Goal: Task Accomplishment & Management: Manage account settings

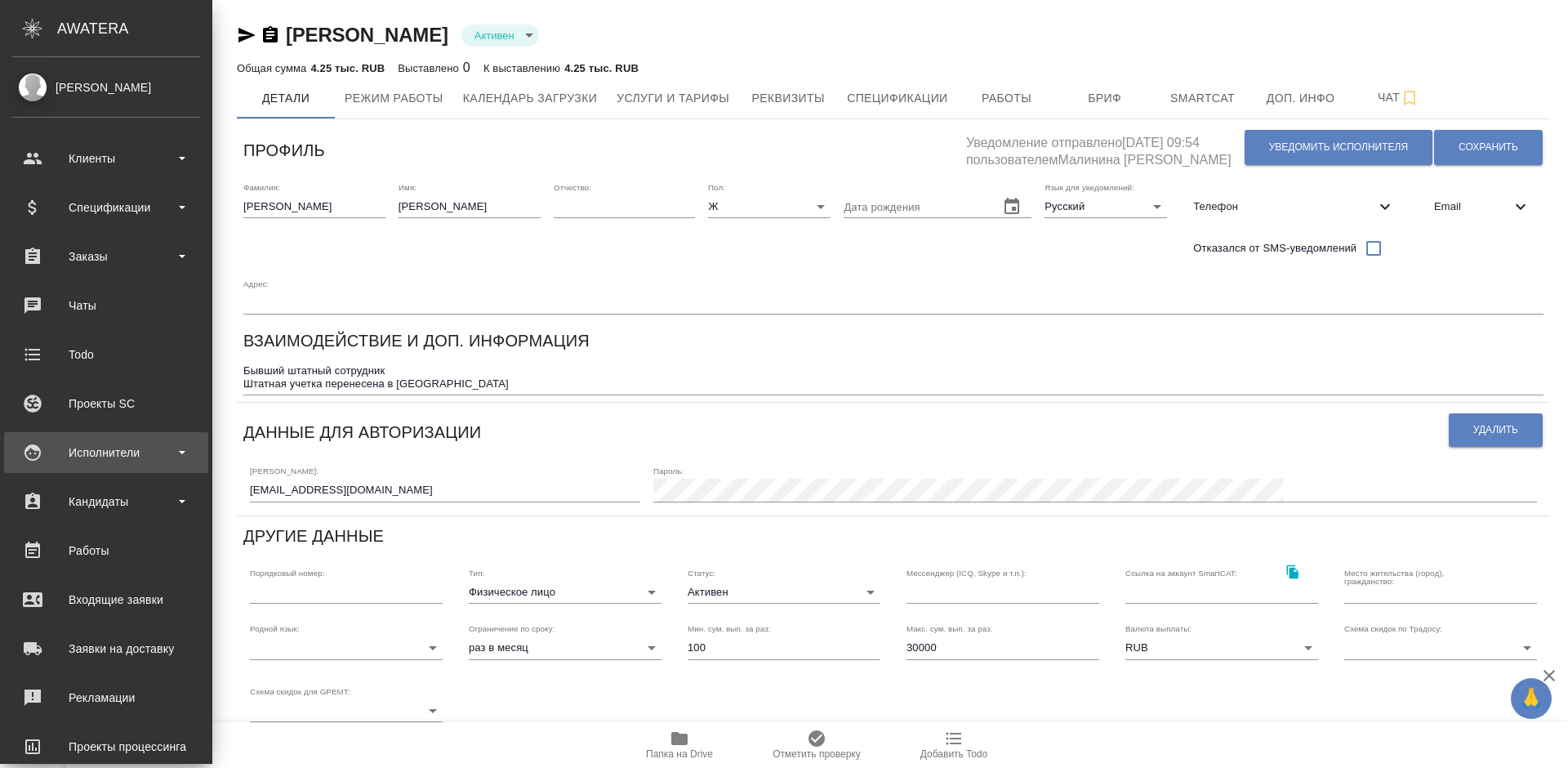
click at [146, 457] on div "Исполнители" at bounding box center [105, 452] width 188 height 25
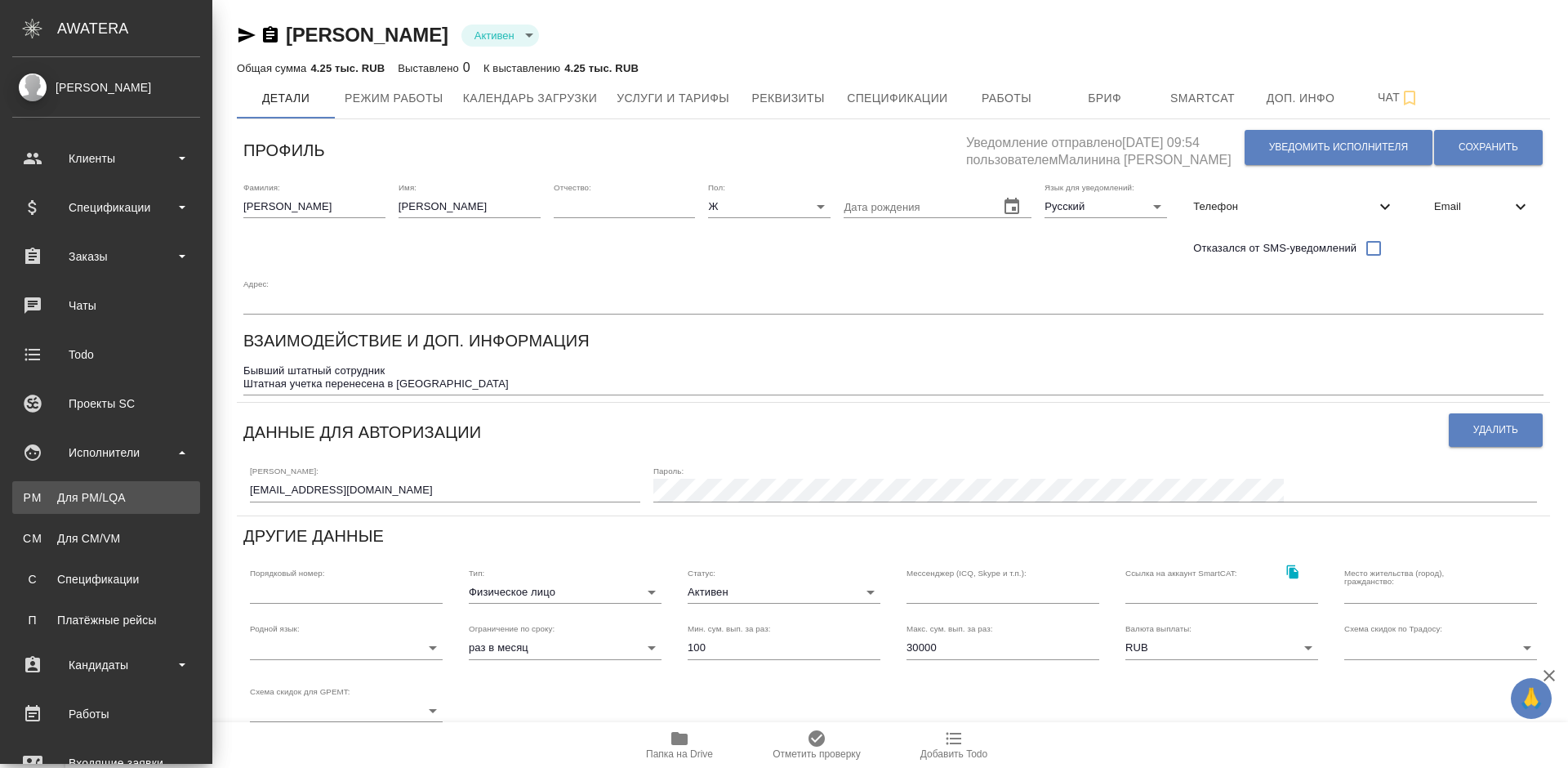
click at [151, 493] on div "Для PM/LQA" at bounding box center [106, 497] width 172 height 17
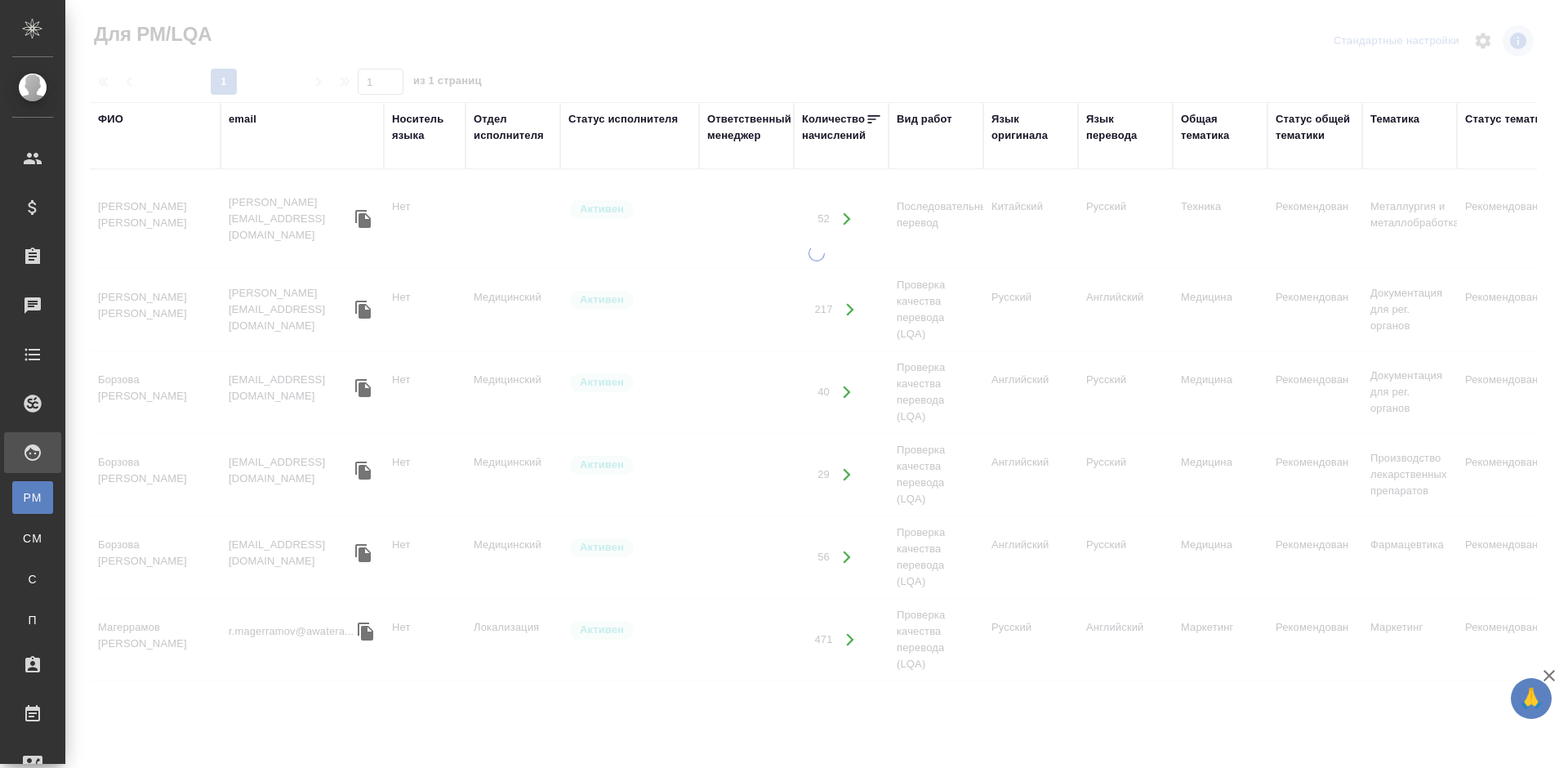
click at [116, 116] on div "ФИО" at bounding box center [110, 119] width 25 height 17
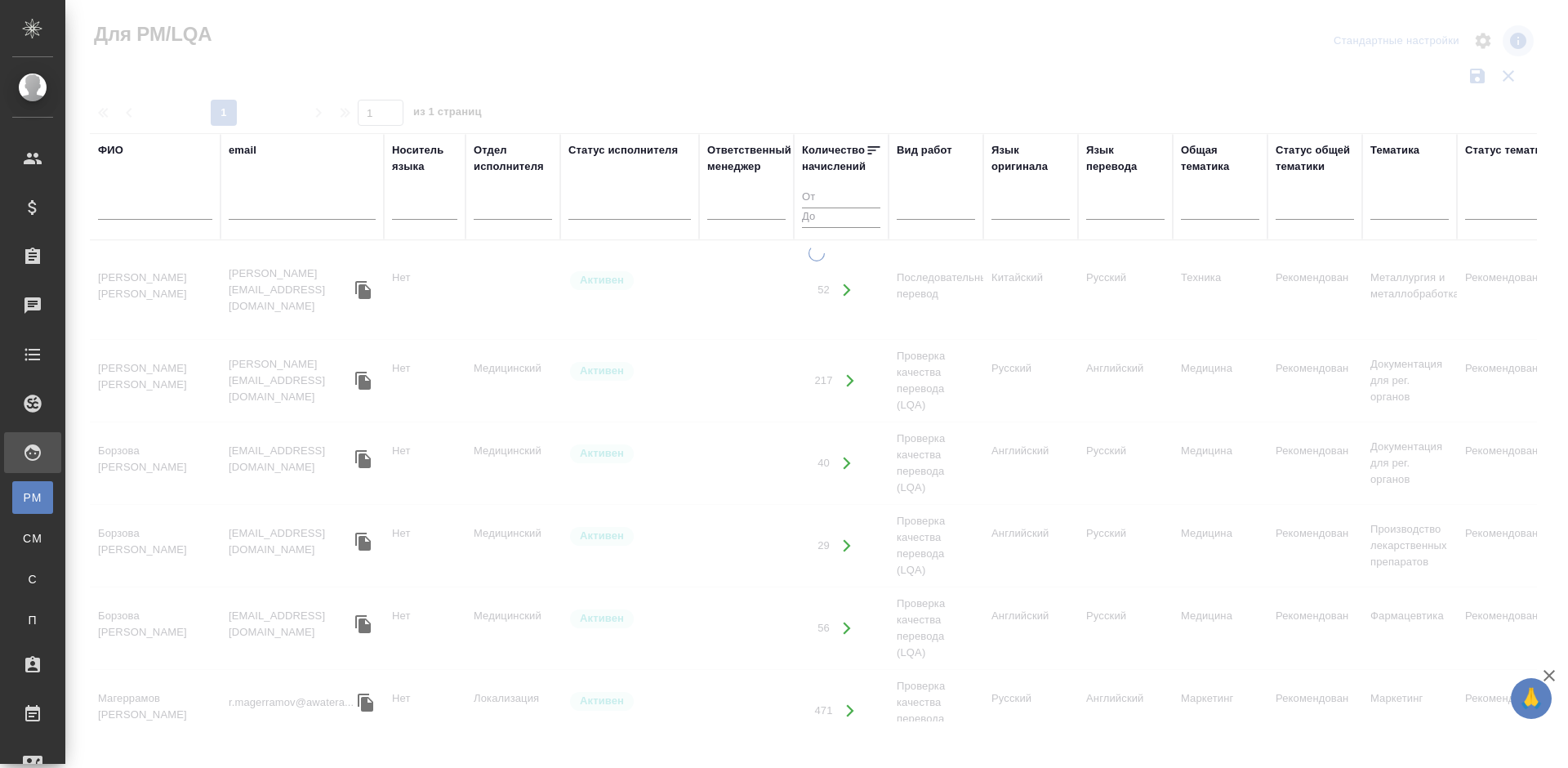
click at [138, 201] on input "text" at bounding box center [155, 210] width 115 height 20
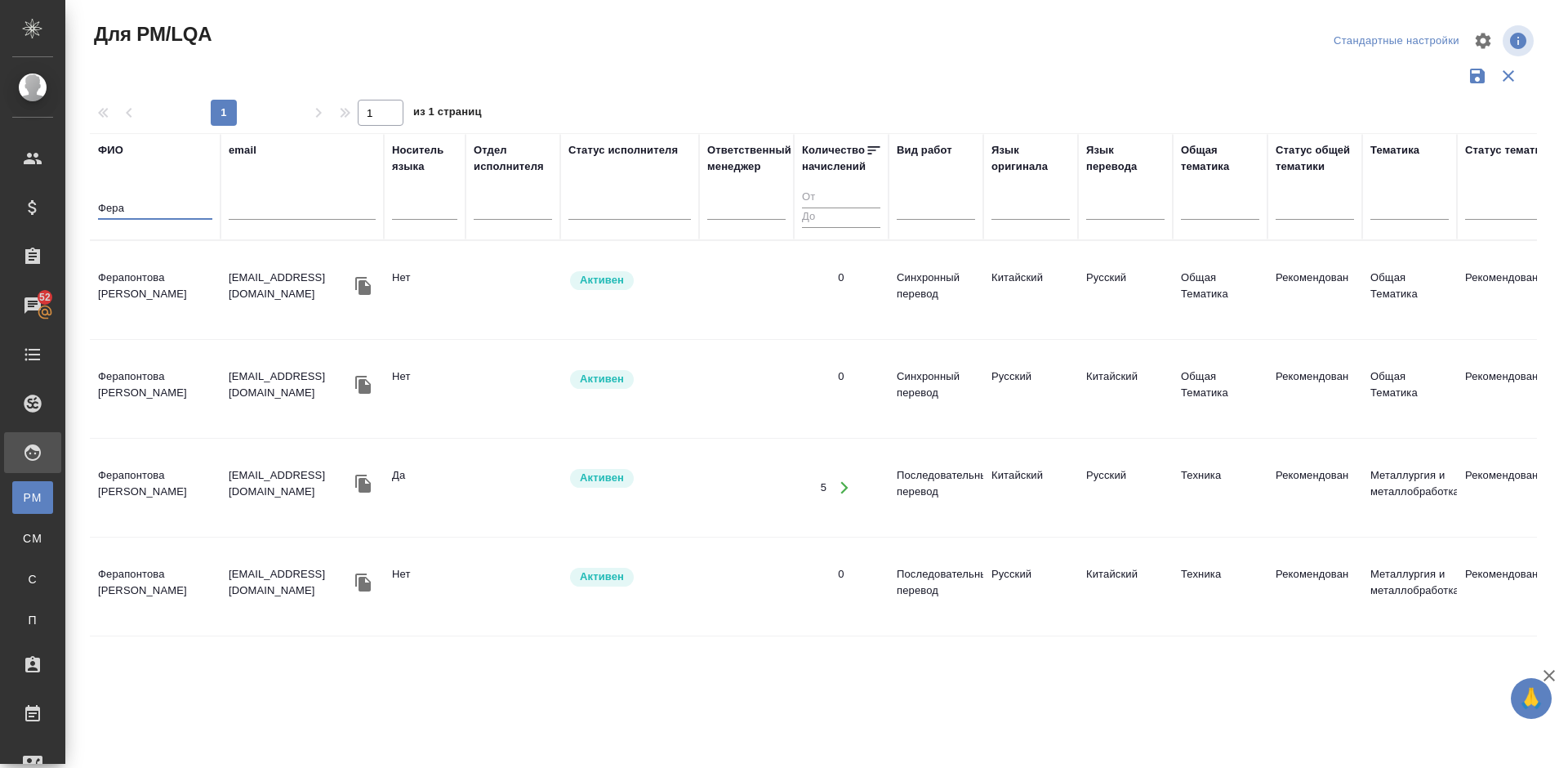
type input "Фера"
click at [178, 284] on td "Ферапонтова Анастасия" at bounding box center [154, 290] width 130 height 57
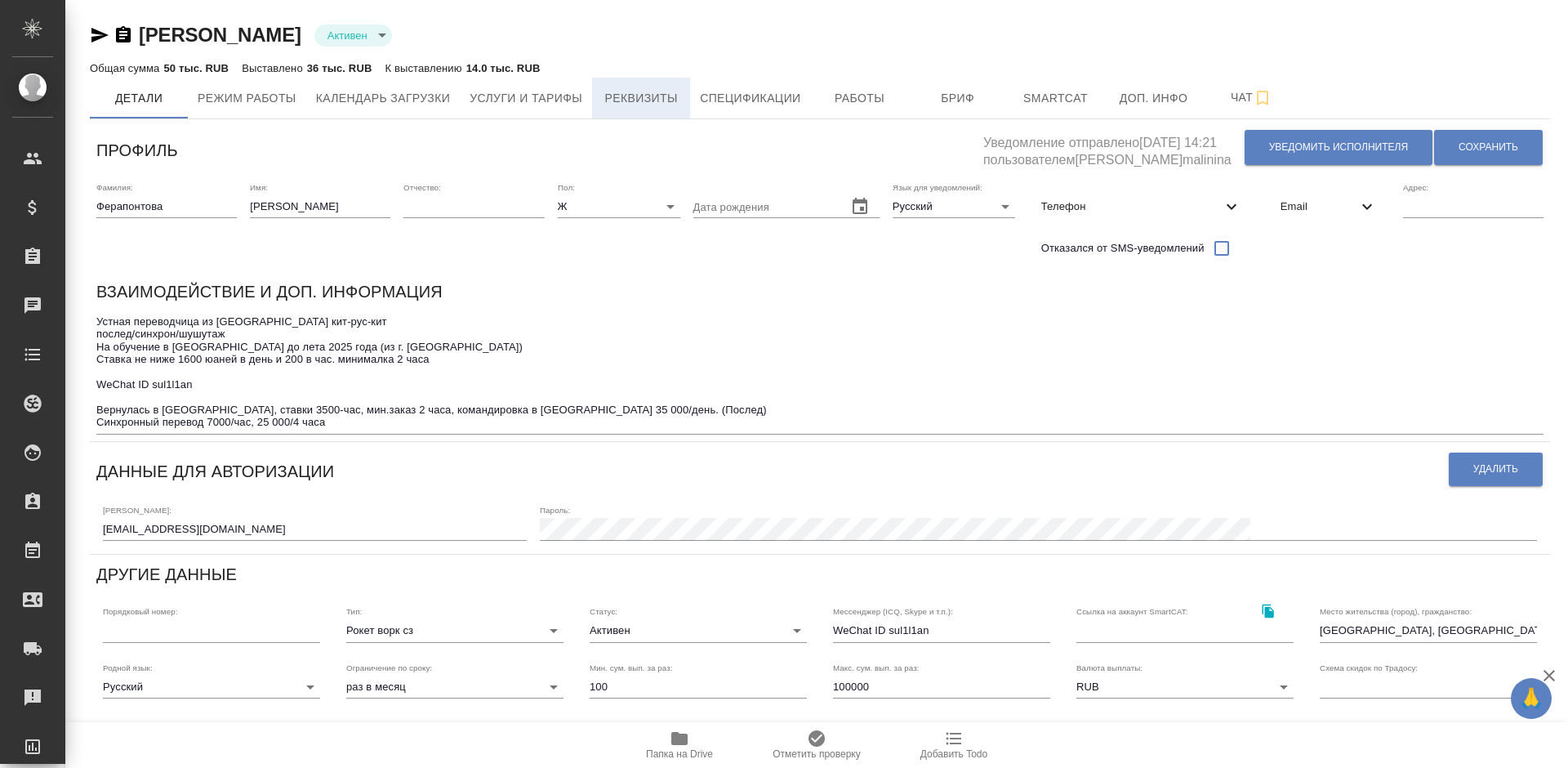
click at [609, 104] on span "Реквизиты" at bounding box center [641, 98] width 79 height 20
select select "10"
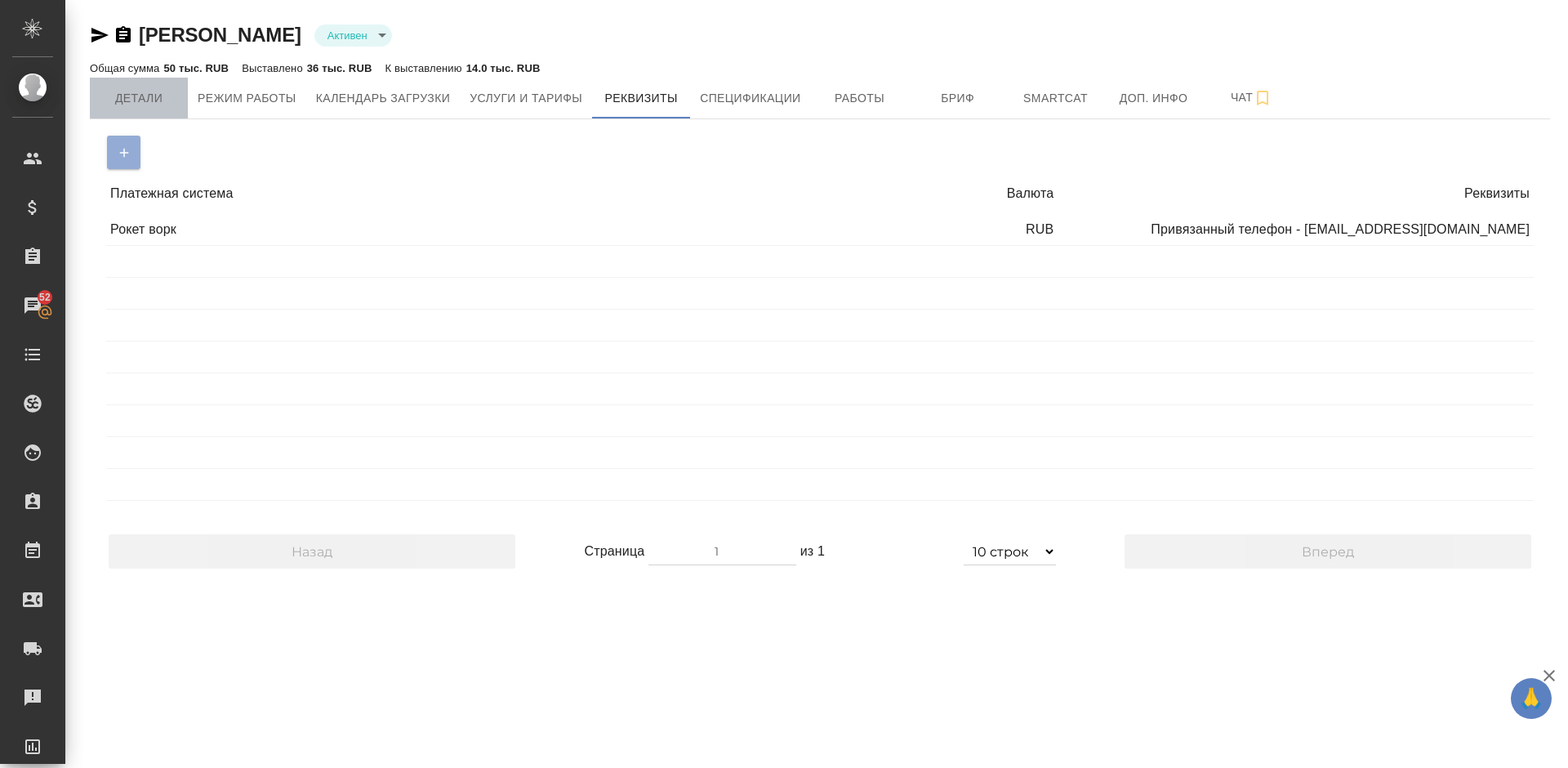
click at [153, 116] on button "Детали" at bounding box center [139, 98] width 98 height 41
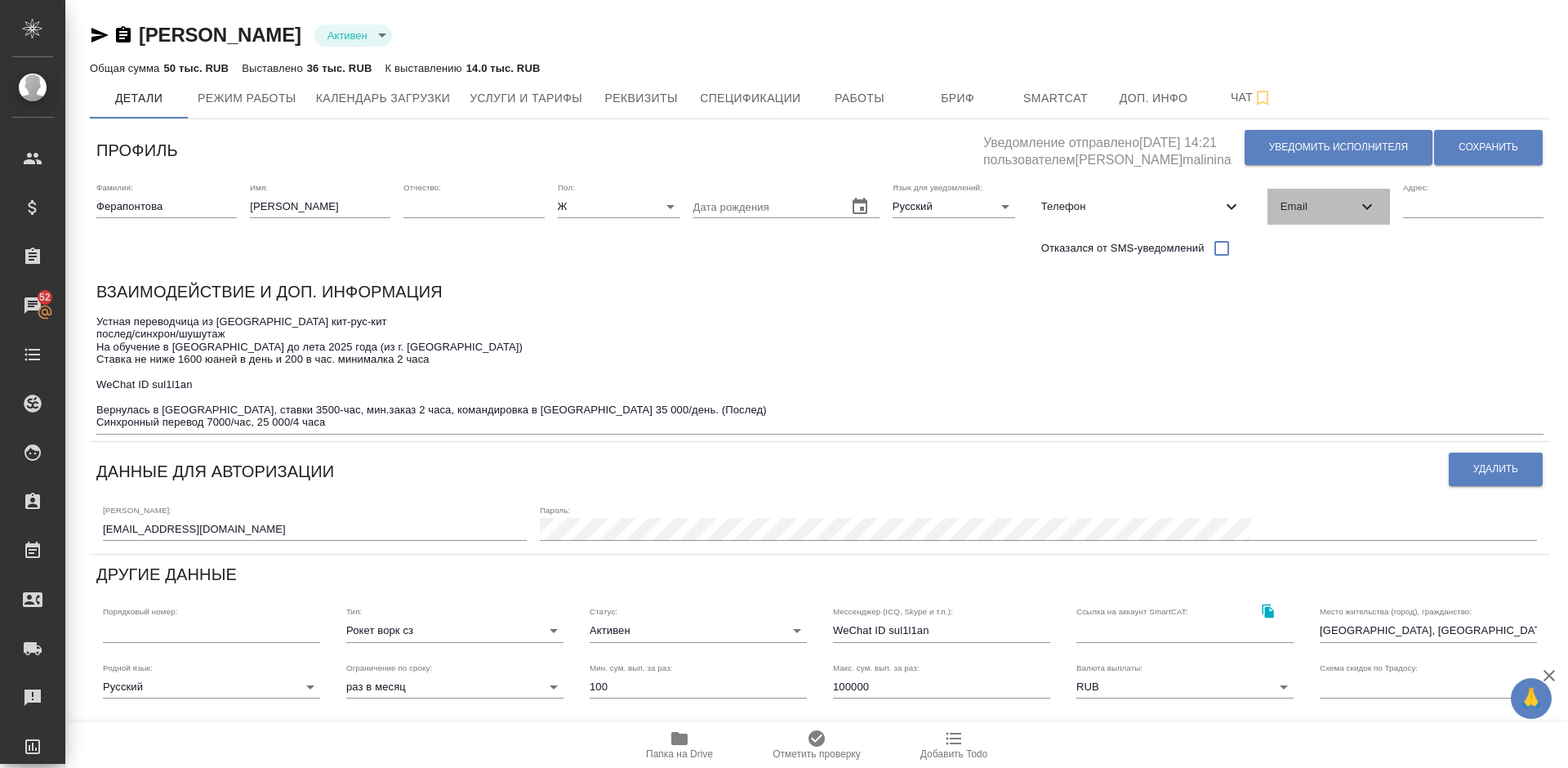
click at [1317, 202] on span "Email" at bounding box center [1318, 207] width 77 height 17
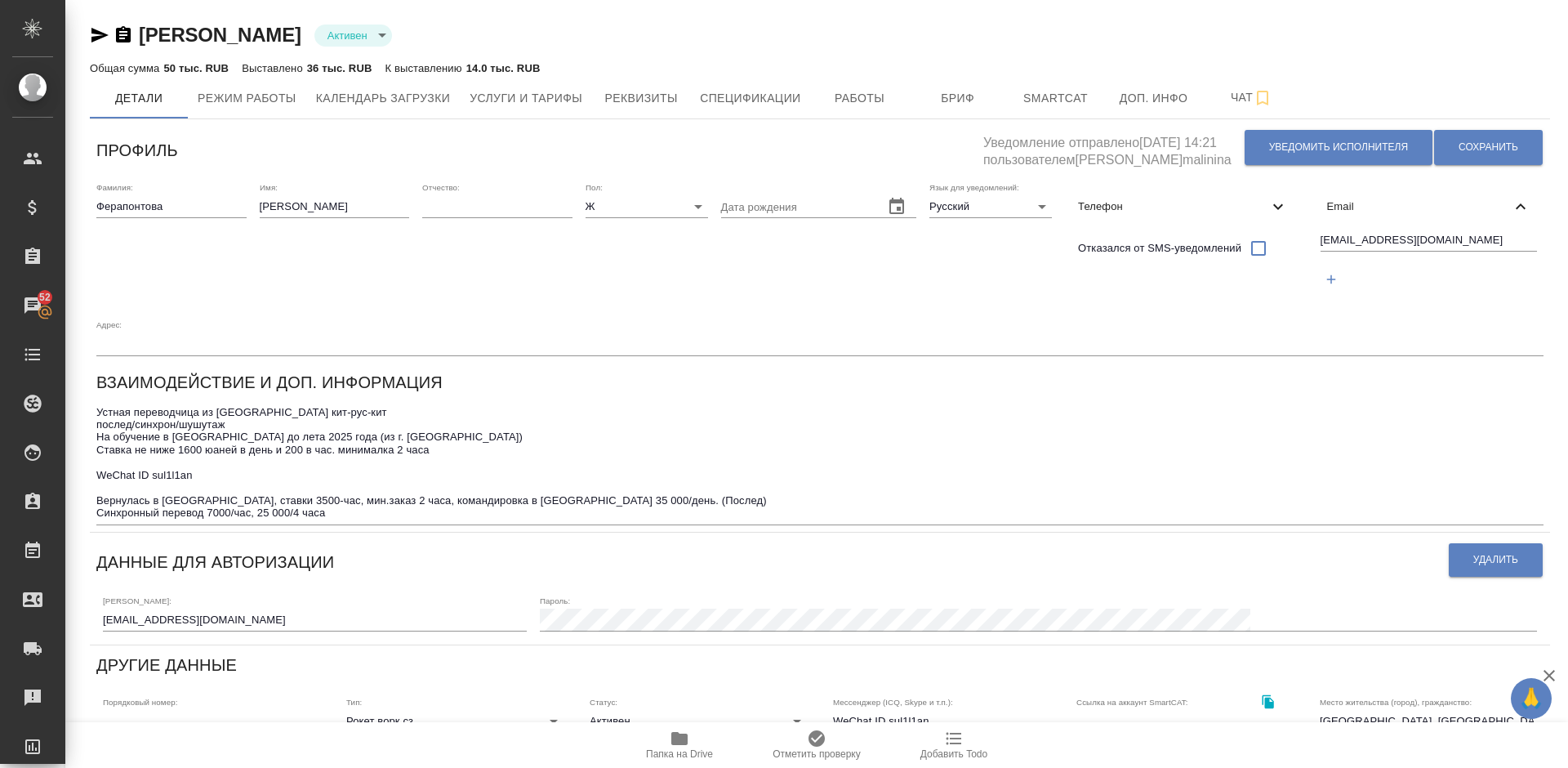
click at [1204, 201] on span "Телефон" at bounding box center [1172, 207] width 190 height 17
select select "RU"
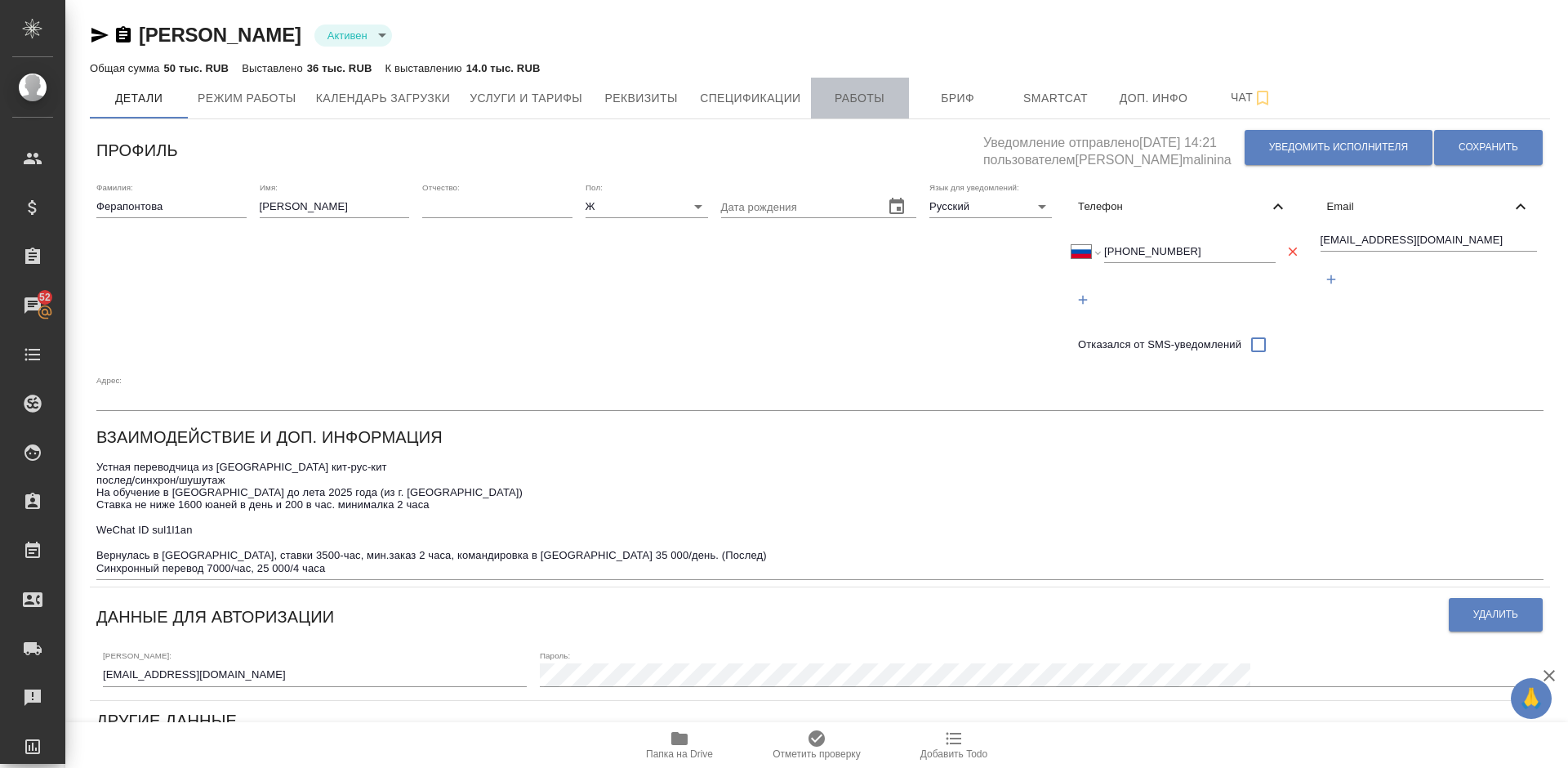
click at [867, 94] on span "Работы" at bounding box center [860, 98] width 79 height 20
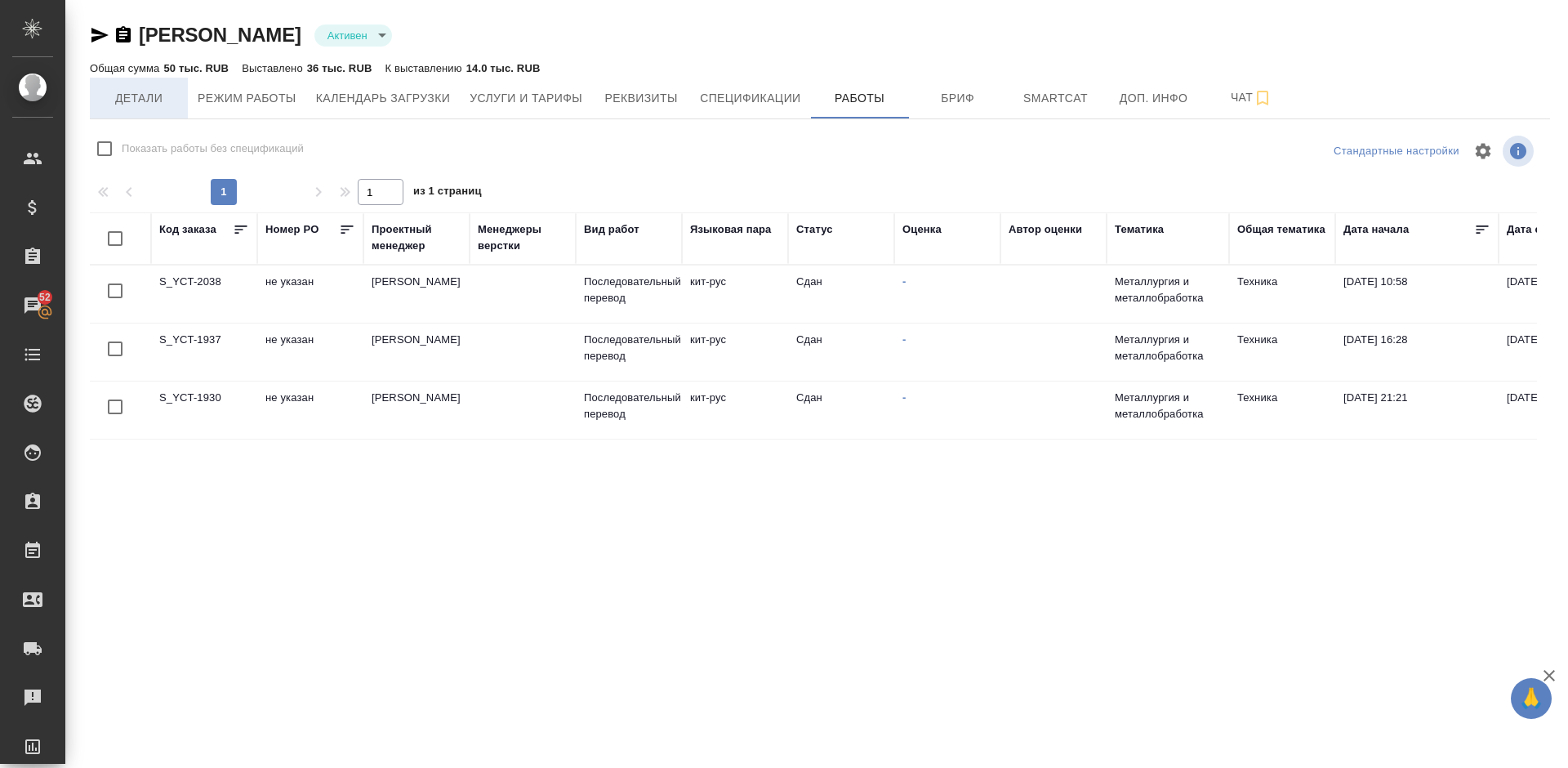
click at [158, 94] on span "Детали" at bounding box center [139, 98] width 79 height 20
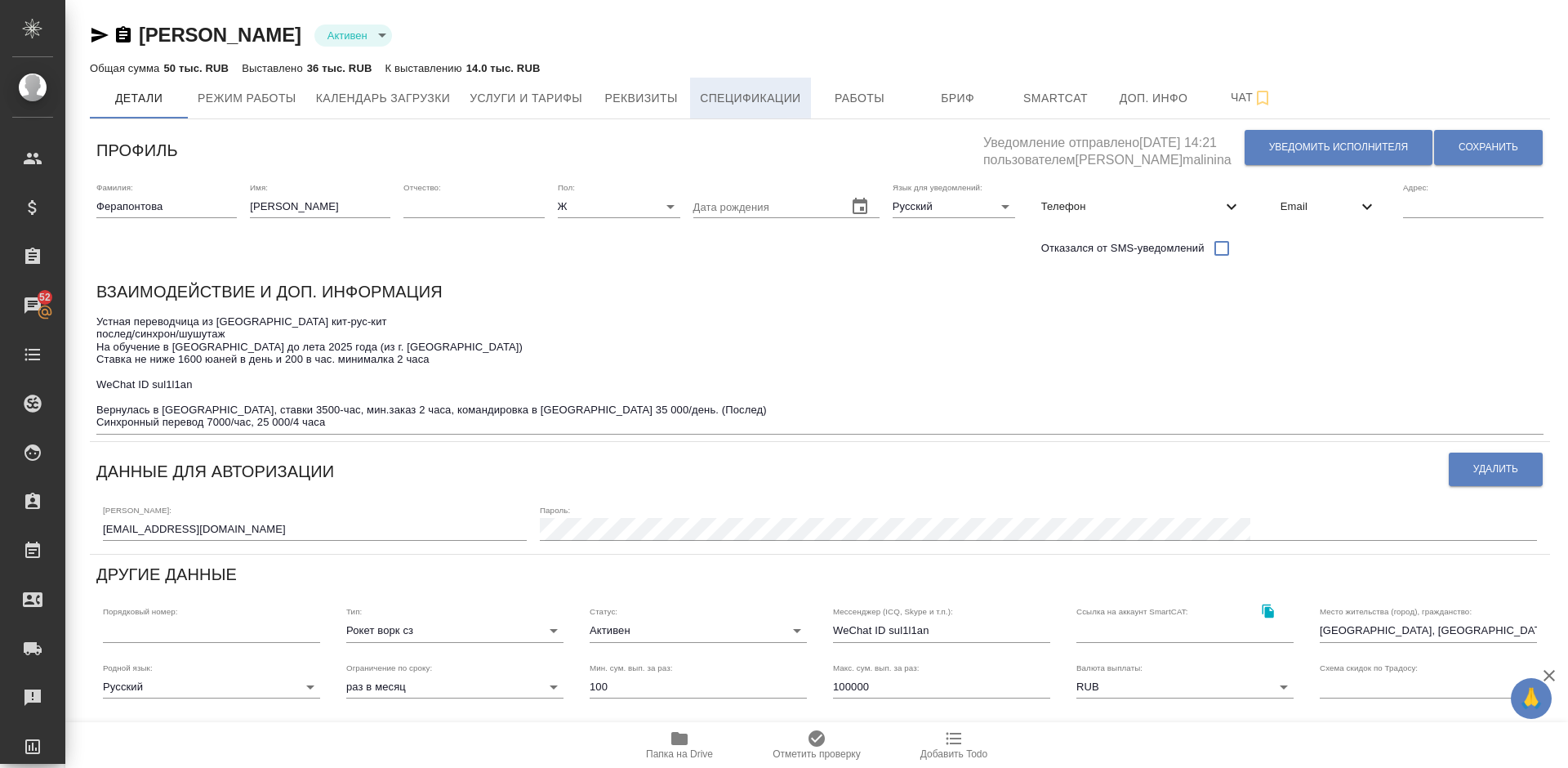
click at [739, 95] on span "Спецификации" at bounding box center [750, 98] width 101 height 20
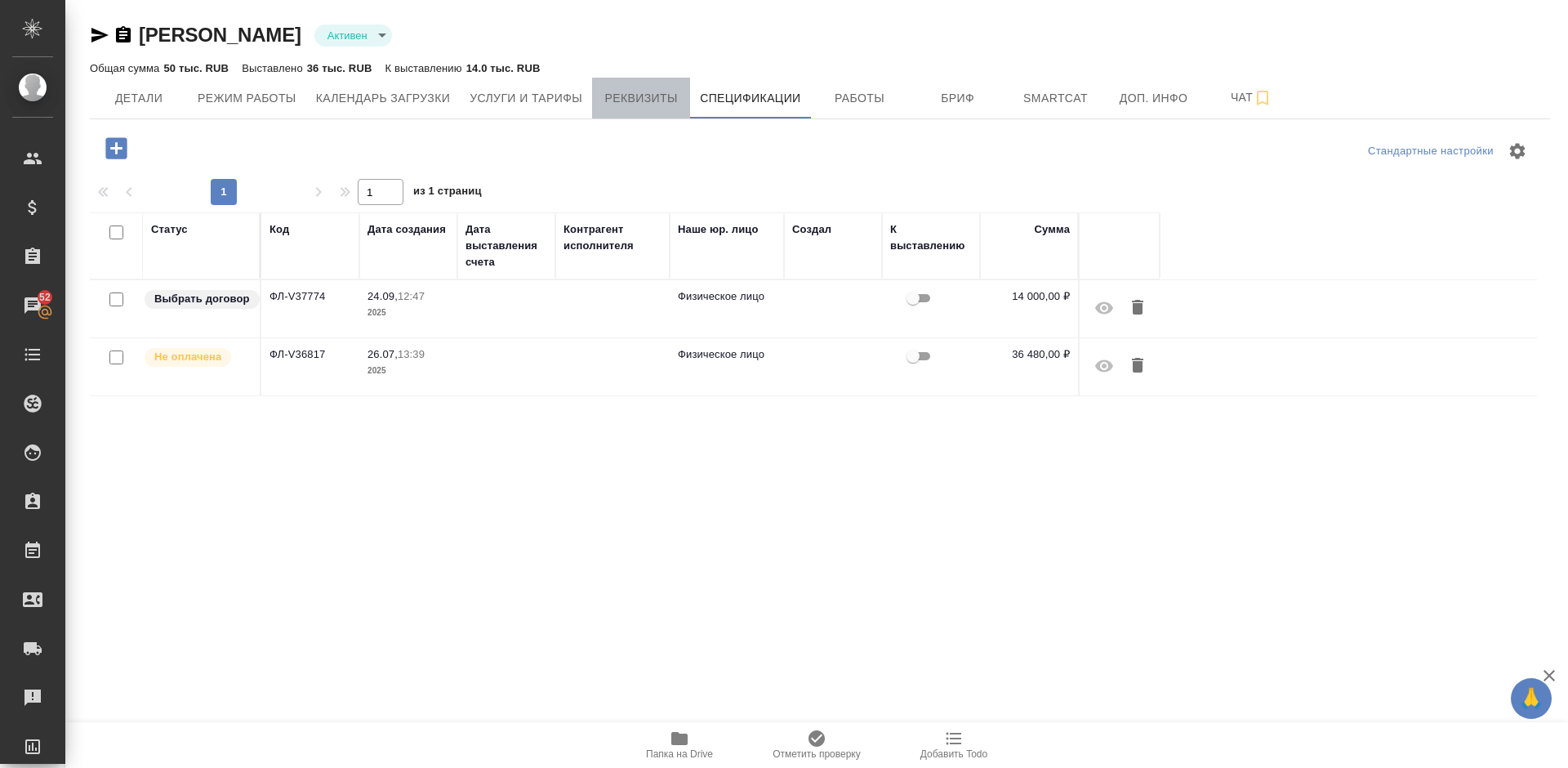
click at [637, 113] on button "Реквизиты" at bounding box center [642, 98] width 98 height 41
select select "10"
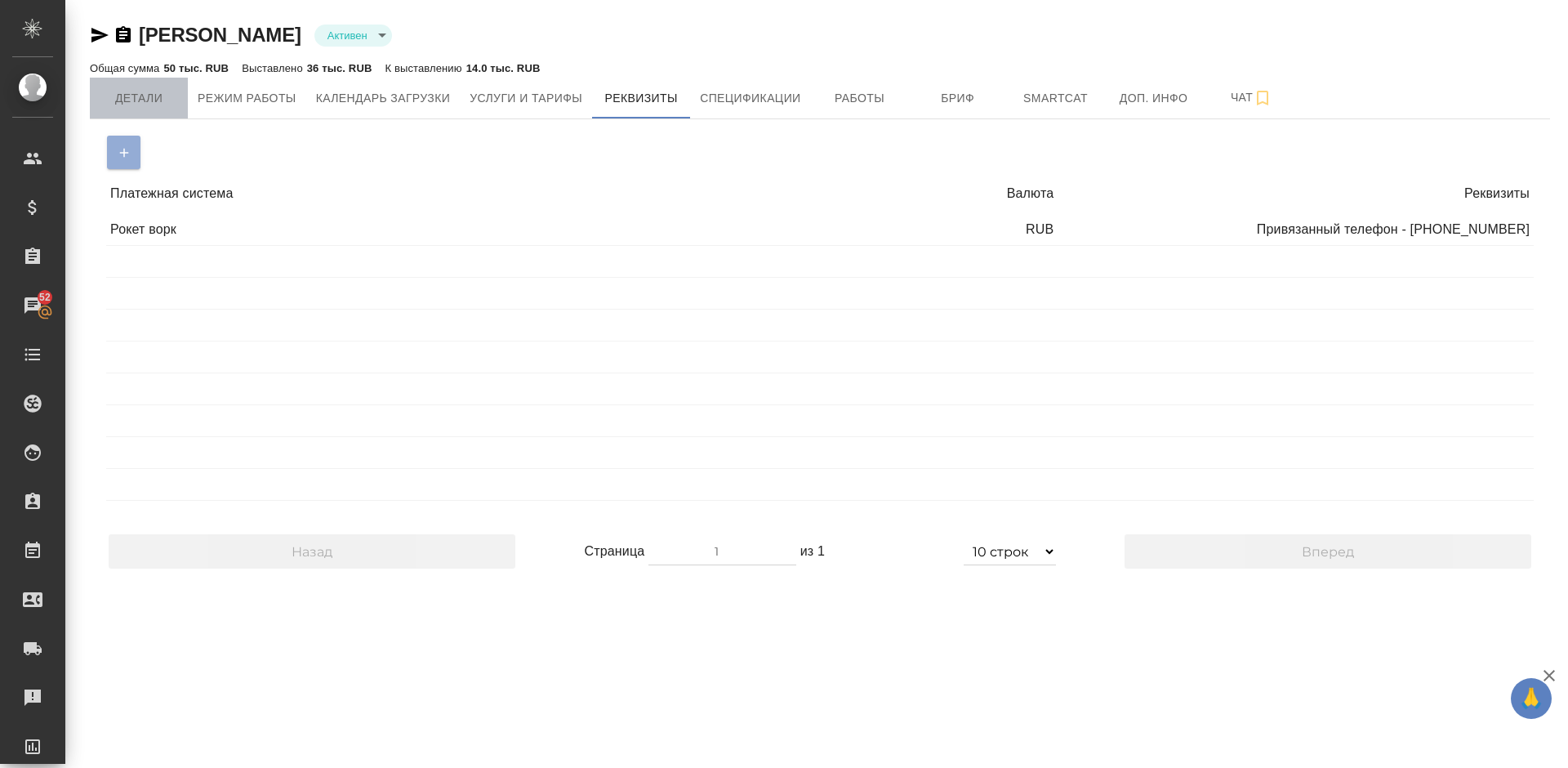
click at [140, 93] on span "Детали" at bounding box center [139, 98] width 79 height 20
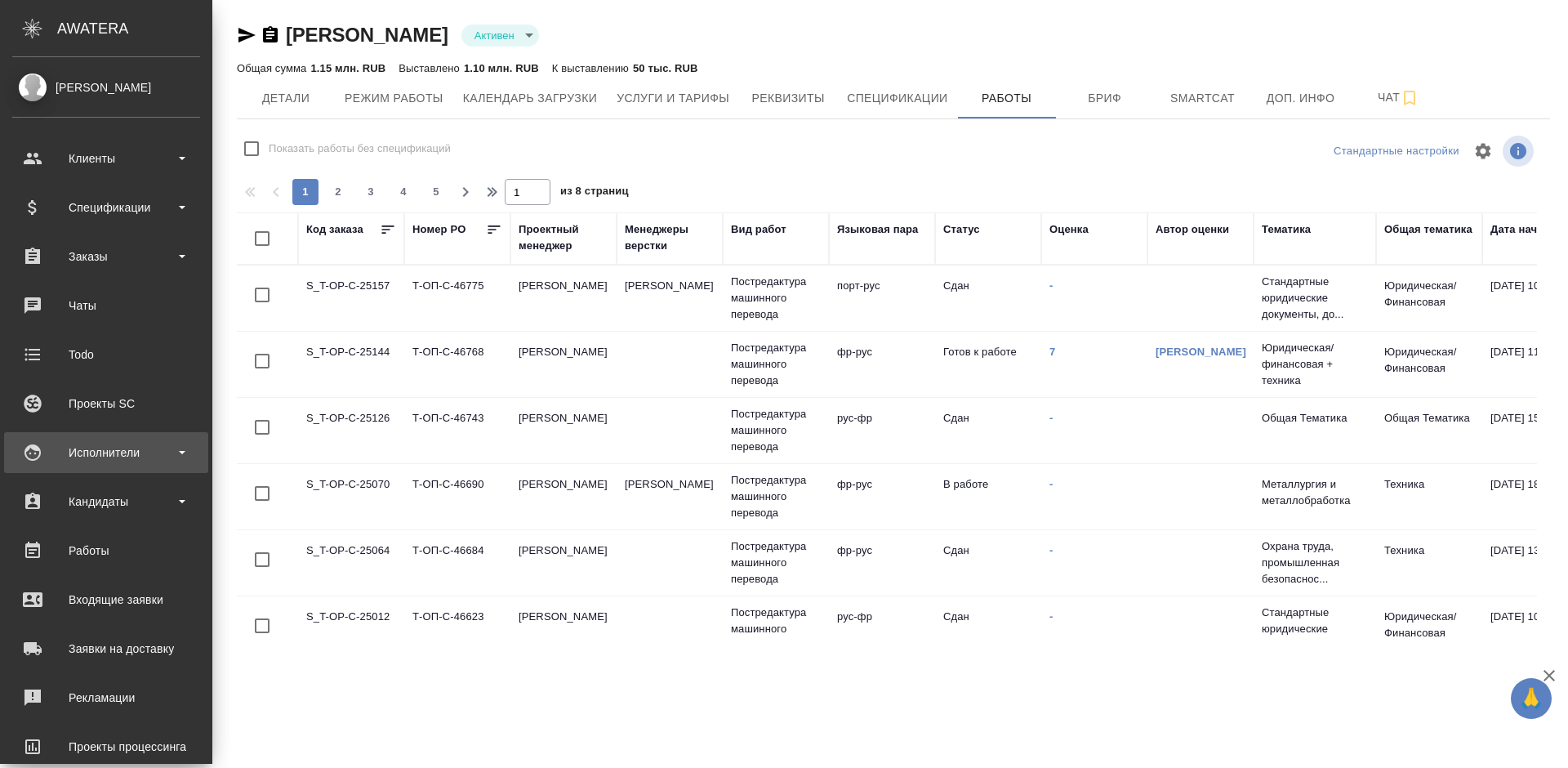
click at [169, 451] on div "Исполнители" at bounding box center [105, 452] width 188 height 25
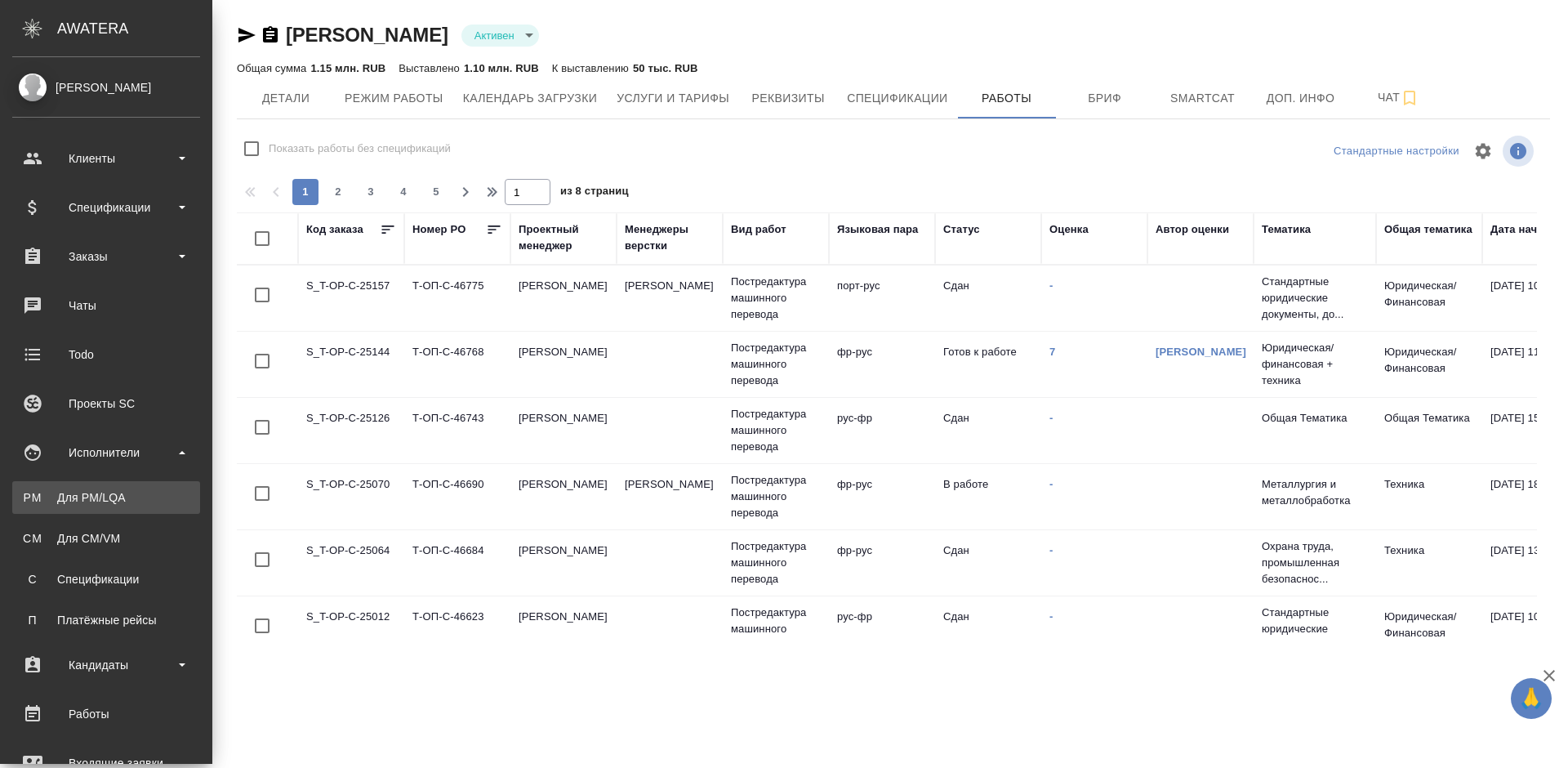
click at [157, 494] on div "Для PM/LQA" at bounding box center [106, 497] width 172 height 17
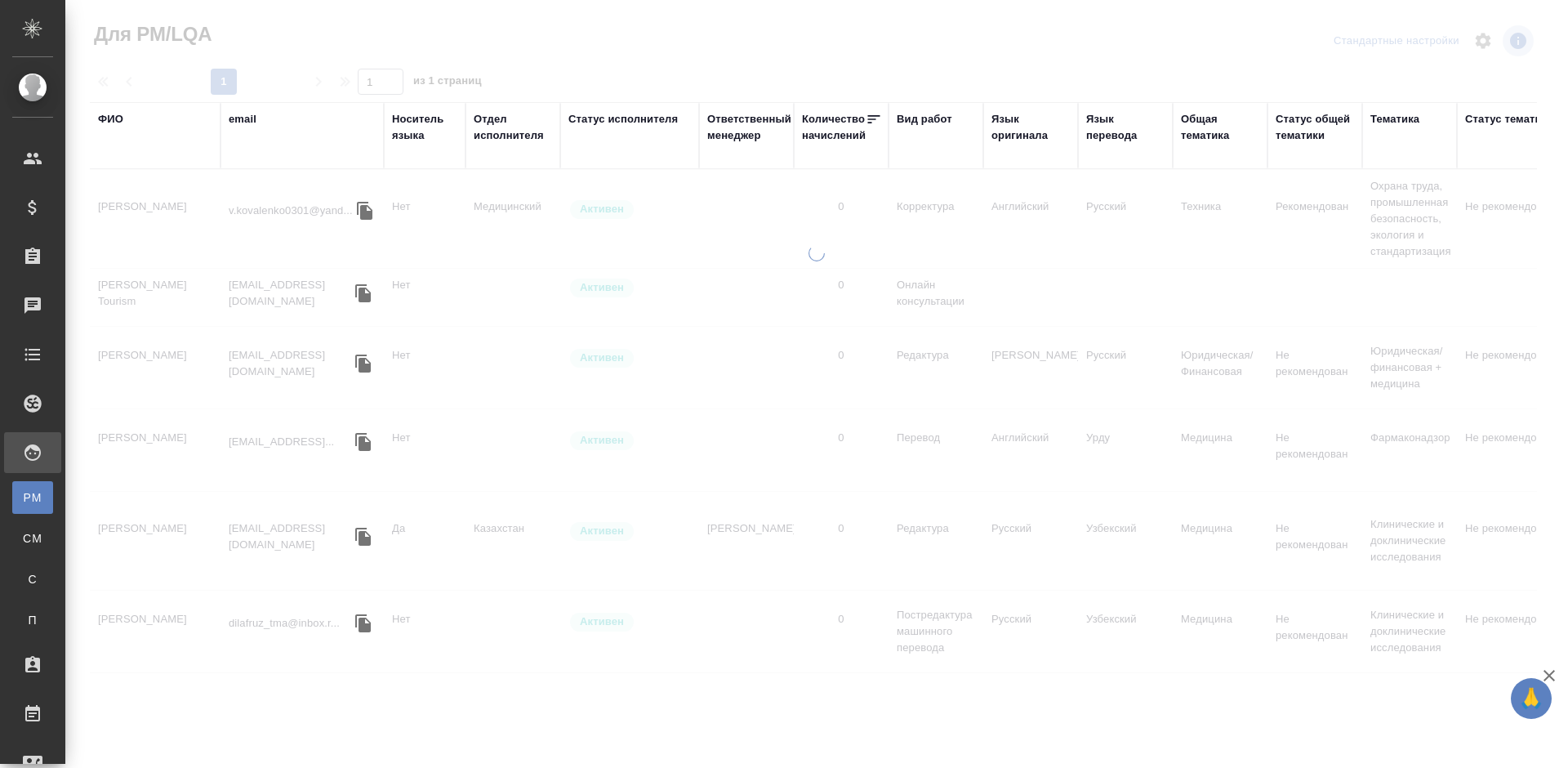
click at [116, 116] on div "ФИО" at bounding box center [110, 119] width 25 height 17
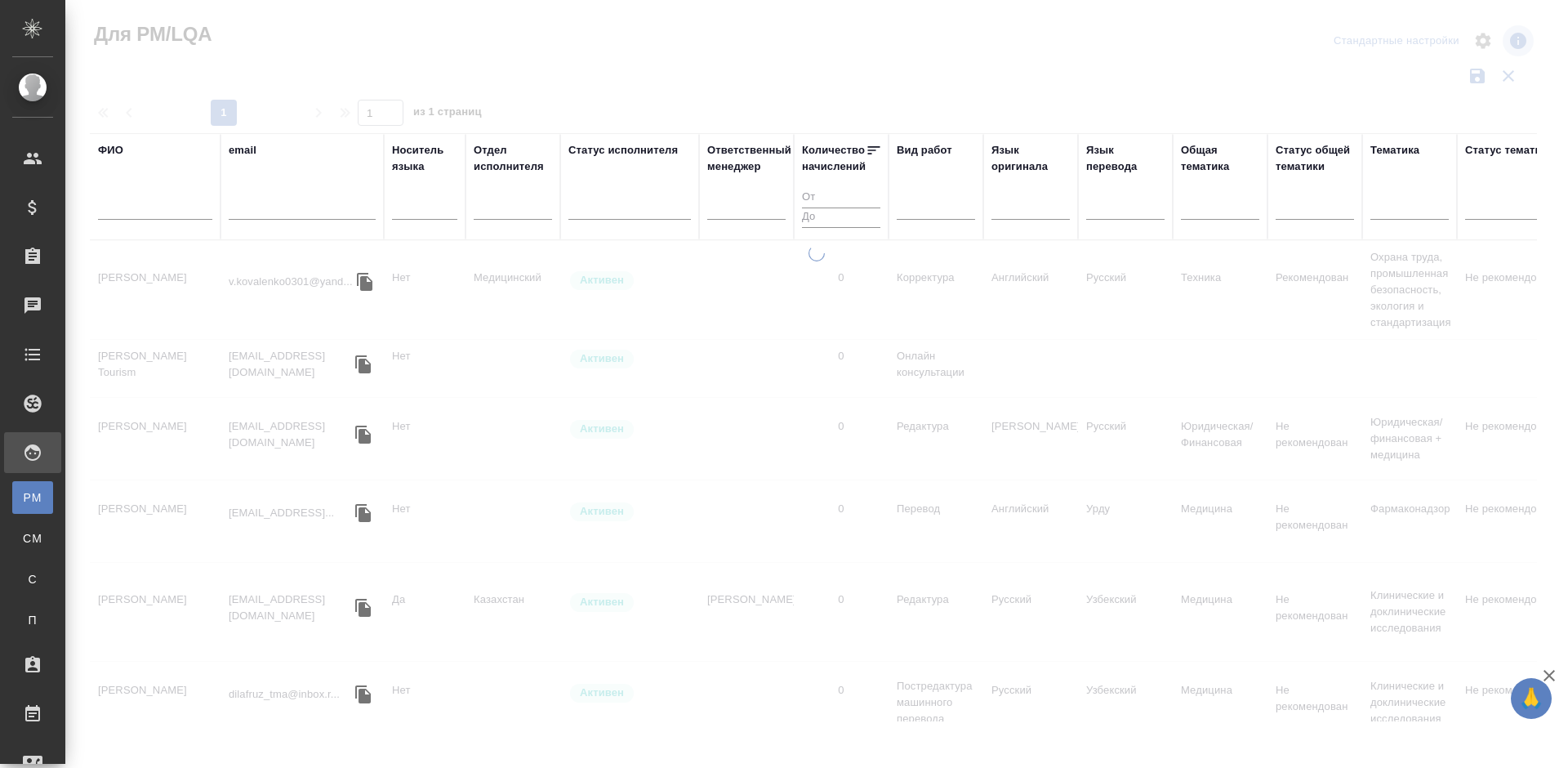
click at [182, 205] on input "text" at bounding box center [155, 210] width 115 height 20
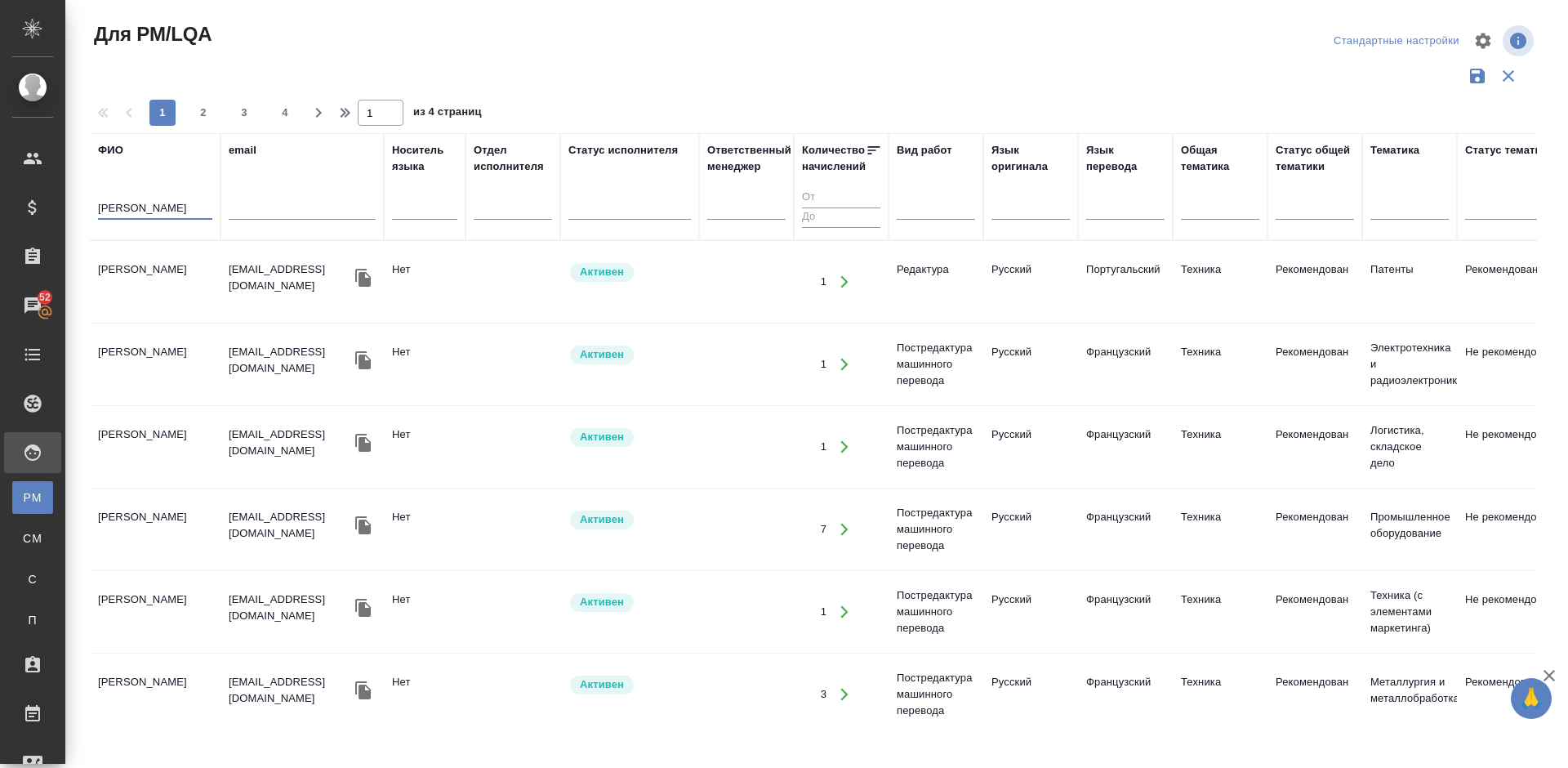
type input "Королько"
click at [188, 290] on td "Корольков Вадим" at bounding box center [154, 282] width 130 height 57
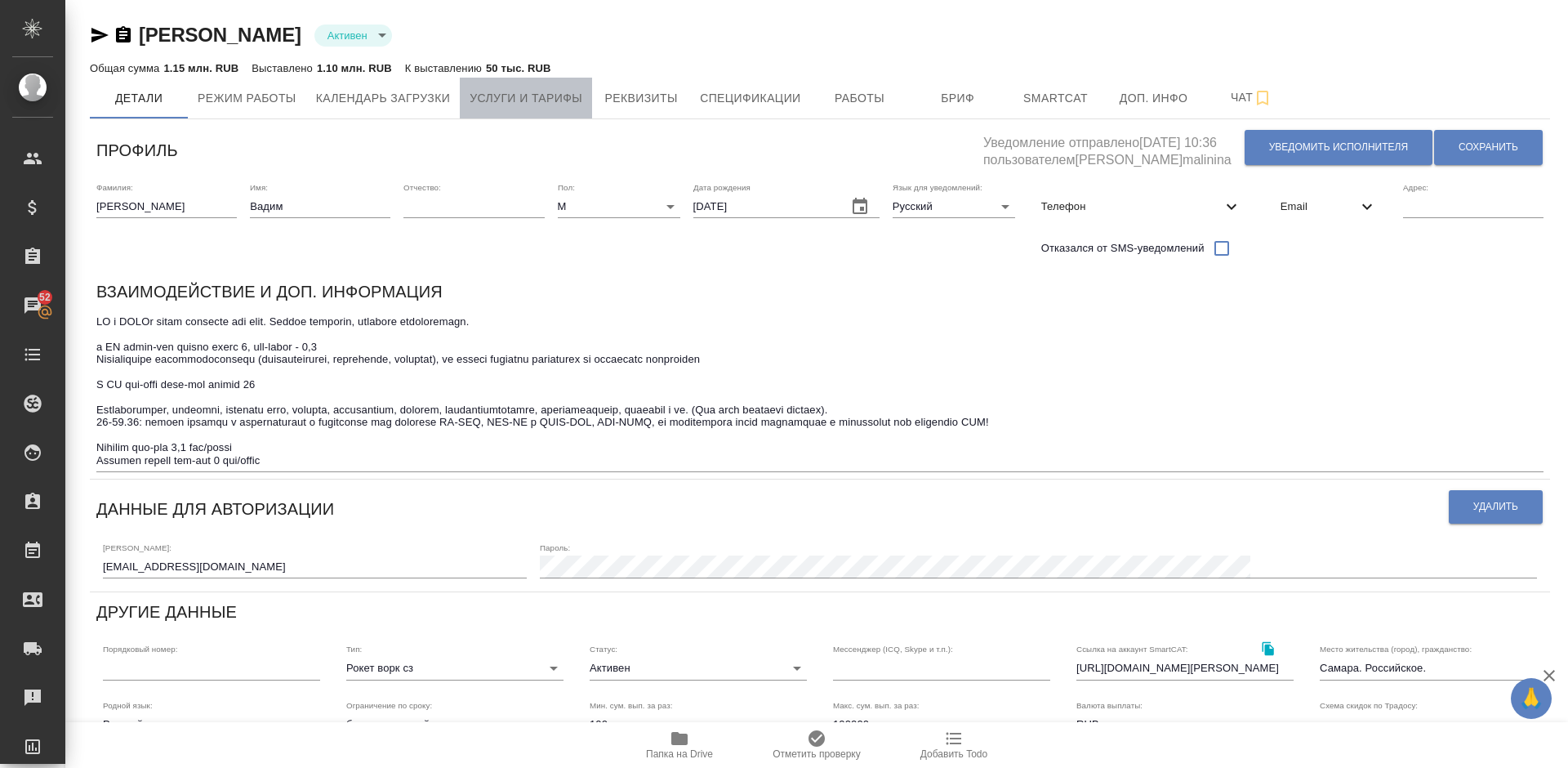
click at [571, 94] on span "Услуги и тарифы" at bounding box center [526, 98] width 113 height 20
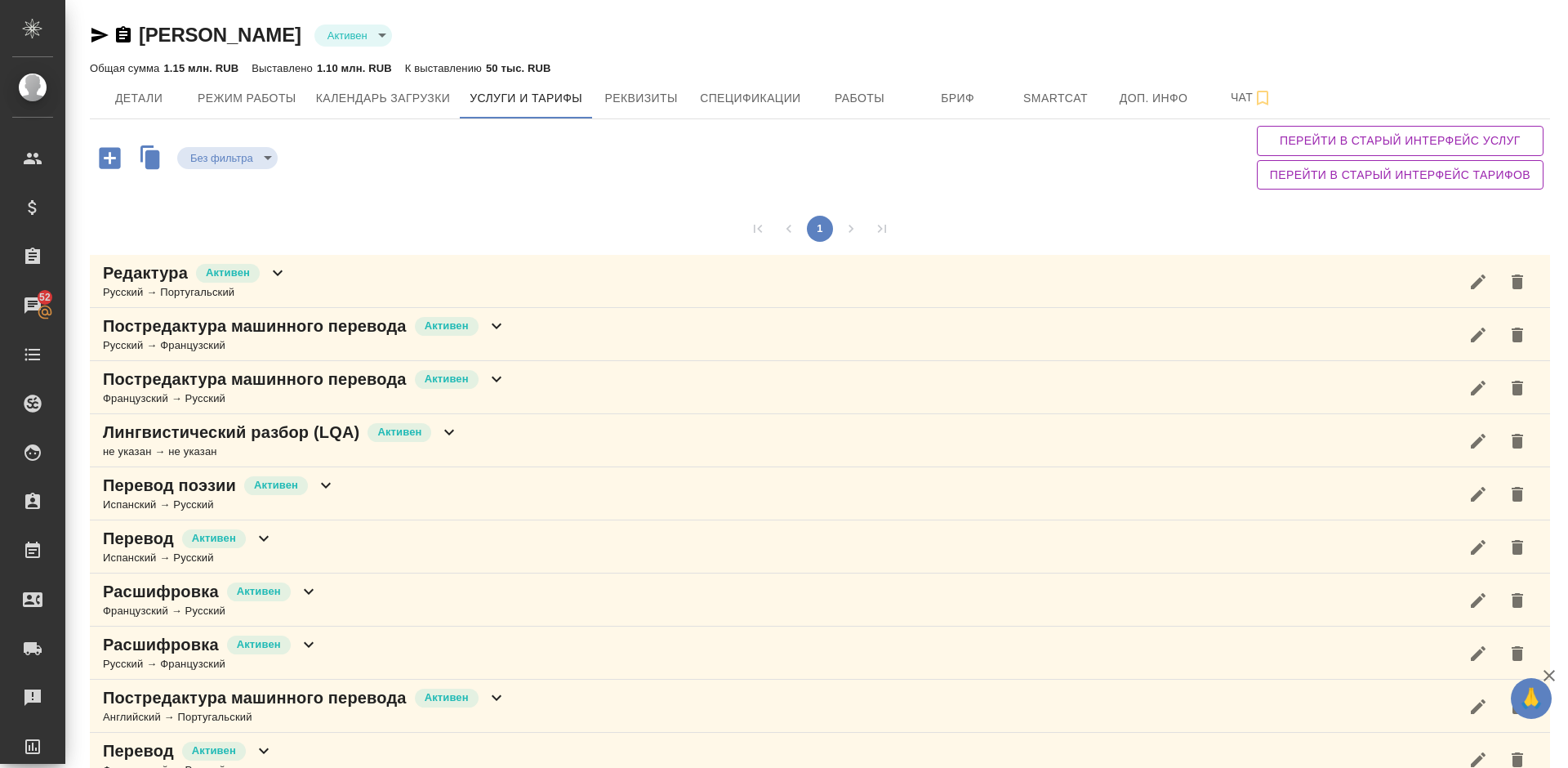
click at [536, 213] on div "1" at bounding box center [820, 228] width 1461 height 53
click at [164, 102] on span "Детали" at bounding box center [139, 98] width 79 height 20
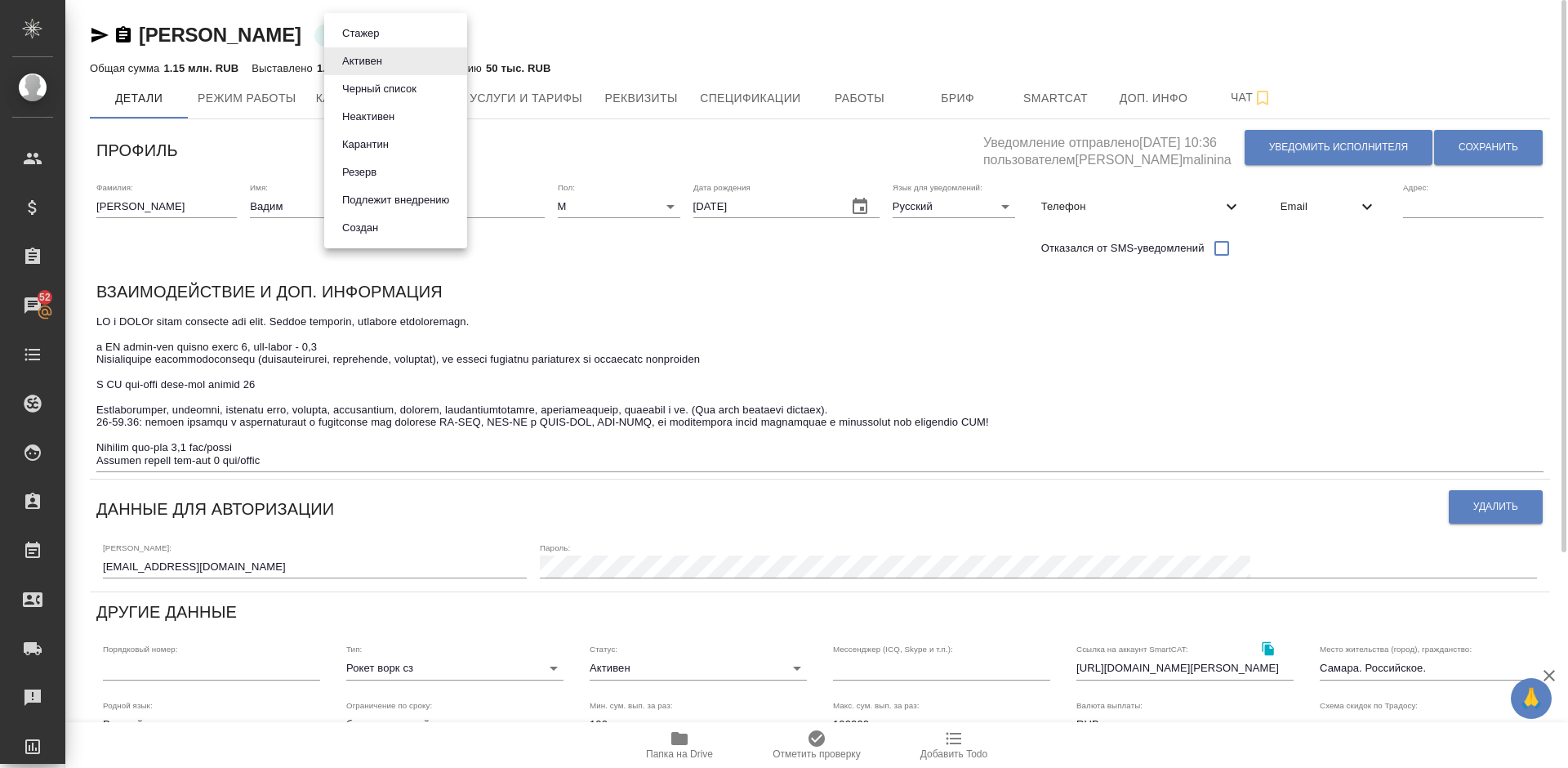
click at [382, 36] on body "🙏 .cls-1 fill:#fff; AWATERA Lazareva Anastasia Клиенты Спецификации Заказы 52 Ч…" at bounding box center [784, 384] width 1568 height 768
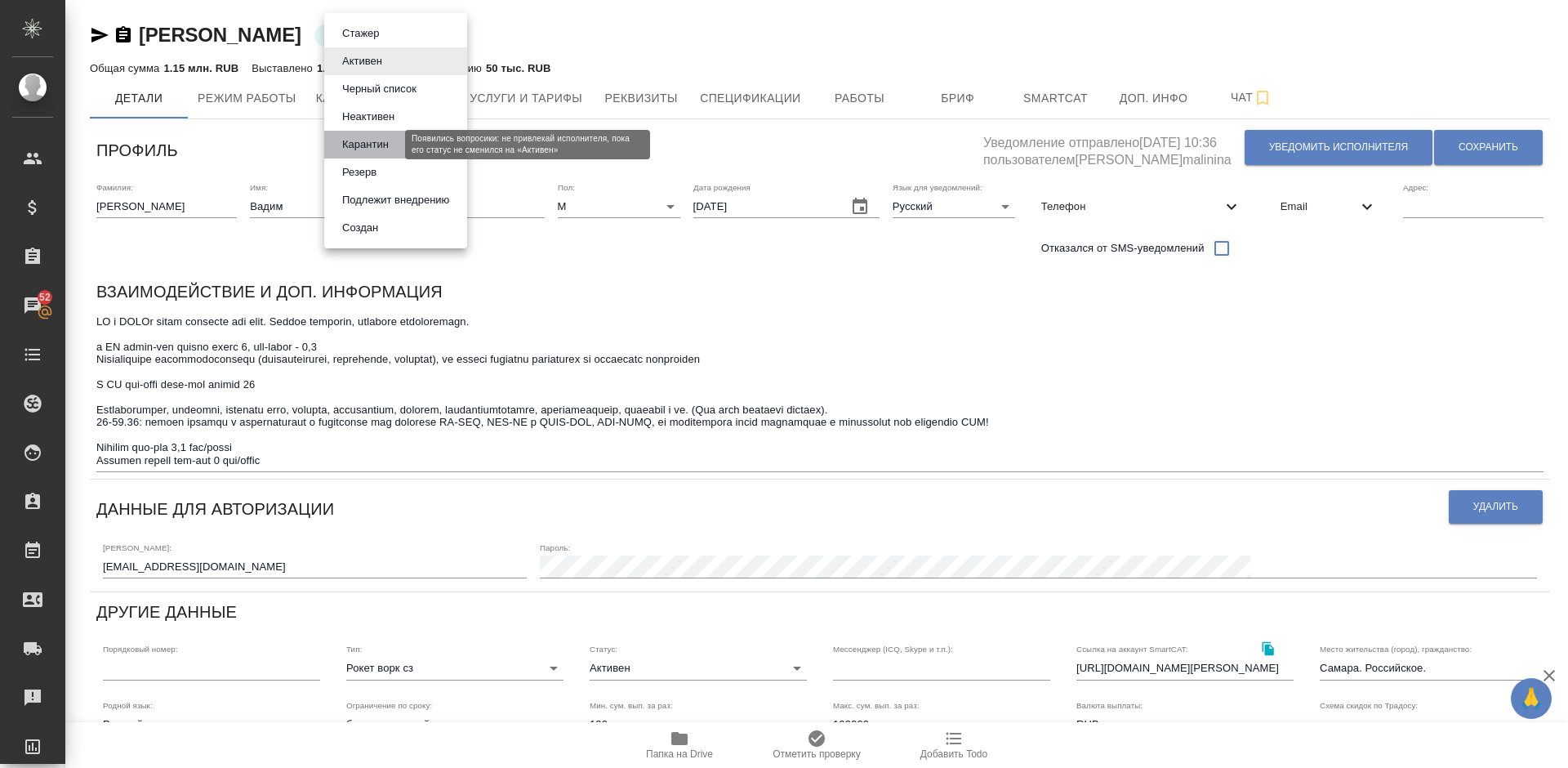
click at [376, 137] on button "Карантин" at bounding box center [365, 144] width 56 height 18
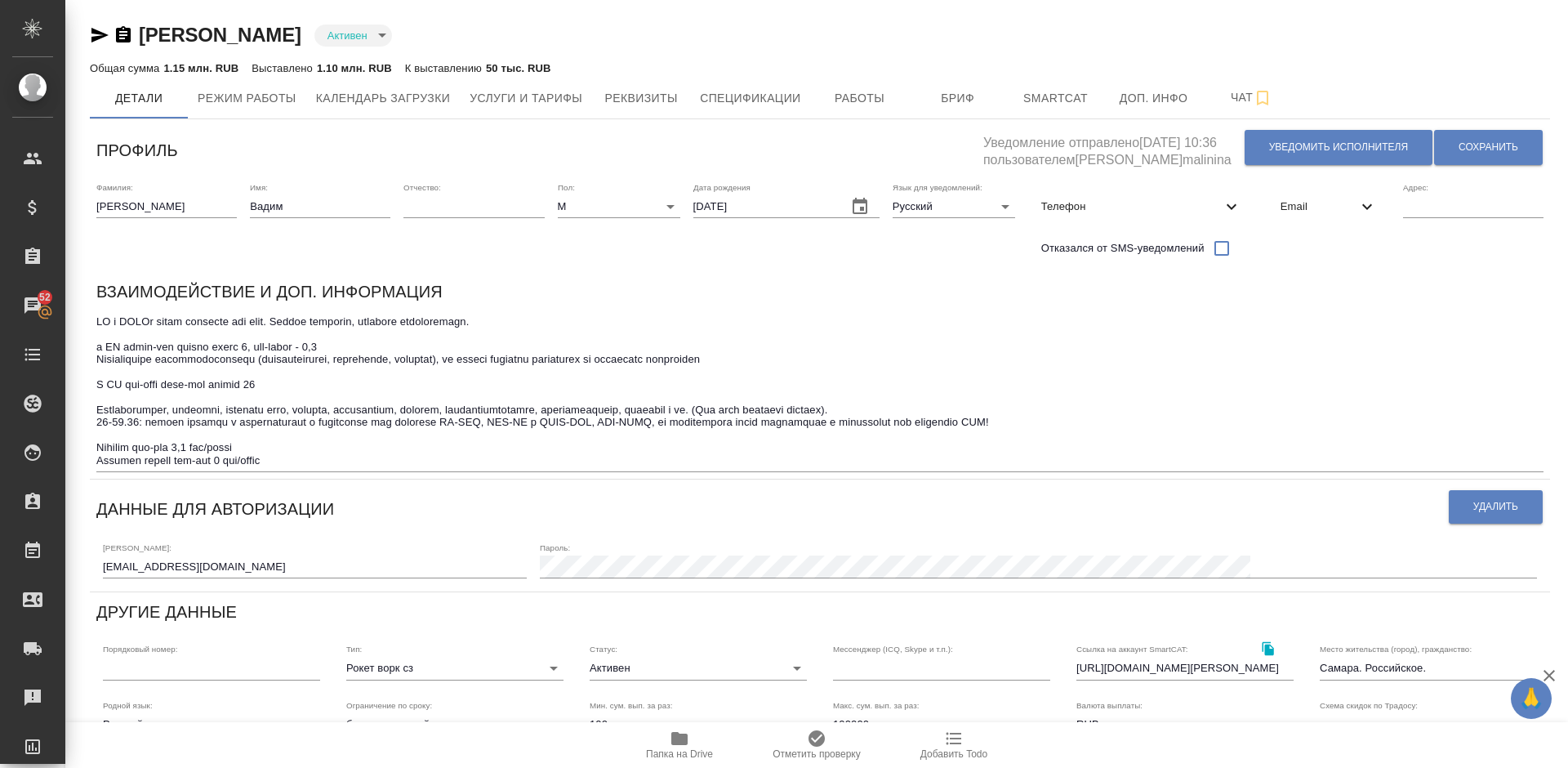
type input "quarantine"
click at [301, 455] on textarea at bounding box center [820, 390] width 1448 height 151
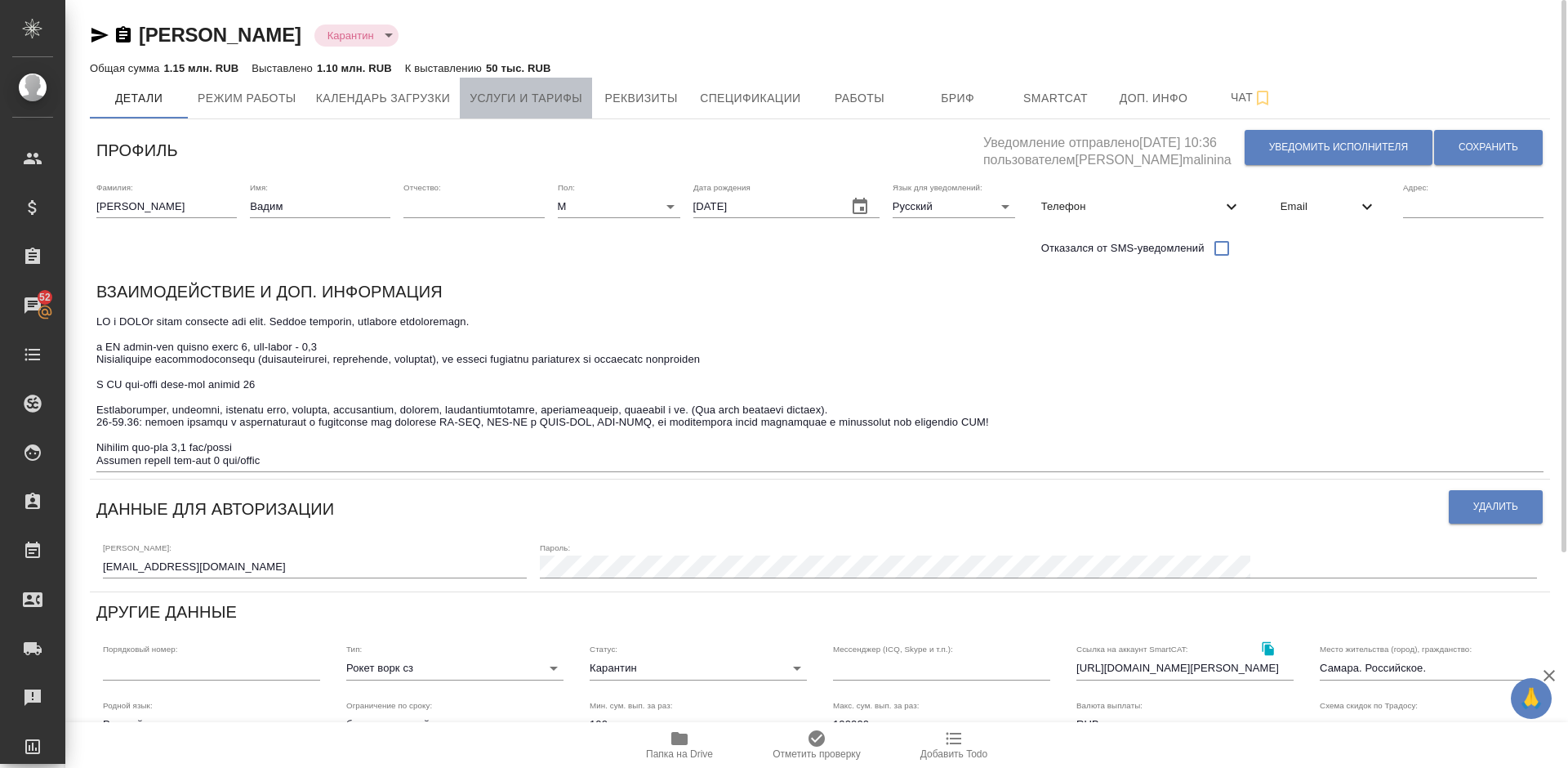
click at [550, 103] on span "Услуги и тарифы" at bounding box center [526, 98] width 113 height 20
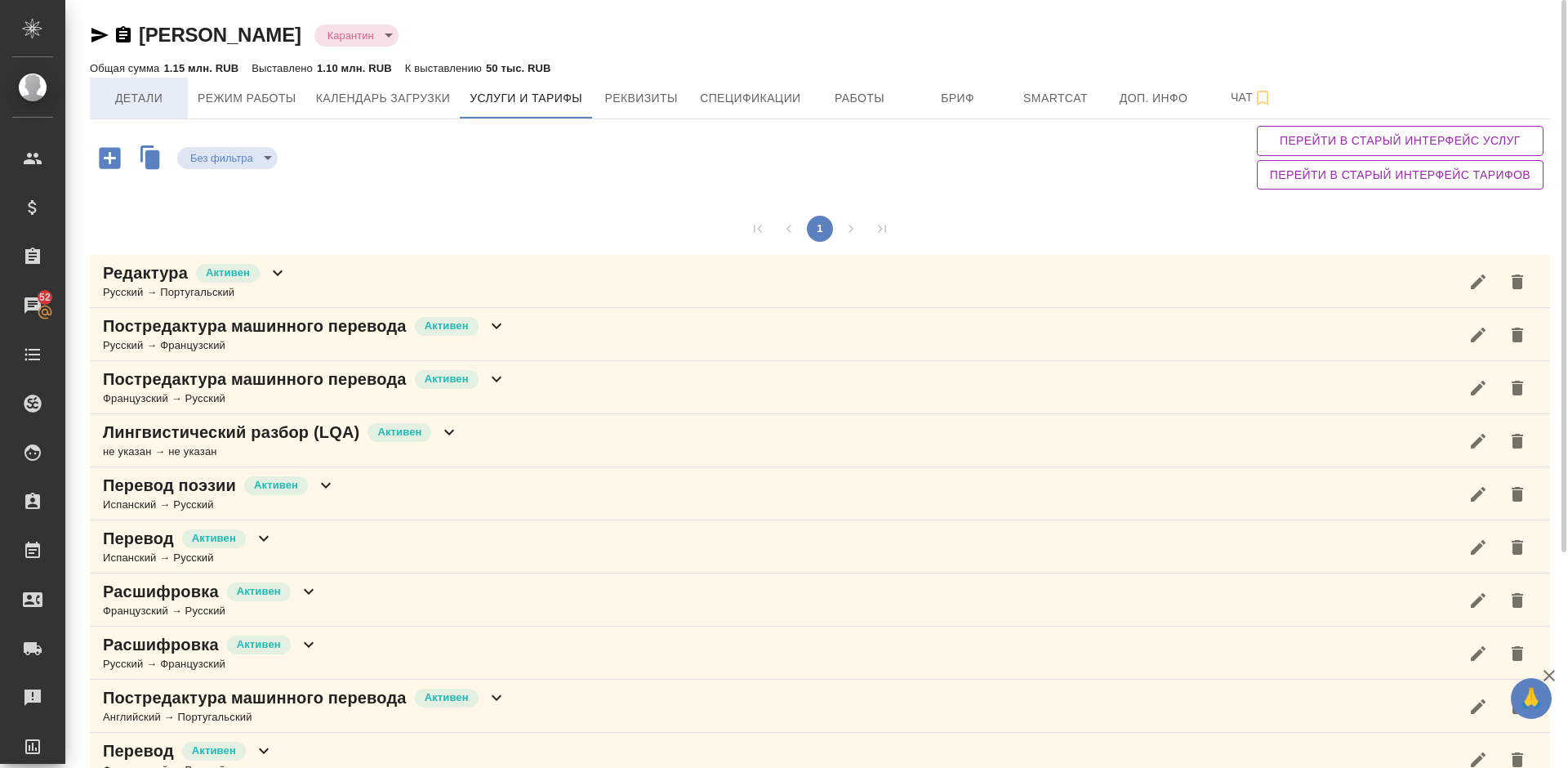
click at [167, 92] on span "Детали" at bounding box center [139, 98] width 79 height 20
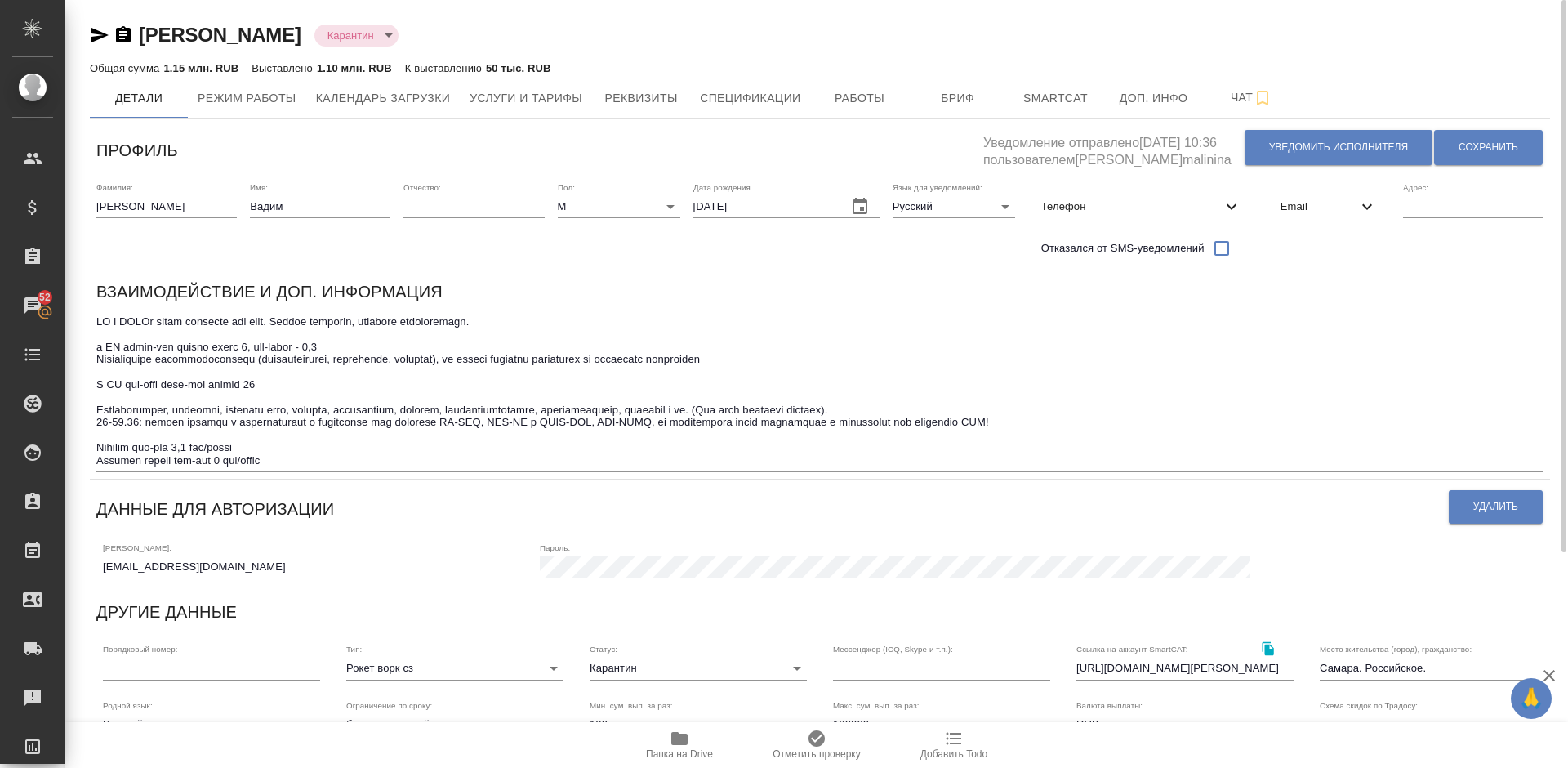
click at [328, 457] on textarea at bounding box center [820, 390] width 1448 height 151
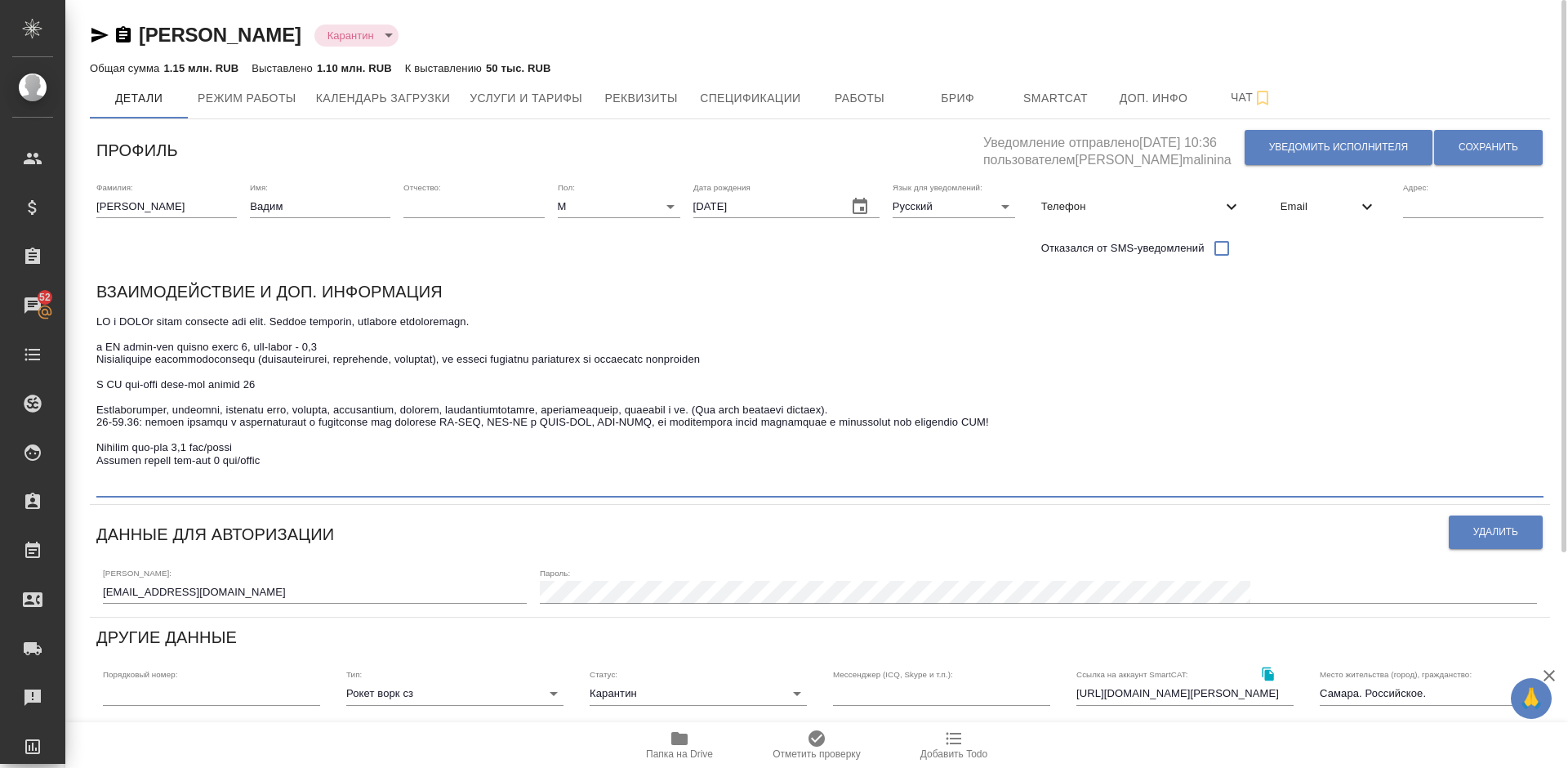
paste textarea "в связи с последними вопросами к качеству переводов Королькова было принято его…"
click at [102, 484] on textarea at bounding box center [820, 403] width 1448 height 177
drag, startPoint x: 436, startPoint y: 487, endPoint x: 372, endPoint y: 483, distance: 64.1
click at [372, 483] on textarea at bounding box center [820, 403] width 1448 height 177
click at [374, 486] on textarea at bounding box center [820, 403] width 1448 height 177
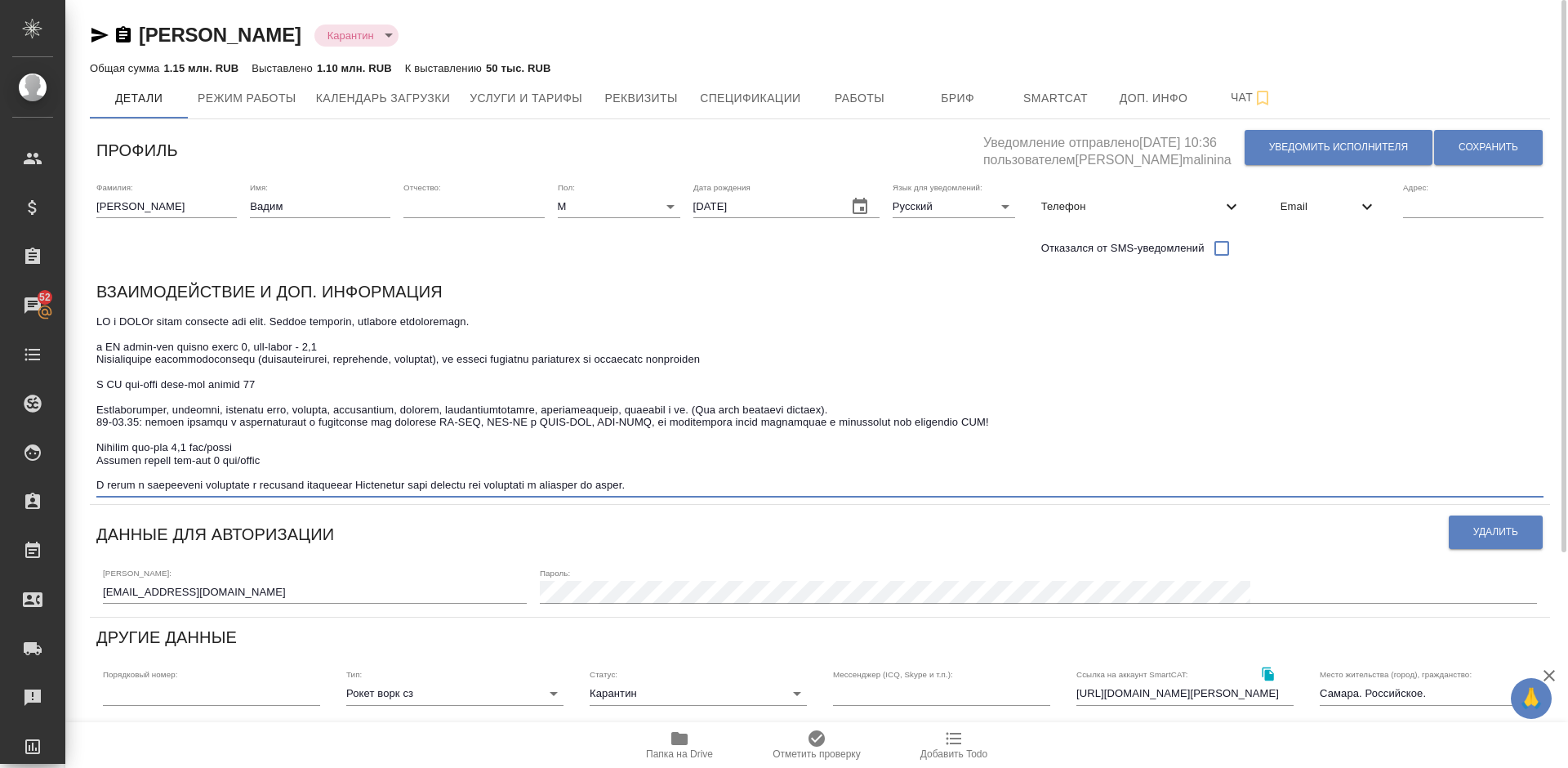
drag, startPoint x: 437, startPoint y: 485, endPoint x: 380, endPoint y: 486, distance: 57.0
click at [380, 486] on textarea at bounding box center [820, 403] width 1448 height 177
click at [446, 485] on textarea at bounding box center [820, 403] width 1448 height 177
click at [682, 487] on textarea at bounding box center [820, 403] width 1448 height 177
type textarea "ФР и ПОРТу можно отдавать под ключ. Делает вдумчиво, подходит ответственно. в Я…"
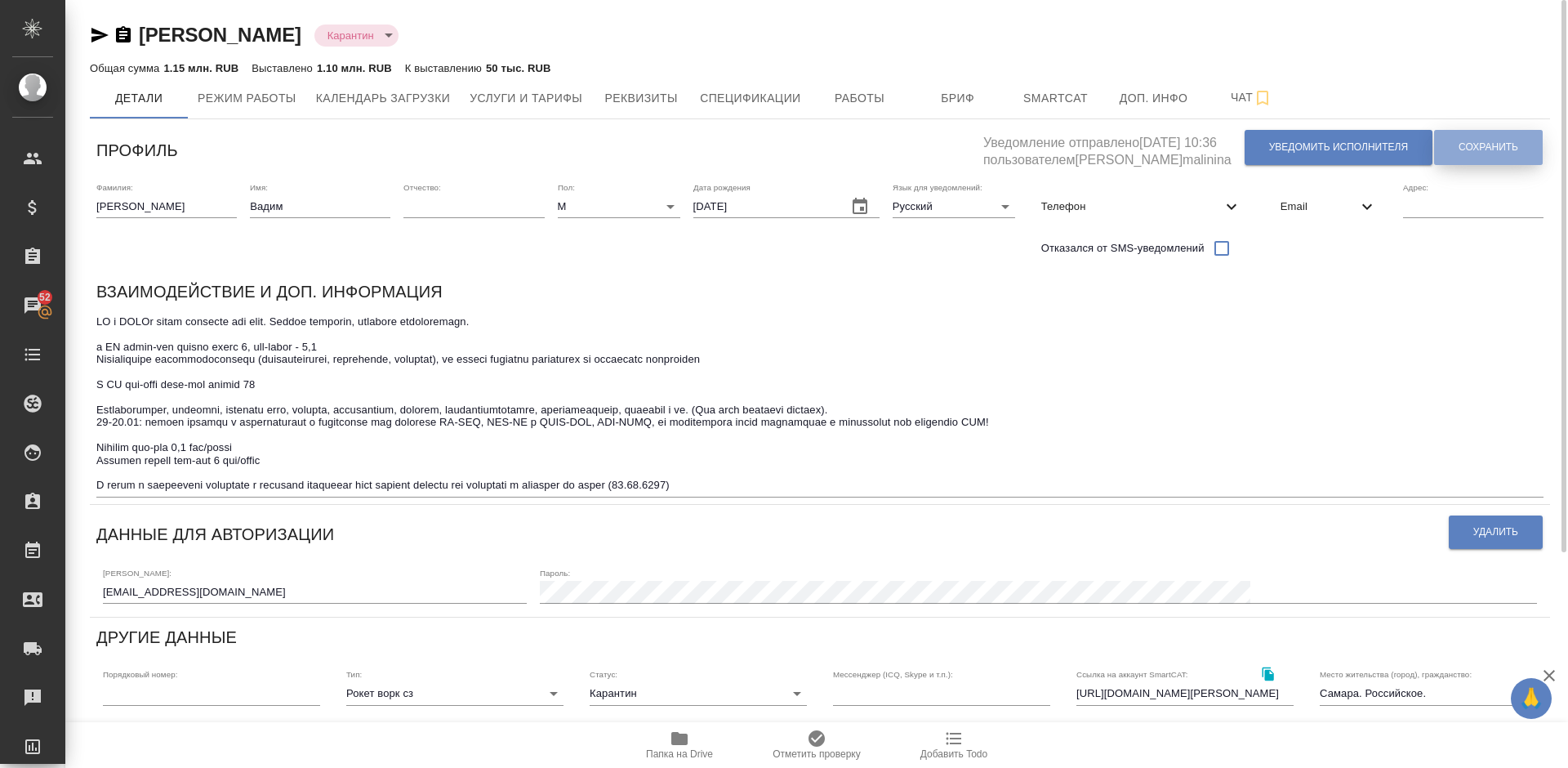
click at [1474, 140] on span "Сохранить" at bounding box center [1488, 147] width 59 height 14
click at [844, 106] on span "Работы" at bounding box center [860, 98] width 79 height 20
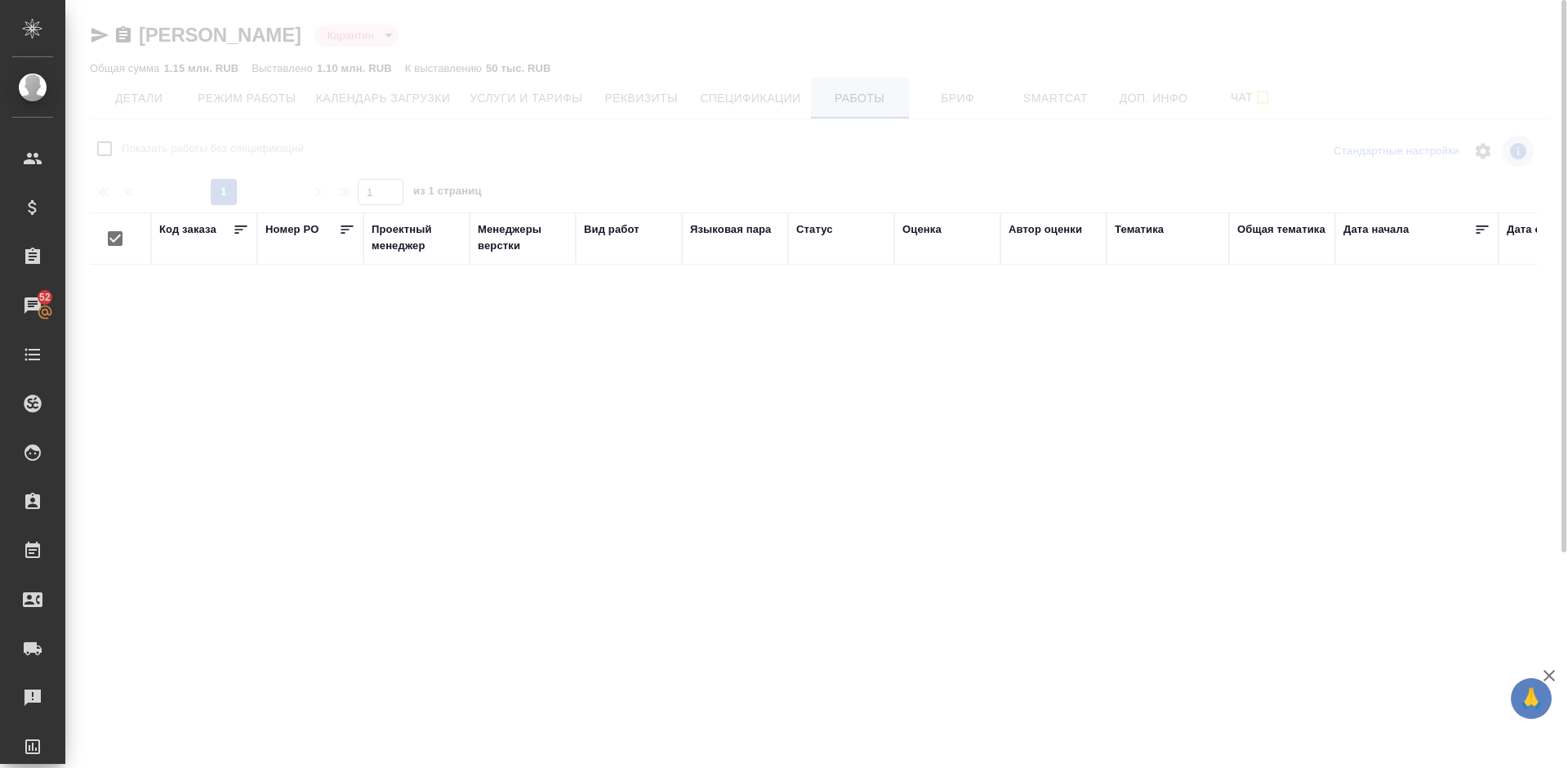
checkbox input "false"
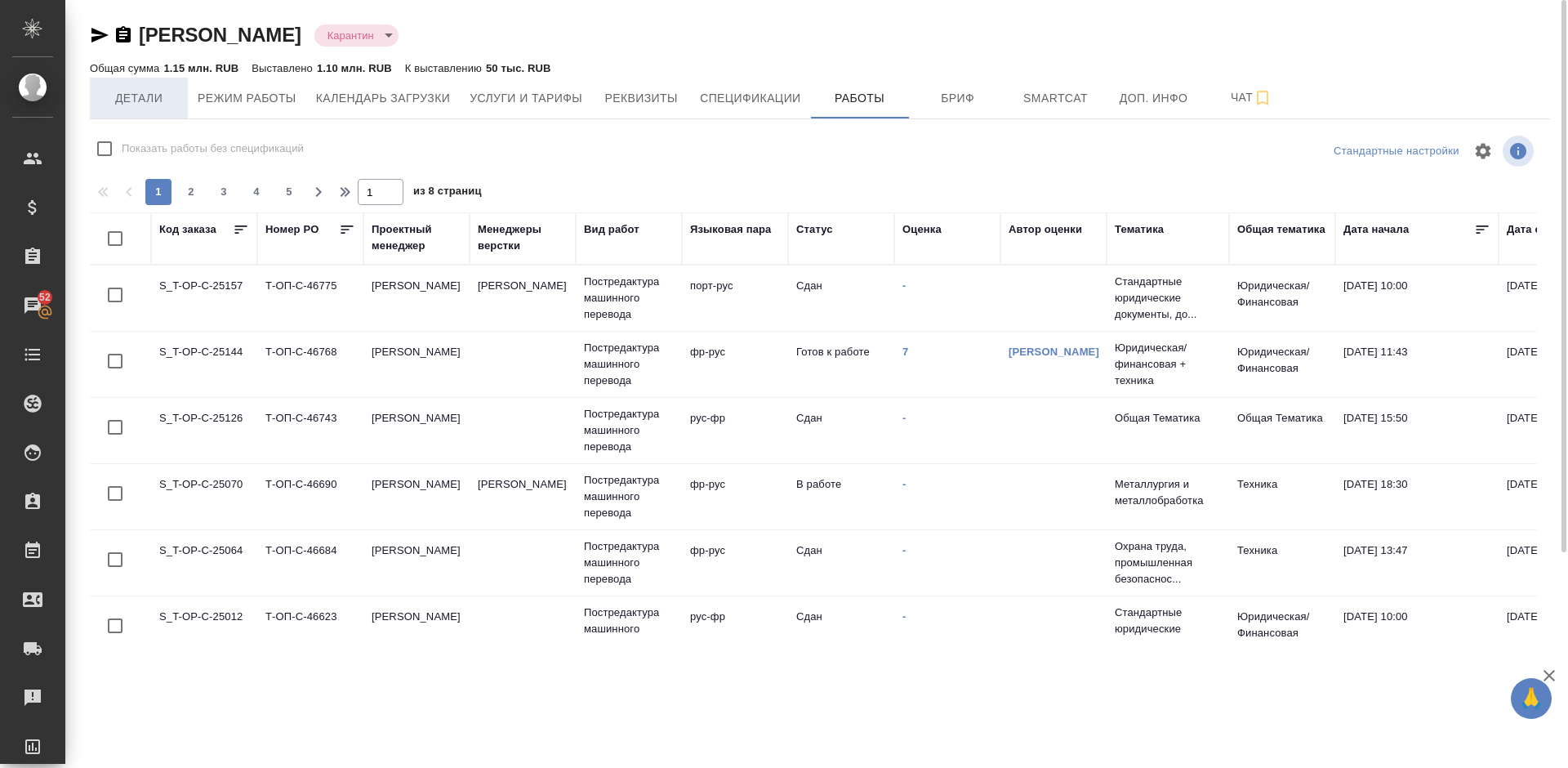
click at [153, 105] on span "Детали" at bounding box center [139, 98] width 79 height 20
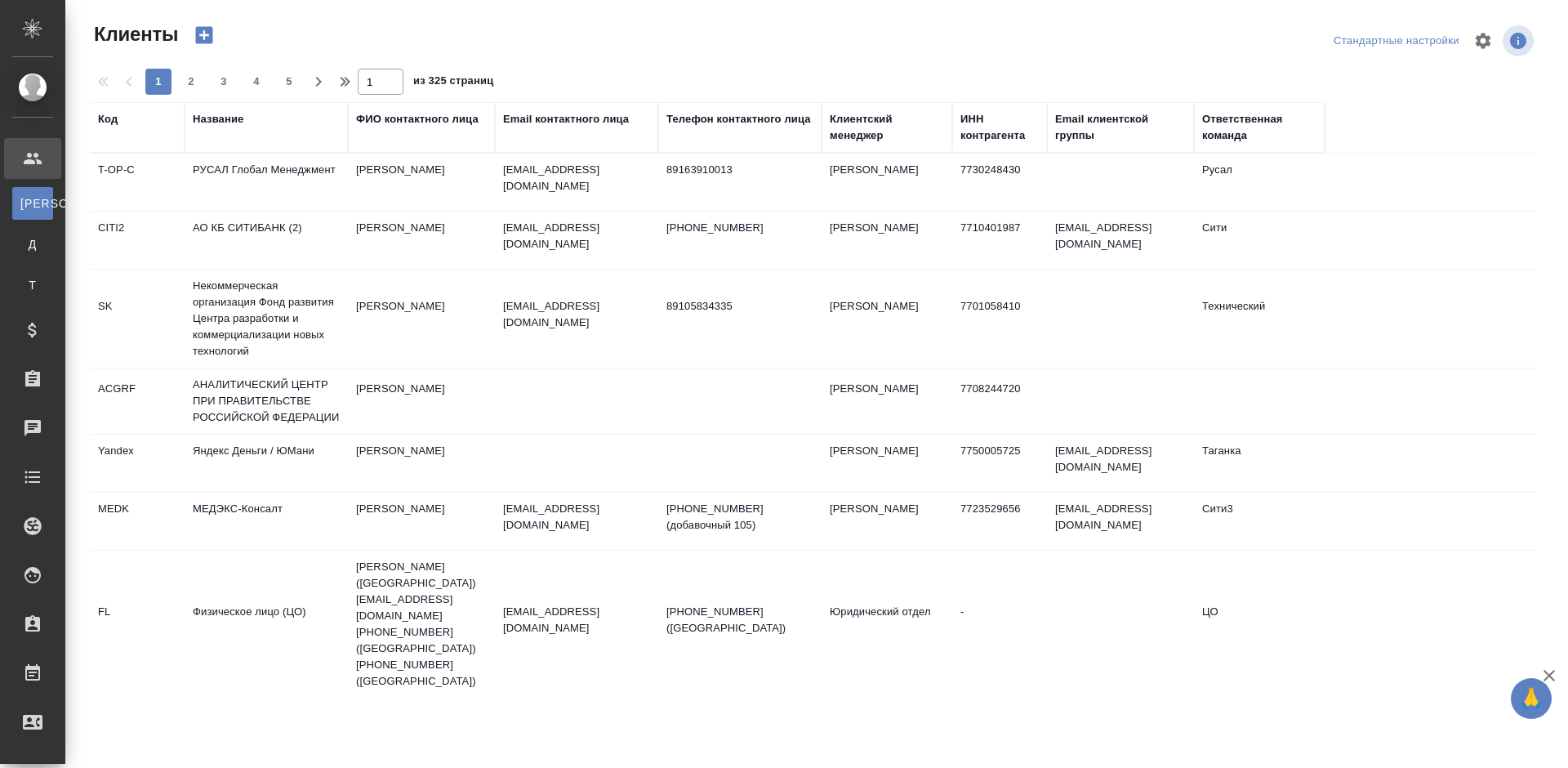
select select "RU"
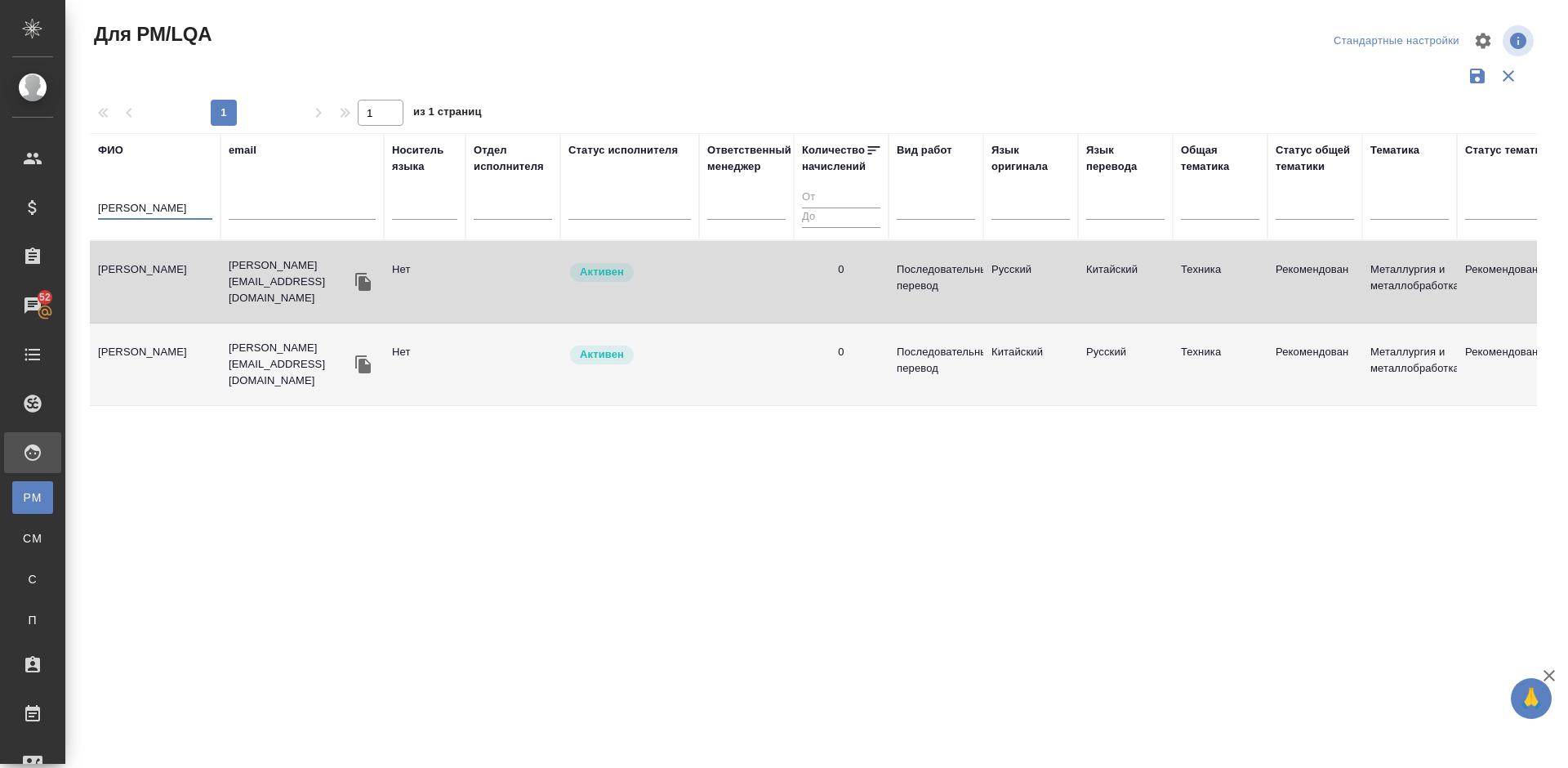
drag, startPoint x: 163, startPoint y: 206, endPoint x: 82, endPoint y: 204, distance: 81.0
click at [82, 204] on div "Для PM/LQA Стандартные настройки 1 1 из 1 страниц ФИО [PERSON_NAME] email Носит…" at bounding box center [819, 365] width 1478 height 730
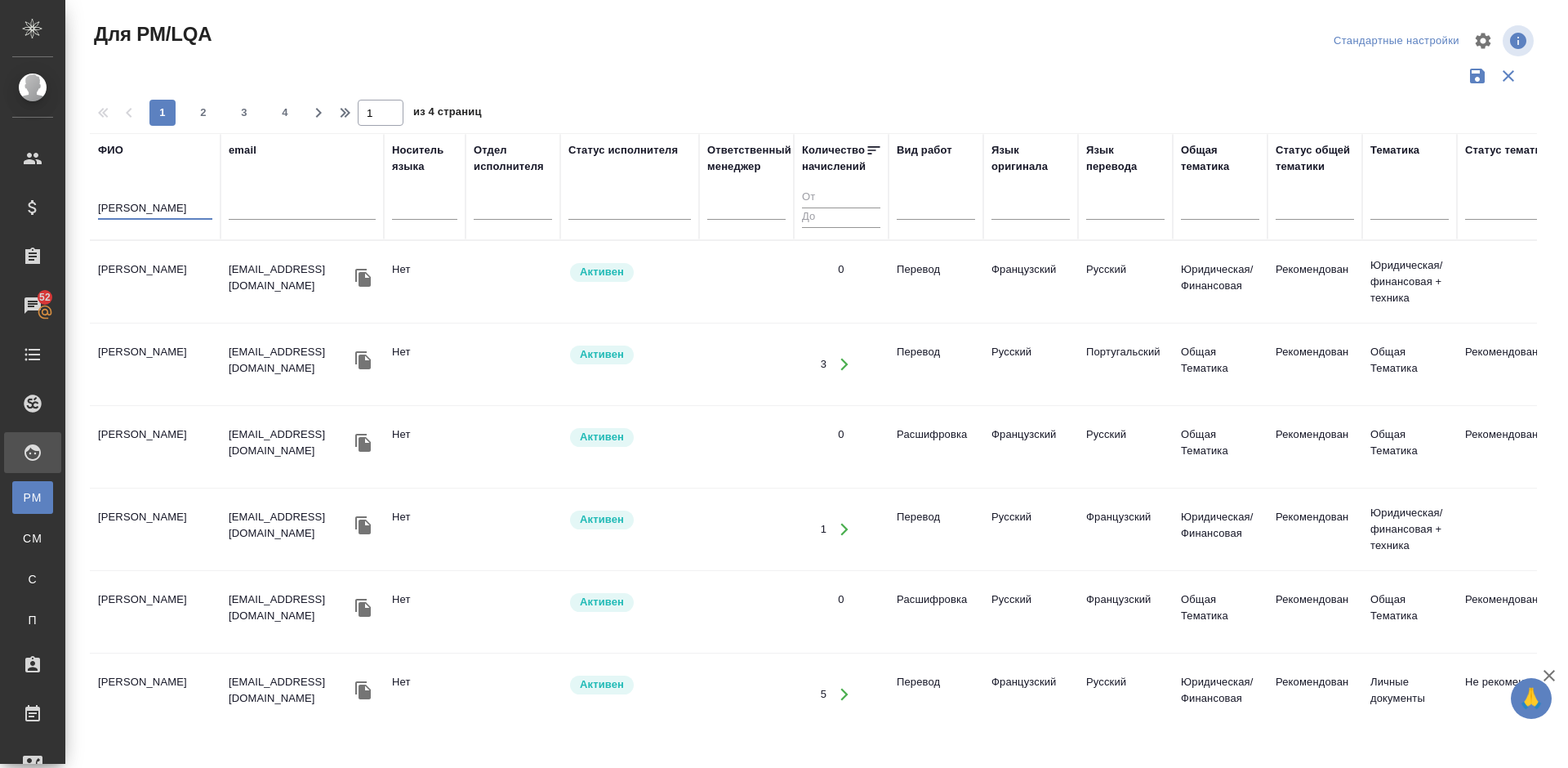
type input "[PERSON_NAME]"
click at [151, 300] on td "[PERSON_NAME]" at bounding box center [154, 282] width 130 height 57
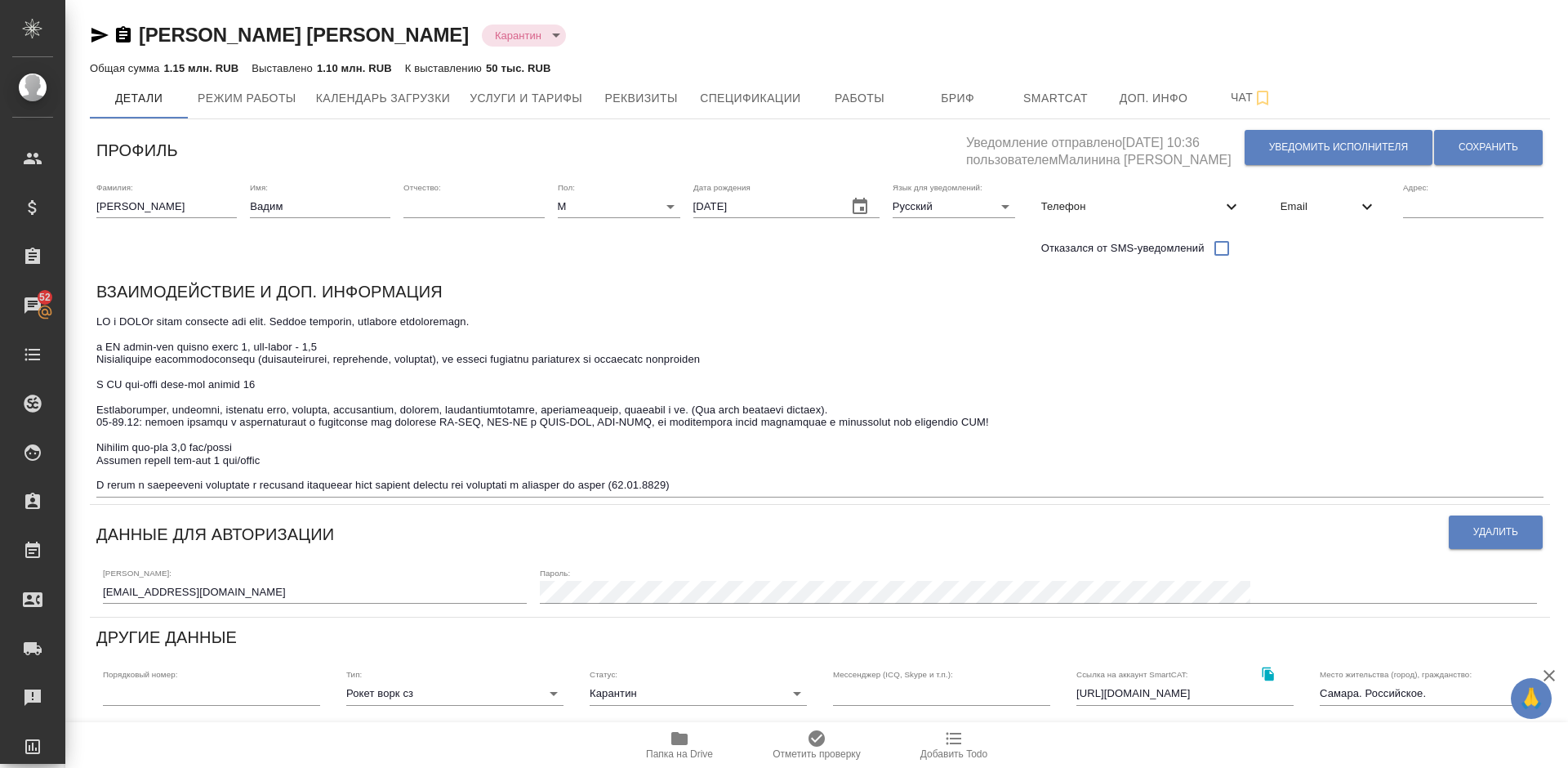
click at [684, 482] on textarea at bounding box center [820, 403] width 1448 height 177
click at [726, 485] on textarea at bounding box center [820, 403] width 1448 height 177
click at [785, 481] on textarea at bounding box center [820, 403] width 1448 height 177
type textarea "ФР и ПОРТу можно отдавать под ключ. Делает вдумчиво, подходит ответственно. в Я…"
click at [1478, 151] on span "Сохранить" at bounding box center [1488, 147] width 59 height 14
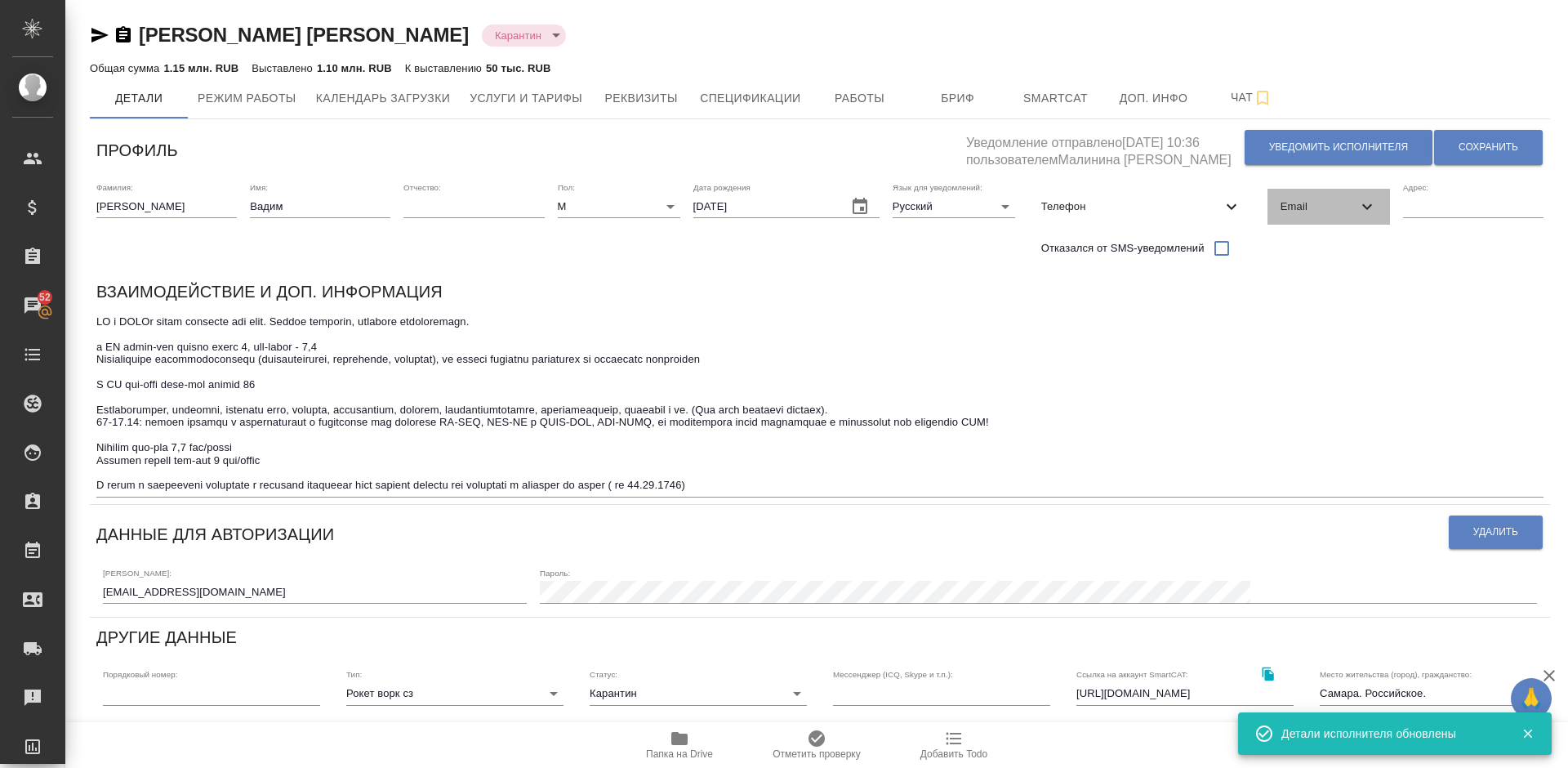
click at [1317, 200] on span "Email" at bounding box center [1318, 207] width 77 height 17
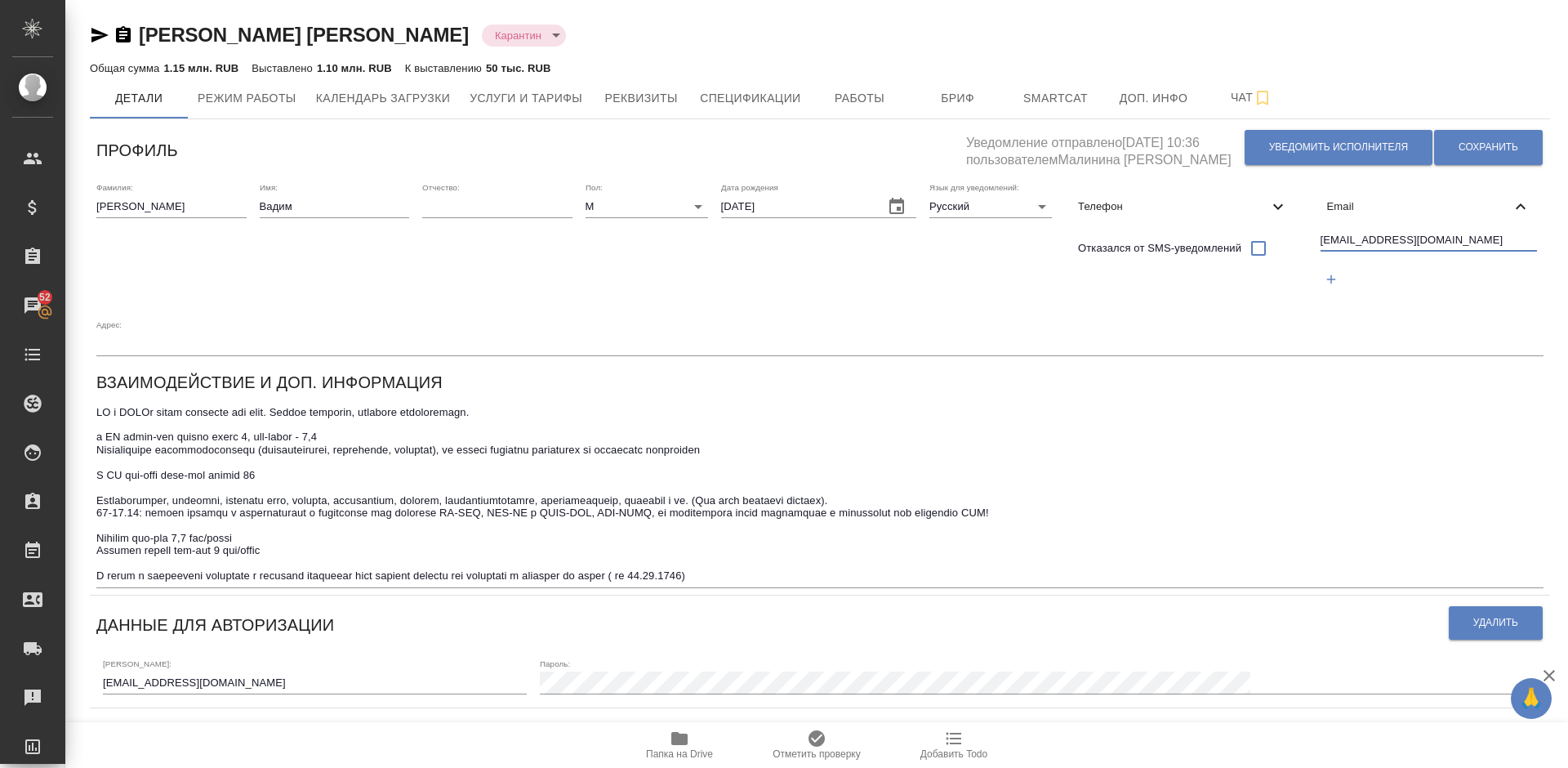
drag, startPoint x: 1426, startPoint y: 239, endPoint x: 1324, endPoint y: 239, distance: 102.0
click at [1324, 239] on input "gremlin444@mail.ru" at bounding box center [1429, 241] width 217 height 20
click at [883, 94] on span "Работы" at bounding box center [860, 98] width 79 height 20
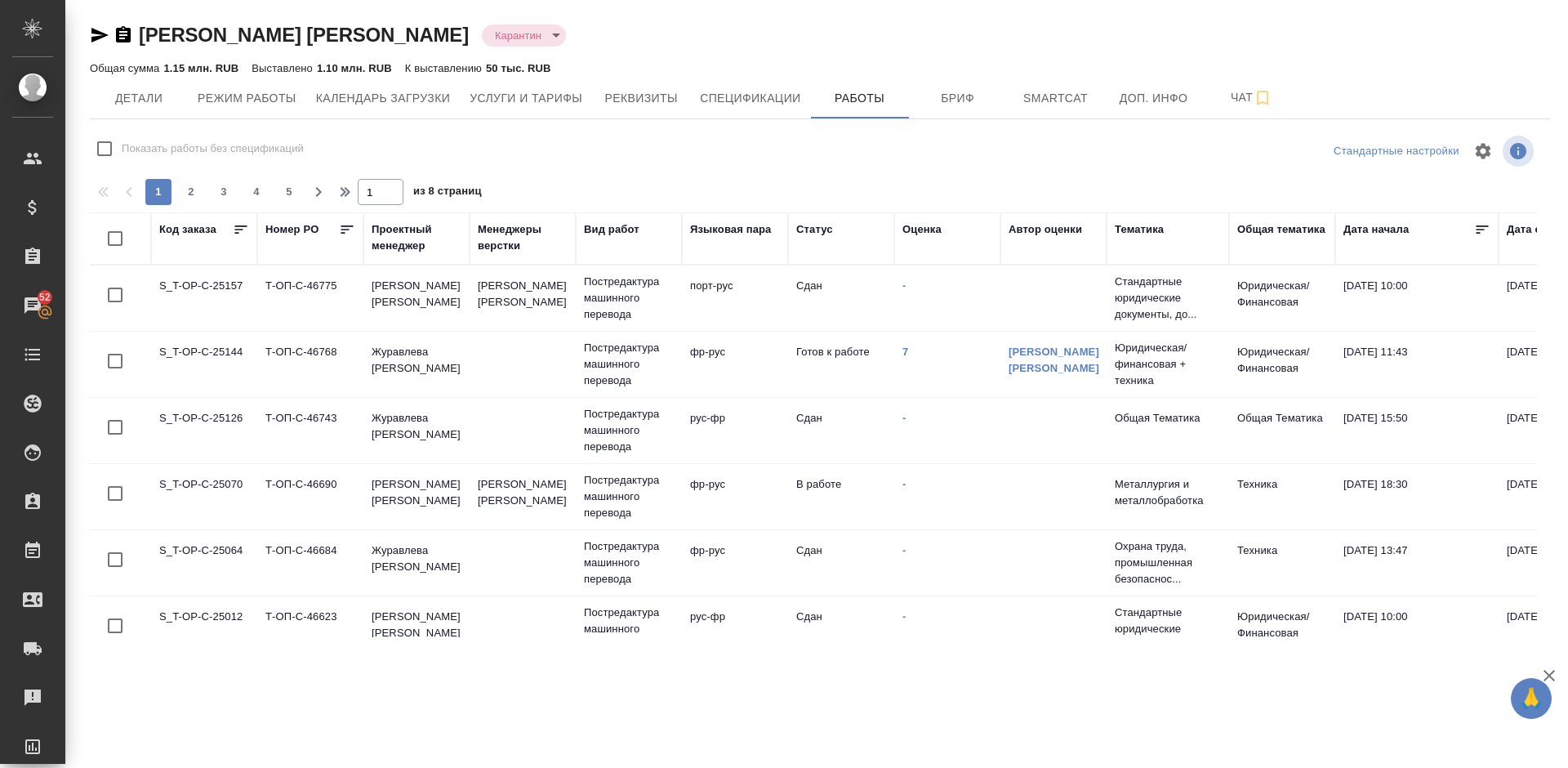
checkbox input "false"
click at [190, 192] on span "2" at bounding box center [191, 192] width 26 height 17
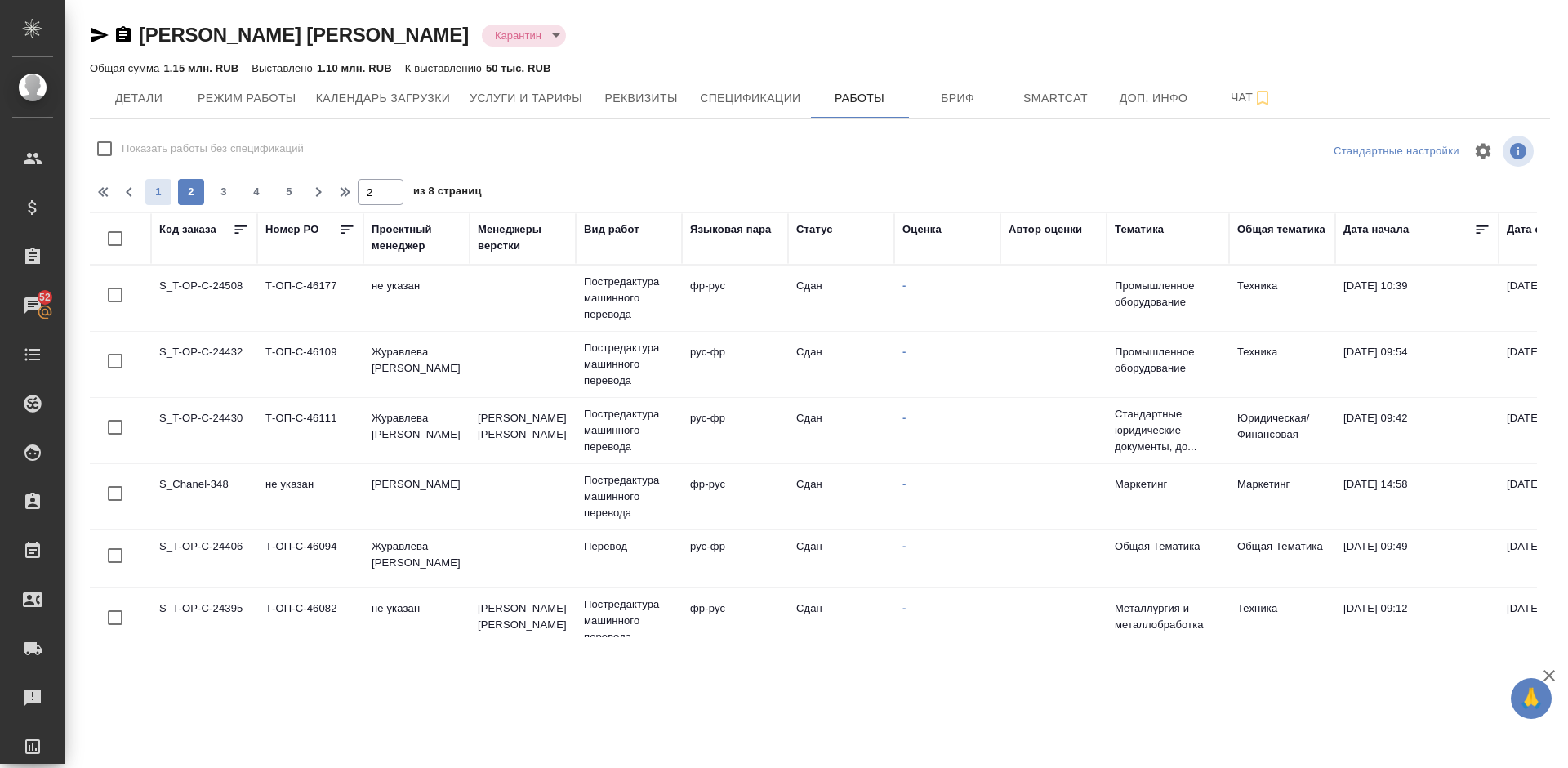
click at [161, 189] on span "1" at bounding box center [158, 192] width 26 height 17
type input "1"
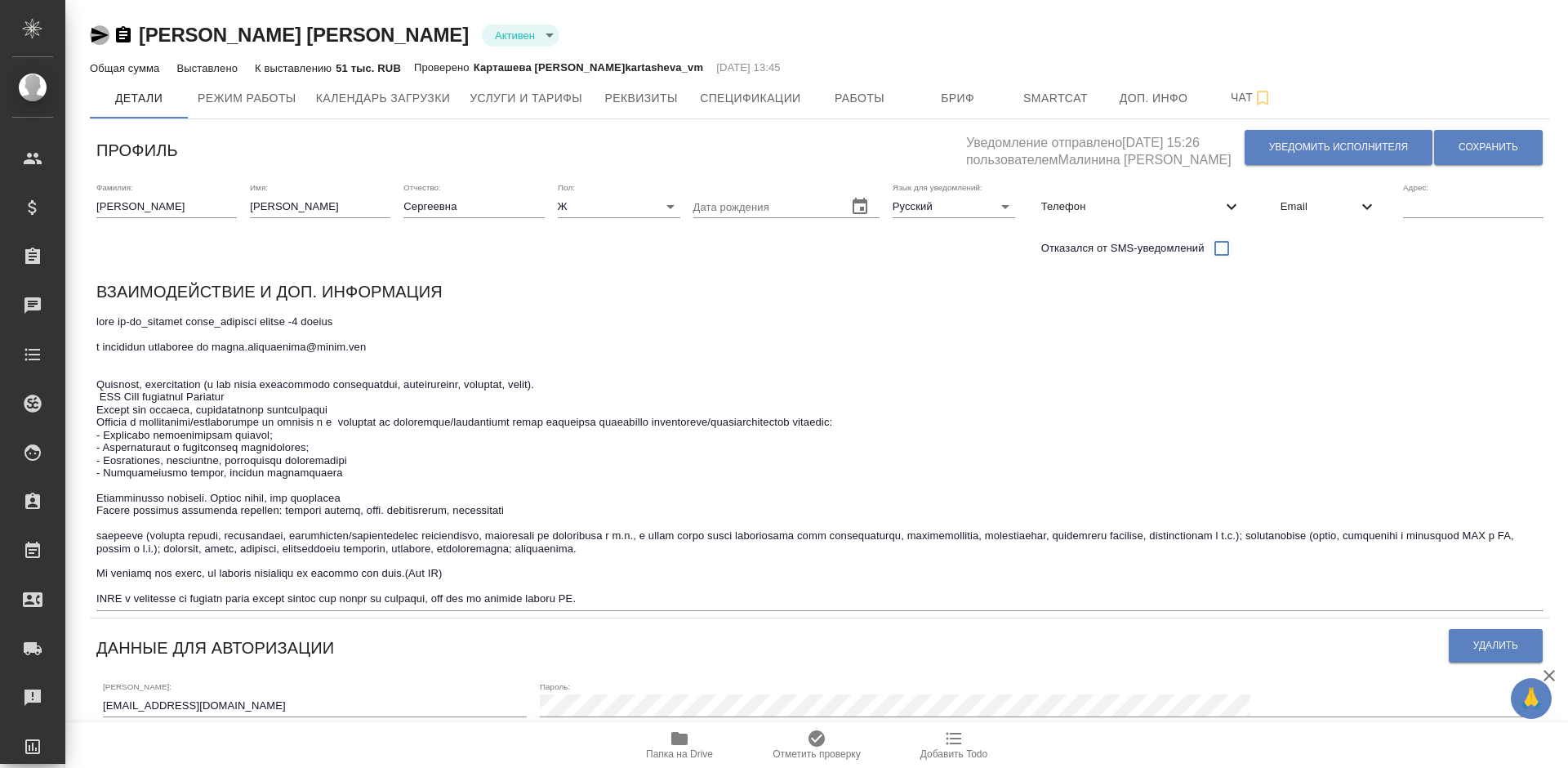
click at [94, 30] on icon "button" at bounding box center [100, 35] width 18 height 15
click at [563, 96] on span "Услуги и тарифы" at bounding box center [526, 98] width 113 height 20
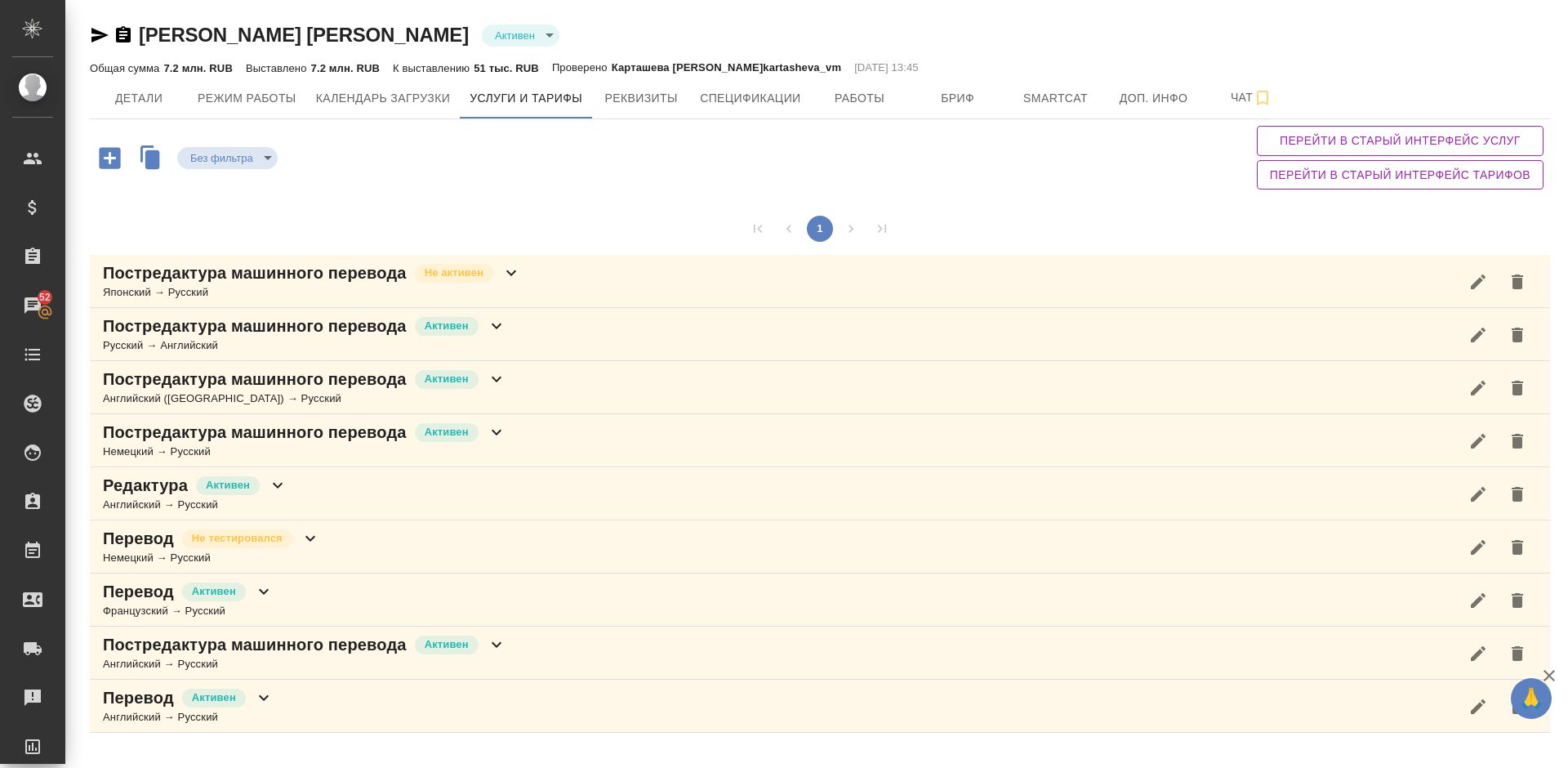
click at [110, 158] on icon "button" at bounding box center [109, 158] width 29 height 29
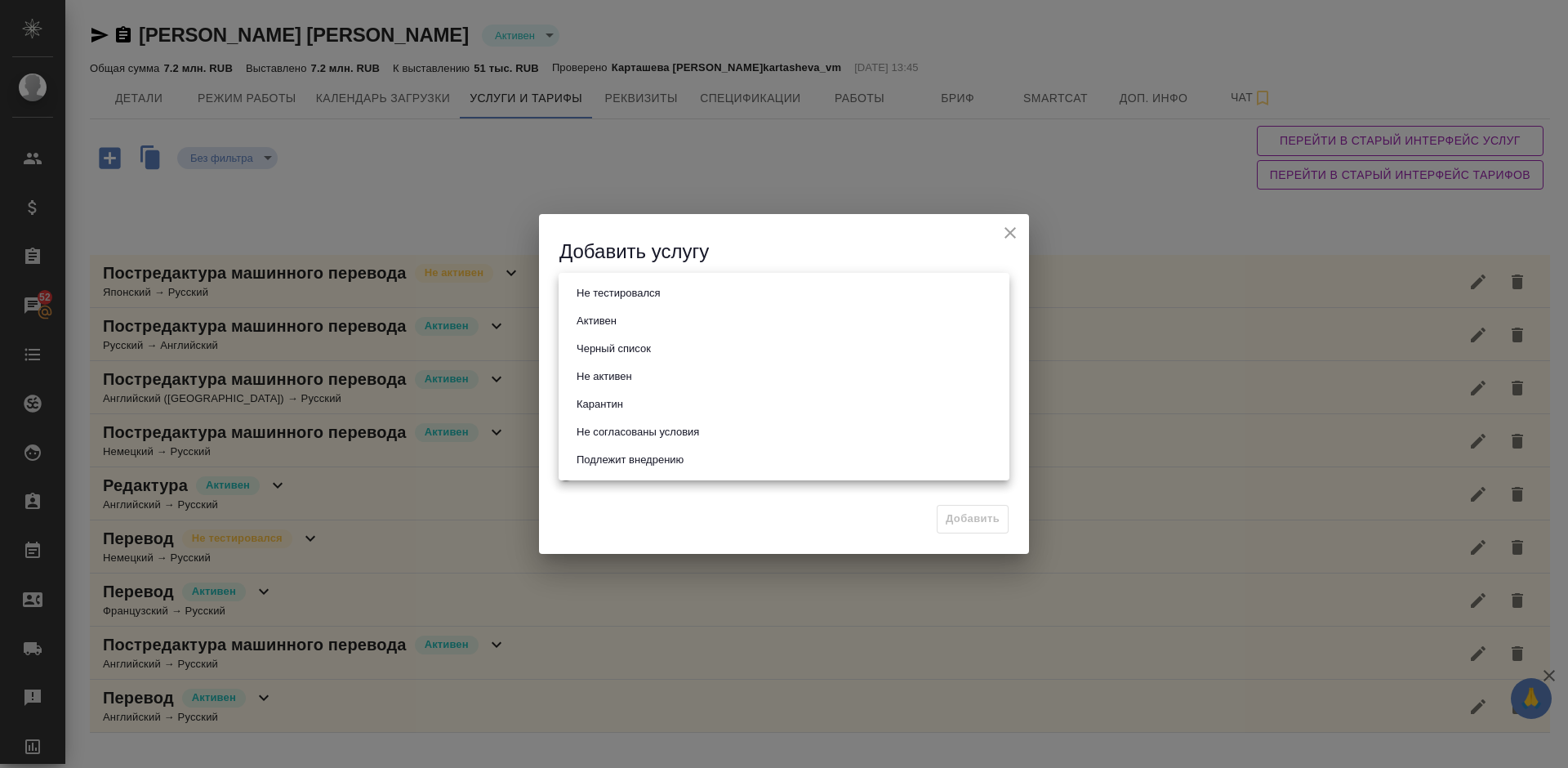
click at [635, 296] on body "🙏 .cls-1 fill:#fff; AWATERA Lazareva Anastasia Клиенты Спецификации Заказы 52 Ч…" at bounding box center [784, 384] width 1568 height 768
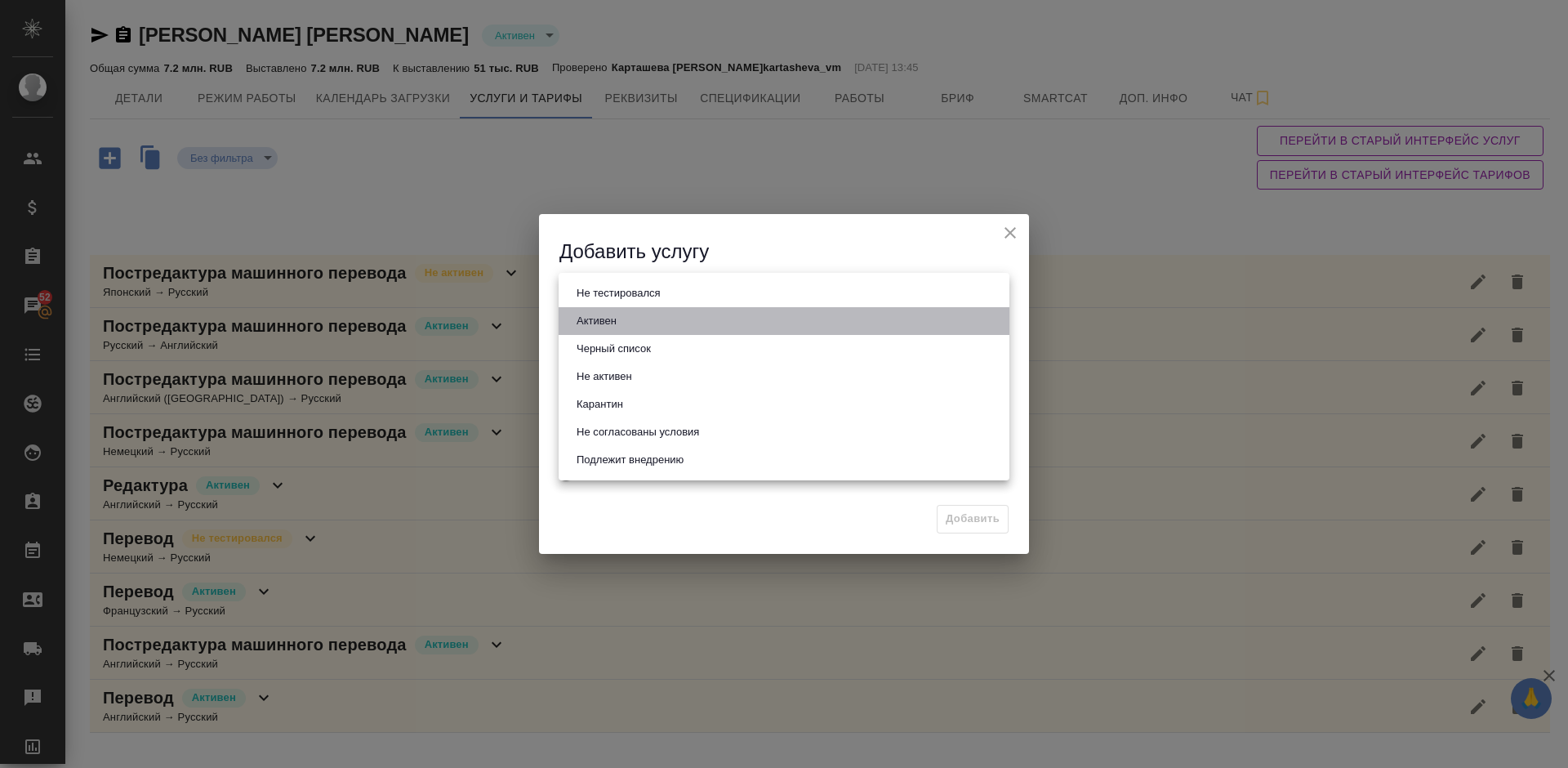
click at [640, 321] on li "Активен" at bounding box center [784, 321] width 451 height 28
type input "active"
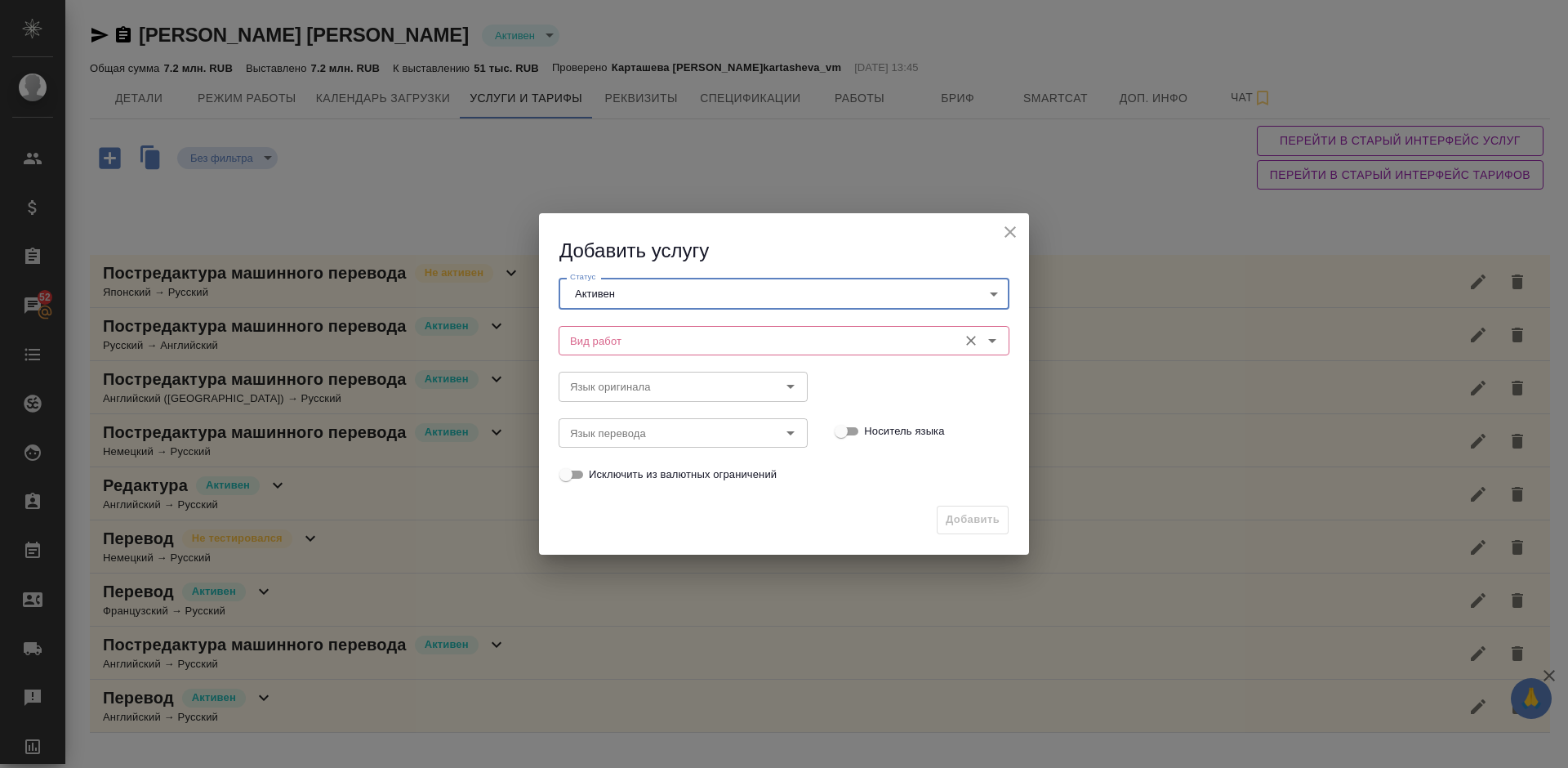
click at [669, 344] on input "Вид работ" at bounding box center [757, 340] width 386 height 19
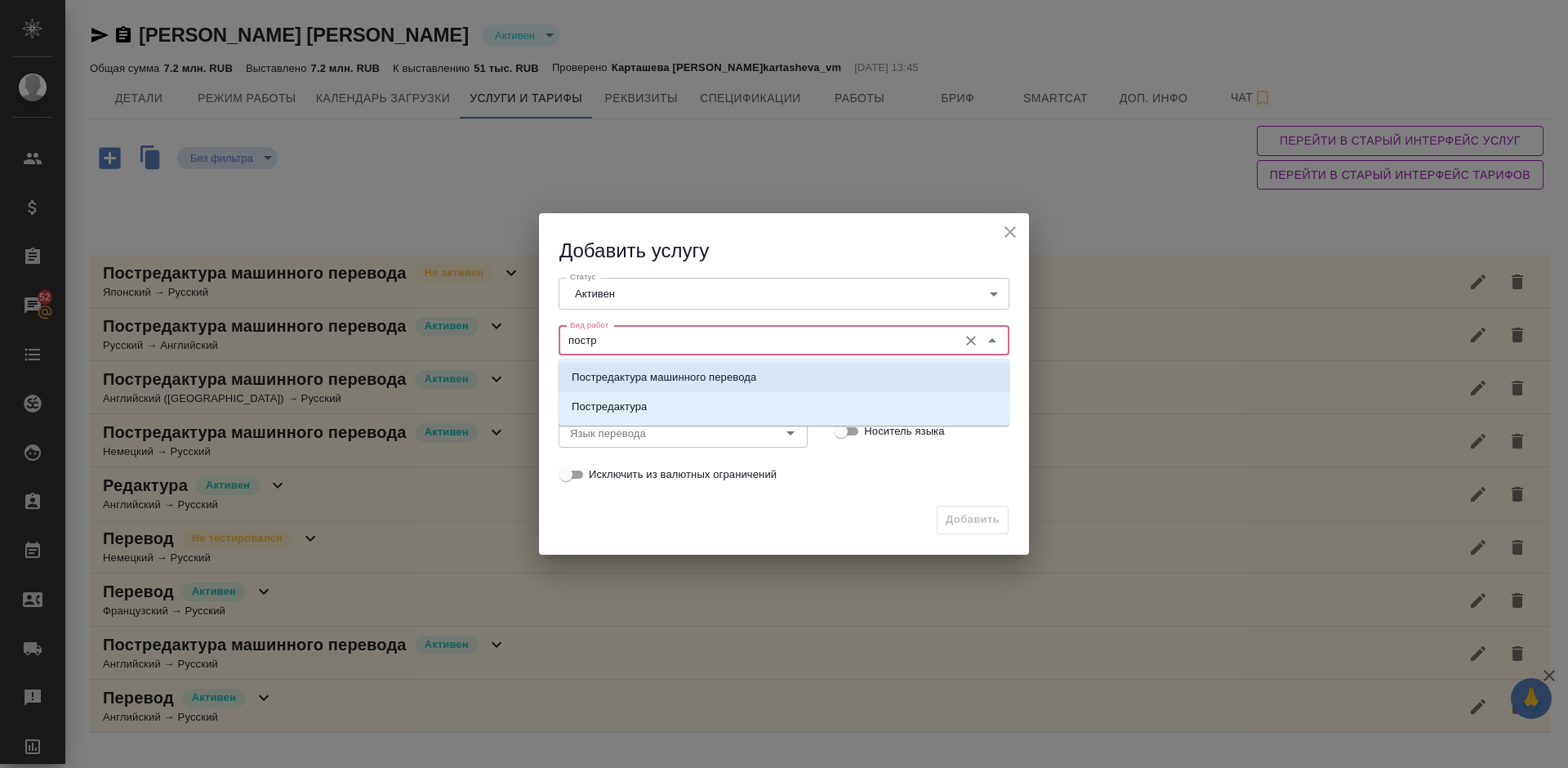
click at [680, 376] on p "Постредактура машинного перевода" at bounding box center [664, 377] width 185 height 17
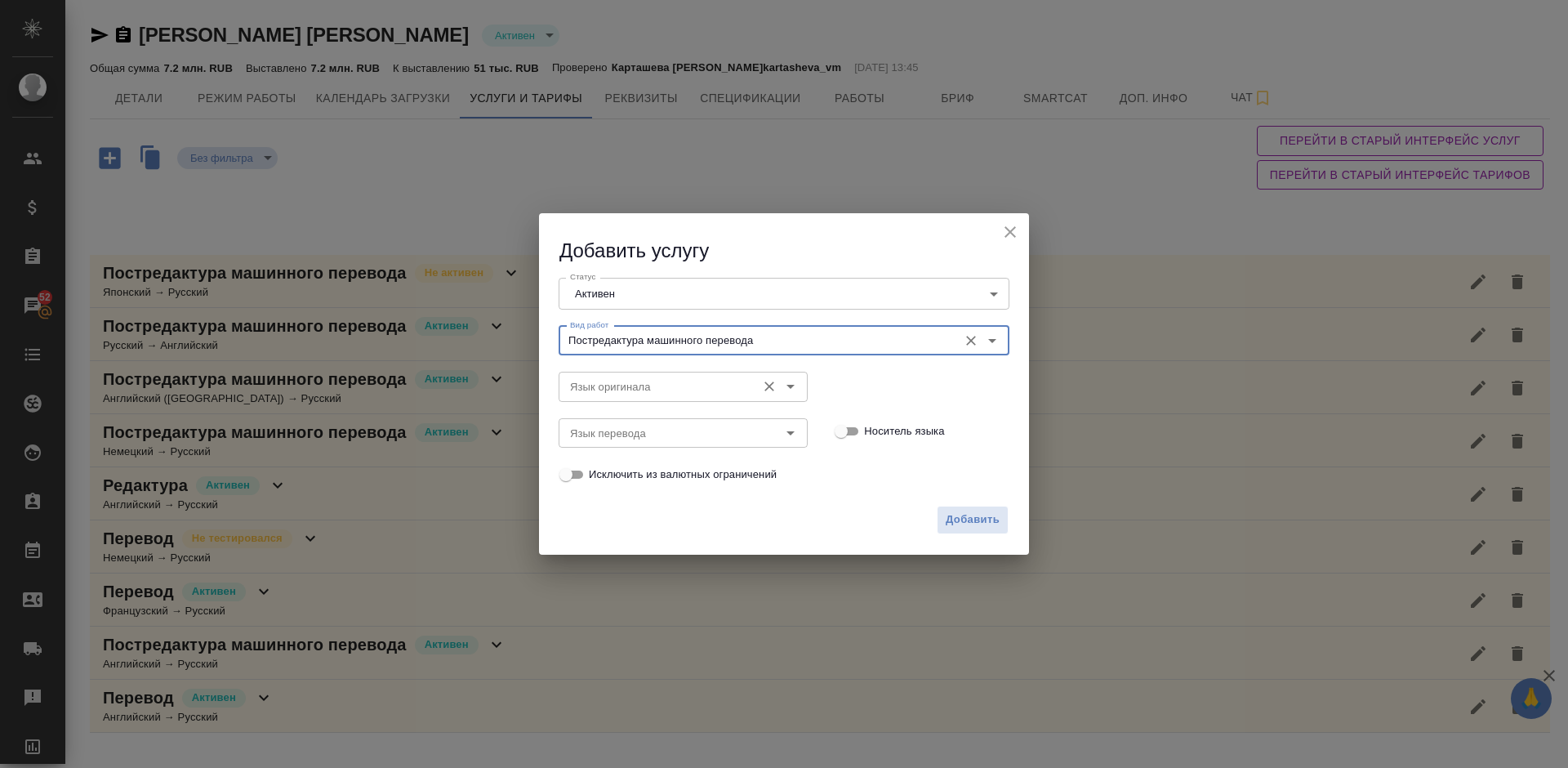
type input "Постредактура машинного перевода"
click at [621, 379] on input "Язык оригинала" at bounding box center [656, 385] width 185 height 19
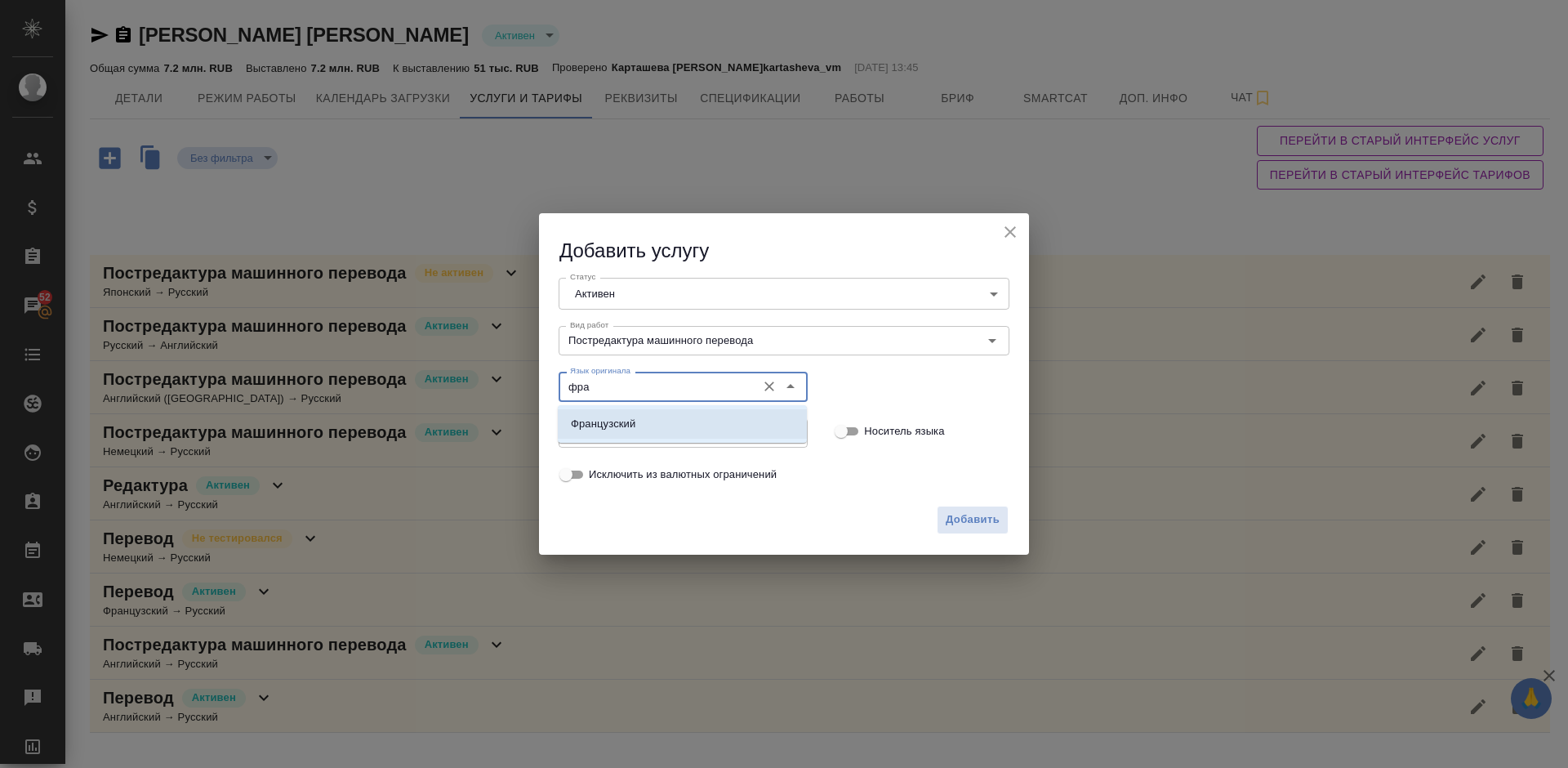
click at [658, 422] on li "Французский" at bounding box center [681, 424] width 249 height 30
click at [610, 444] on div "Язык перевода" at bounding box center [682, 433] width 249 height 30
type input "Французский"
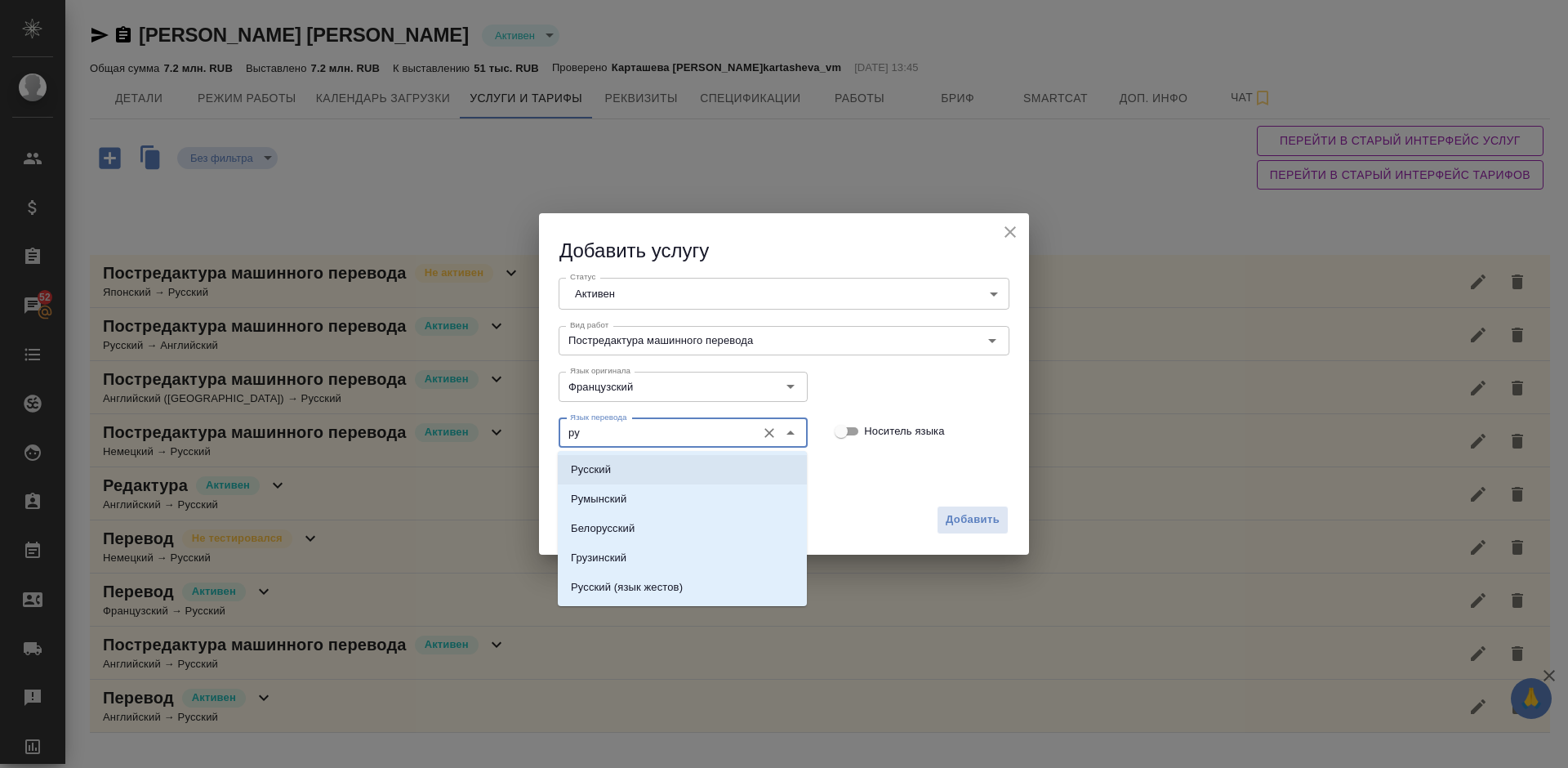
click at [628, 467] on li "Русский" at bounding box center [681, 469] width 249 height 30
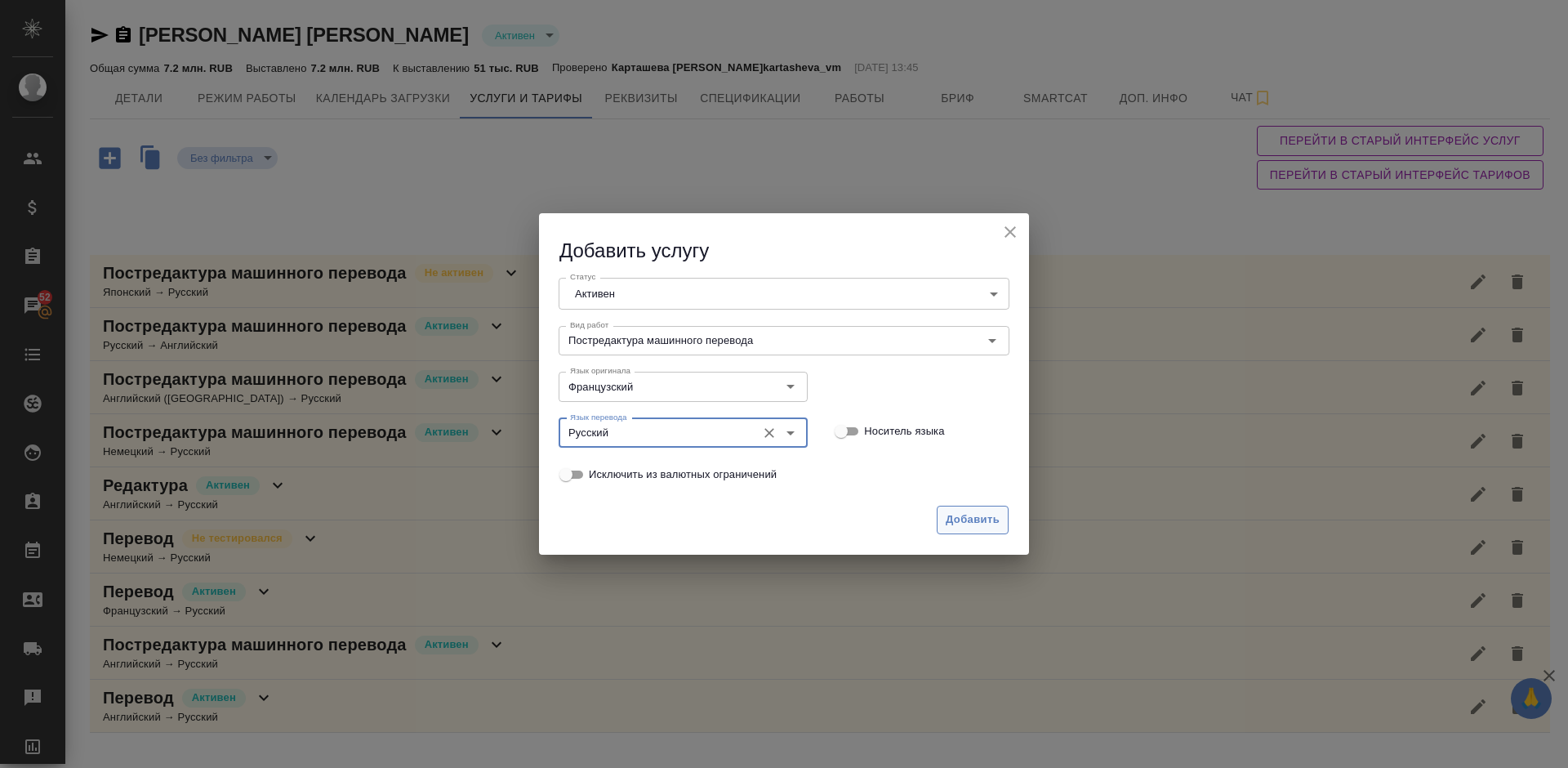
type input "Русский"
click at [959, 514] on span "Добавить" at bounding box center [973, 519] width 54 height 18
click at [965, 523] on span "Добавить" at bounding box center [973, 519] width 54 height 18
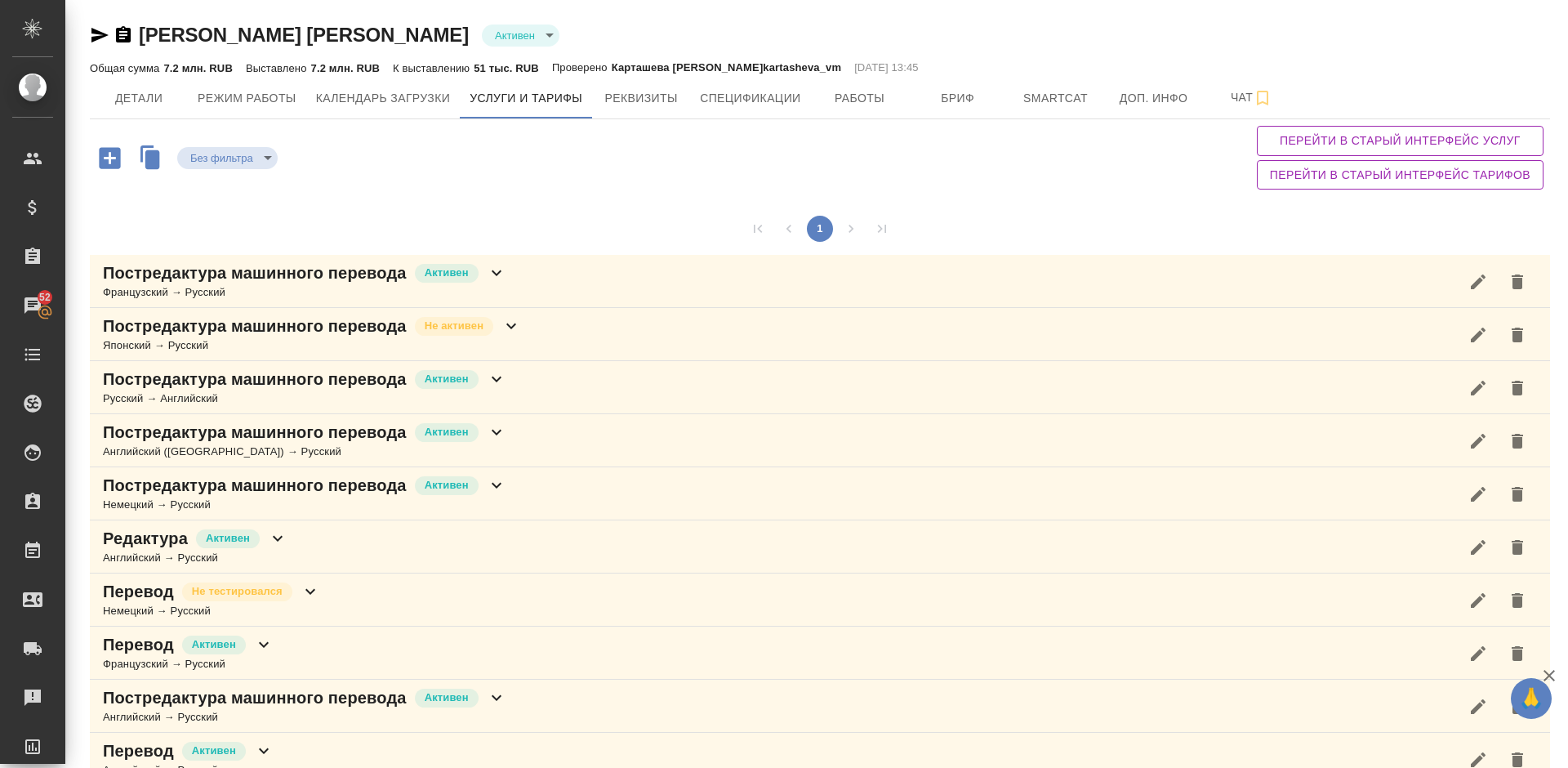
click at [1105, 194] on div "Без фильтра no filters Перейти в старый интерфейс услуг Перейти в старый интерф…" at bounding box center [820, 157] width 1461 height 77
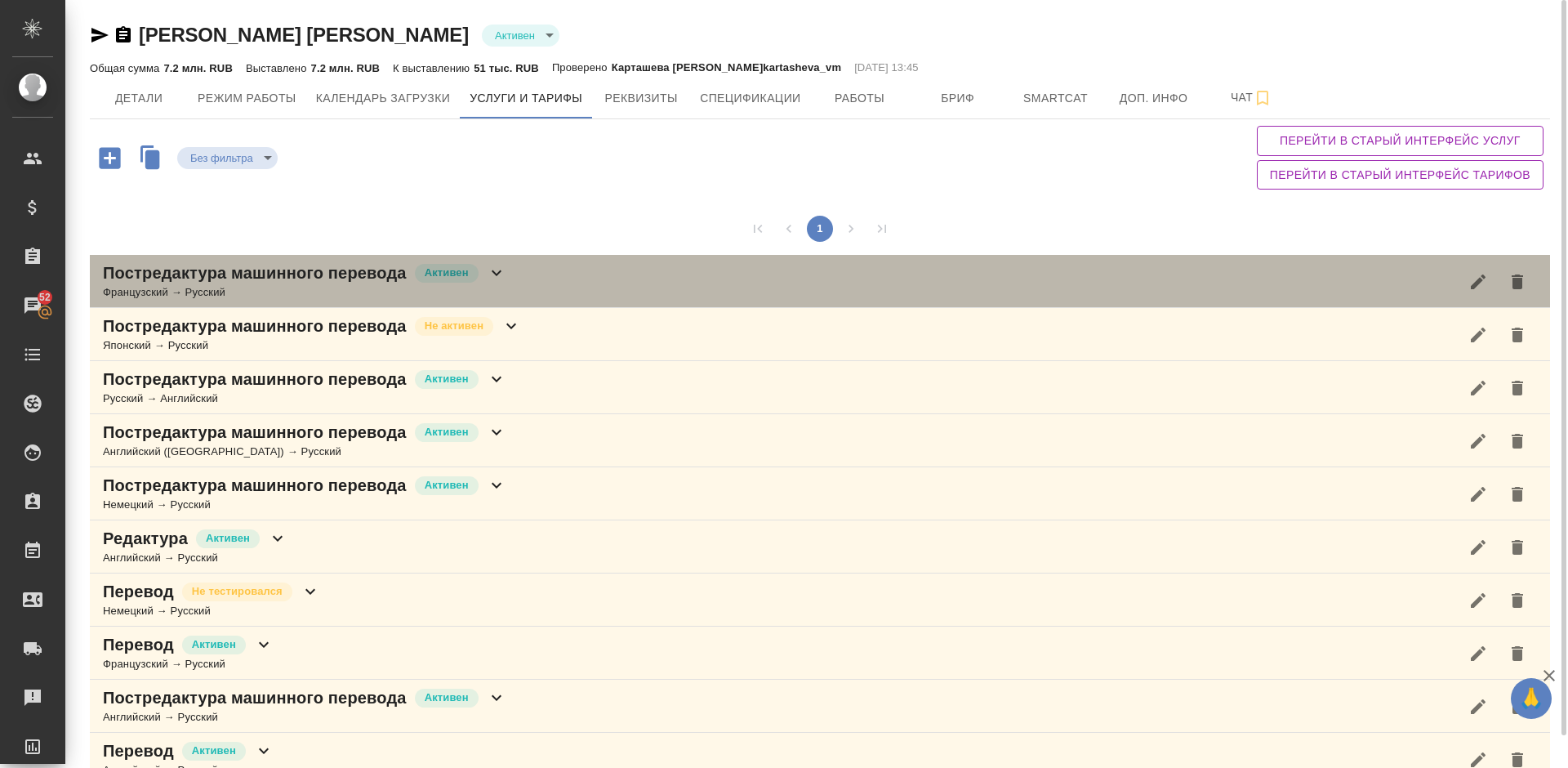
click at [564, 283] on div "Постредактура машинного перевода Активен Французский → Русский" at bounding box center [820, 281] width 1461 height 53
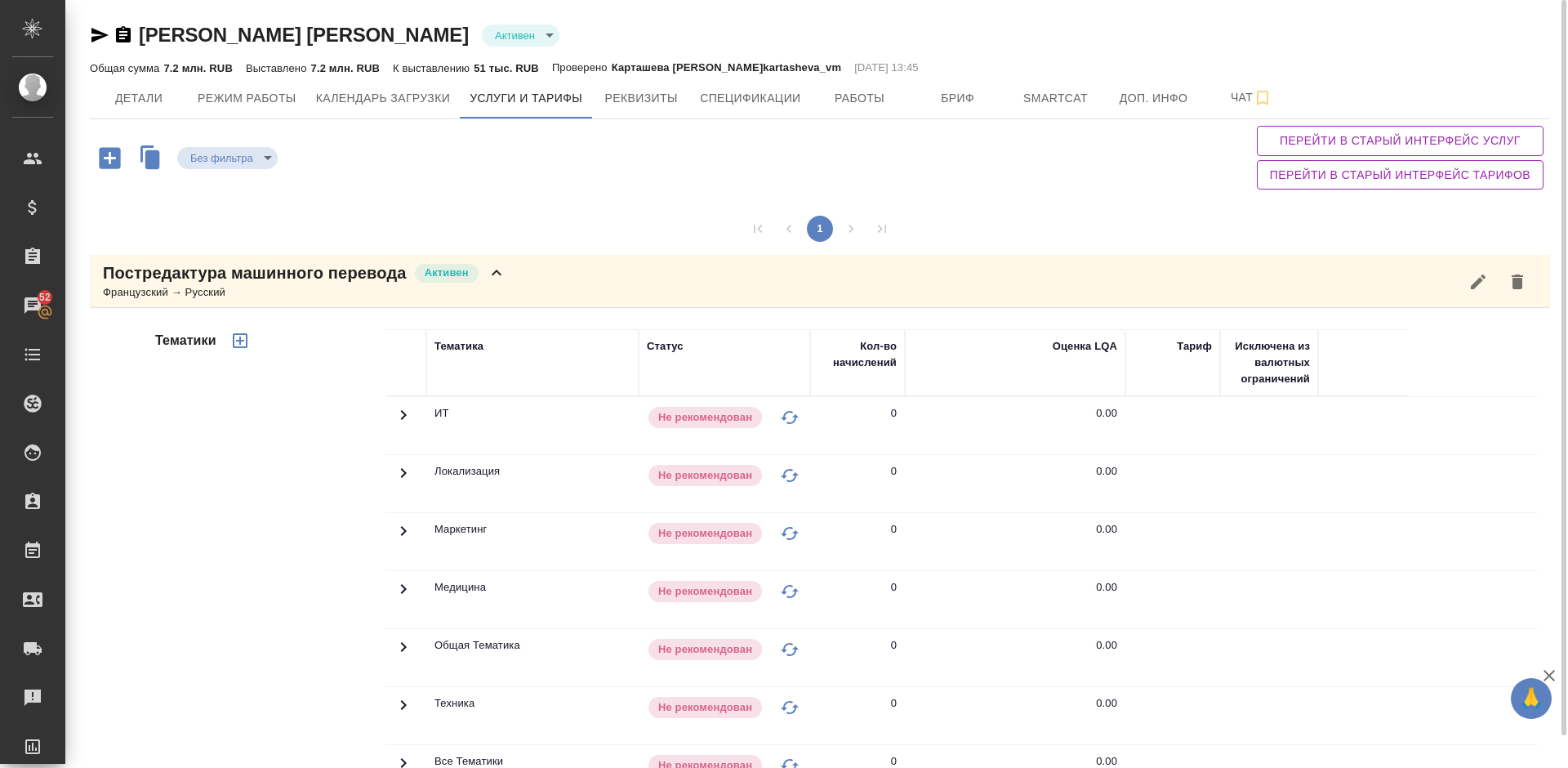
click at [300, 603] on div "Тематики" at bounding box center [268, 591] width 234 height 546
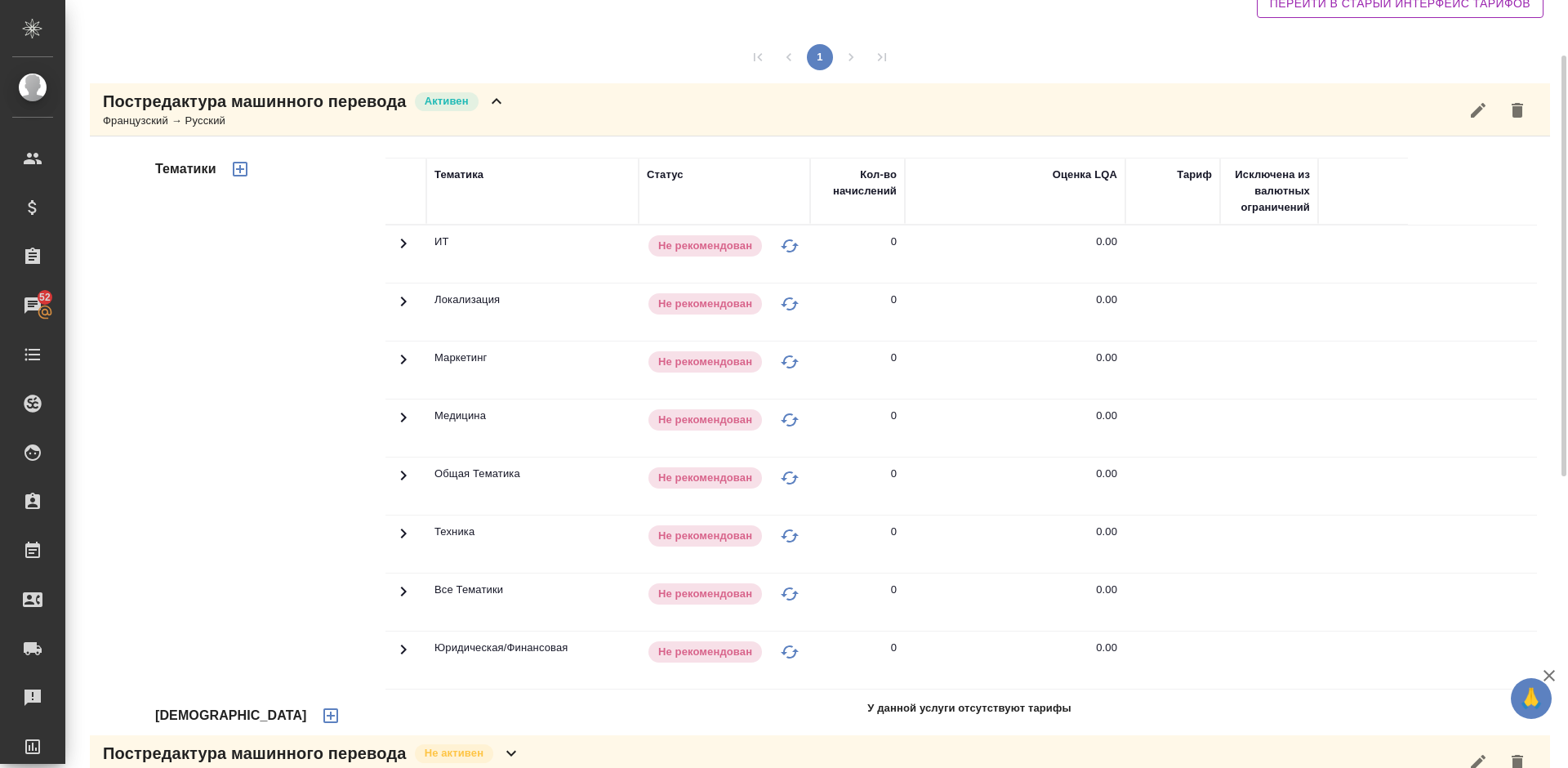
scroll to position [245, 0]
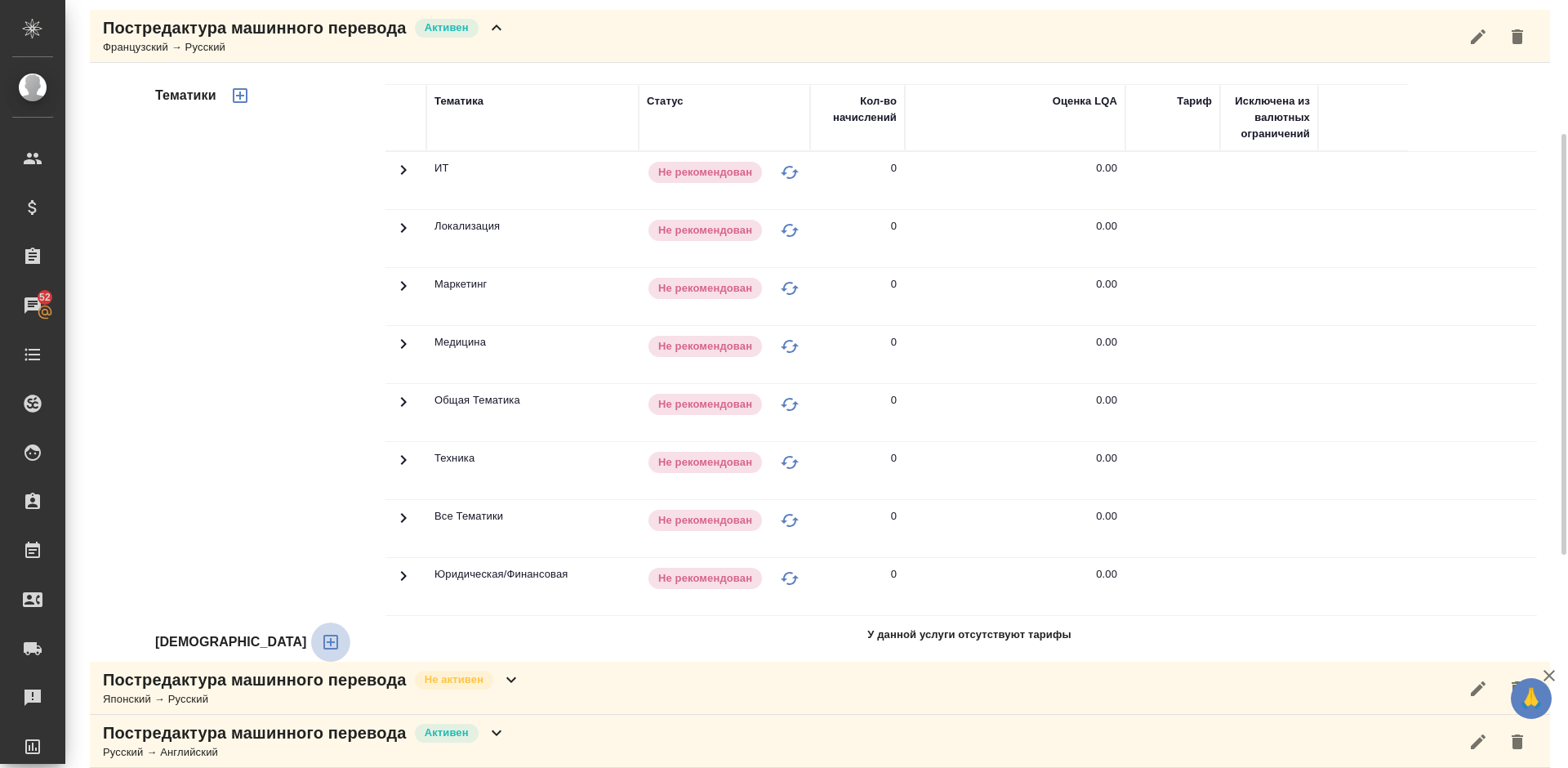
click at [324, 641] on icon "button" at bounding box center [331, 642] width 15 height 15
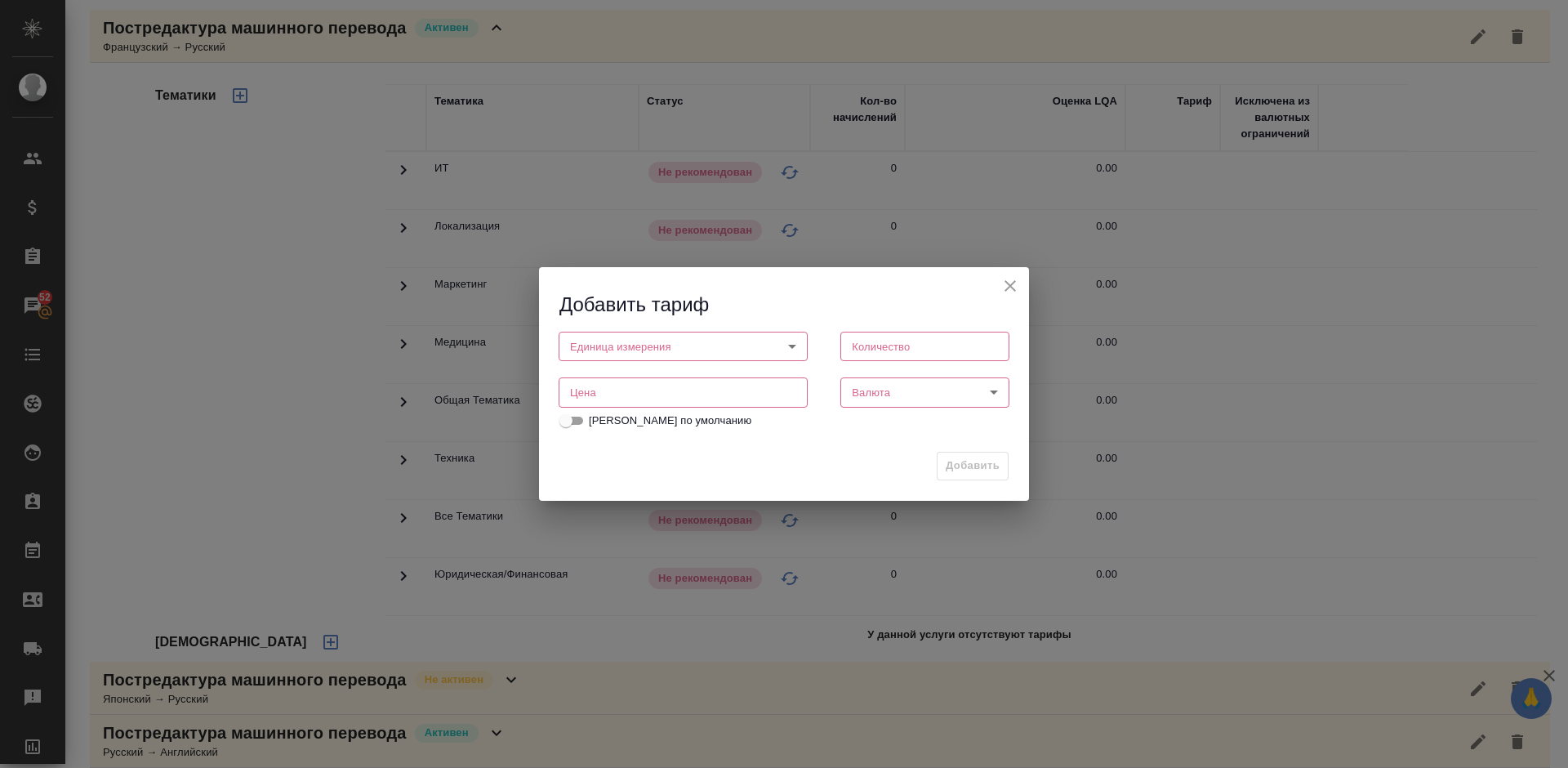
click at [620, 333] on body "🙏 .cls-1 fill:#fff; AWATERA Lazareva Anastasia Клиенты Спецификации Заказы 52 Ч…" at bounding box center [784, 384] width 1568 height 768
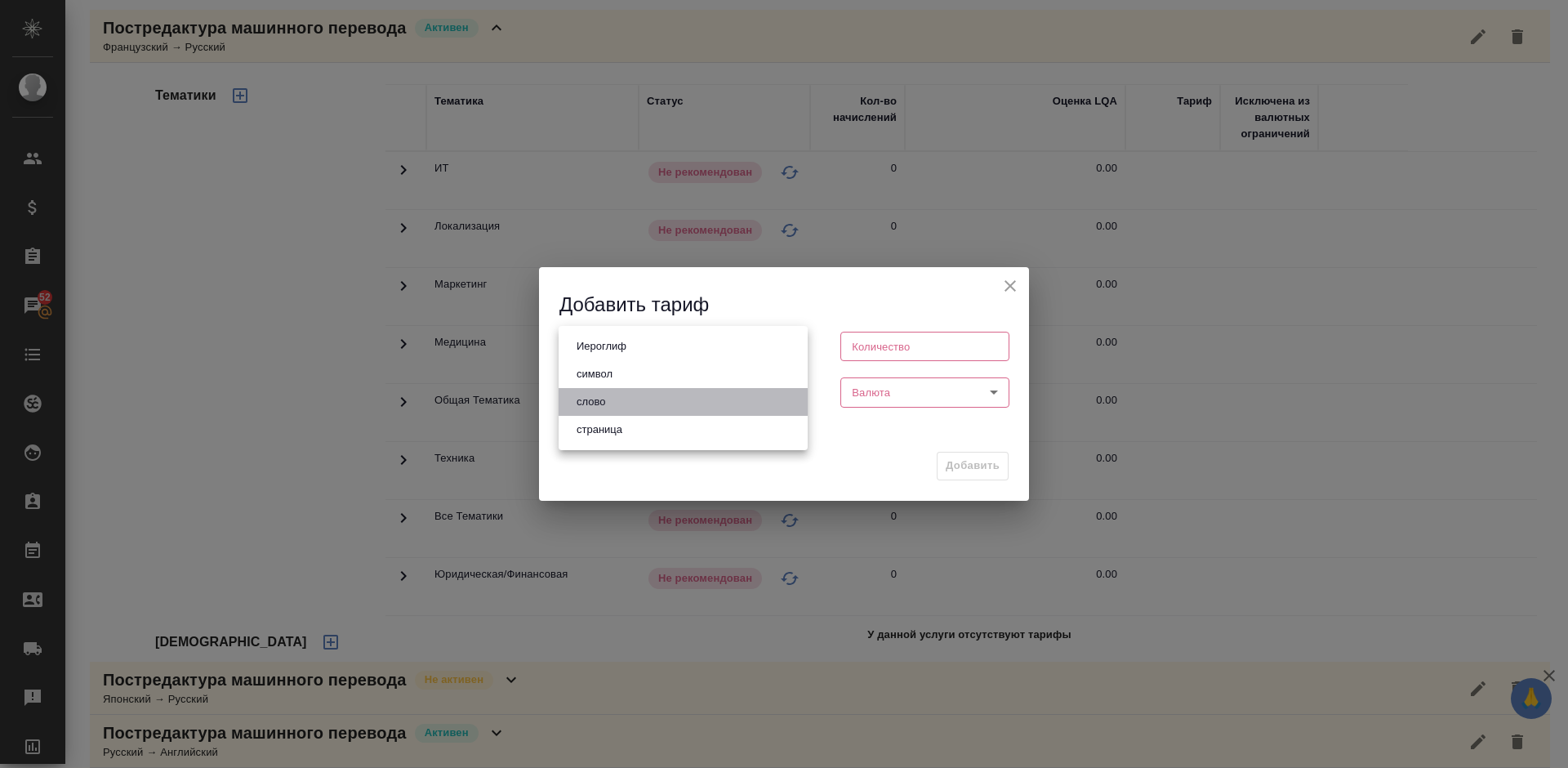
click at [628, 404] on li "слово" at bounding box center [682, 402] width 249 height 28
type input "5a8b1489cc6b4906c91bfd90"
type input "1"
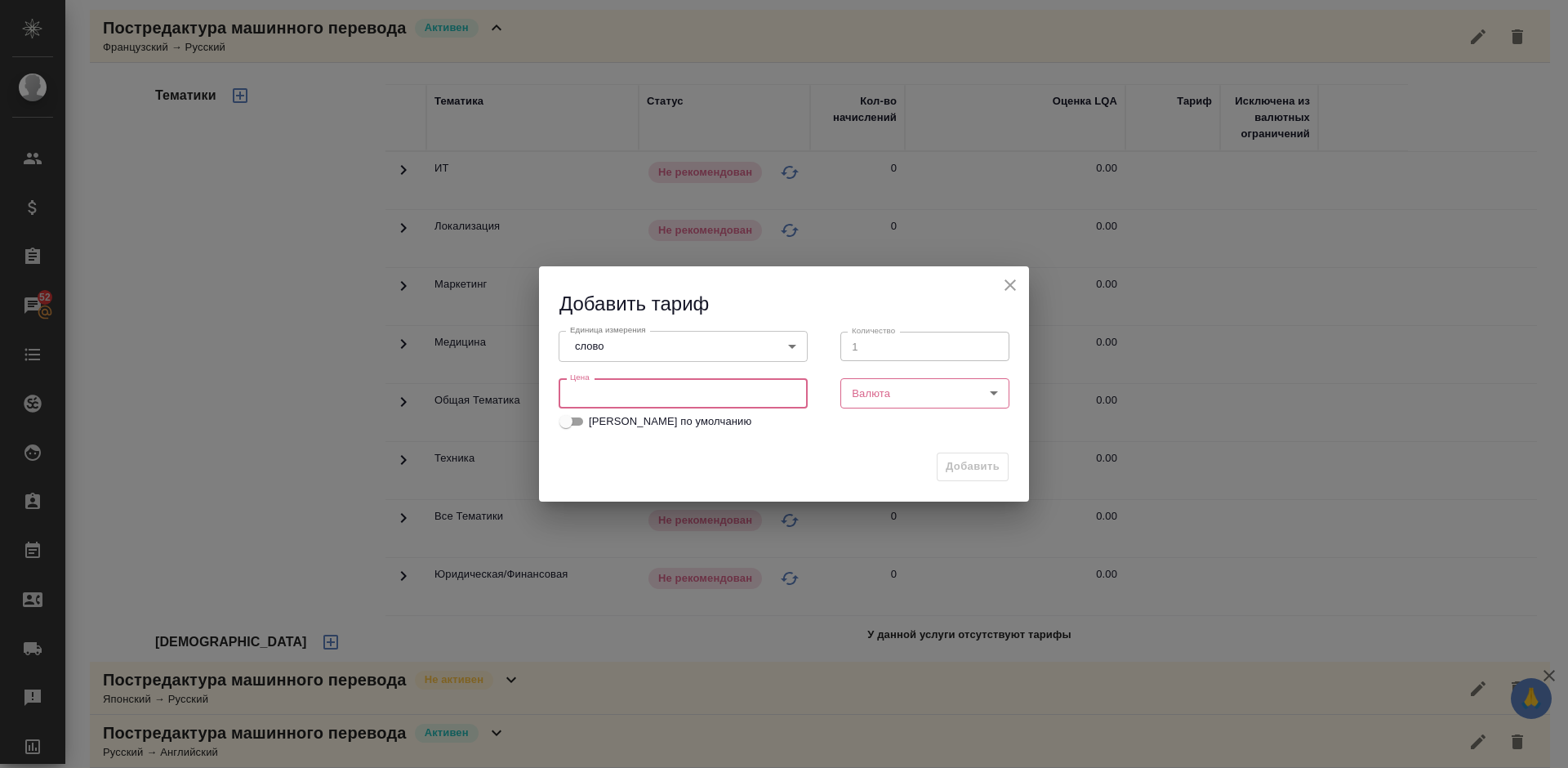
click at [675, 387] on input "number" at bounding box center [682, 393] width 249 height 30
type input "1.1"
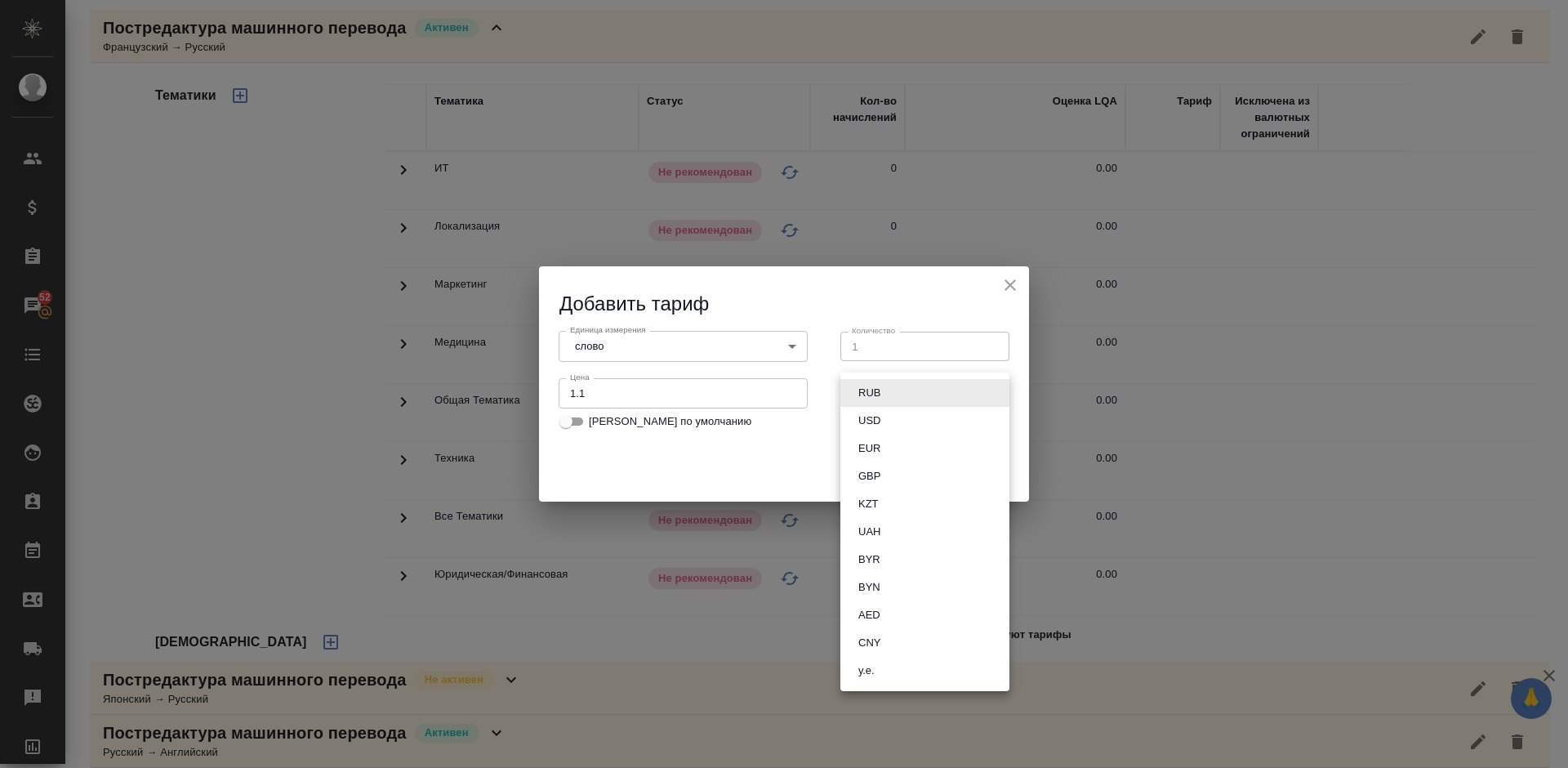
click at [902, 395] on body "🙏 .cls-1 fill:#fff; AWATERA Lazareva Anastasia Клиенты Спецификации Заказы 52 Ч…" at bounding box center [784, 384] width 1568 height 768
click at [889, 396] on li "RUB" at bounding box center [925, 393] width 169 height 28
type input "RUB"
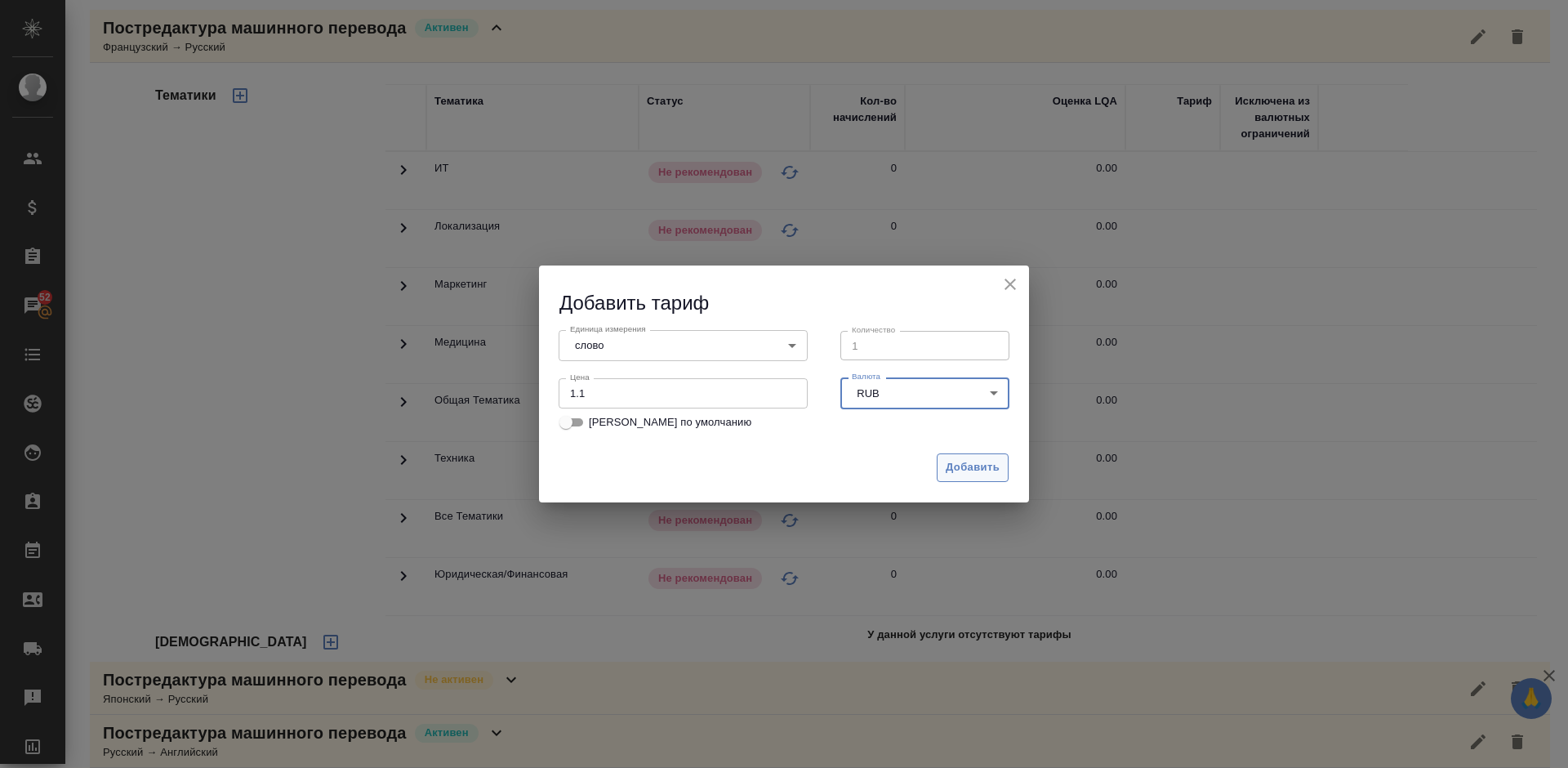
click at [964, 474] on span "Добавить" at bounding box center [973, 468] width 54 height 18
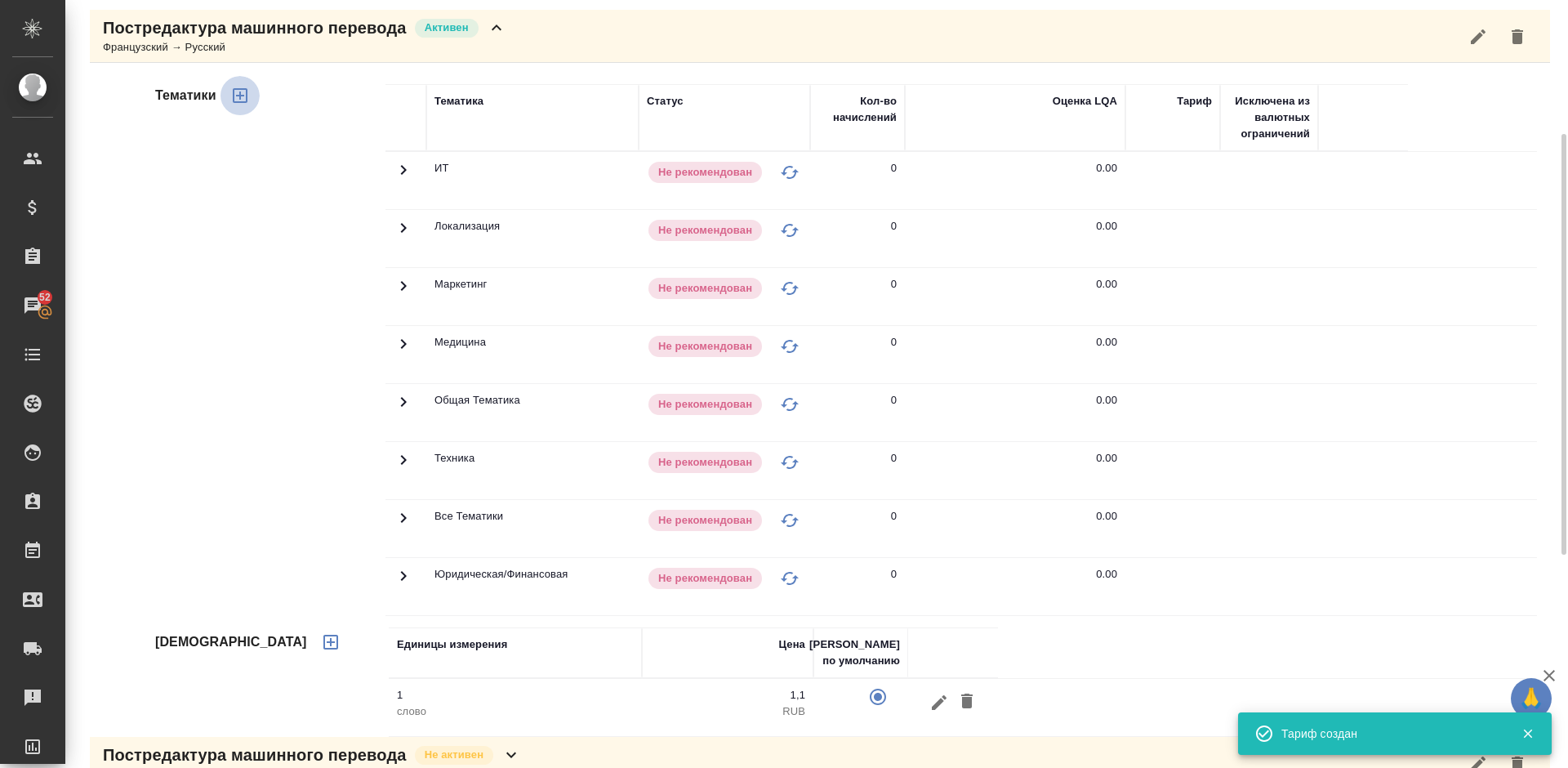
click at [245, 102] on icon "button" at bounding box center [240, 95] width 15 height 15
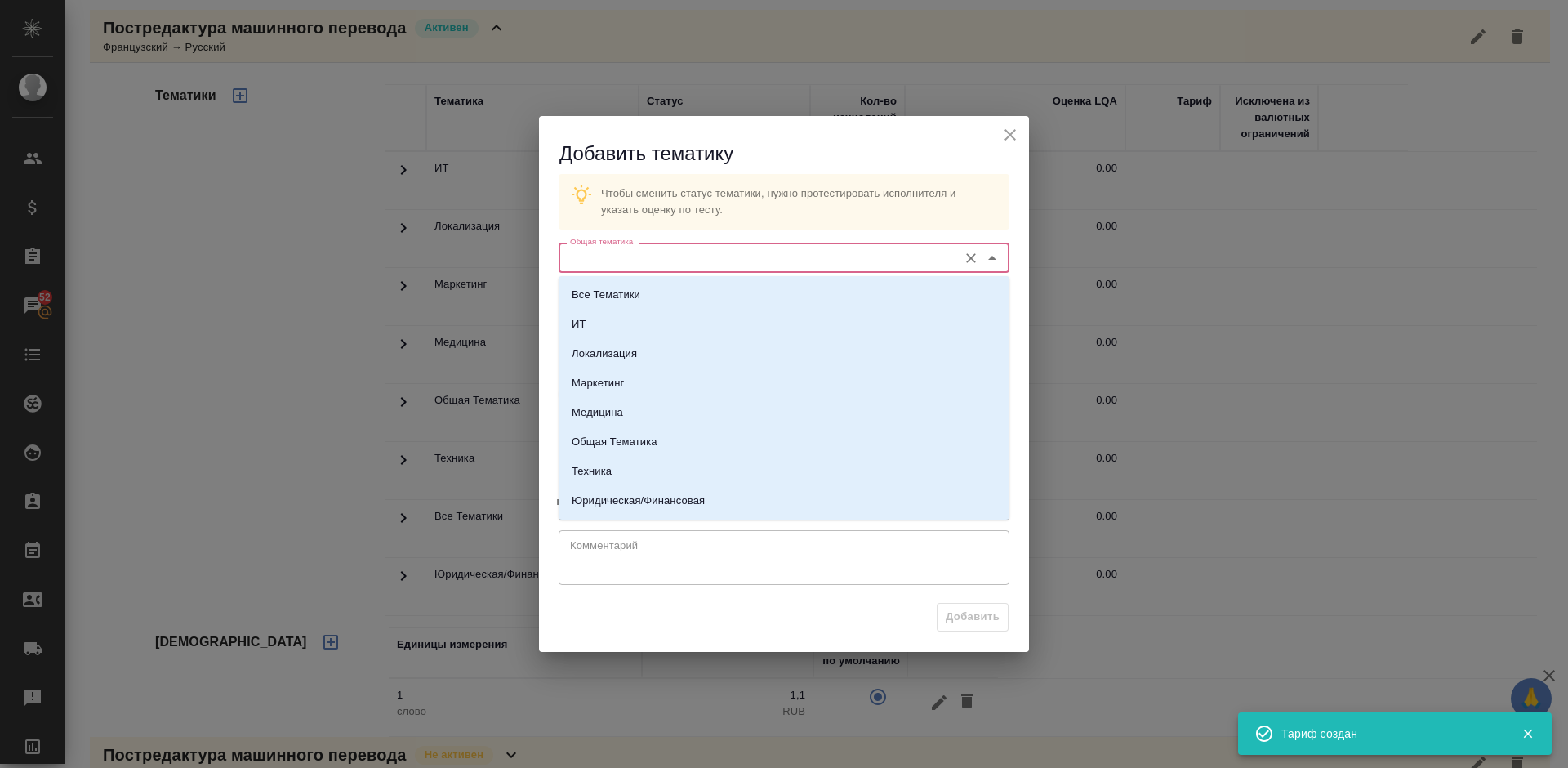
click at [637, 249] on input "Общая тематика" at bounding box center [757, 257] width 386 height 19
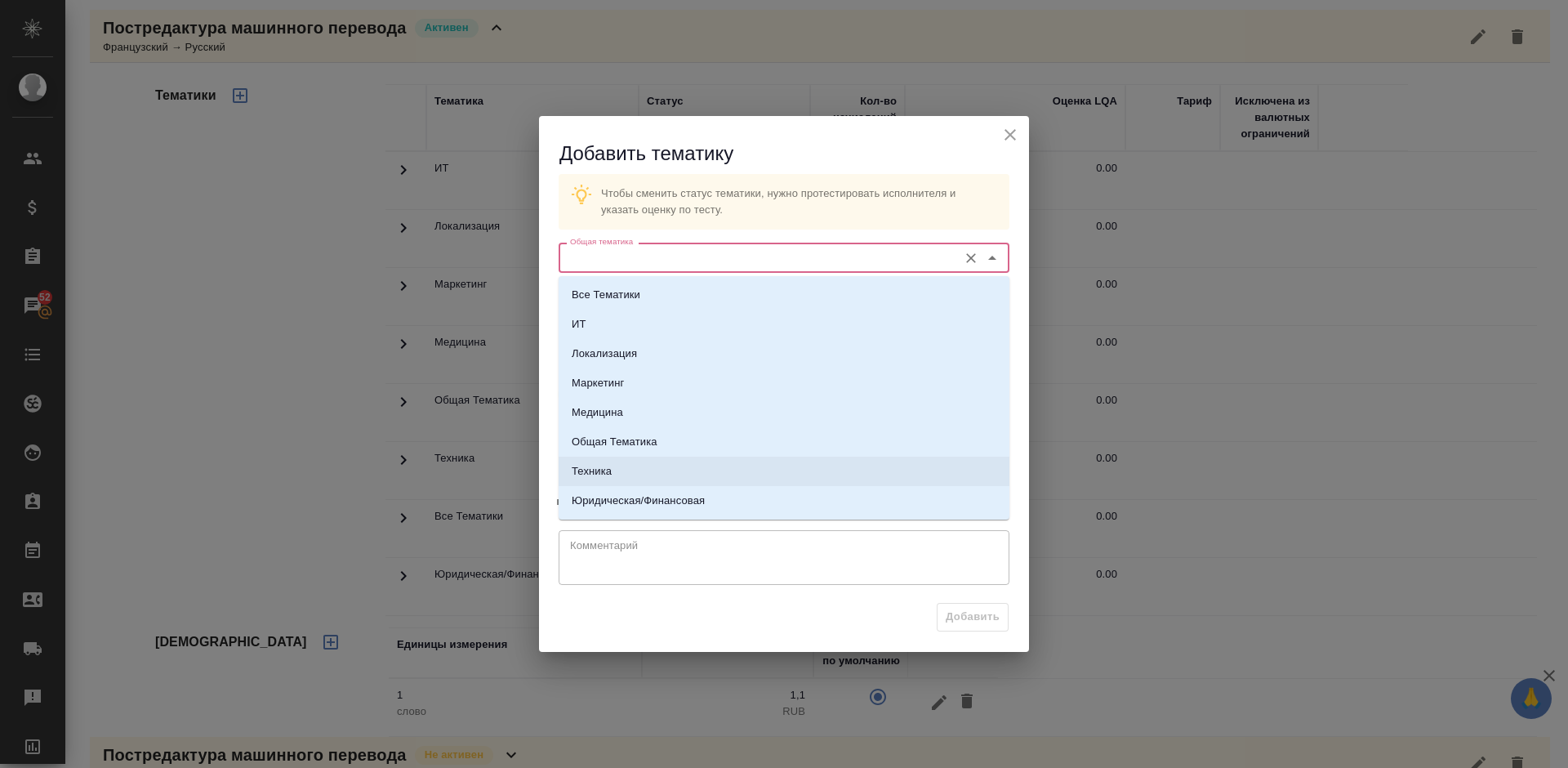
click at [660, 516] on ul "Все Тематики ИТ Локализация Маркетинг Медицина Общая Тематика Техника Юридическ…" at bounding box center [784, 410] width 451 height 235
click at [648, 496] on p "Юридическая/Финансовая" at bounding box center [638, 501] width 133 height 17
type input "Юридическая/Финансовая"
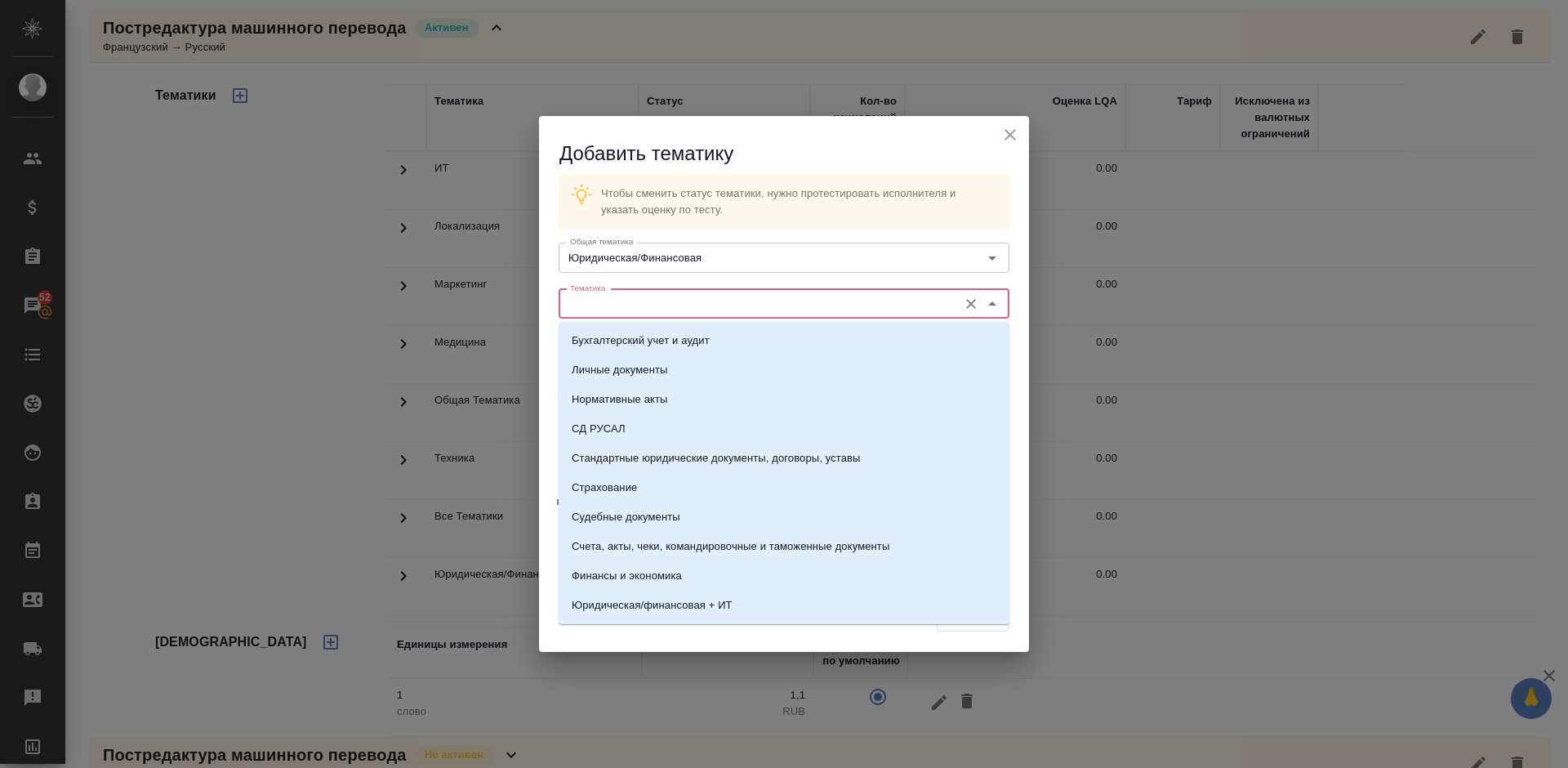
click at [639, 310] on input "Тематика" at bounding box center [757, 303] width 386 height 19
click at [668, 464] on p "Стандартные юридические документы, договоры, уставы" at bounding box center [716, 458] width 289 height 17
type input "Стандартные юридические документы, договоры, уставы"
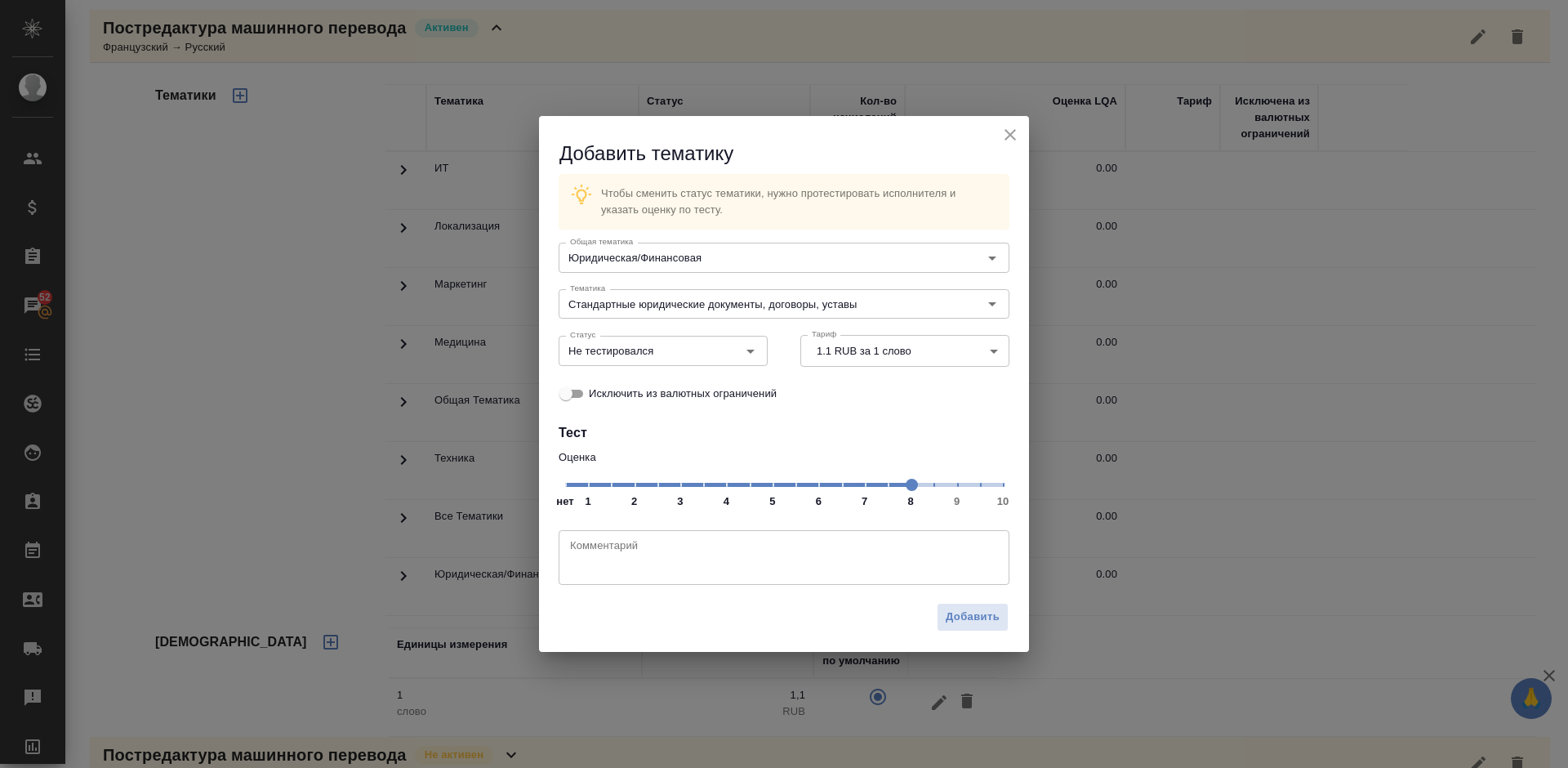
drag, startPoint x: 569, startPoint y: 484, endPoint x: 908, endPoint y: 486, distance: 339.0
click at [908, 486] on span at bounding box center [912, 484] width 12 height 12
click at [668, 356] on input "Не тестировался" at bounding box center [636, 349] width 144 height 19
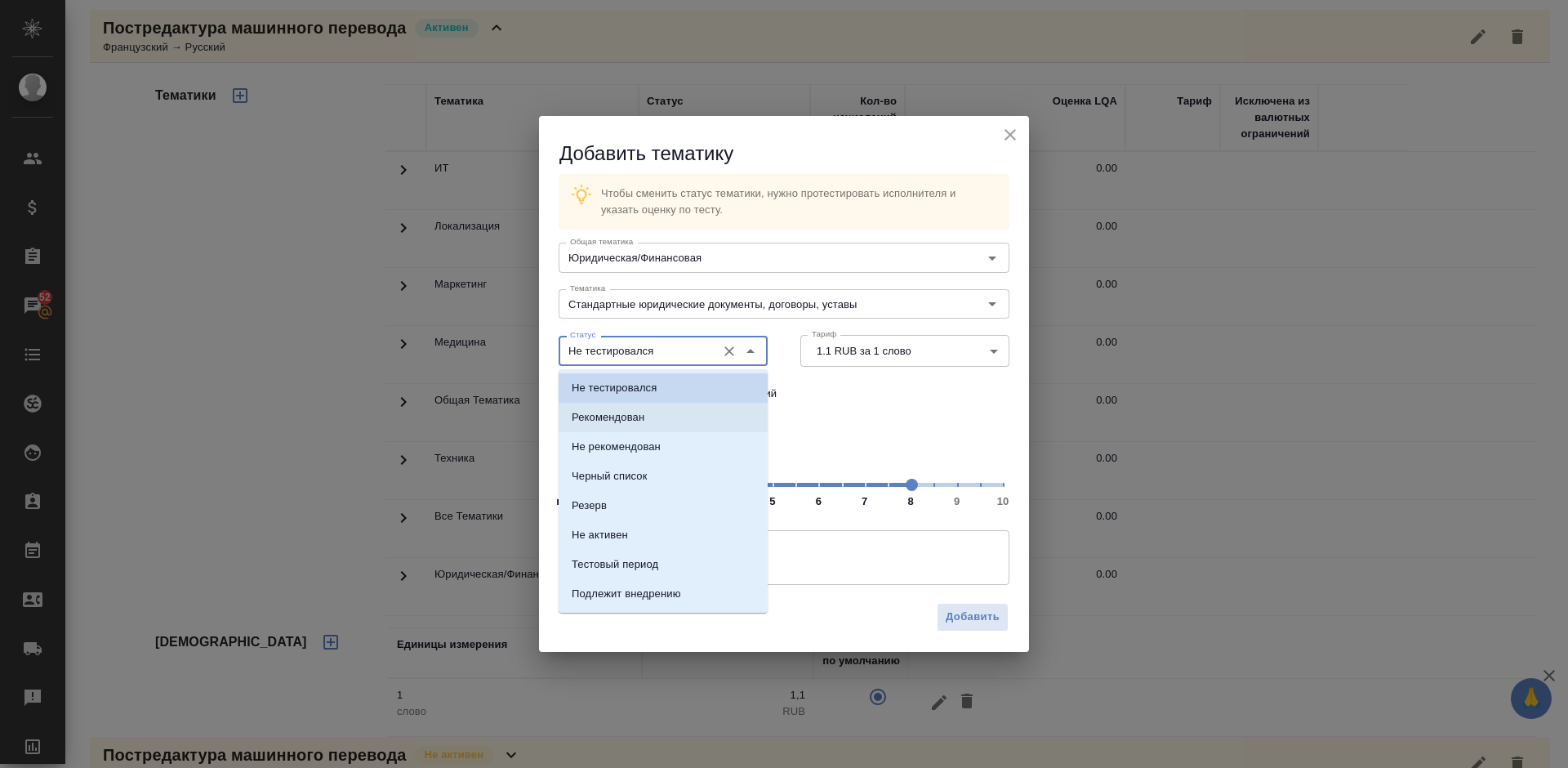
click at [680, 414] on li "Рекомендован" at bounding box center [663, 418] width 209 height 30
type input "Рекомендован"
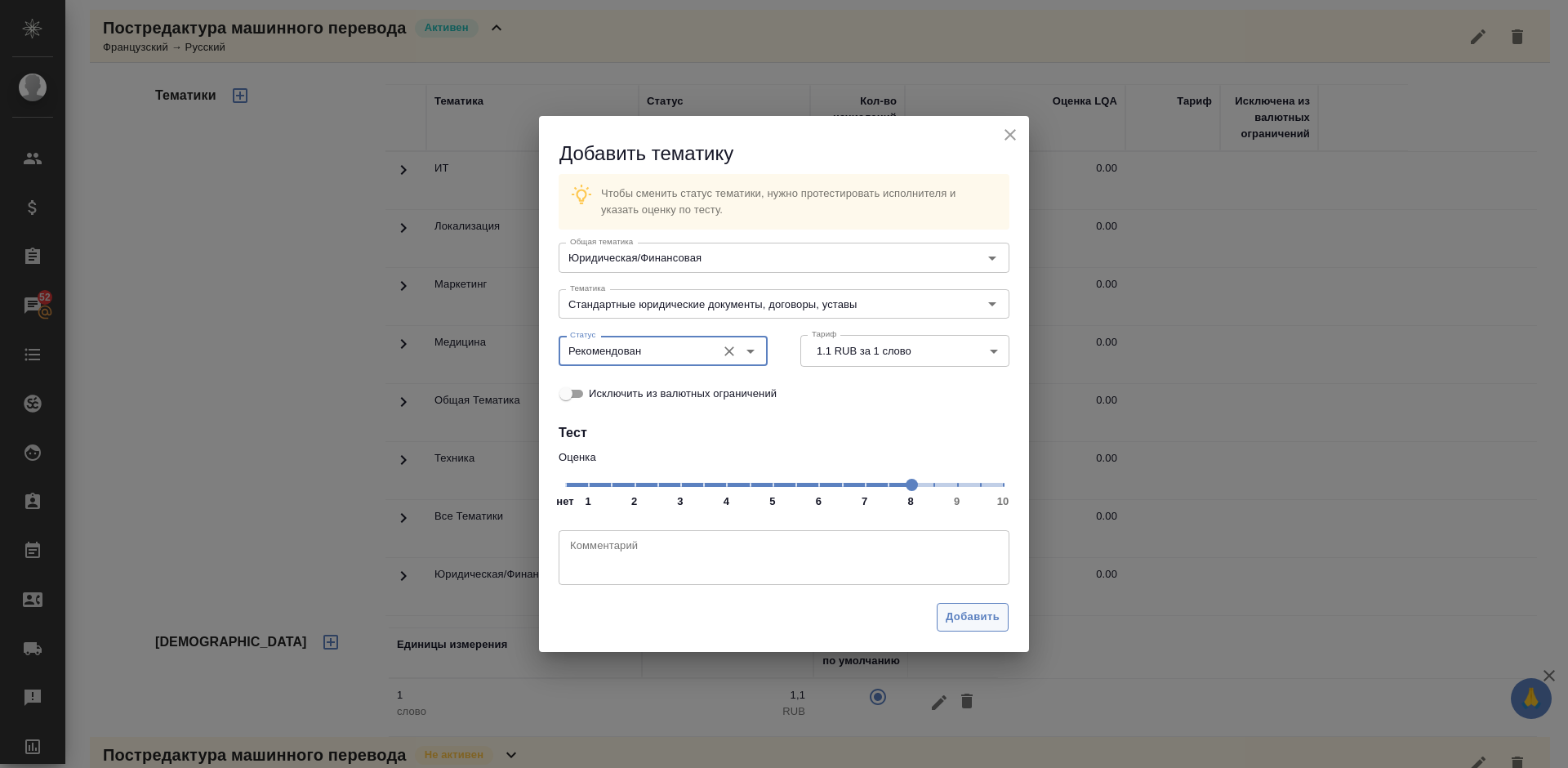
click at [969, 621] on span "Добавить" at bounding box center [973, 616] width 54 height 18
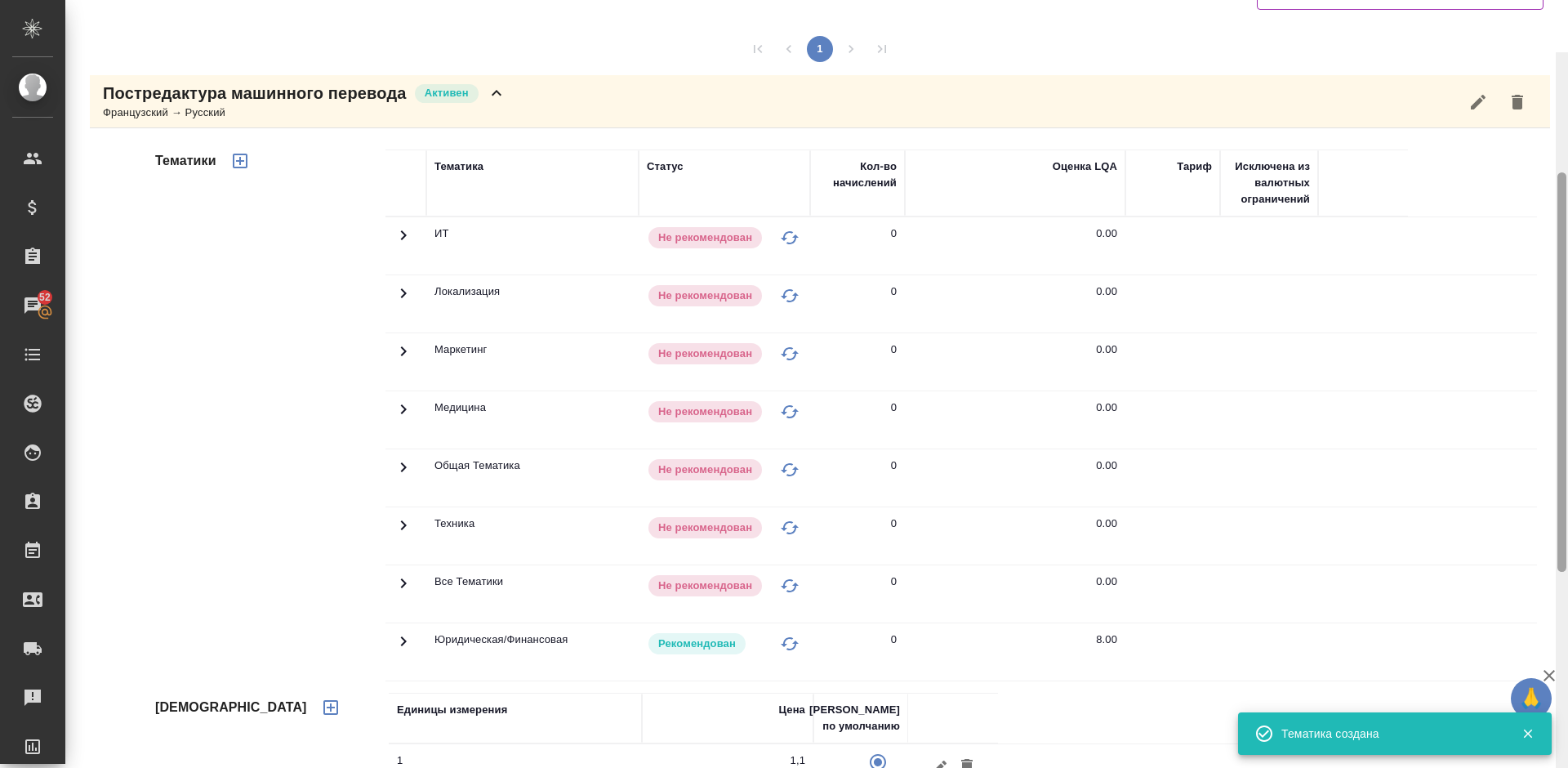
scroll to position [0, 0]
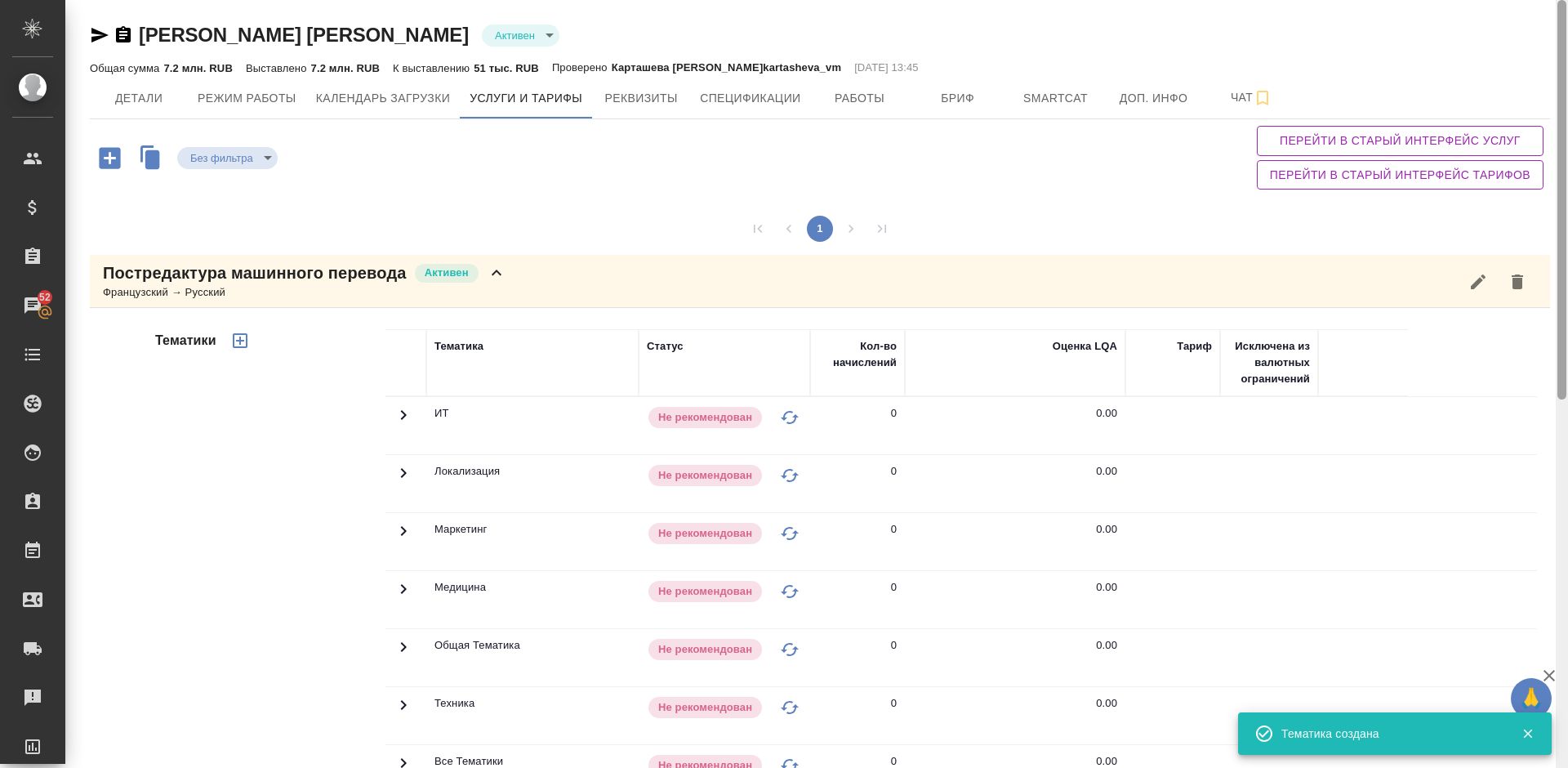
drag, startPoint x: 1562, startPoint y: 245, endPoint x: 1559, endPoint y: 66, distance: 179.0
click at [1559, 66] on div at bounding box center [1562, 200] width 9 height 399
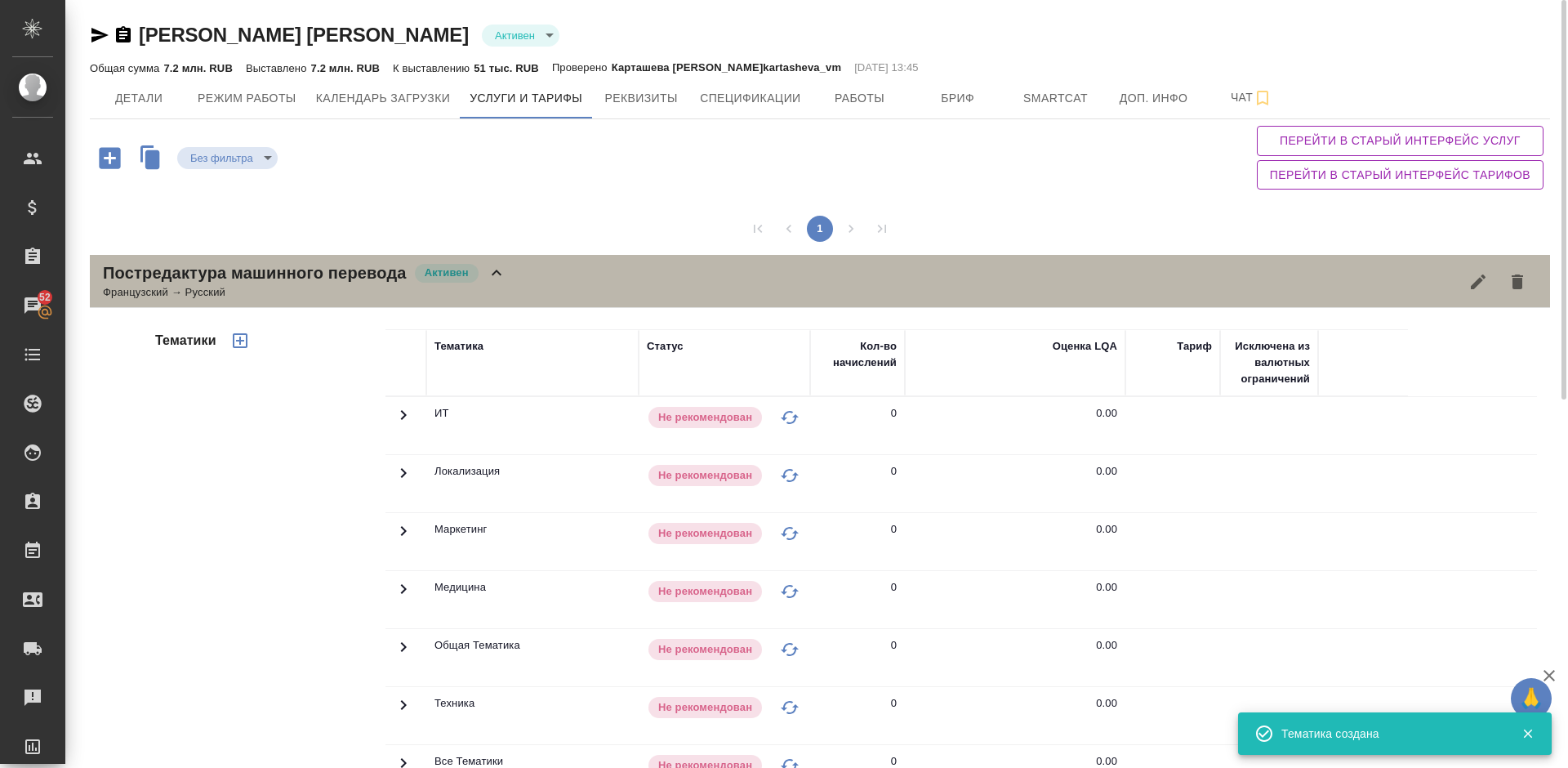
click at [535, 297] on div "Постредактура машинного перевода Активен Французский → Русский" at bounding box center [820, 281] width 1461 height 53
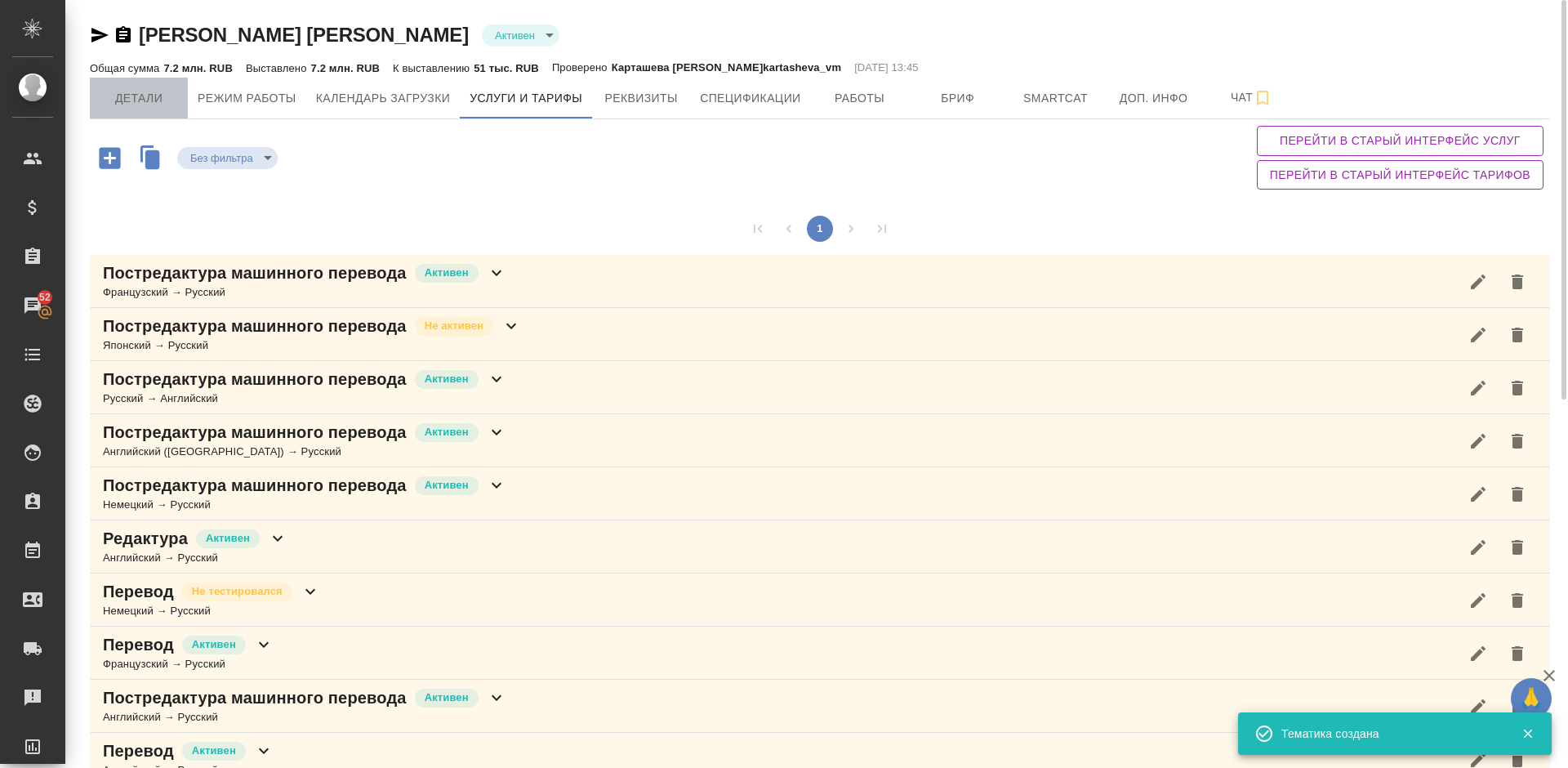
click at [156, 100] on span "Детали" at bounding box center [139, 98] width 79 height 20
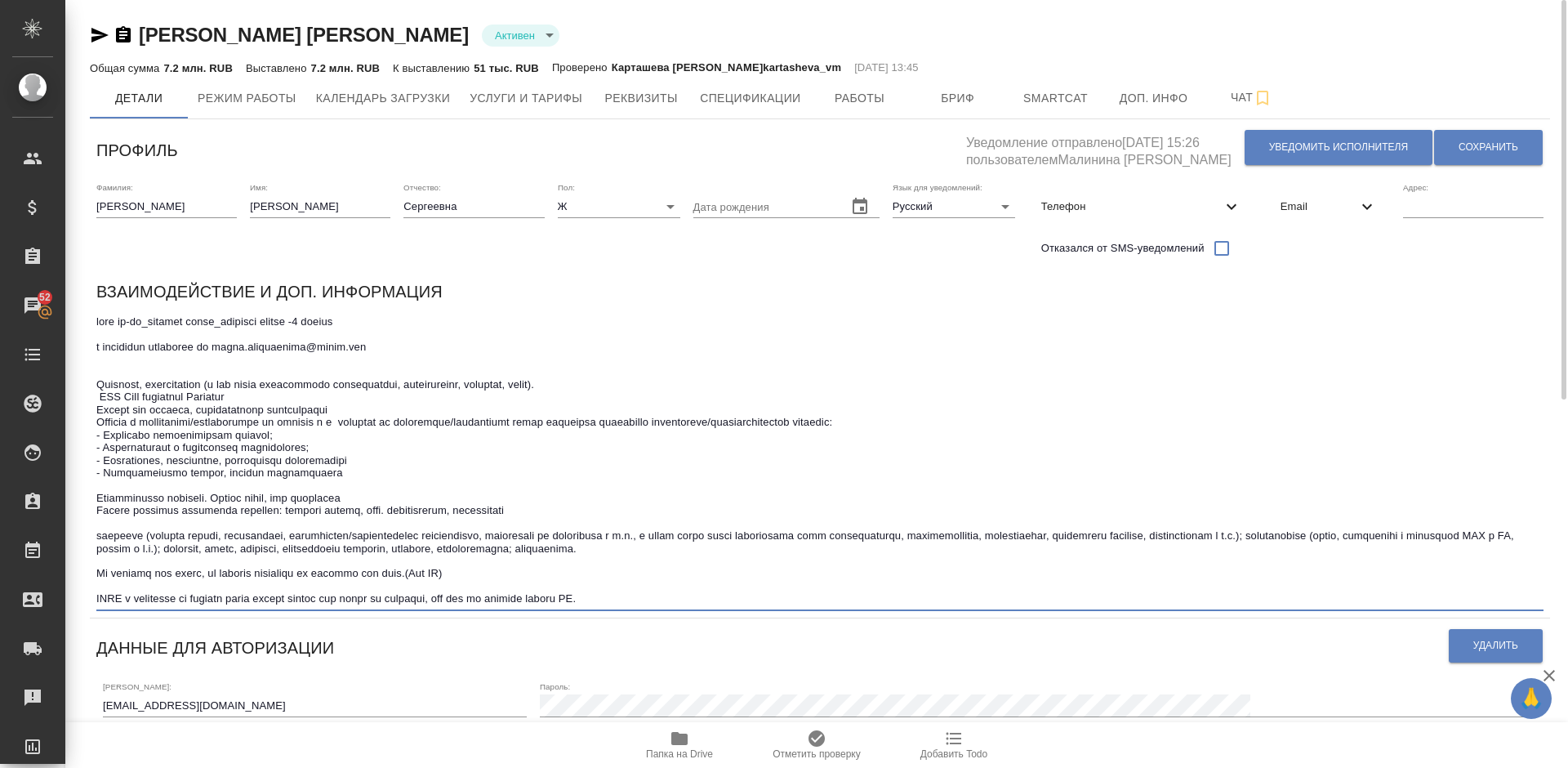
click at [653, 603] on textarea at bounding box center [820, 460] width 1448 height 290
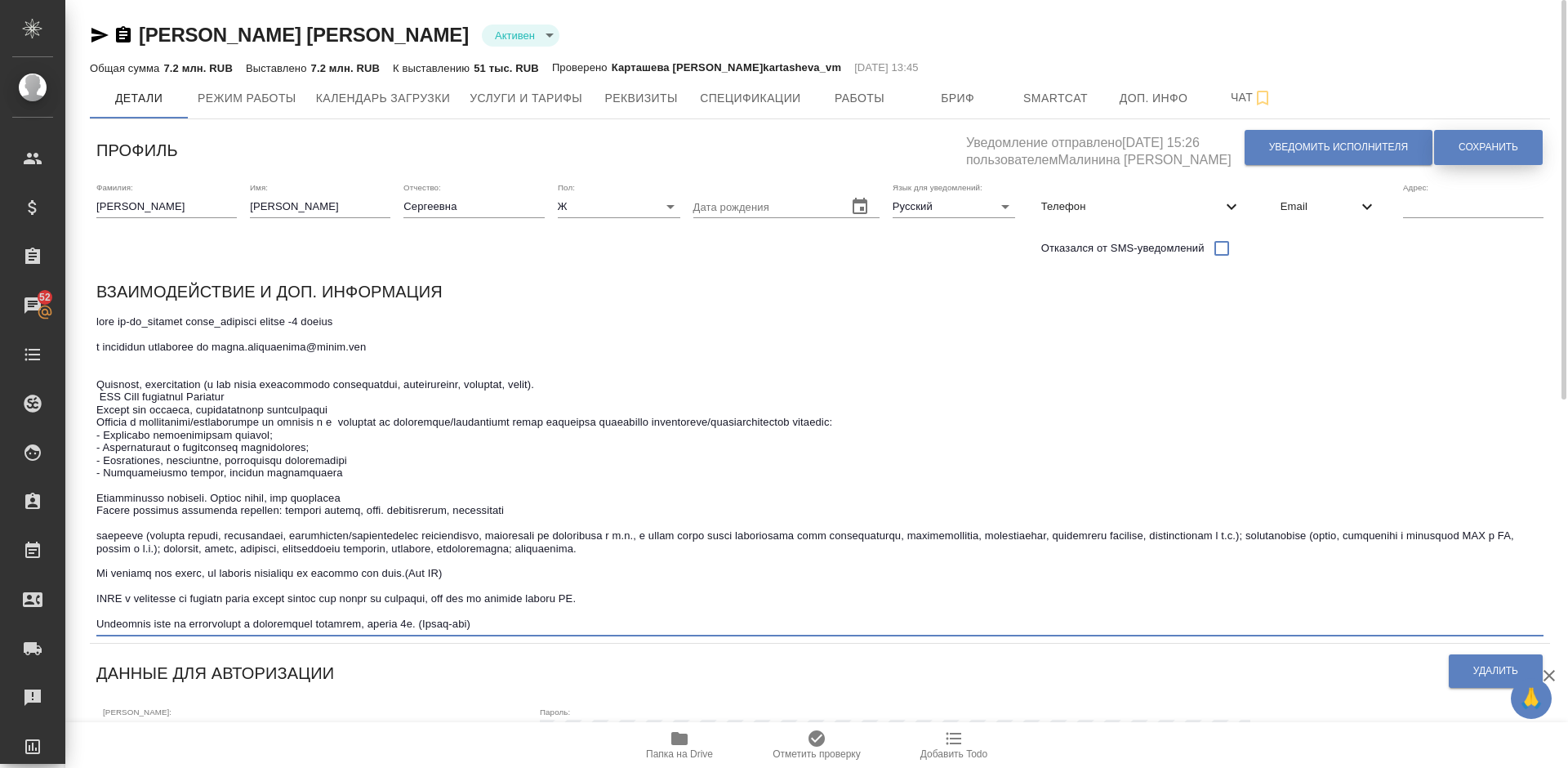
type textarea "тест en-ru_medical tests_clinical trials -8 баллов в смарткате назначать на iri…"
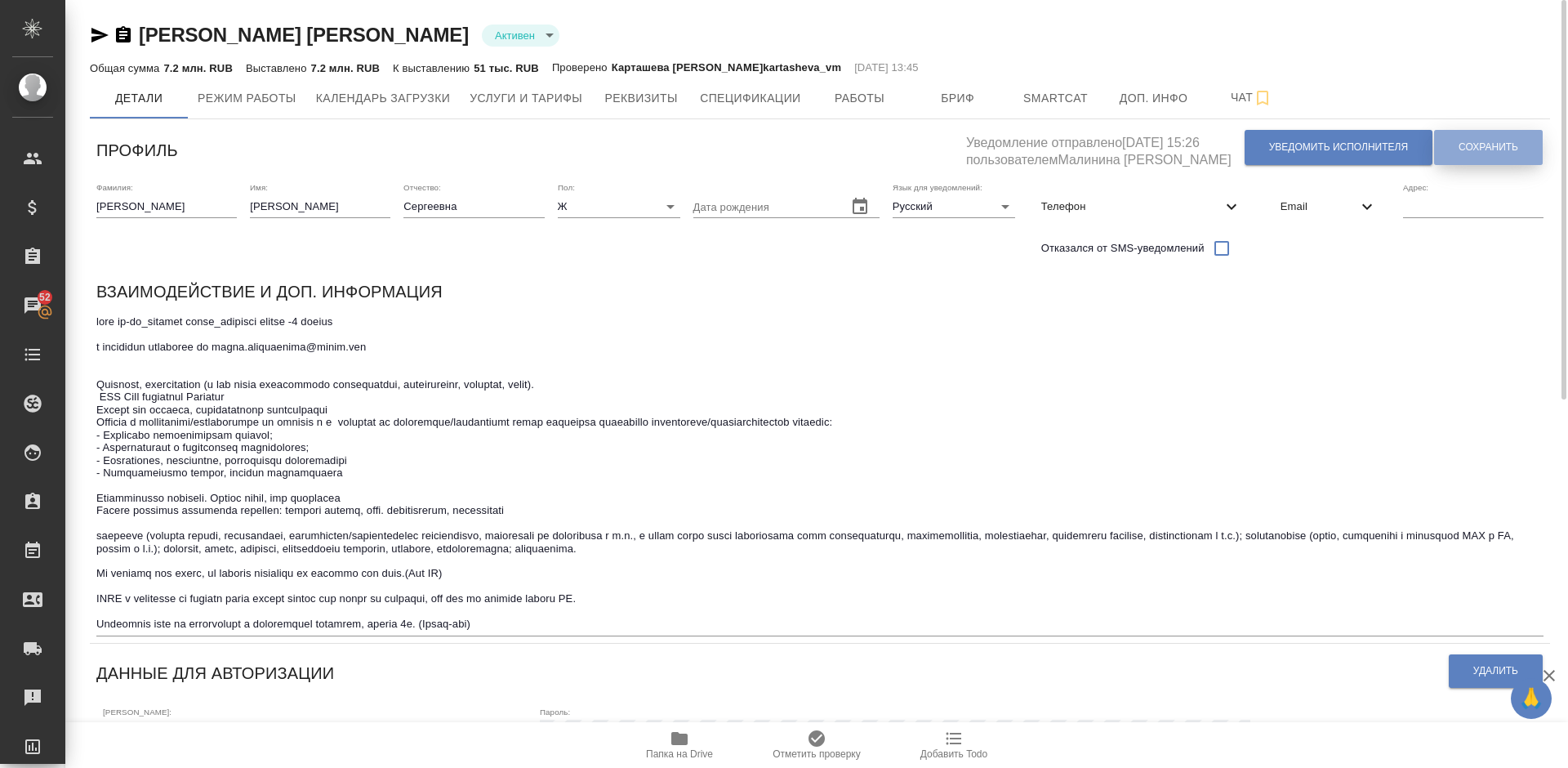
click at [1498, 139] on button "Сохранить" at bounding box center [1488, 147] width 109 height 35
click at [514, 102] on span "Услуги и тарифы" at bounding box center [526, 98] width 113 height 20
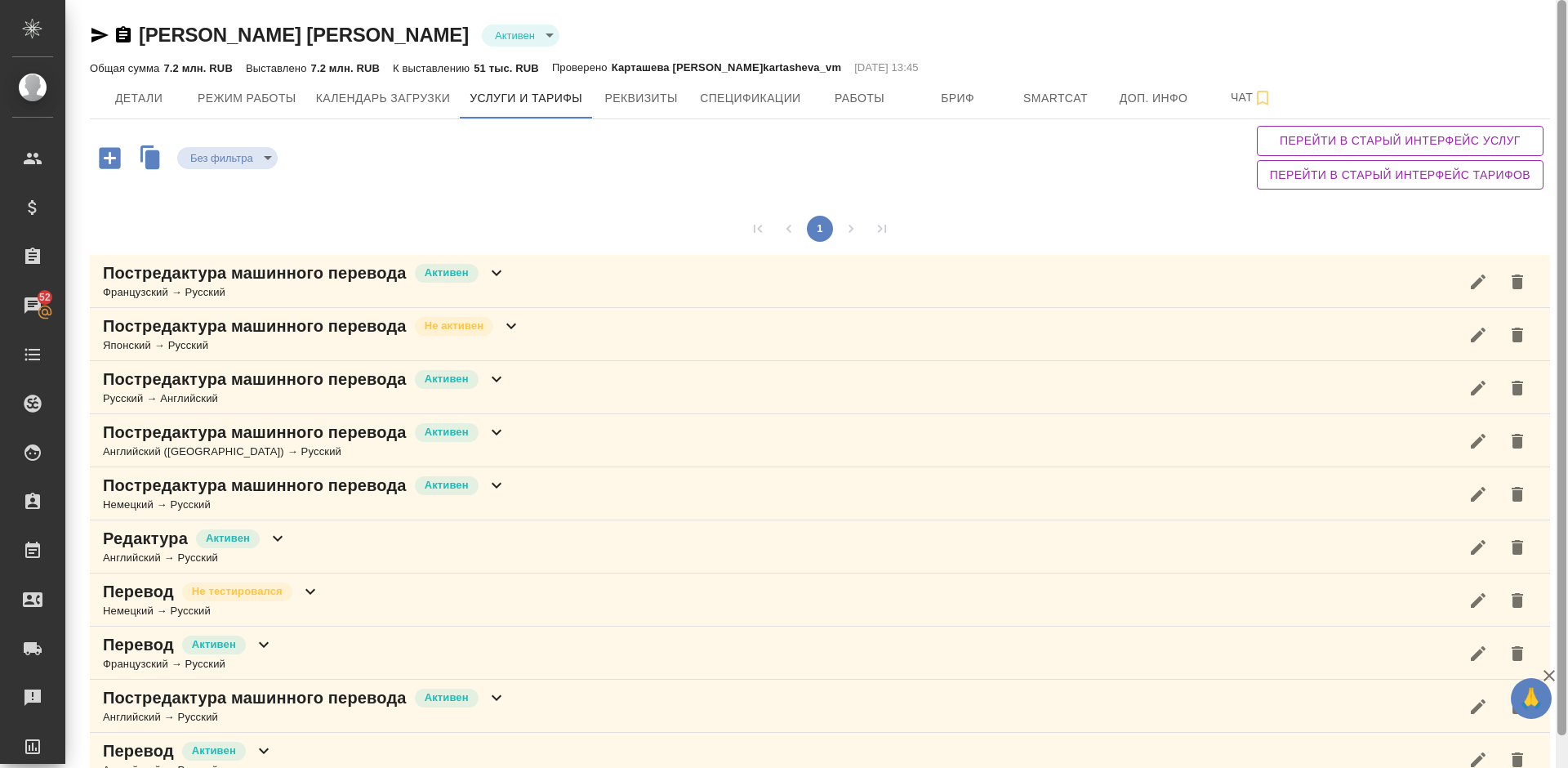
drag, startPoint x: 1561, startPoint y: 129, endPoint x: 1567, endPoint y: 91, distance: 38.5
click at [1567, 91] on div at bounding box center [1562, 384] width 12 height 768
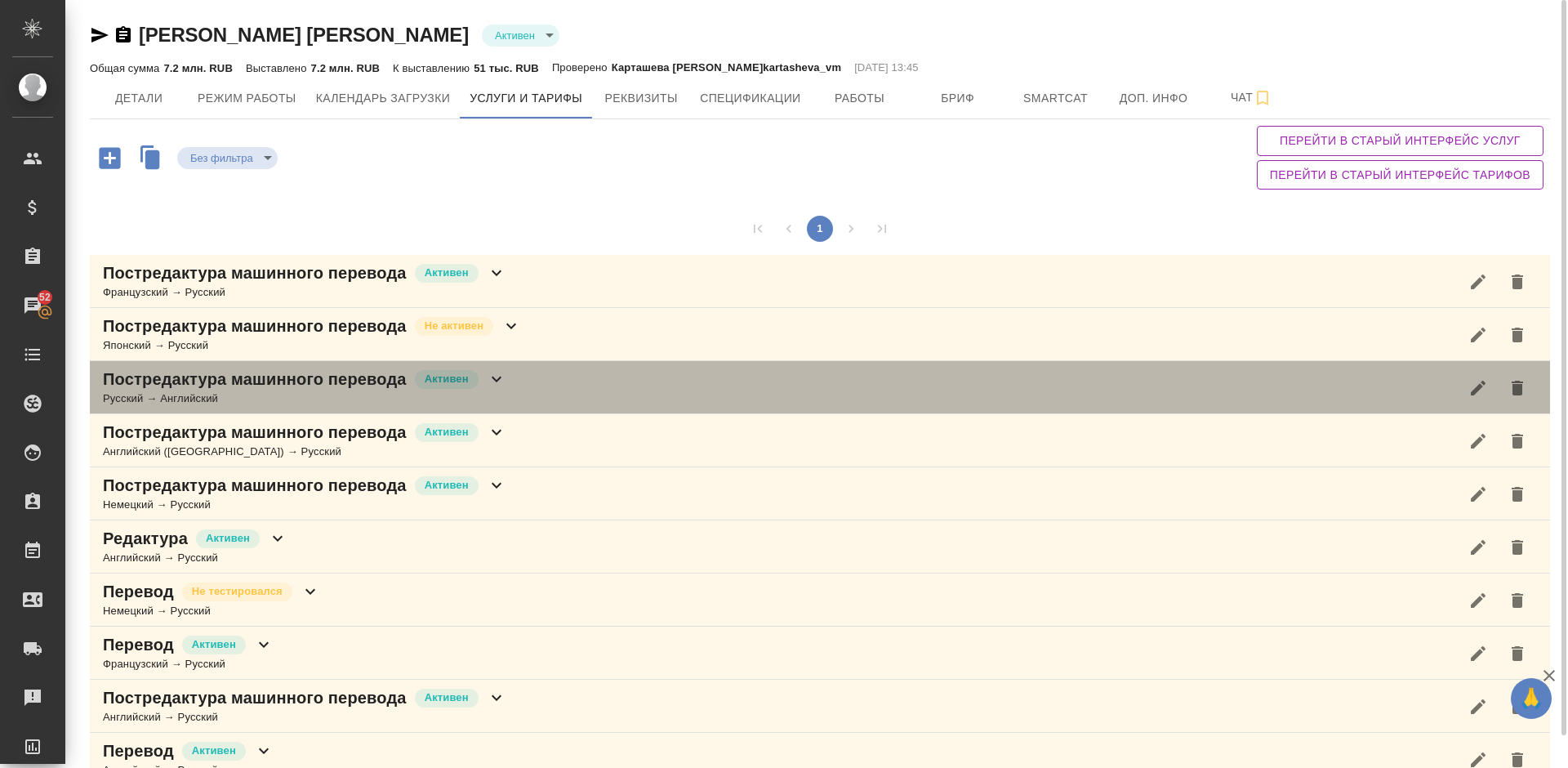
click at [562, 384] on div "Постредактура машинного перевода Активен Русский → Английский" at bounding box center [820, 387] width 1461 height 53
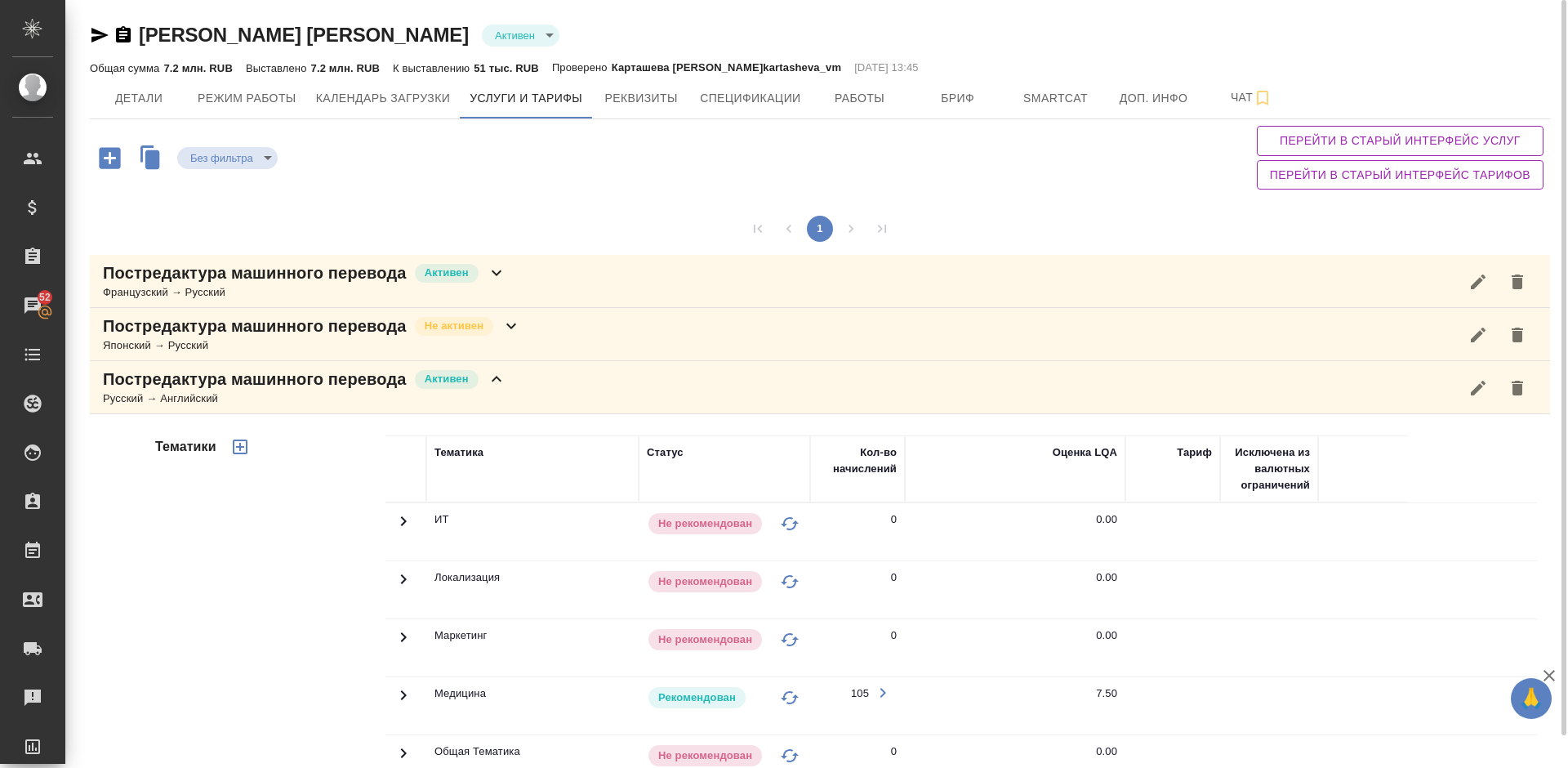
click at [325, 561] on div "Тематики" at bounding box center [268, 697] width 234 height 546
click at [514, 380] on div "Постредактура машинного перевода Активен Русский → Английский" at bounding box center [820, 387] width 1461 height 53
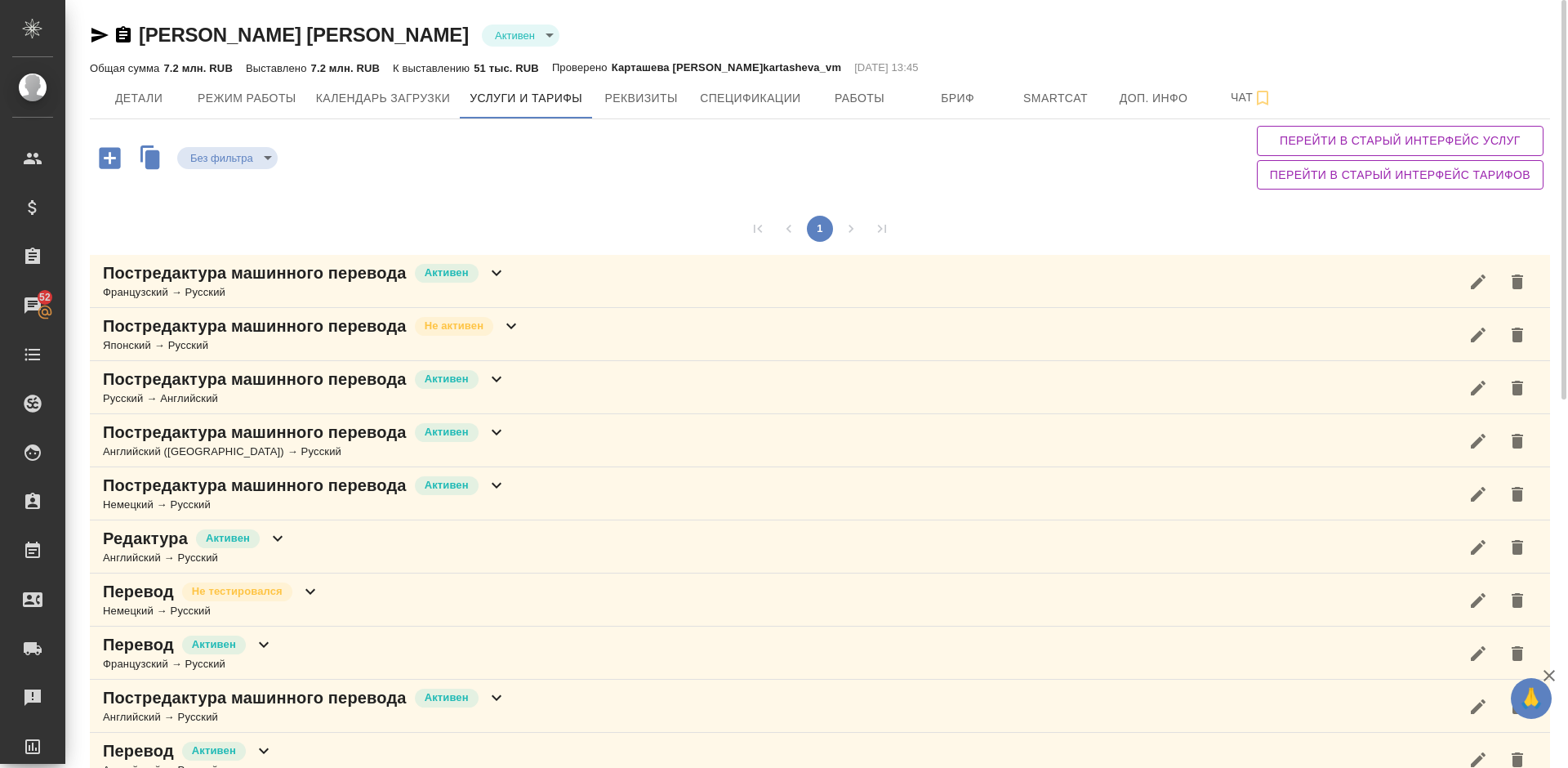
click at [536, 277] on div "Постредактура машинного перевода Активен Французский → Русский" at bounding box center [820, 281] width 1461 height 53
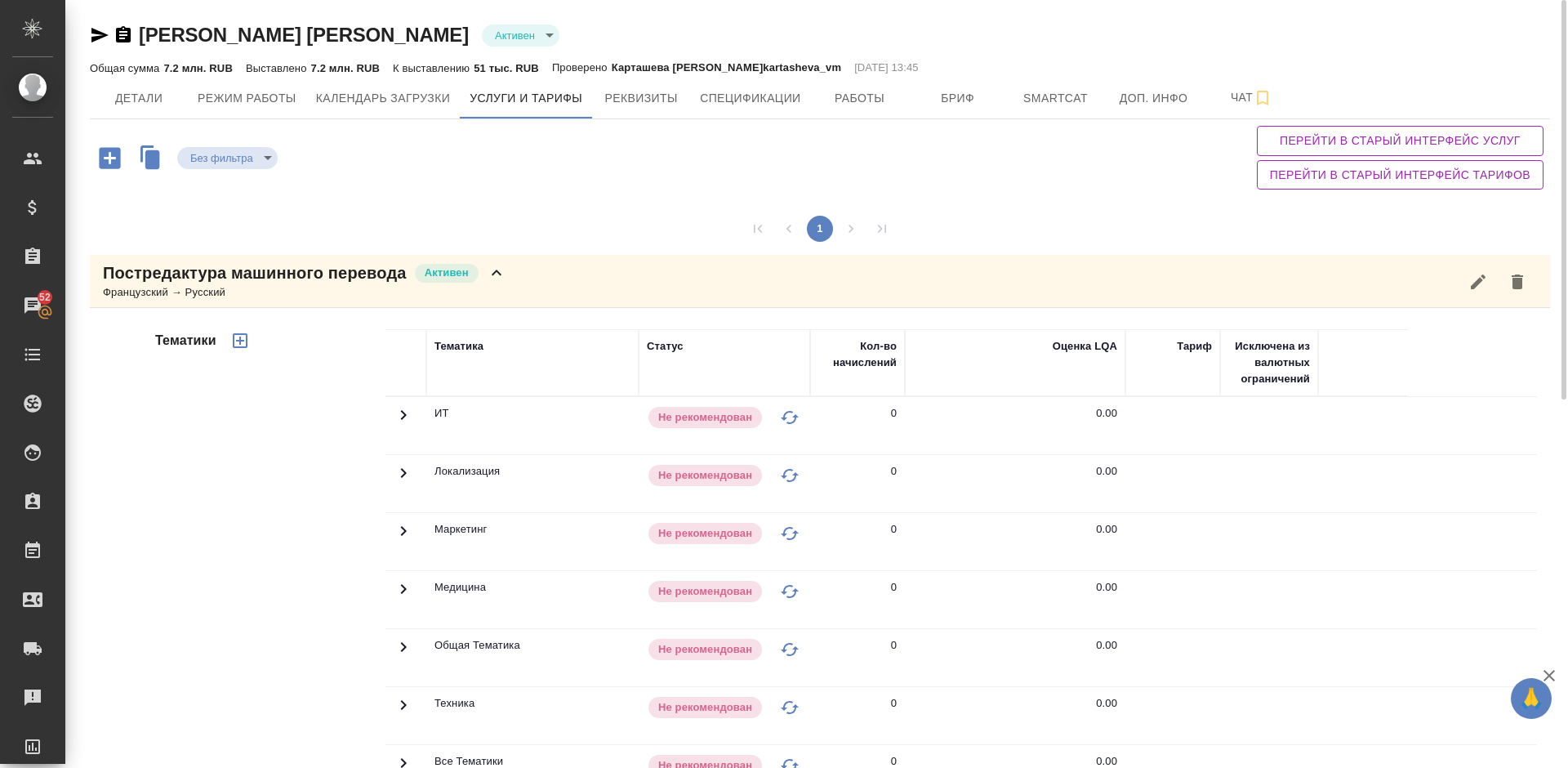
click at [293, 466] on div "Тематики" at bounding box center [268, 591] width 234 height 546
click at [502, 292] on div "Французский → Русский" at bounding box center [304, 292] width 403 height 17
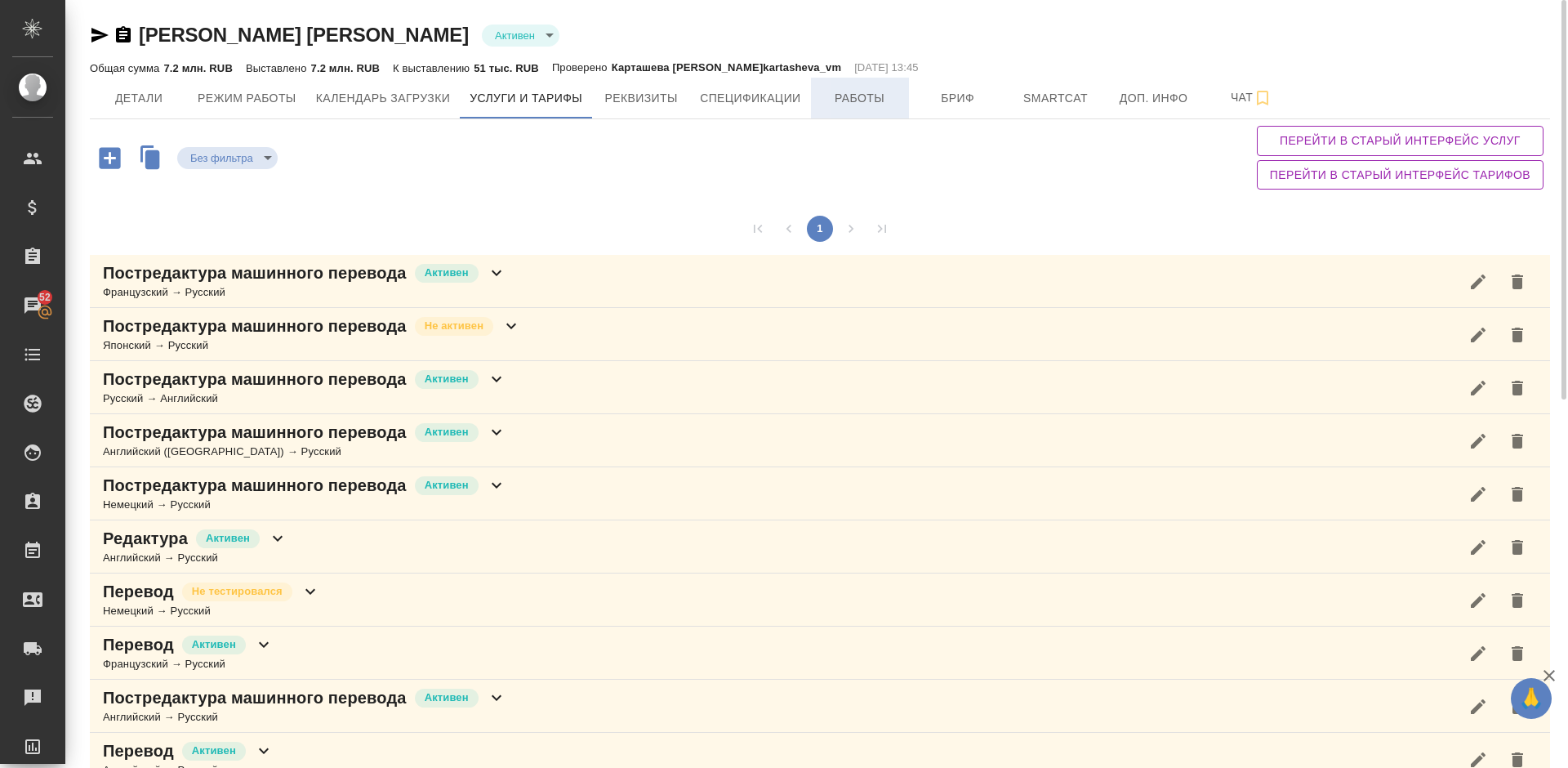
click at [860, 103] on span "Работы" at bounding box center [860, 98] width 79 height 20
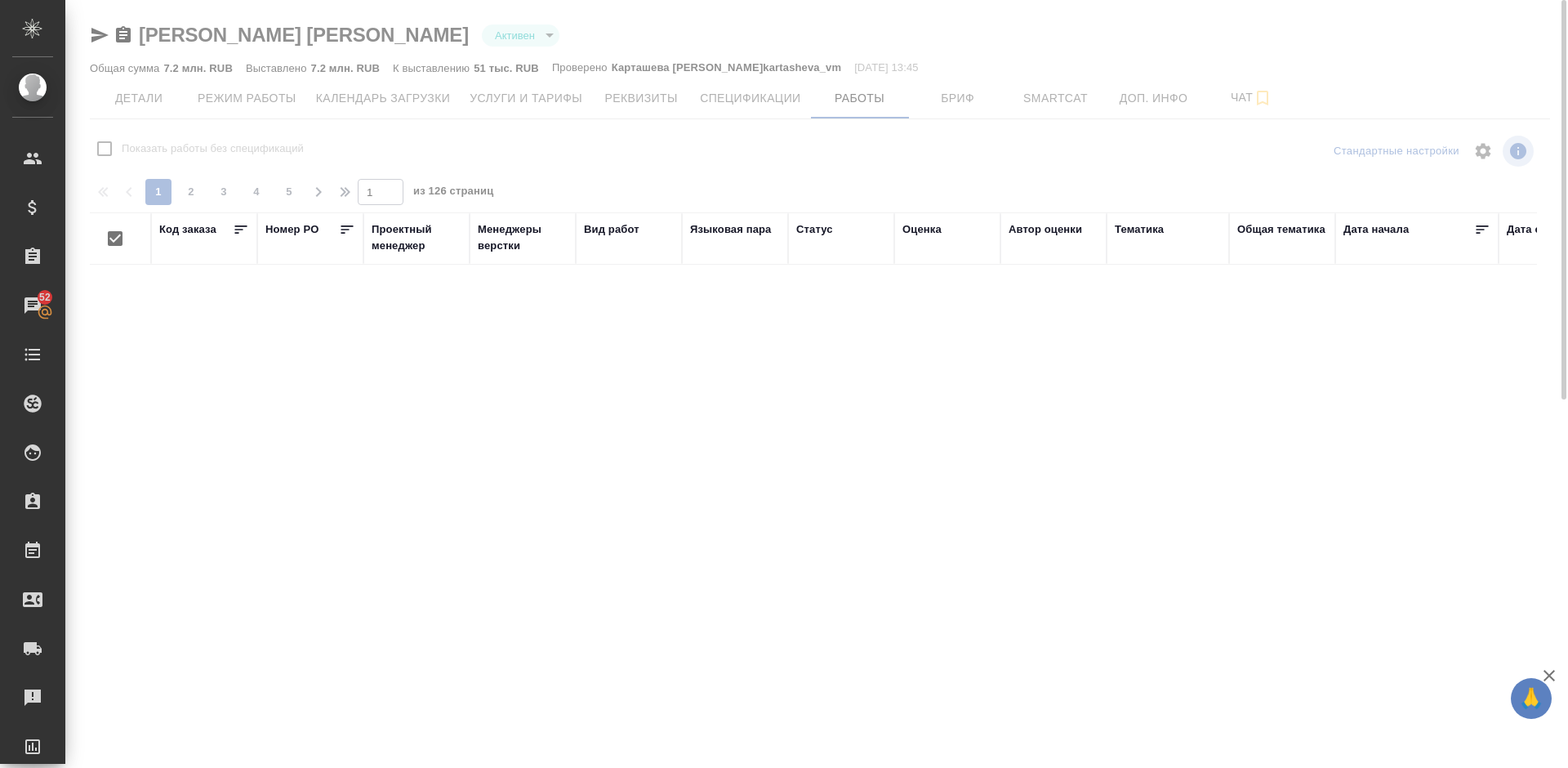
checkbox input "false"
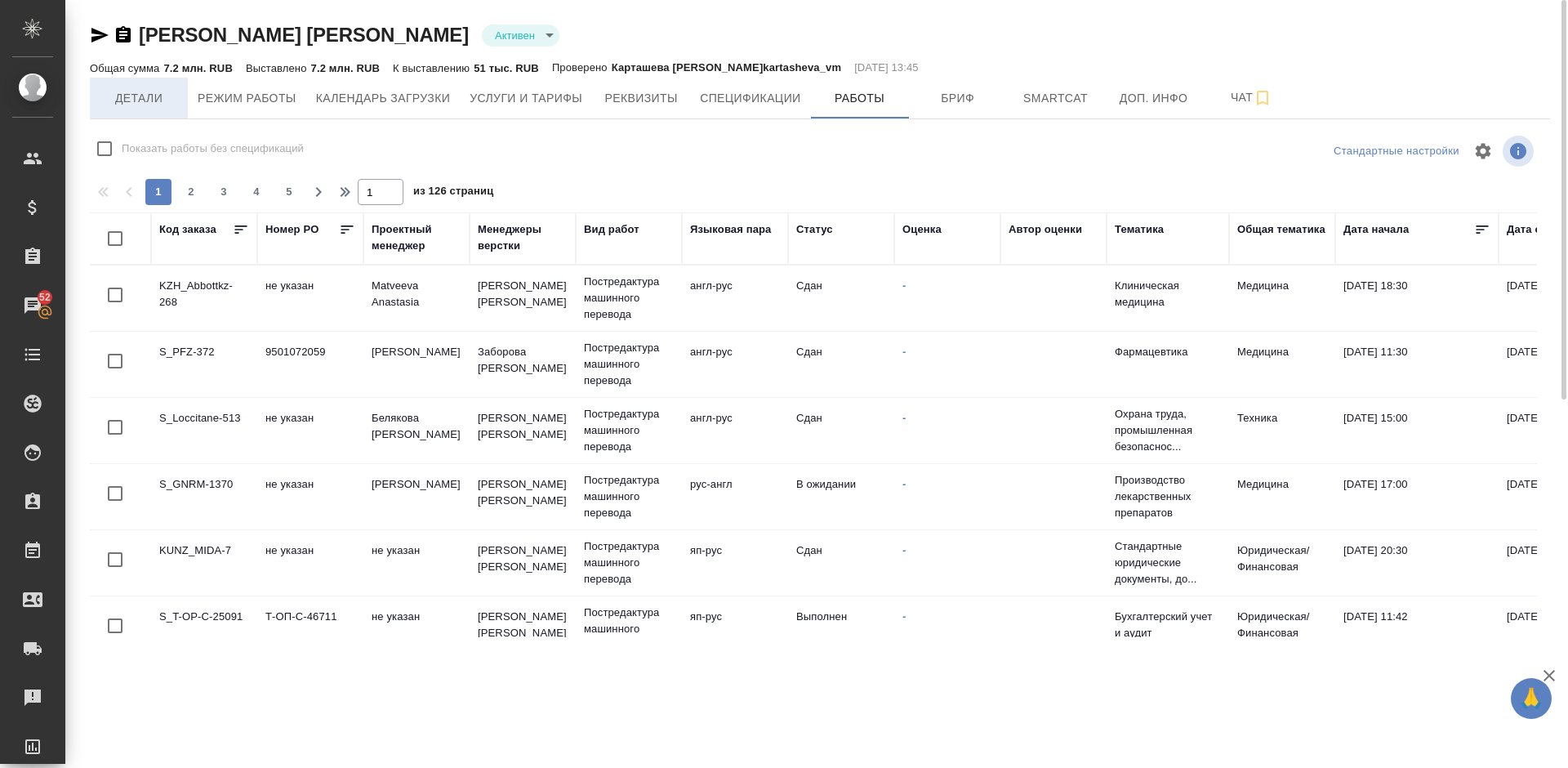
click at [172, 102] on span "Детали" at bounding box center [139, 98] width 79 height 20
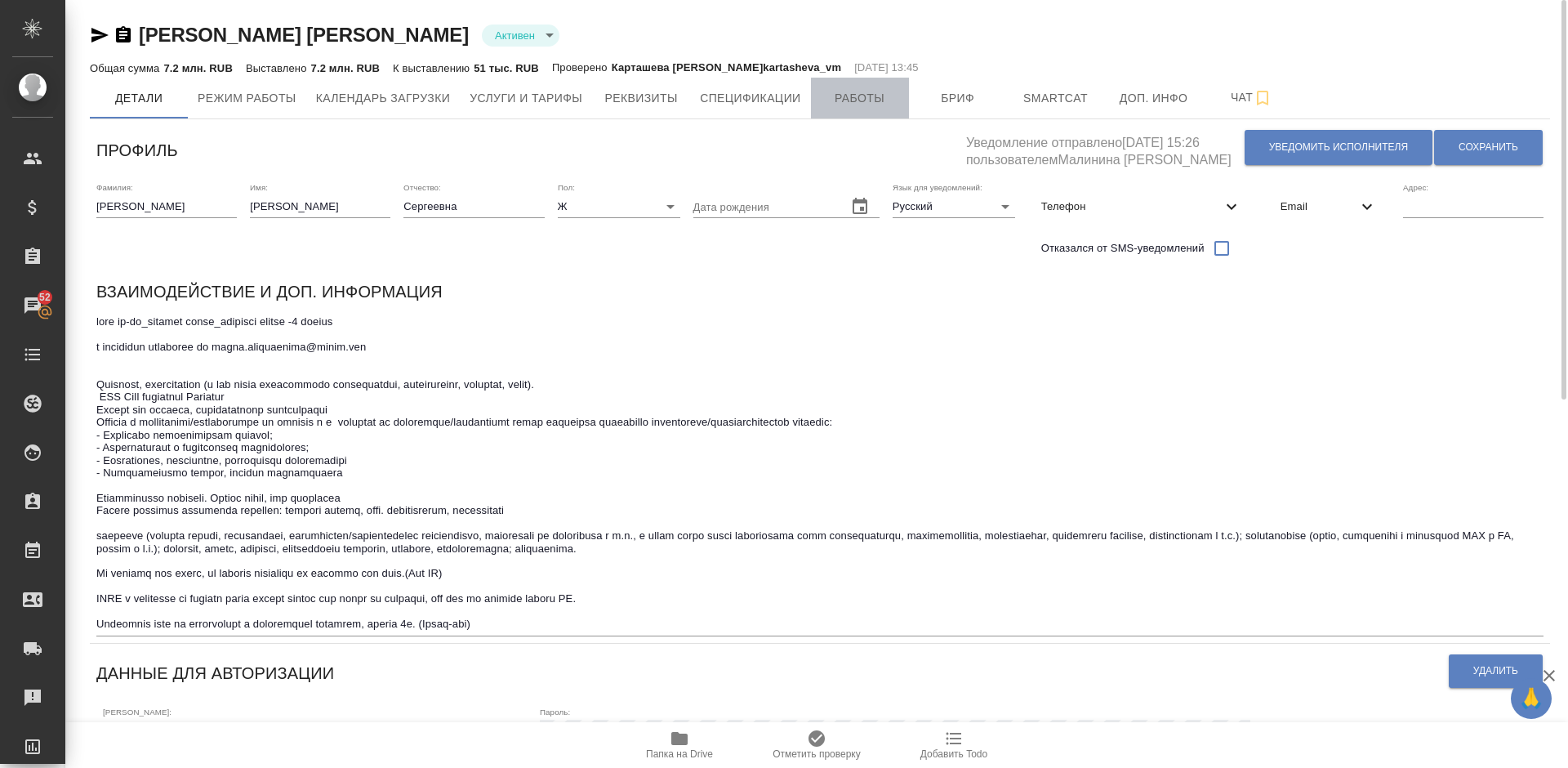
click at [870, 97] on span "Работы" at bounding box center [860, 98] width 79 height 20
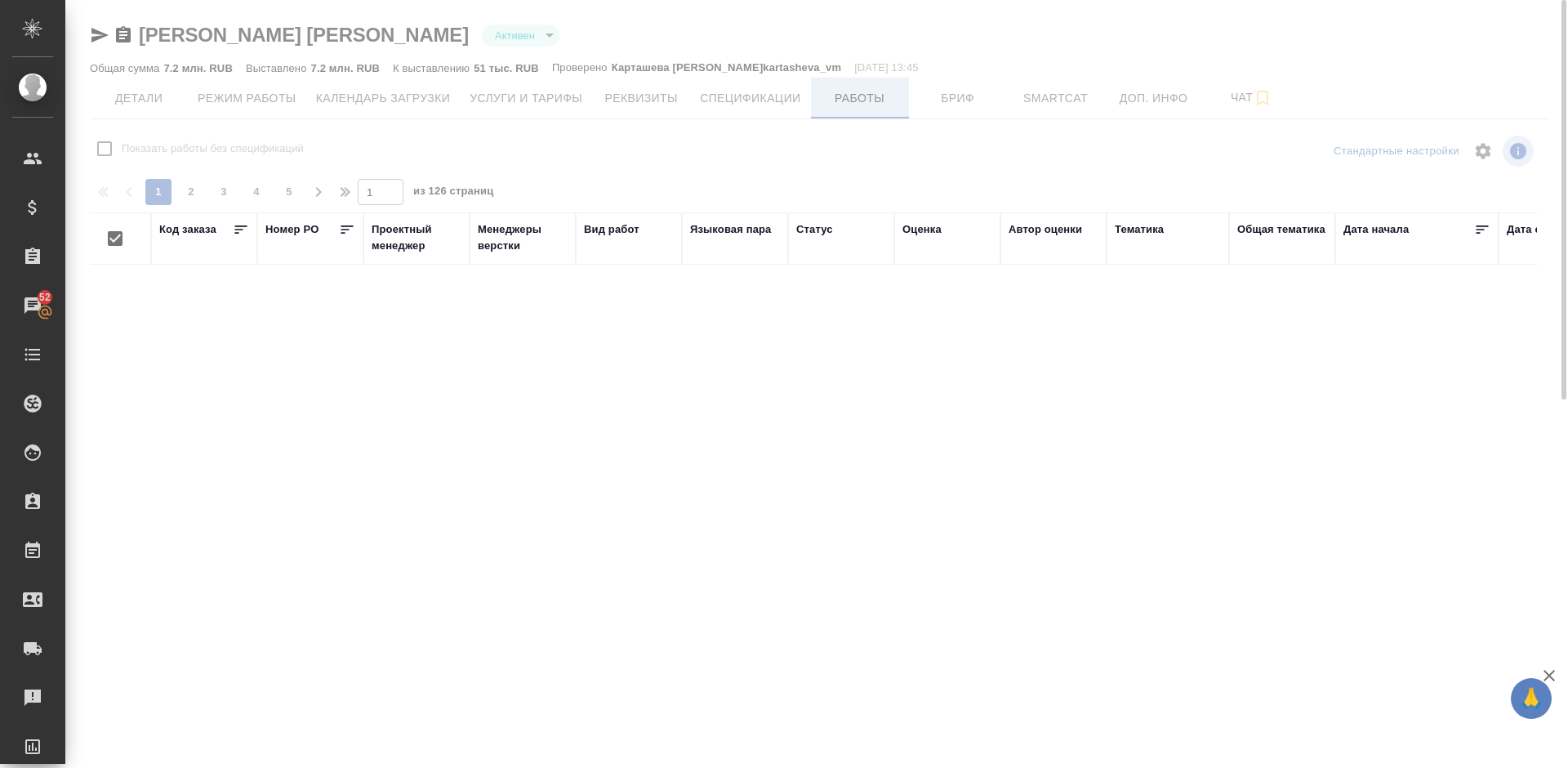
checkbox input "false"
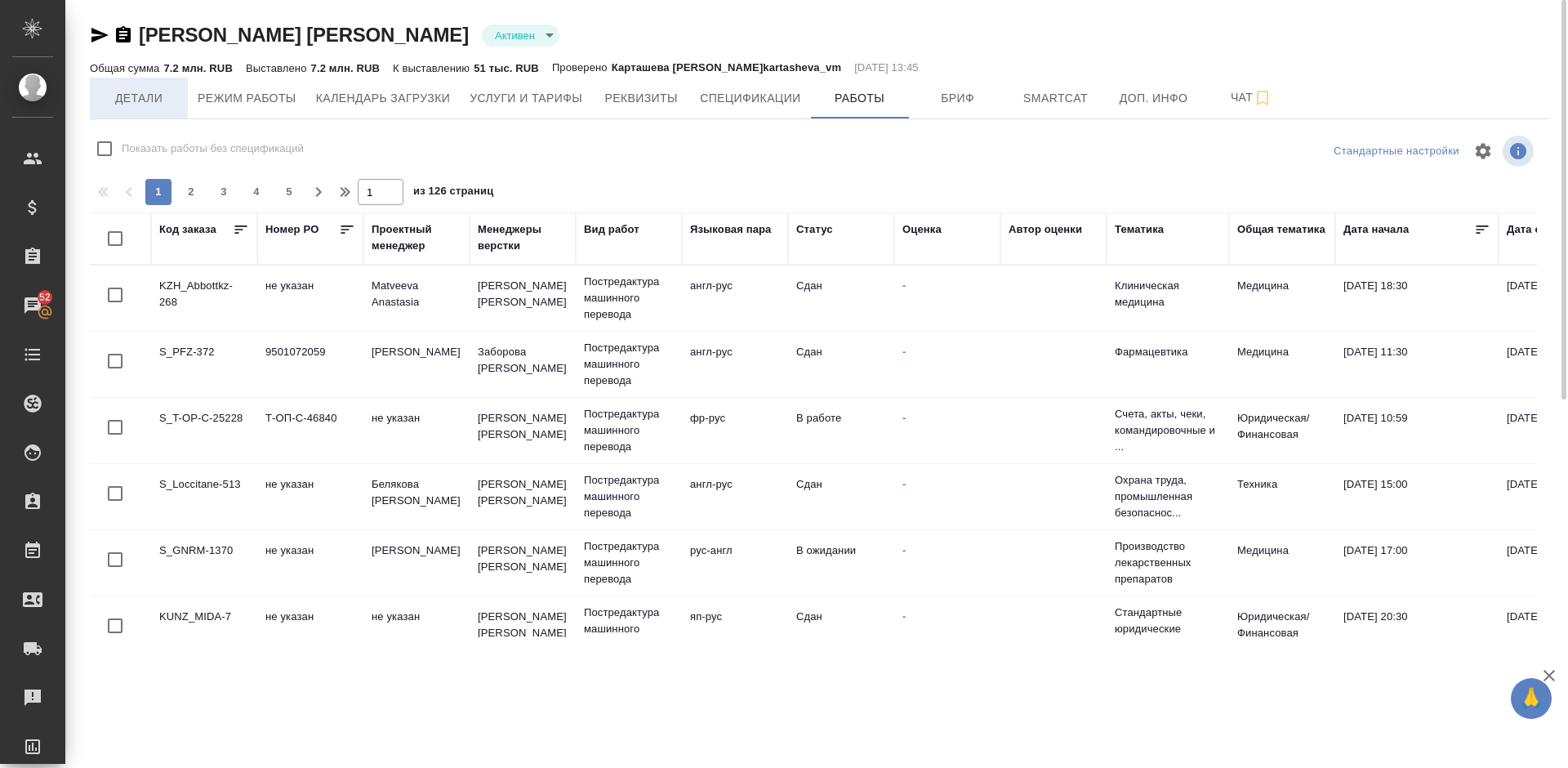
click at [133, 104] on span "Детали" at bounding box center [139, 98] width 79 height 20
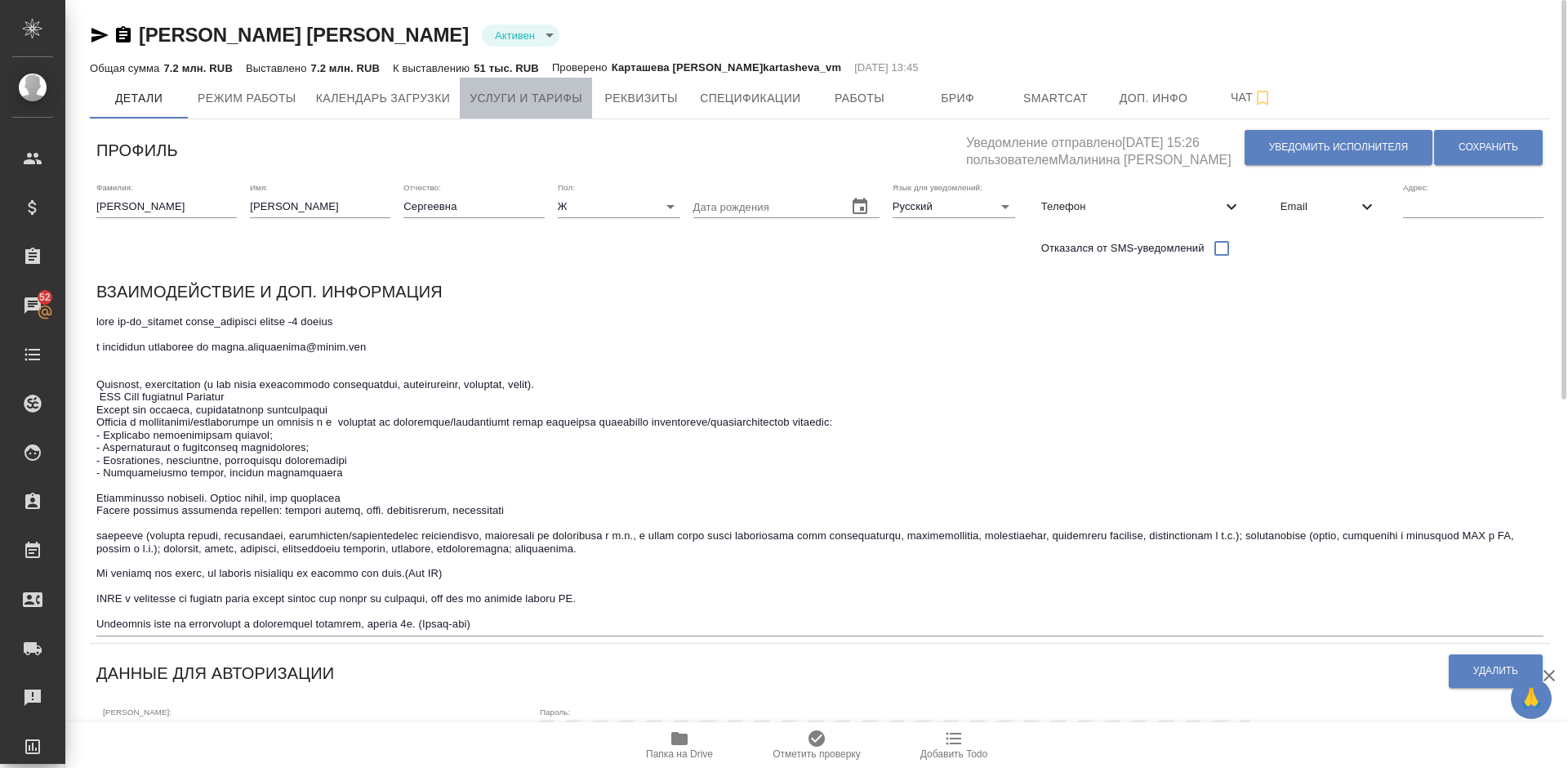
click at [505, 86] on button "Услуги и тарифы" at bounding box center [525, 98] width 132 height 41
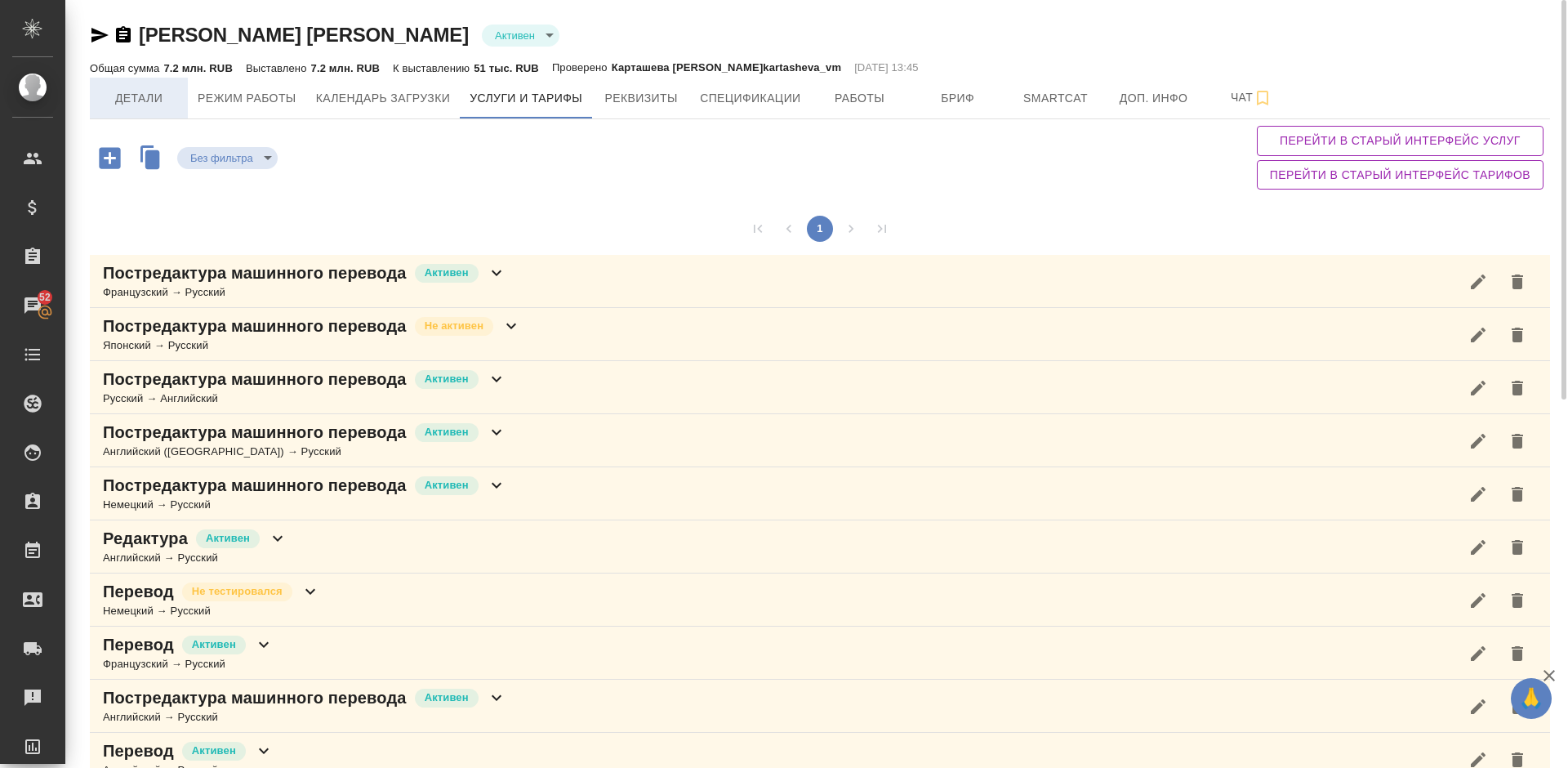
click at [140, 94] on span "Детали" at bounding box center [139, 98] width 79 height 20
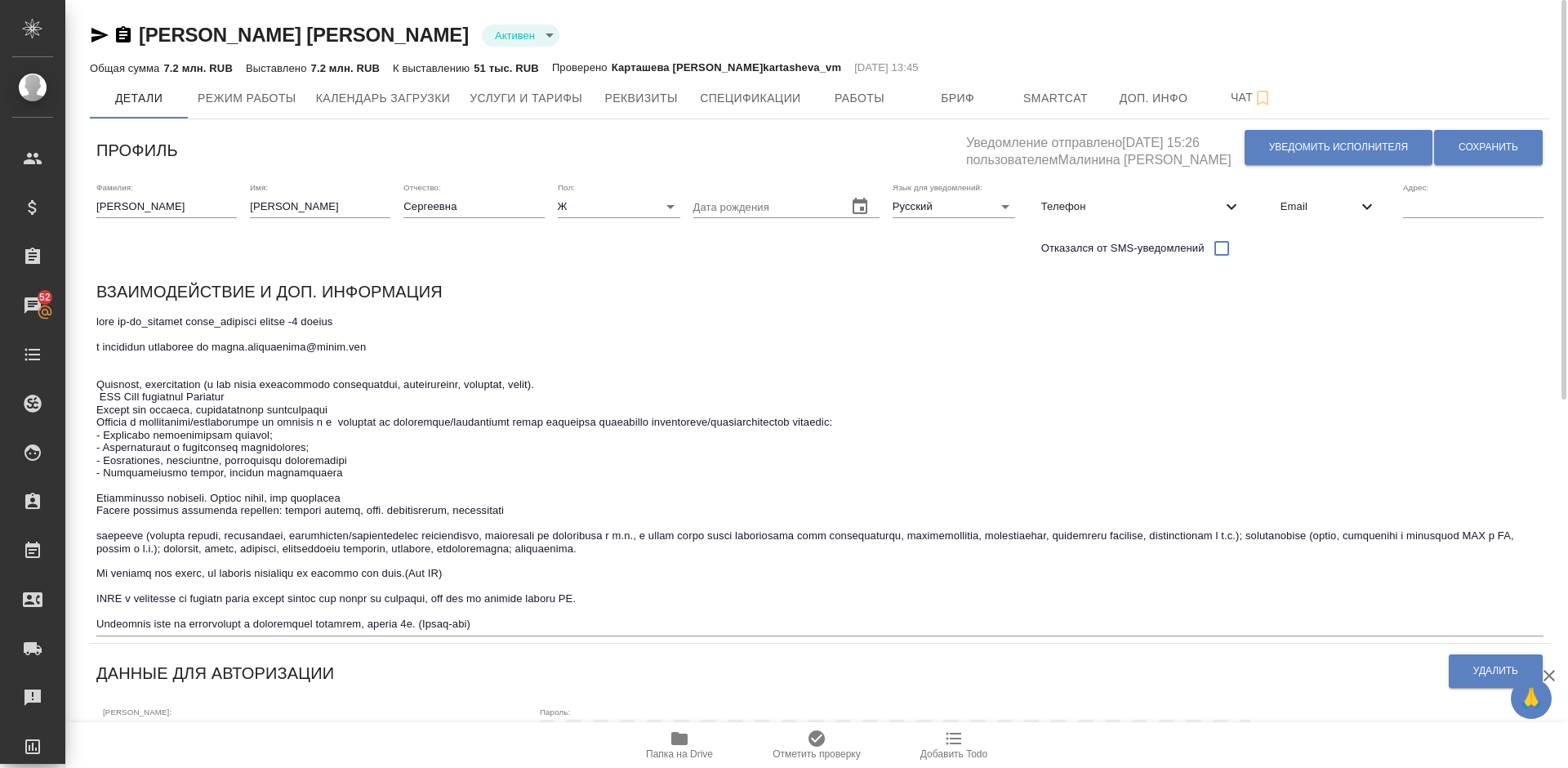
click at [673, 730] on icon "button" at bounding box center [679, 738] width 19 height 19
click at [533, 94] on span "Услуги и тарифы" at bounding box center [526, 98] width 113 height 20
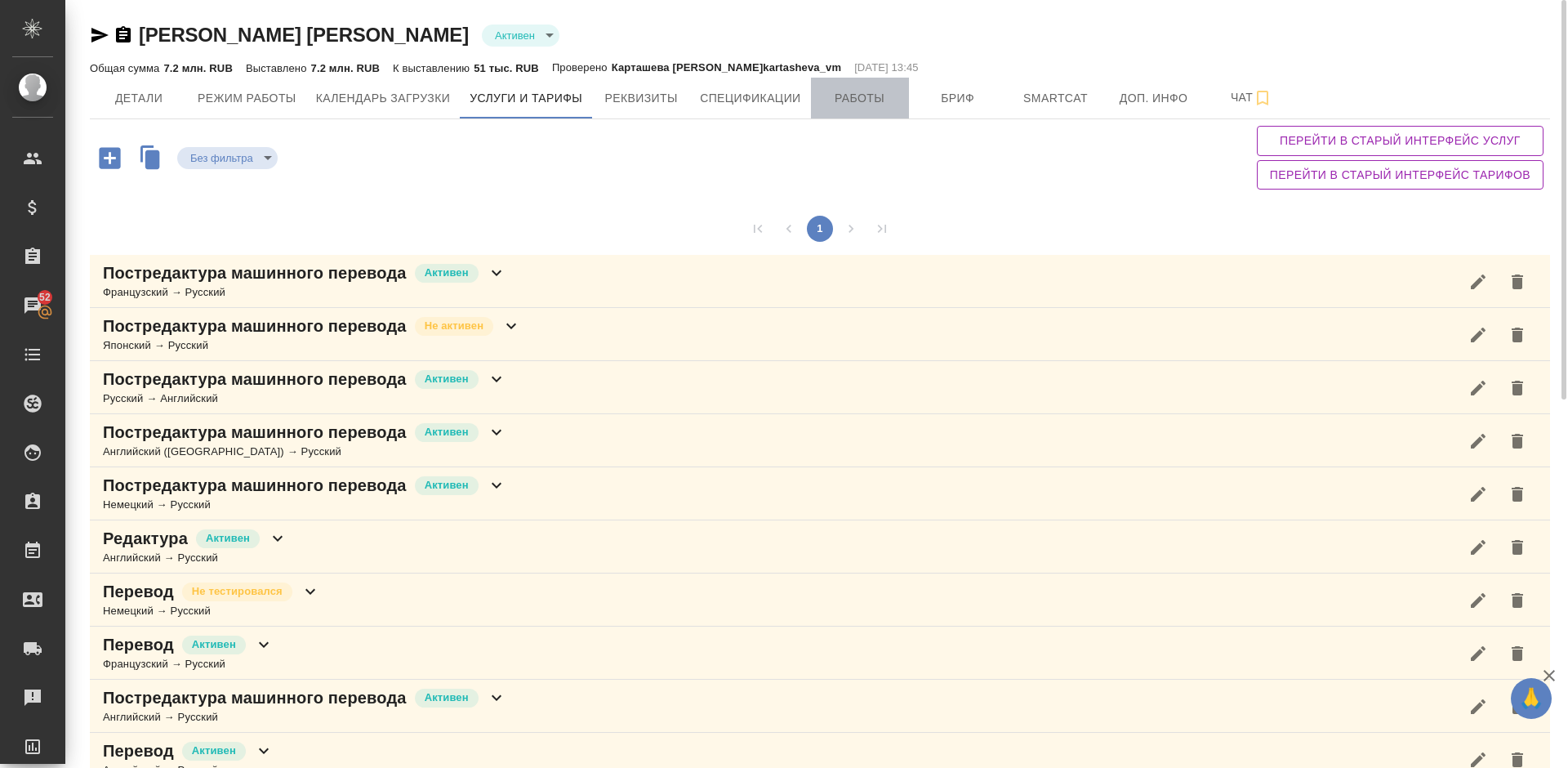
click at [852, 102] on span "Работы" at bounding box center [860, 98] width 79 height 20
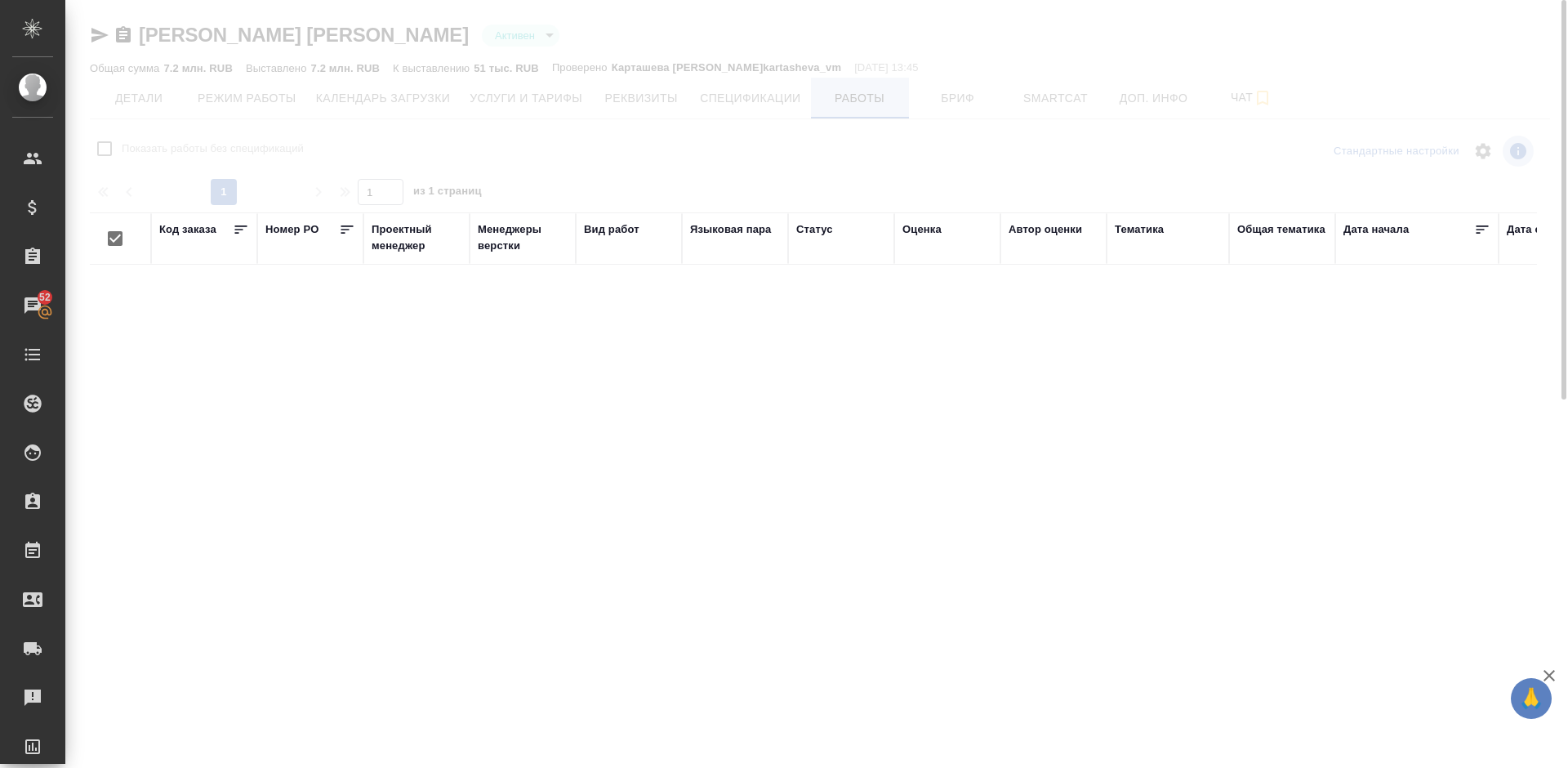
checkbox input "false"
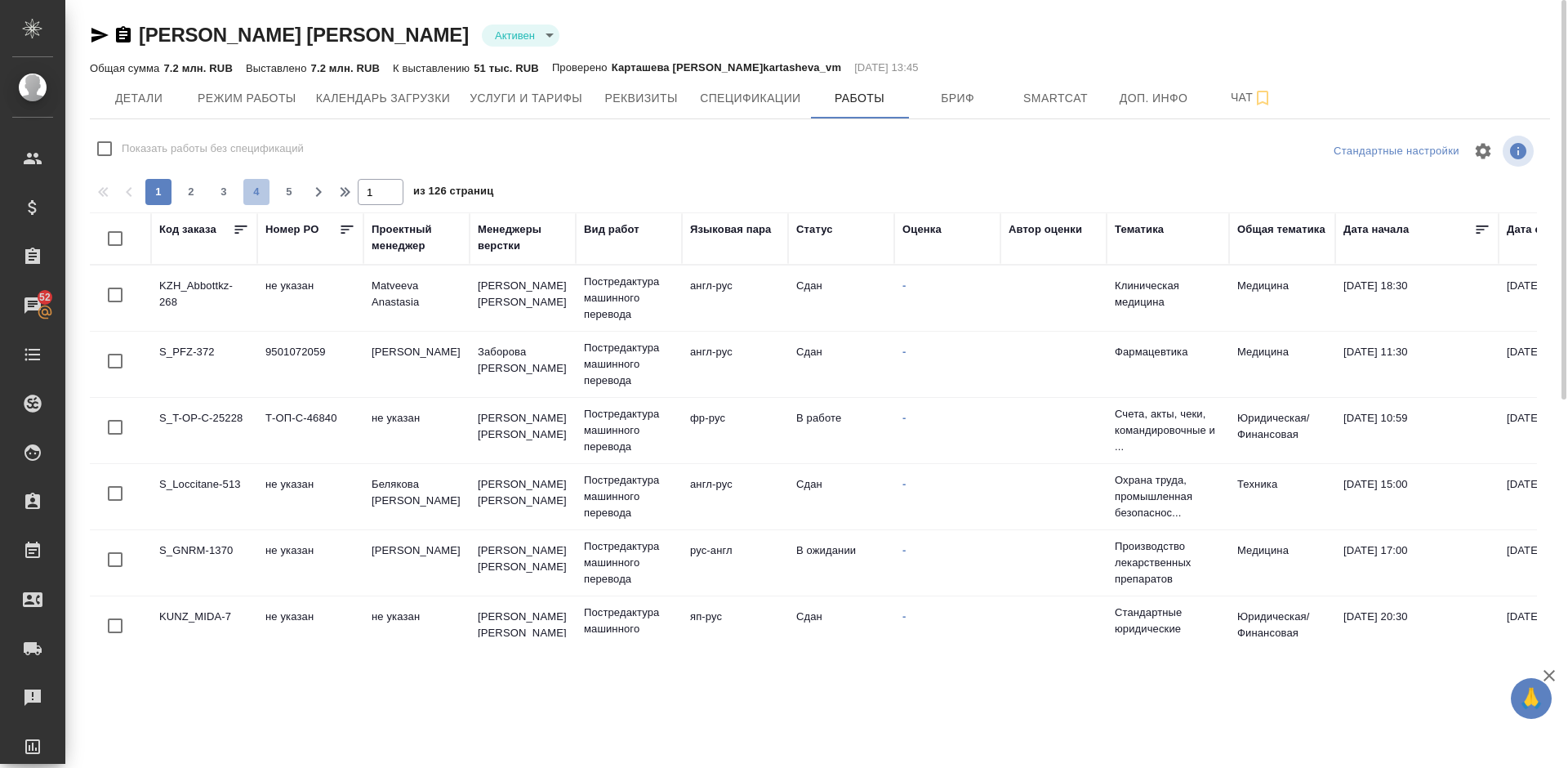
click at [258, 192] on span "4" at bounding box center [256, 192] width 26 height 17
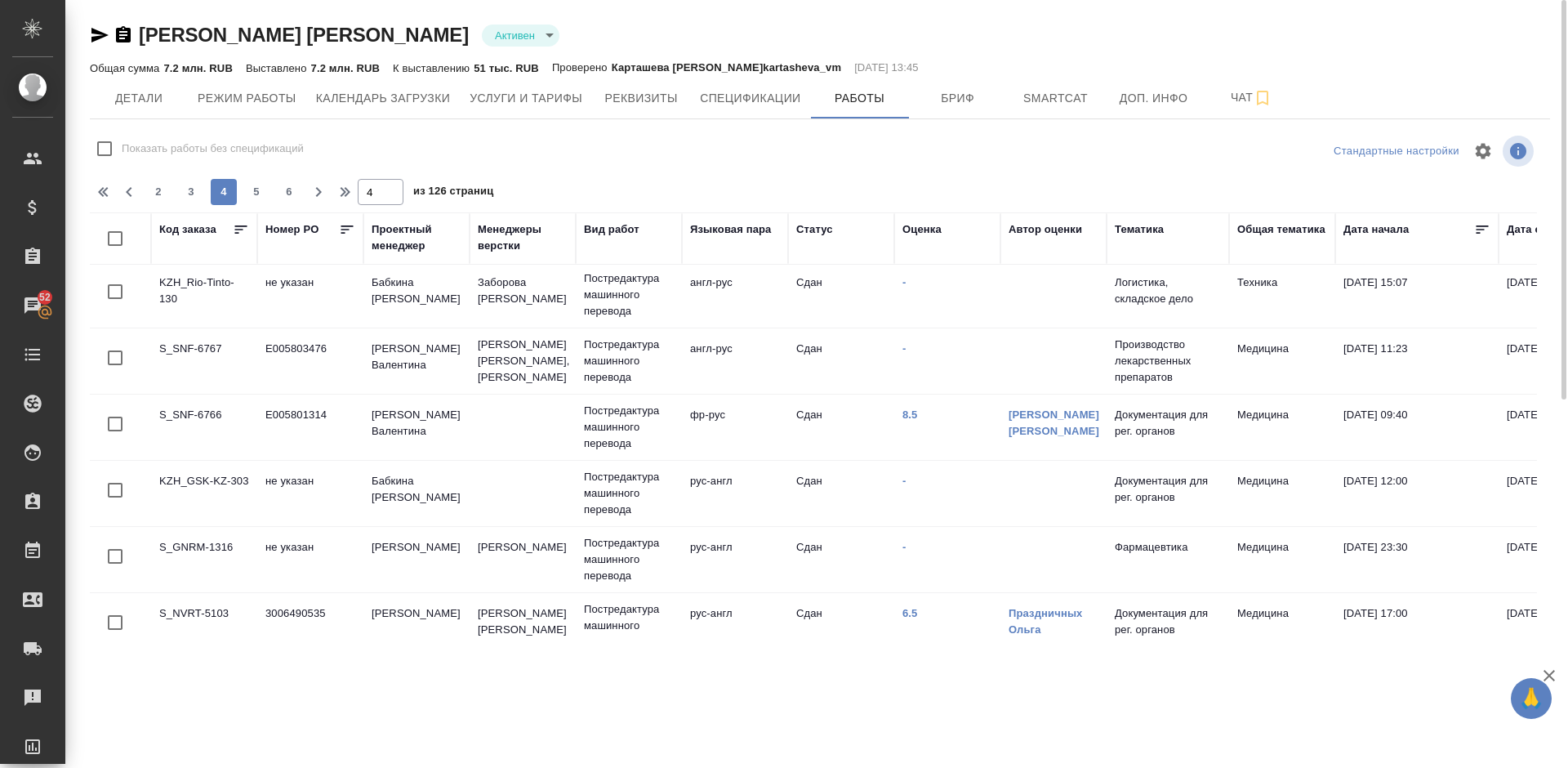
scroll to position [1224, 0]
click at [912, 420] on link "8.5" at bounding box center [910, 417] width 16 height 12
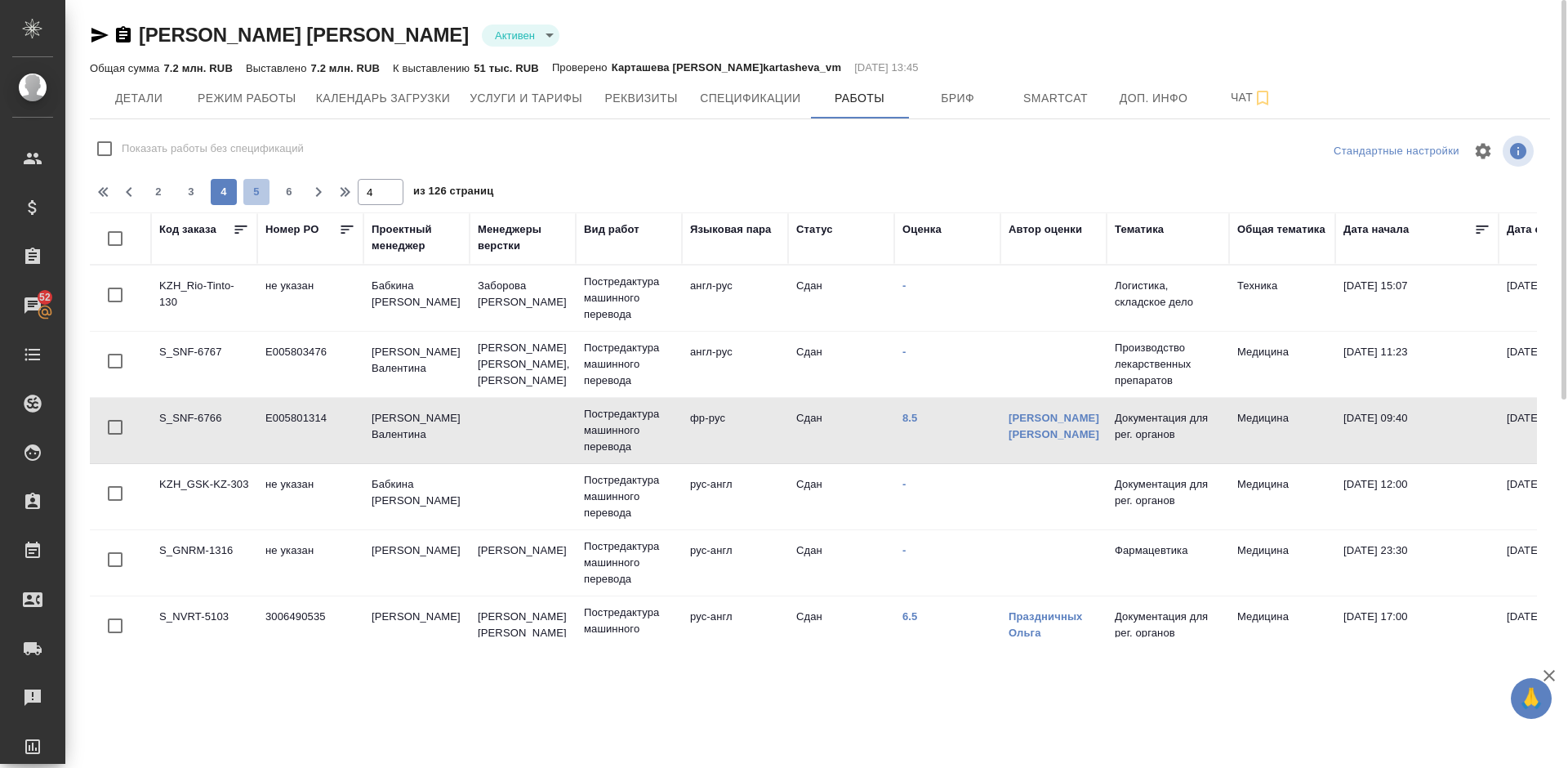
click at [266, 185] on span "5" at bounding box center [256, 192] width 26 height 17
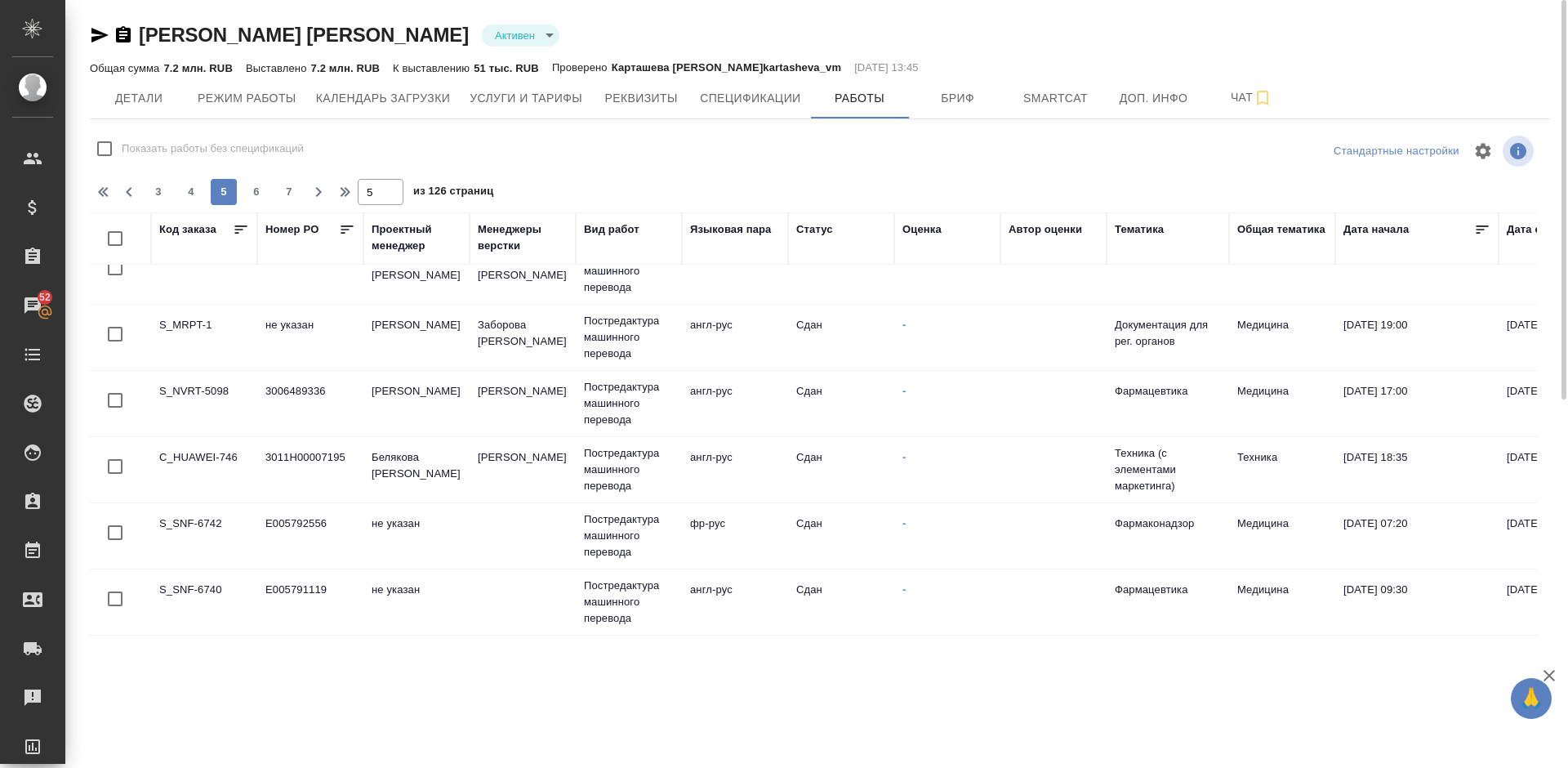
scroll to position [0, 0]
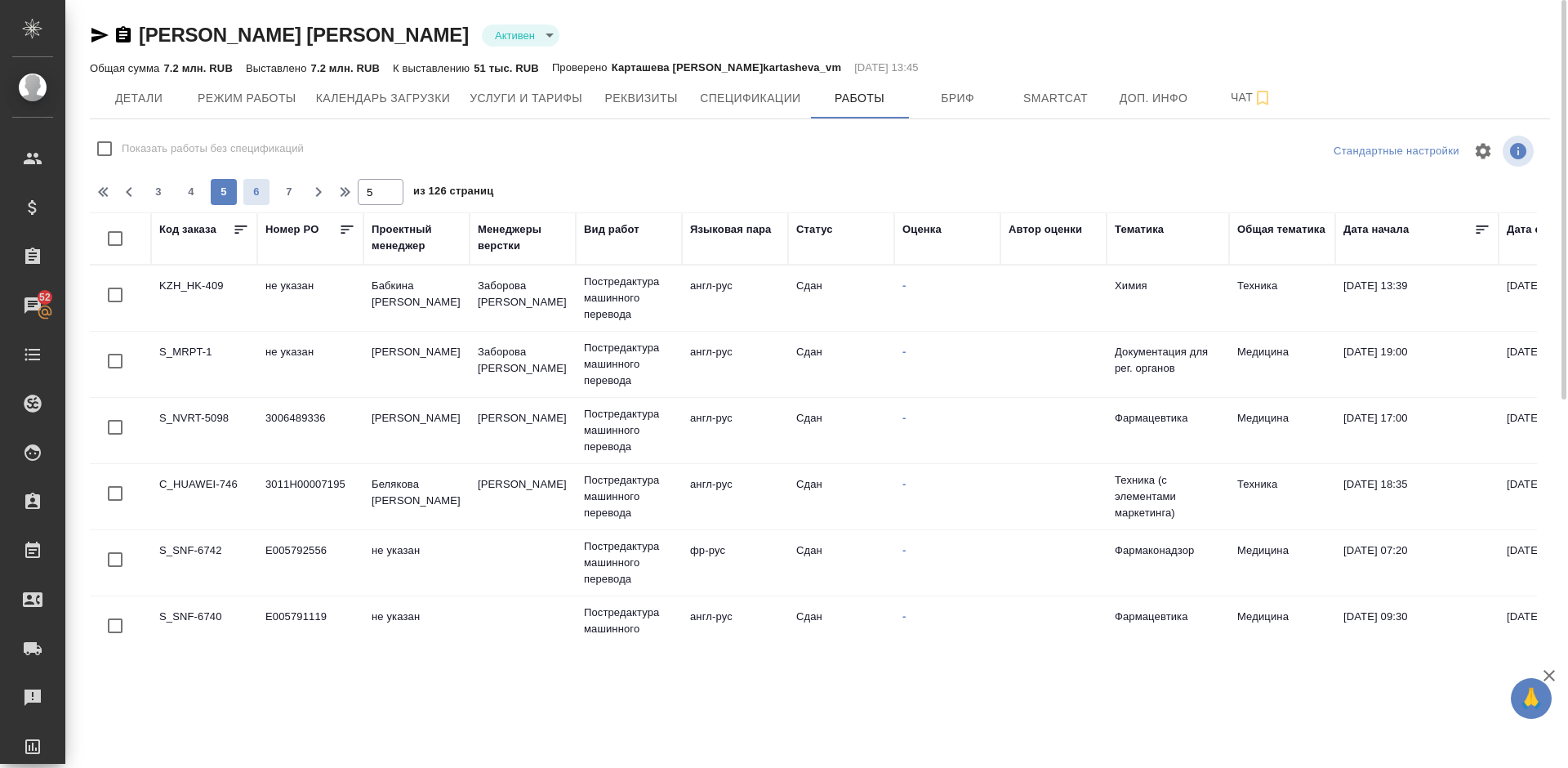
click at [257, 192] on span "6" at bounding box center [256, 192] width 26 height 17
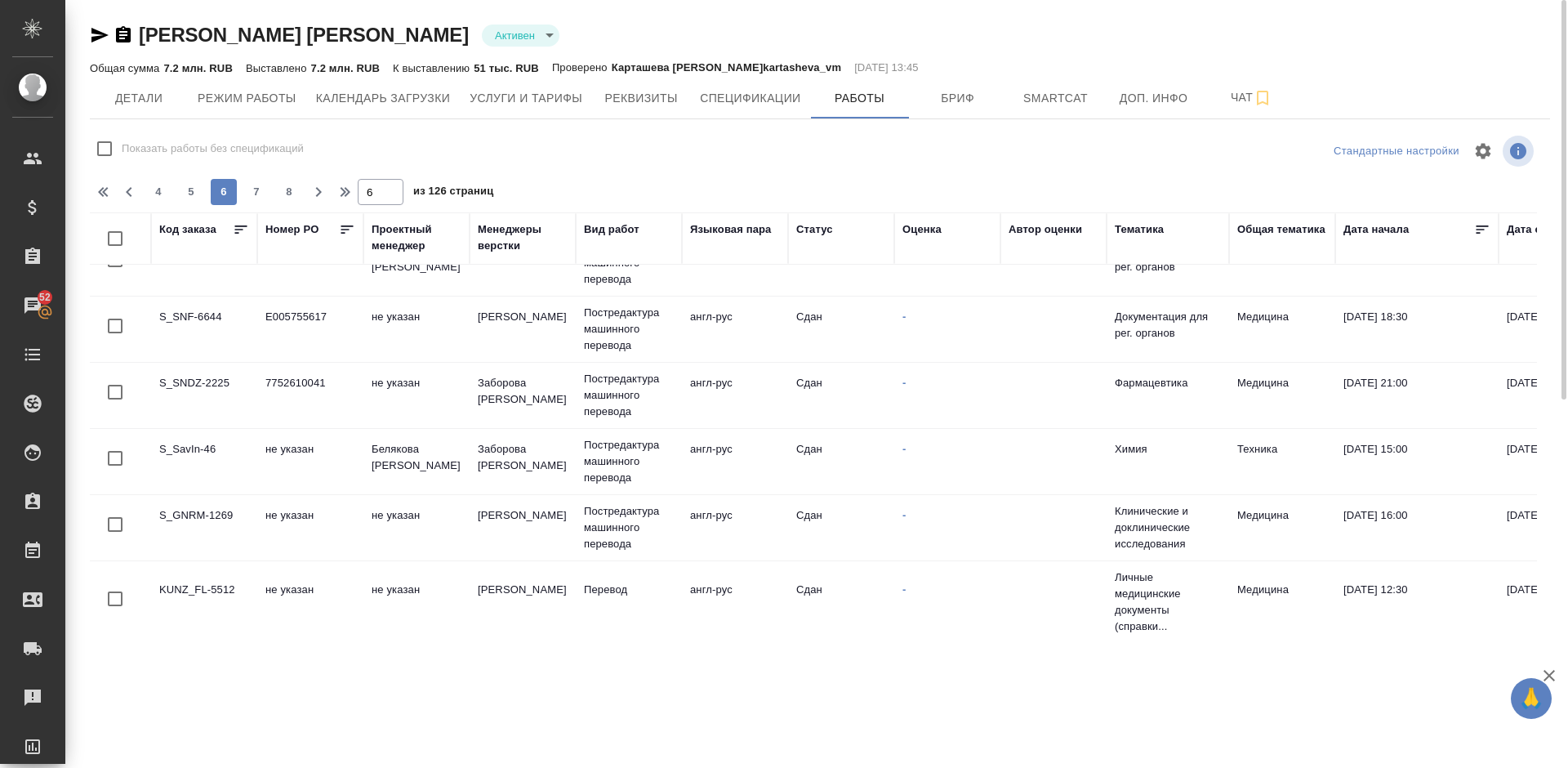
scroll to position [1178, 0]
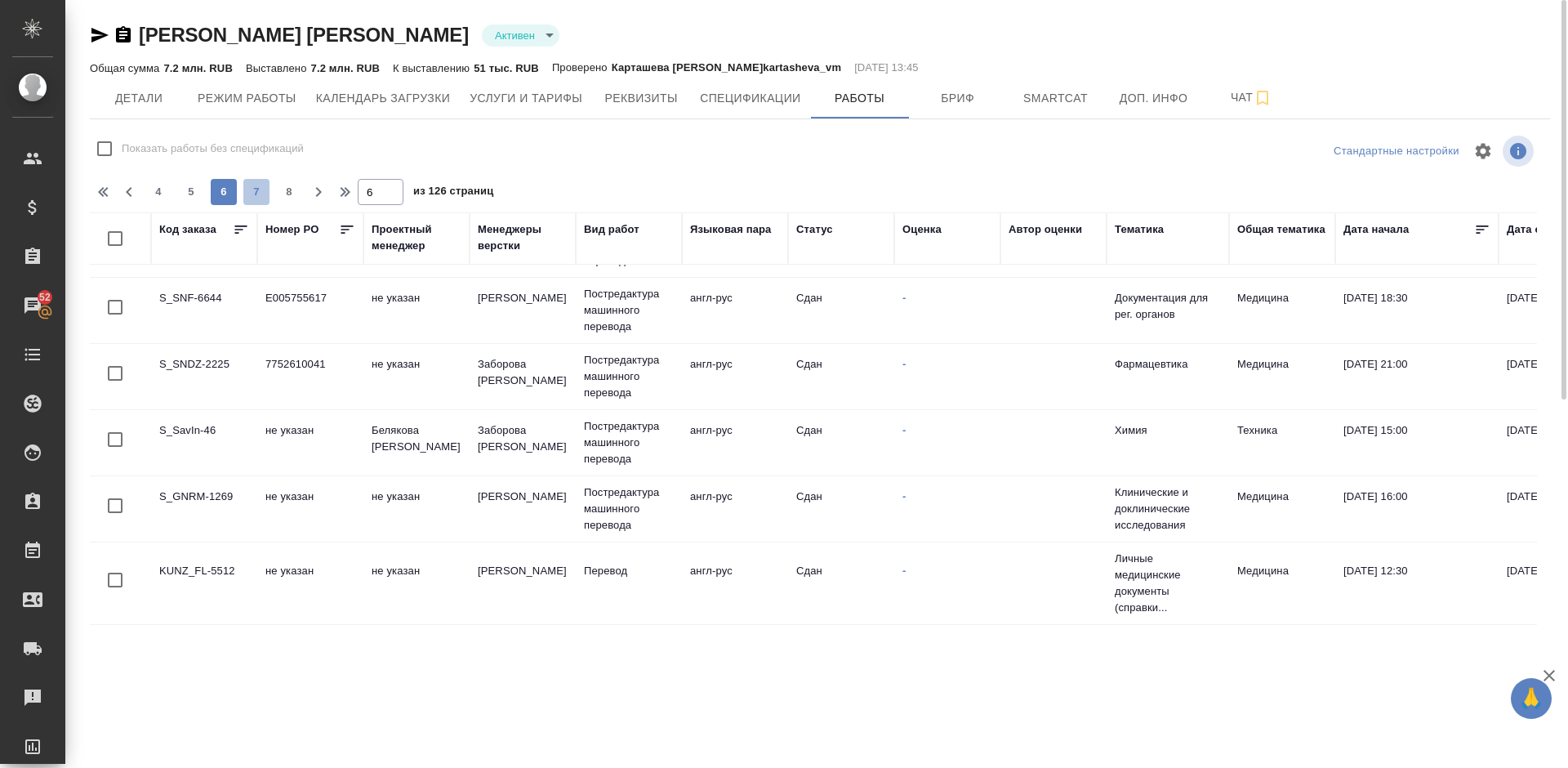
click at [260, 193] on span "7" at bounding box center [256, 192] width 26 height 17
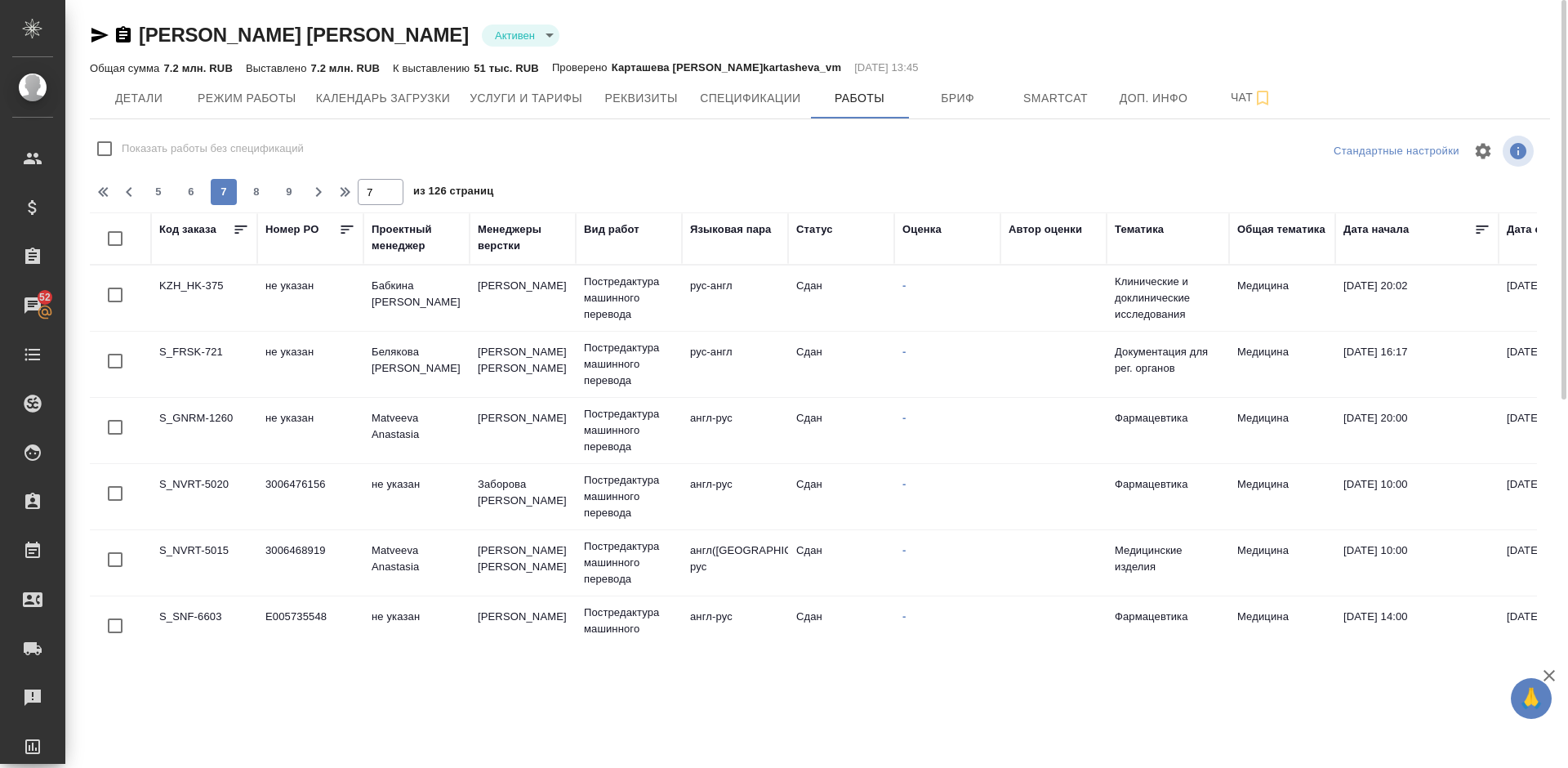
scroll to position [0, 0]
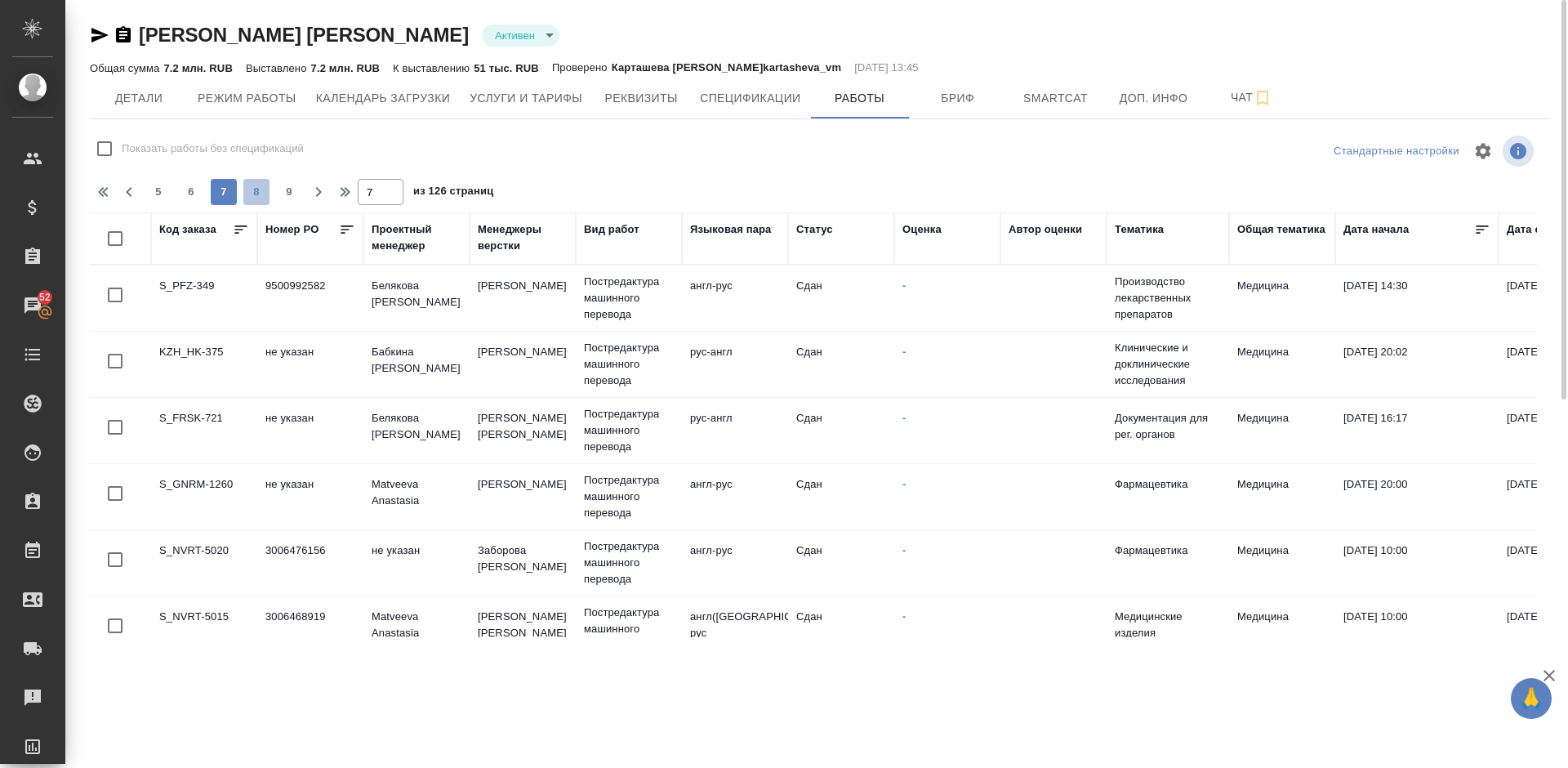
click at [263, 191] on span "8" at bounding box center [256, 192] width 26 height 17
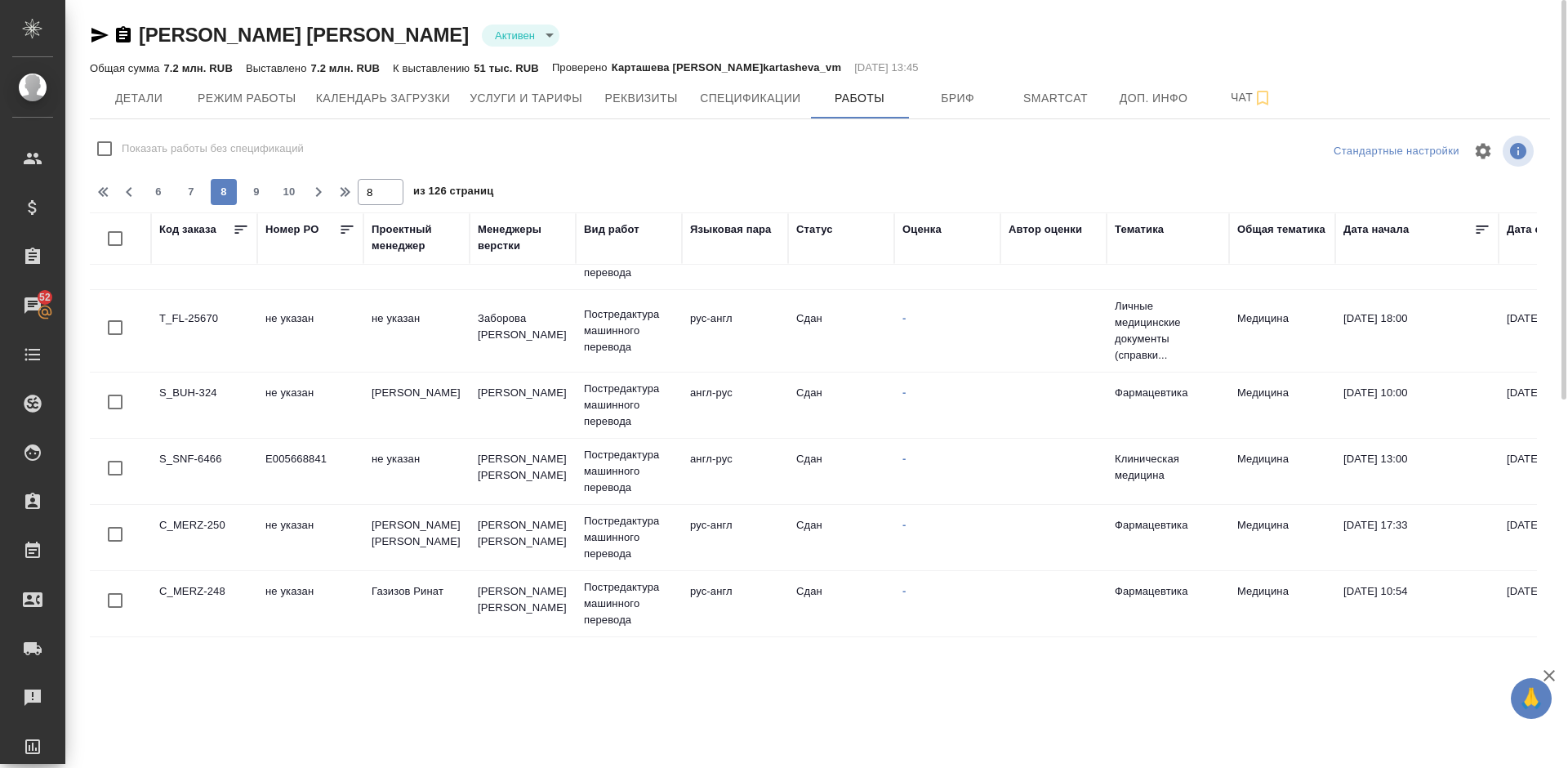
scroll to position [1343, 0]
click at [258, 199] on span "9" at bounding box center [256, 192] width 26 height 17
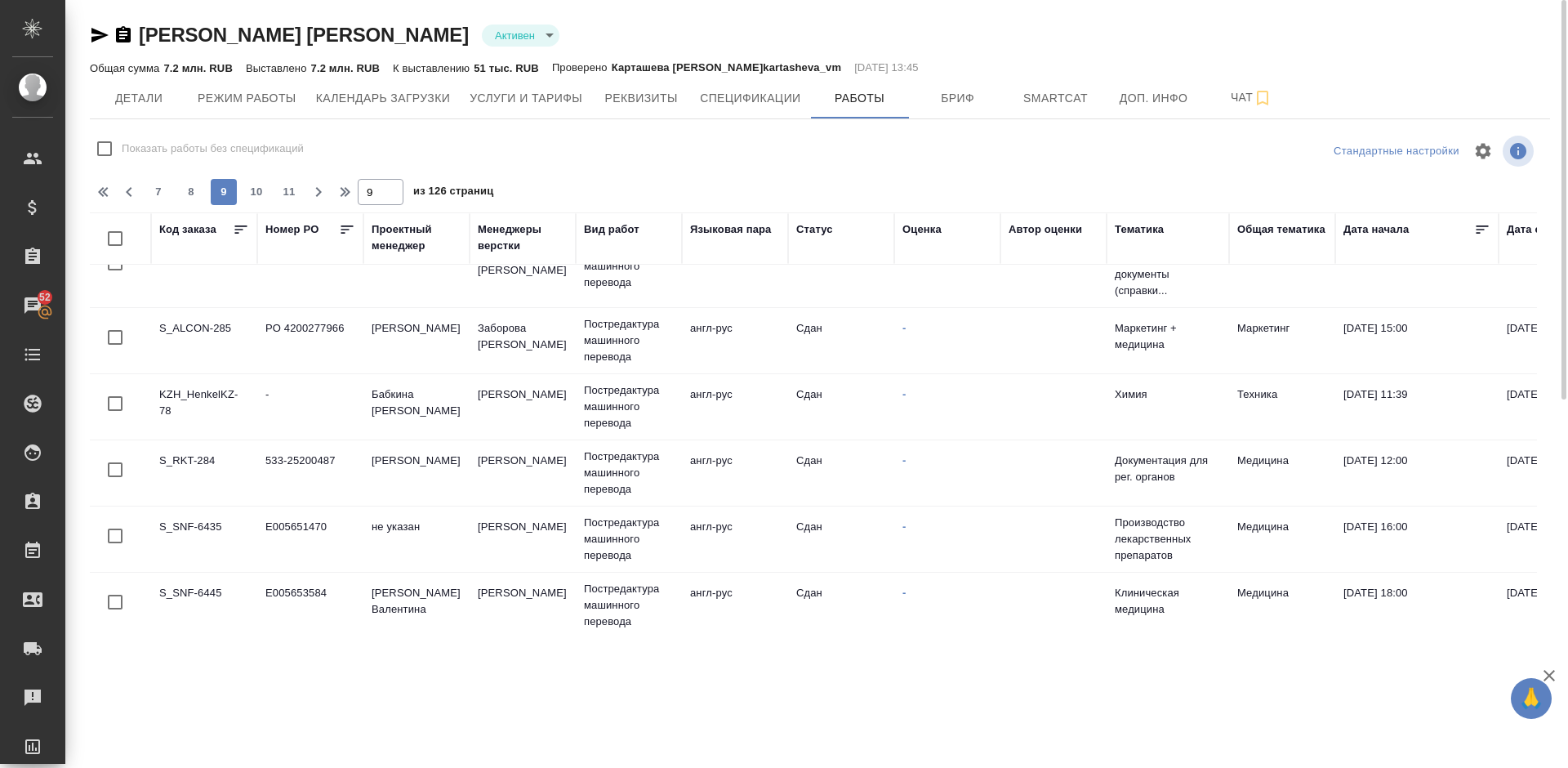
scroll to position [0, 0]
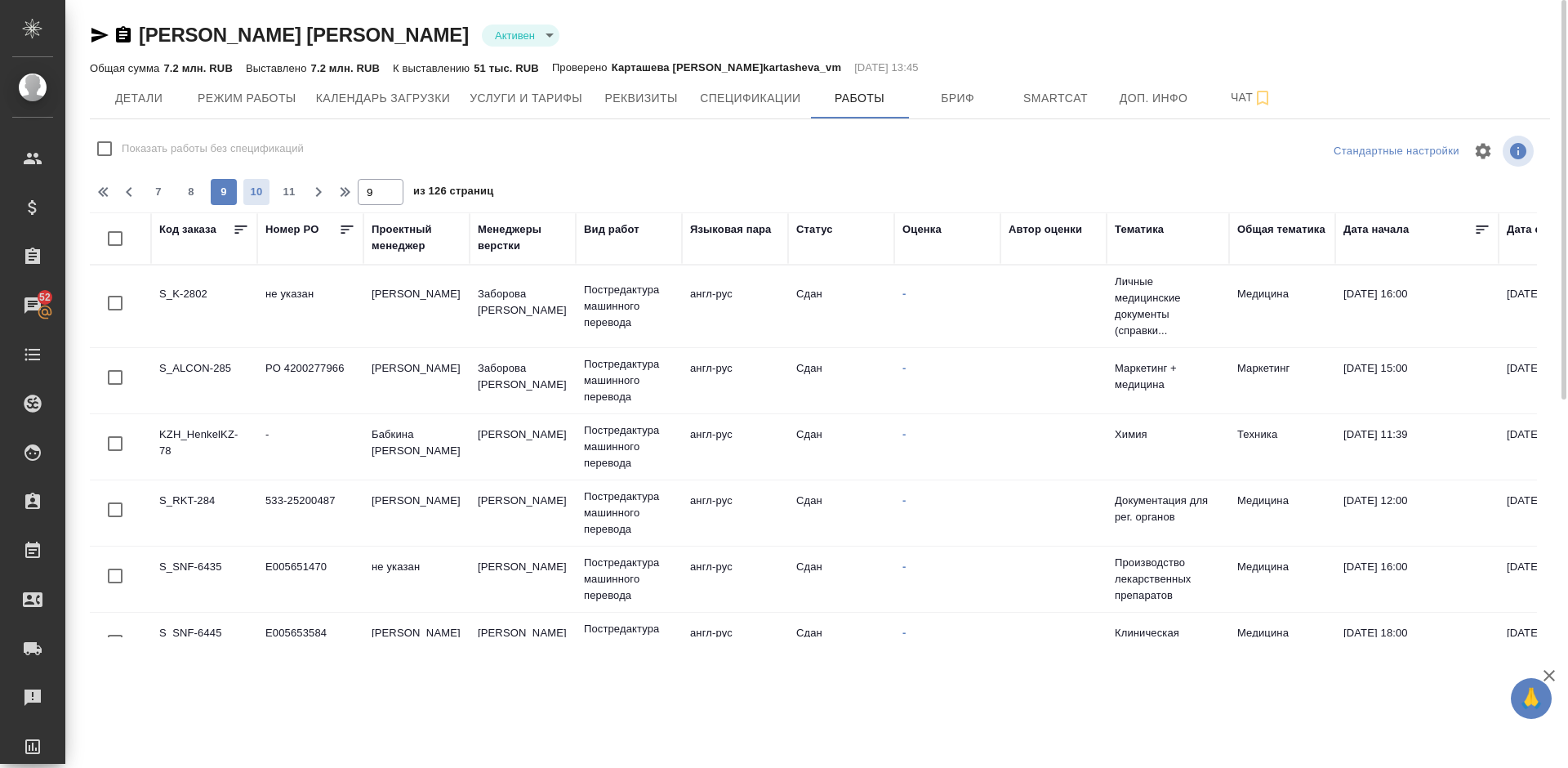
click at [257, 191] on span "10" at bounding box center [256, 192] width 26 height 17
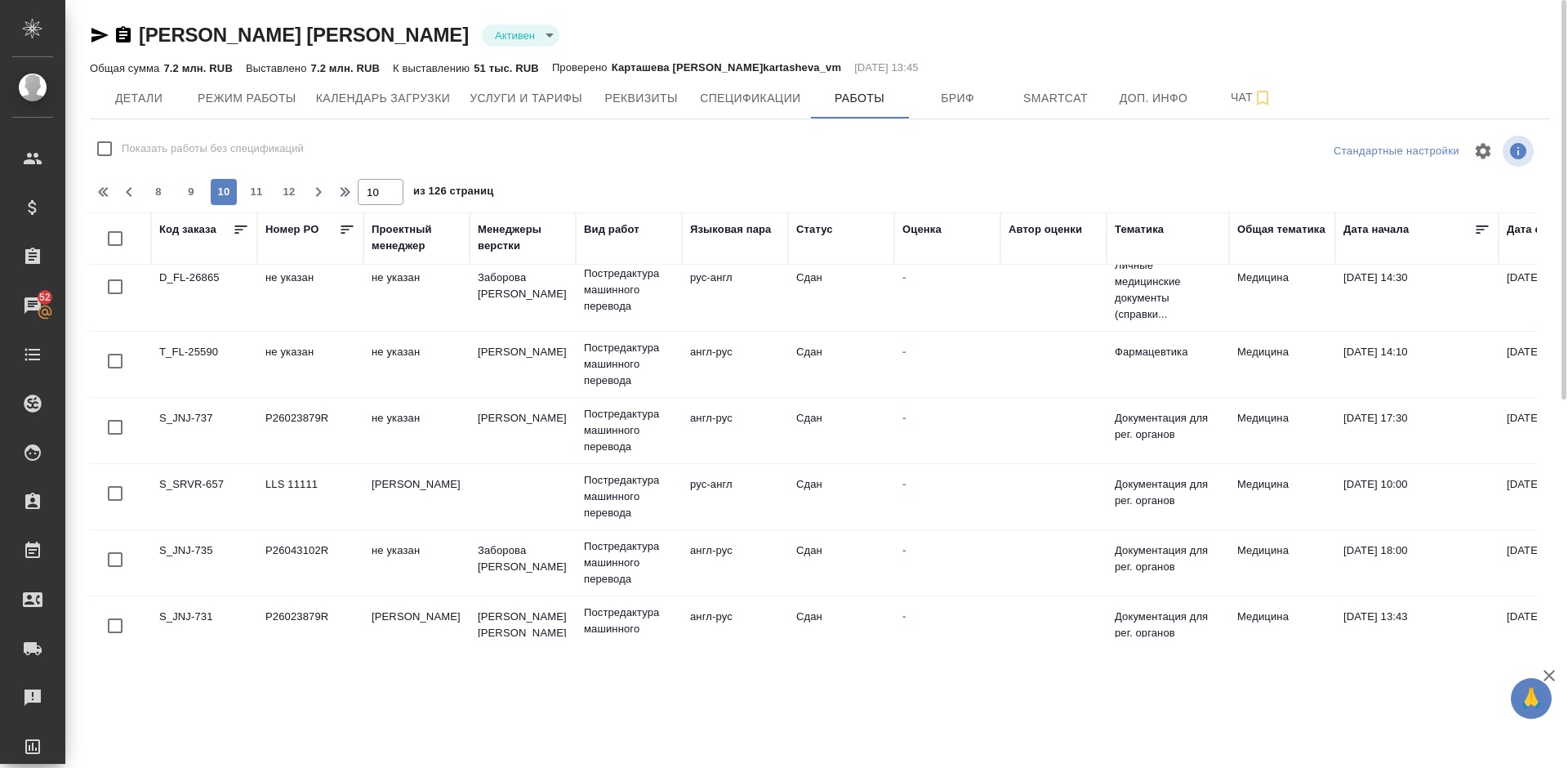
scroll to position [1315, 0]
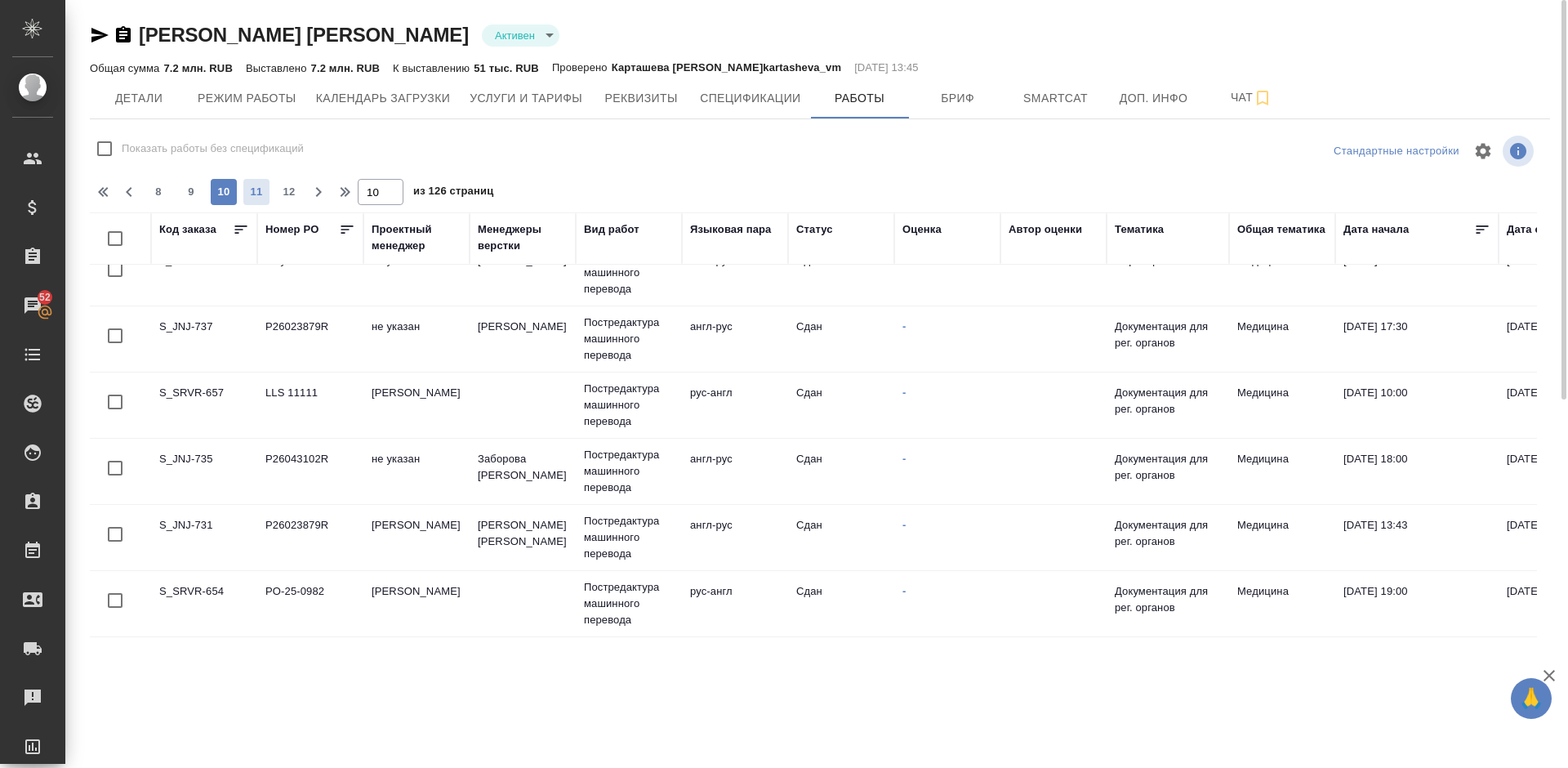
click at [264, 192] on span "11" at bounding box center [256, 192] width 26 height 17
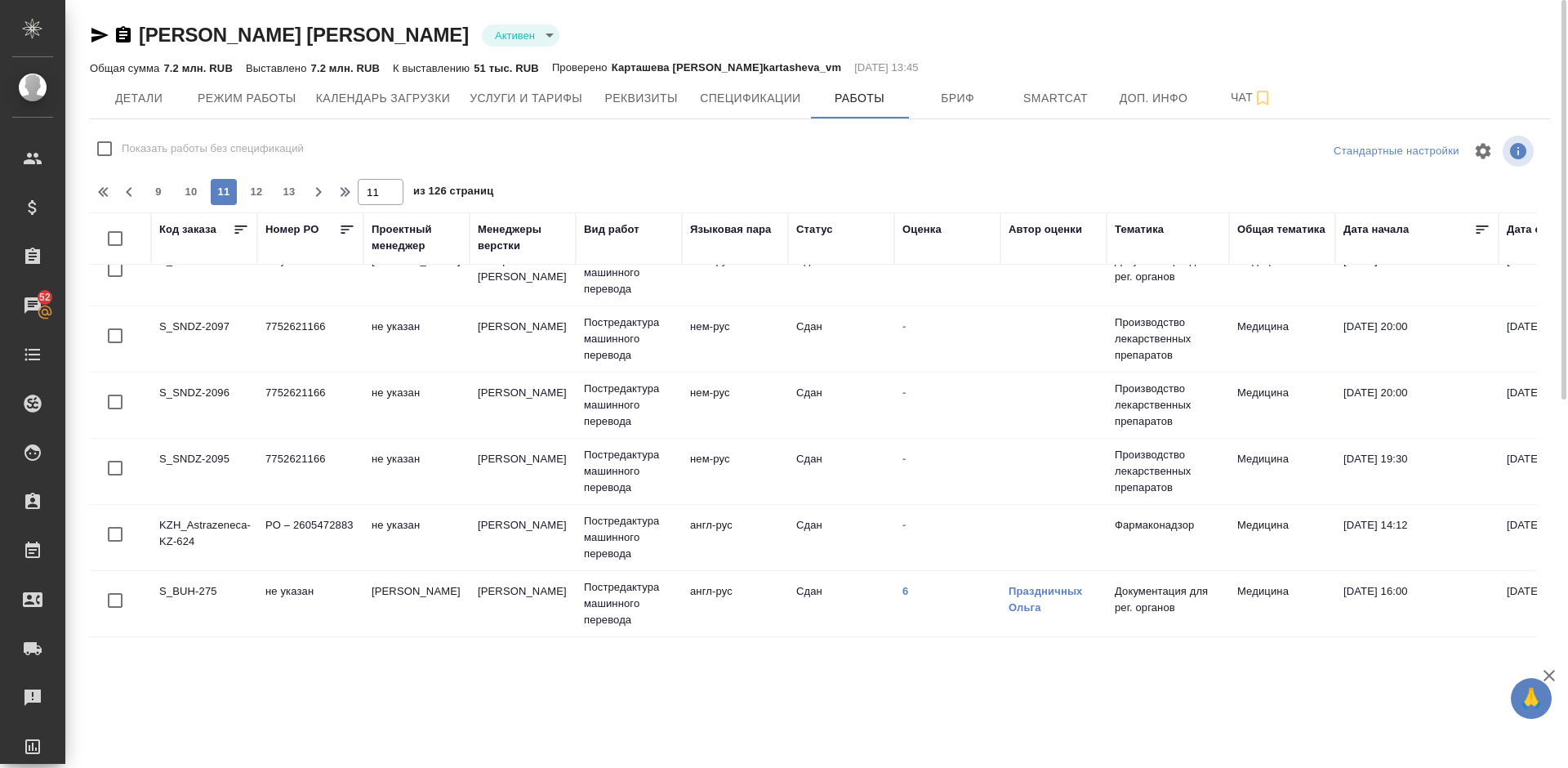
scroll to position [1310, 0]
click at [262, 184] on span "12" at bounding box center [256, 192] width 26 height 17
type input "12"
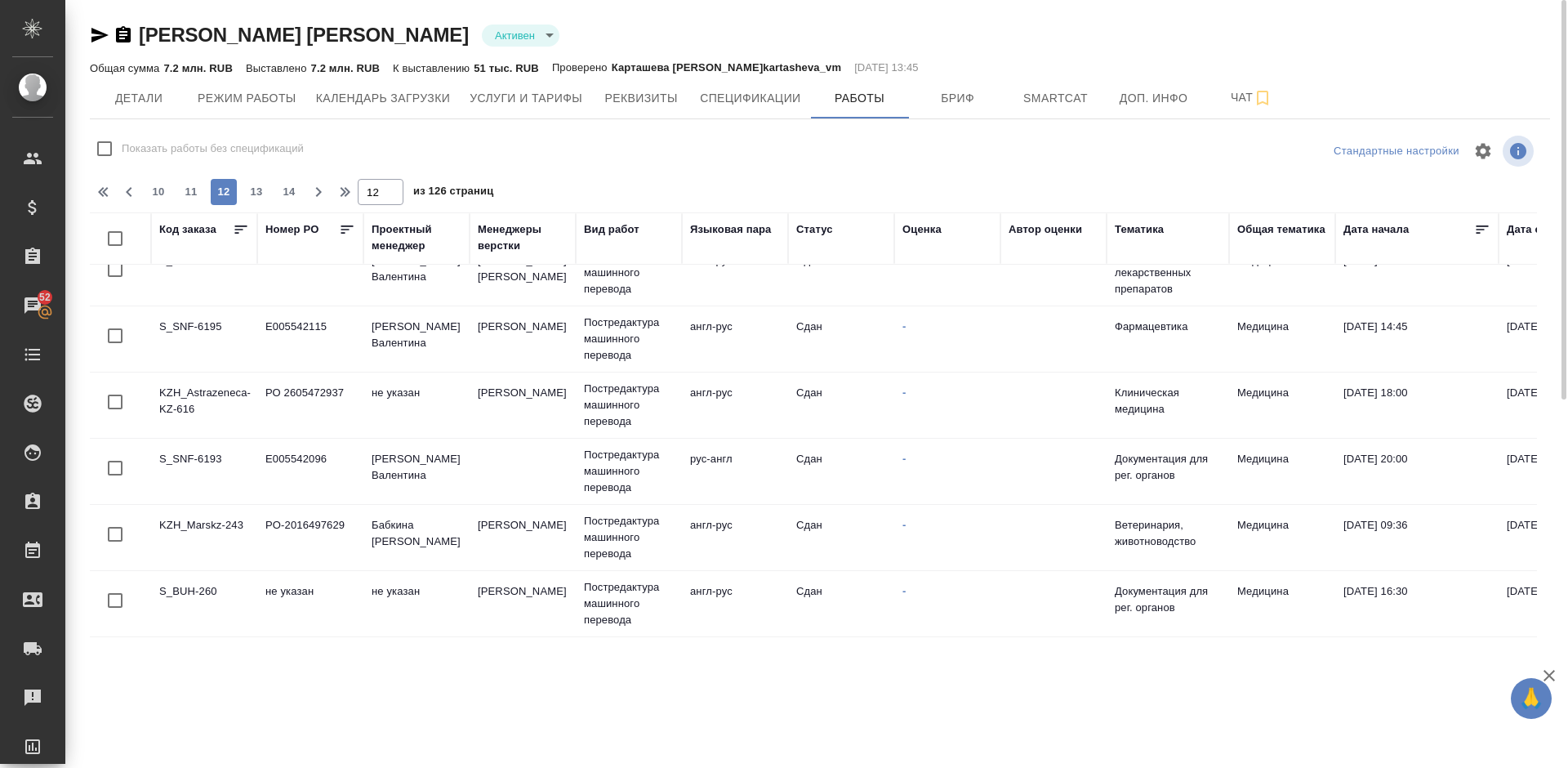
scroll to position [1294, 0]
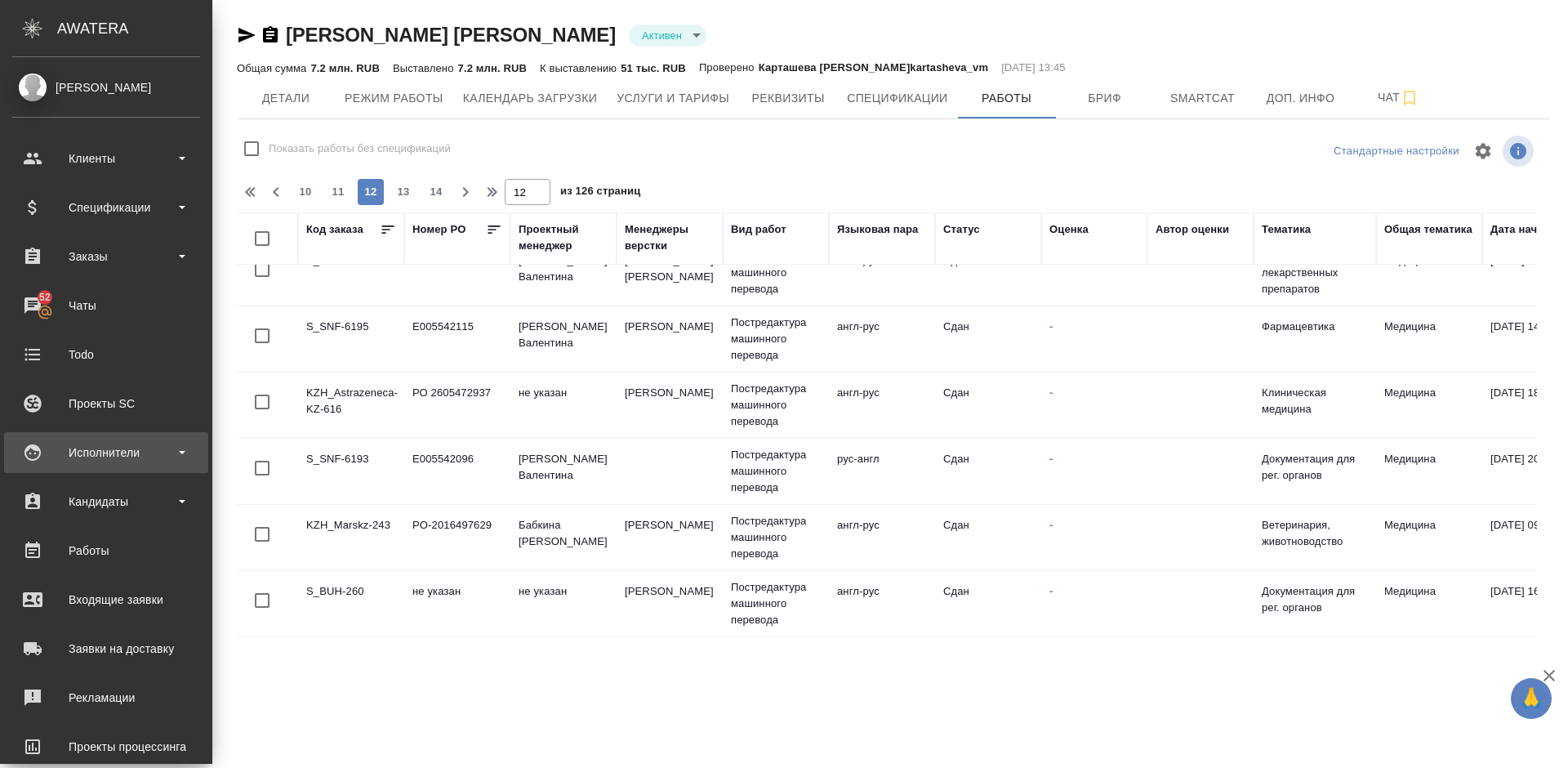
click at [102, 451] on div "Исполнители" at bounding box center [105, 452] width 188 height 25
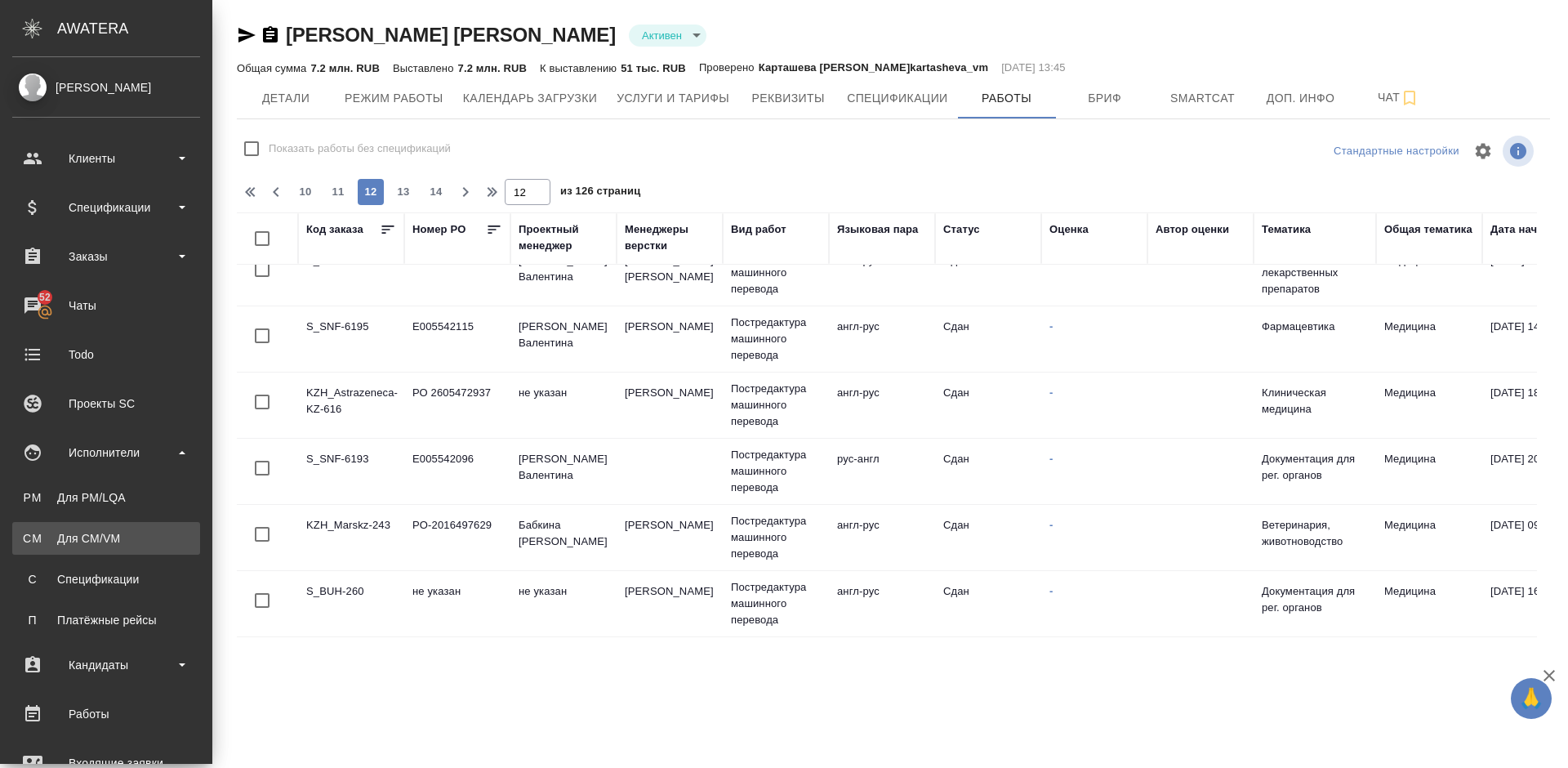
click at [126, 538] on div "Для CM/VM" at bounding box center [106, 538] width 172 height 17
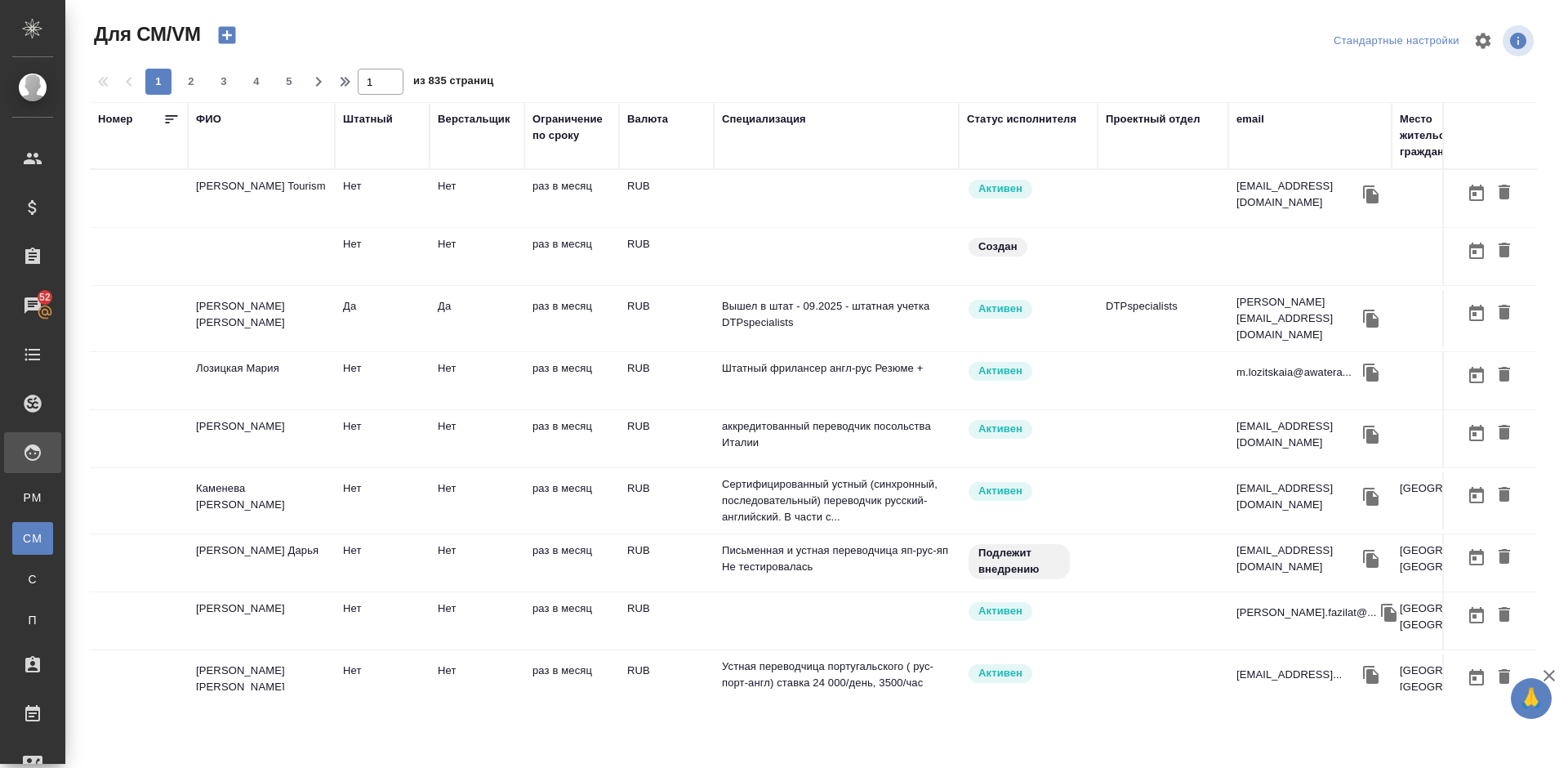
click at [312, 543] on td "Цыкуненко Дарья" at bounding box center [261, 563] width 147 height 57
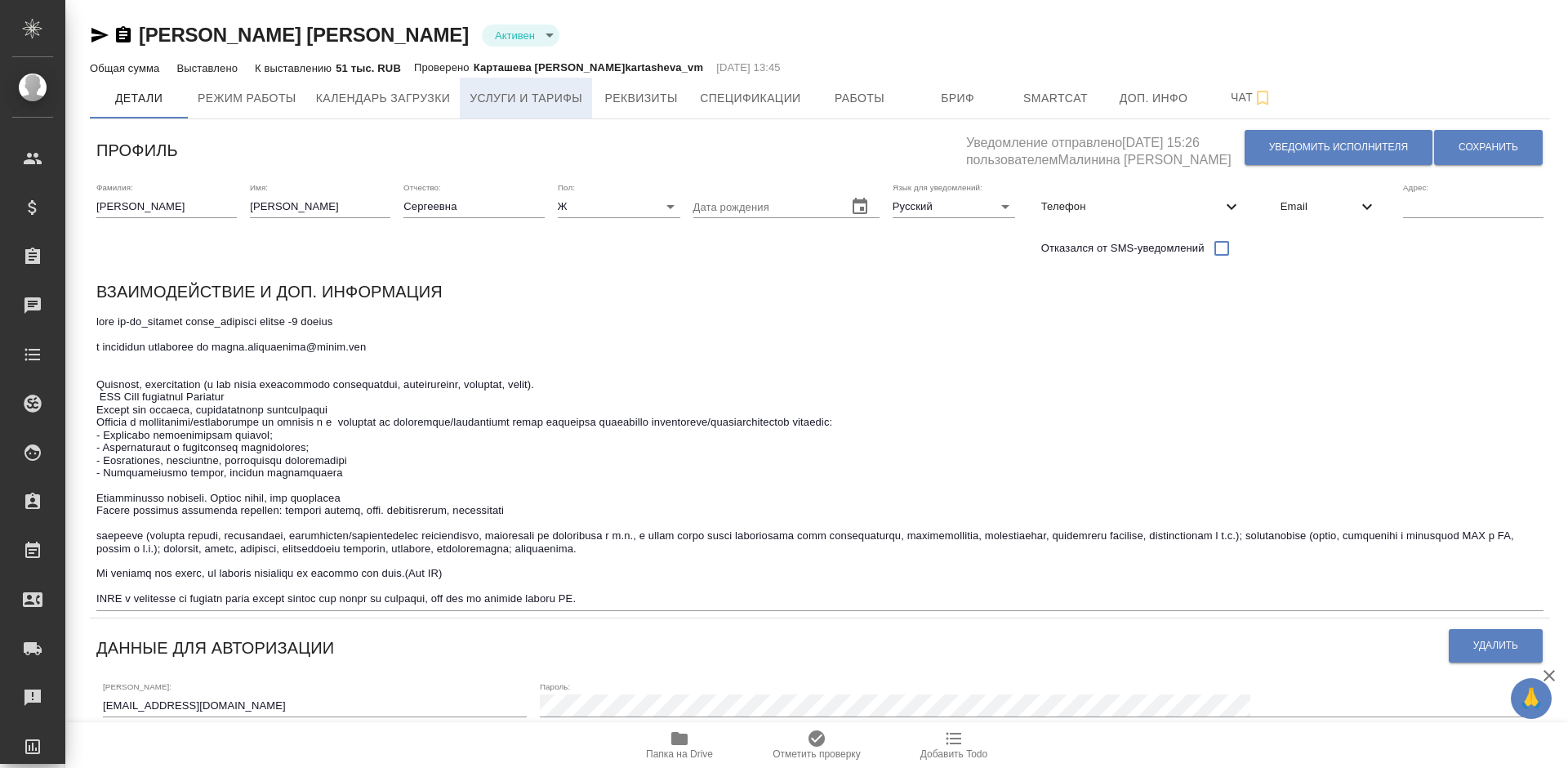
click at [535, 88] on span "Услуги и тарифы" at bounding box center [526, 98] width 113 height 20
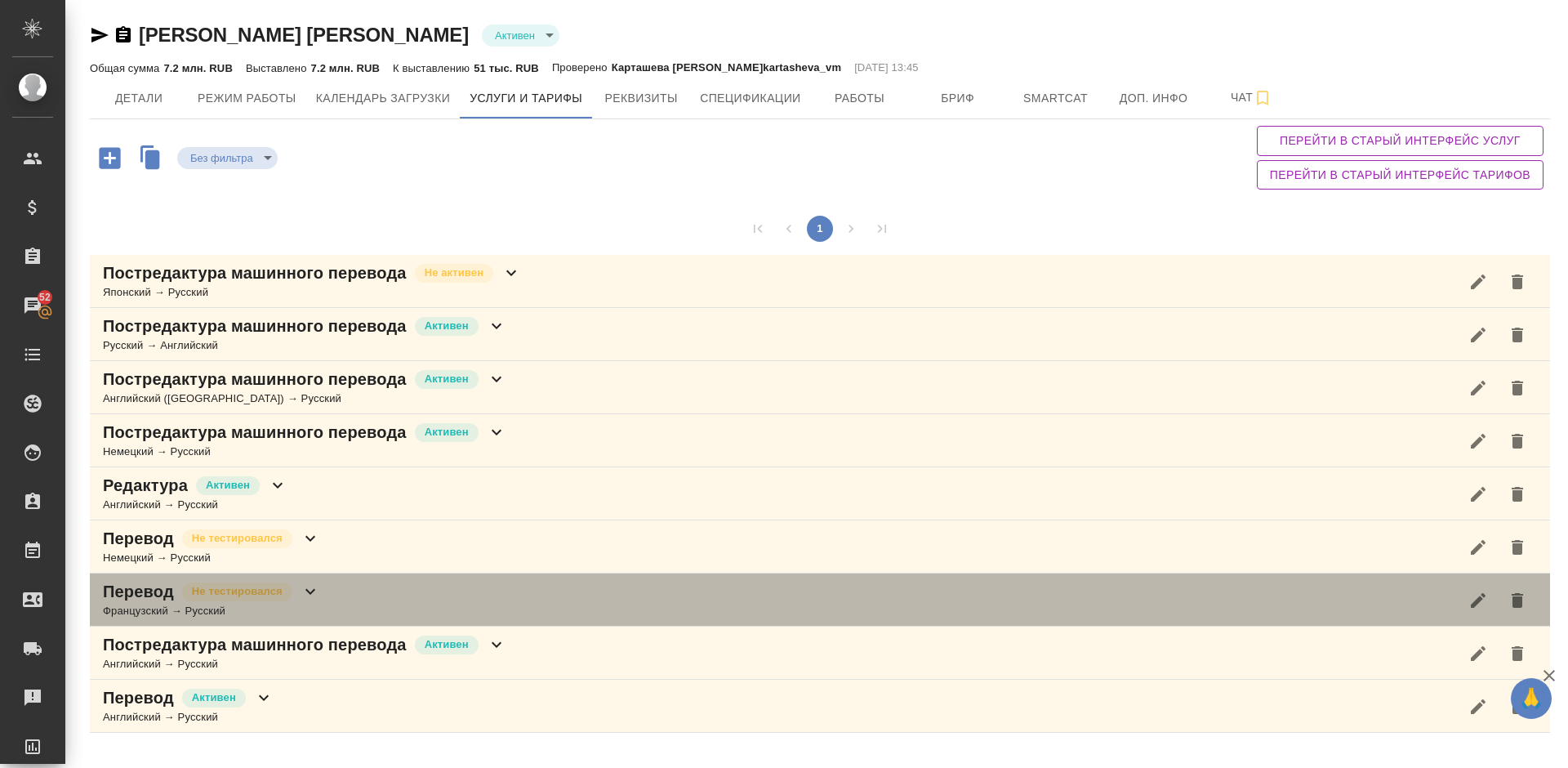
click at [372, 601] on div "Перевод Не тестировался Французский → Русский" at bounding box center [820, 599] width 1461 height 53
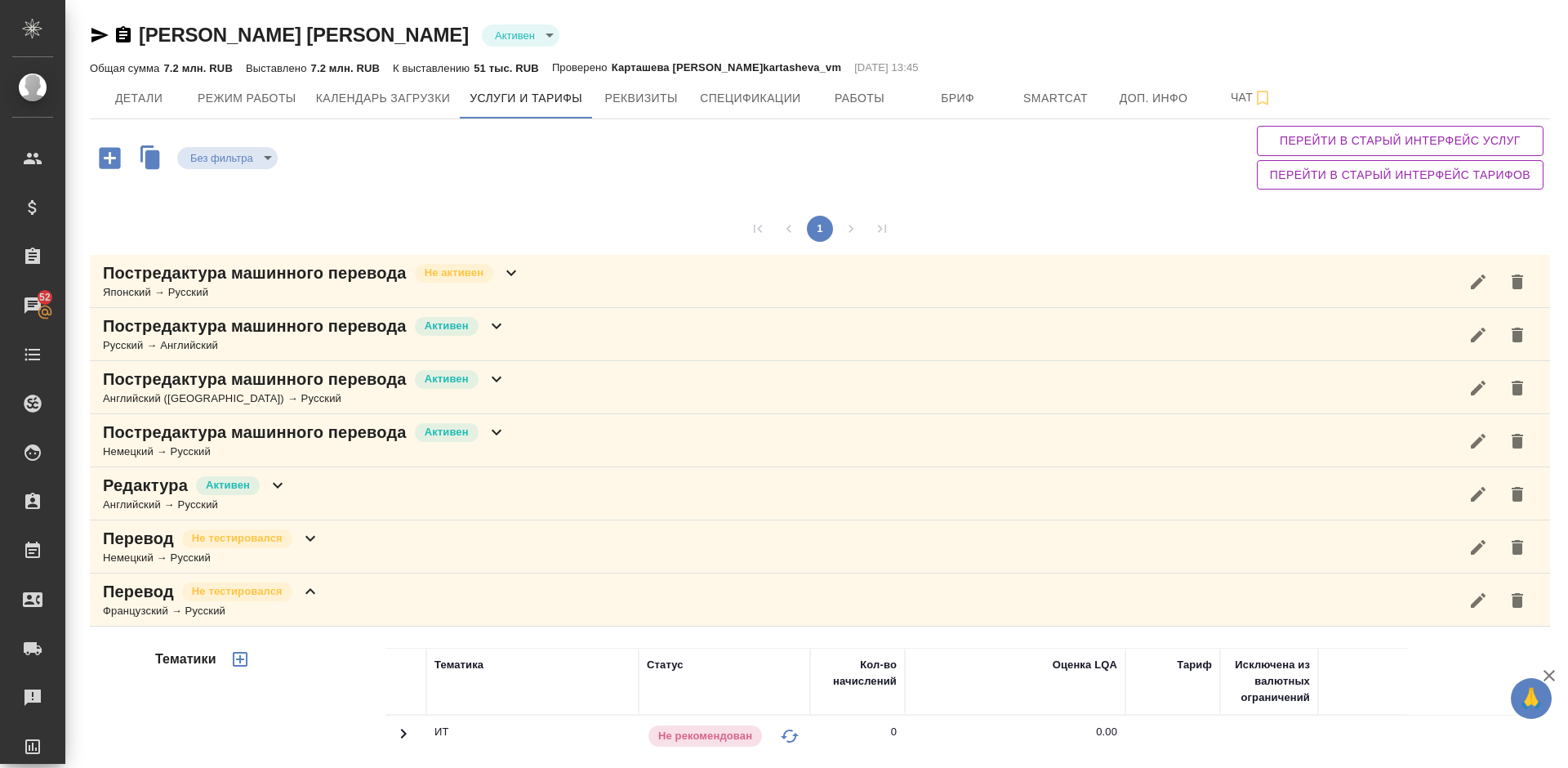
click at [1165, 191] on div "Без фильтра no filters Перейти в старый интерфейс услуг Перейти в старый интерф…" at bounding box center [820, 157] width 1461 height 77
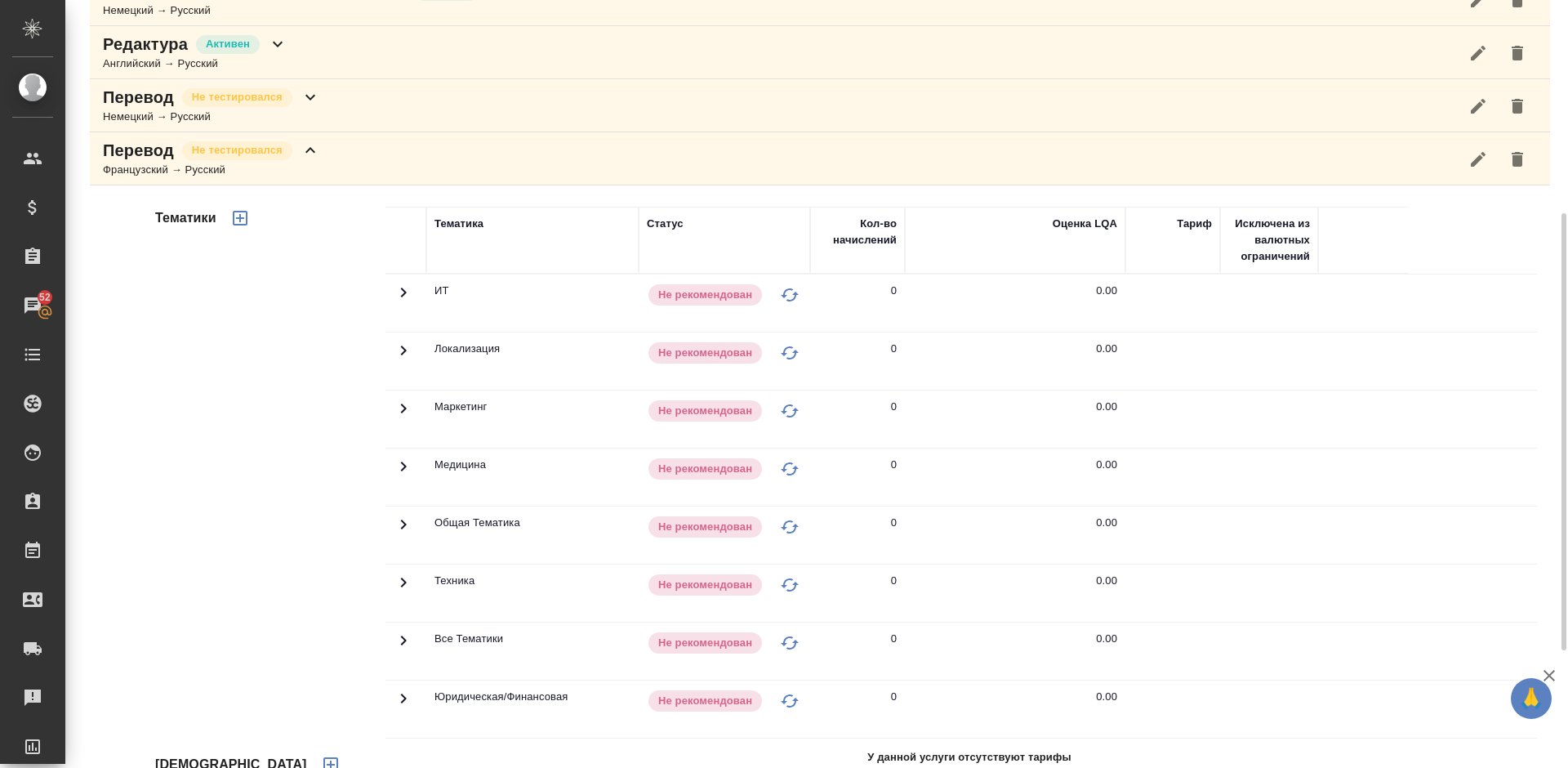
scroll to position [466, 0]
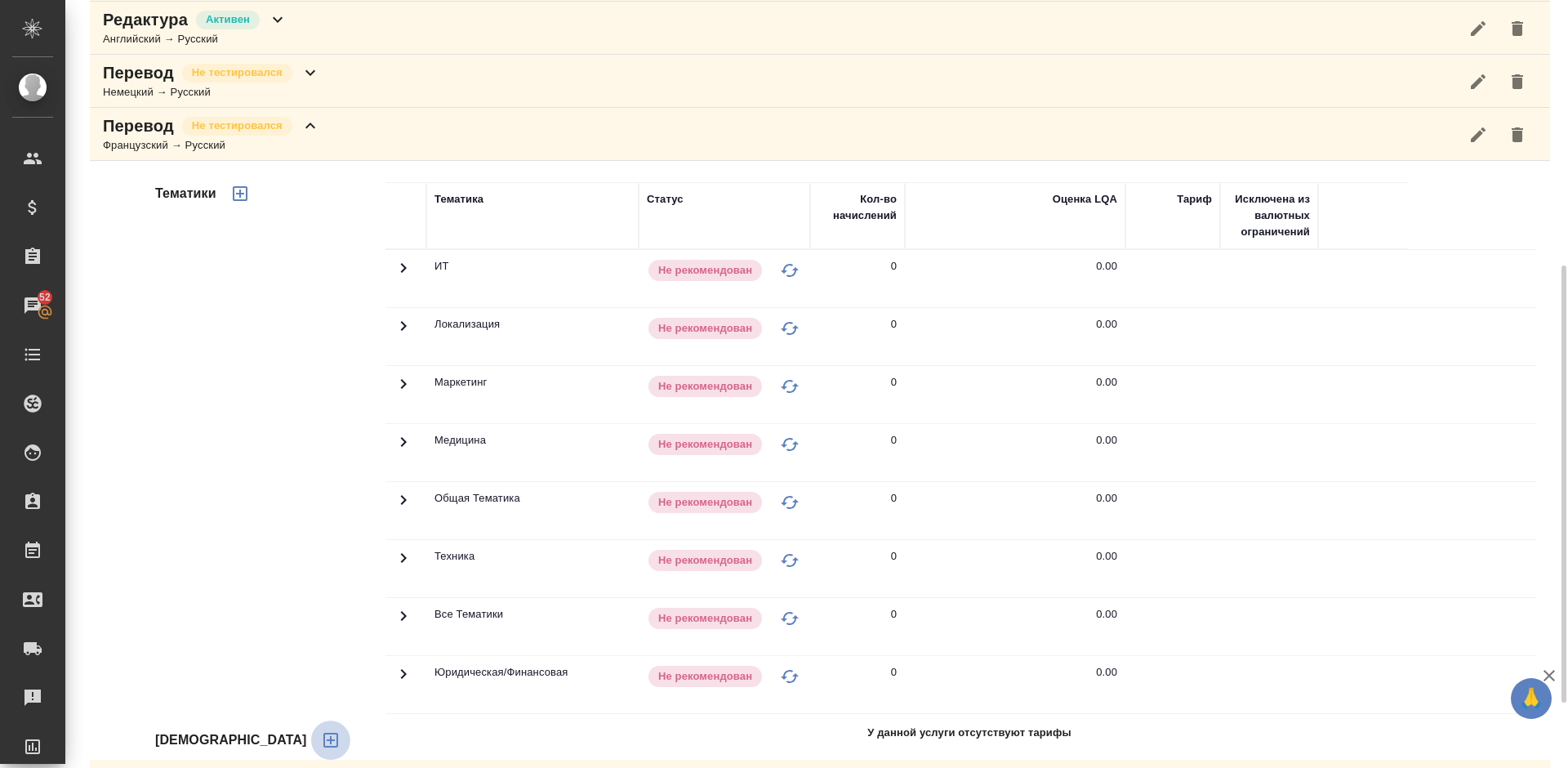
click at [321, 738] on icon "button" at bounding box center [330, 739] width 19 height 19
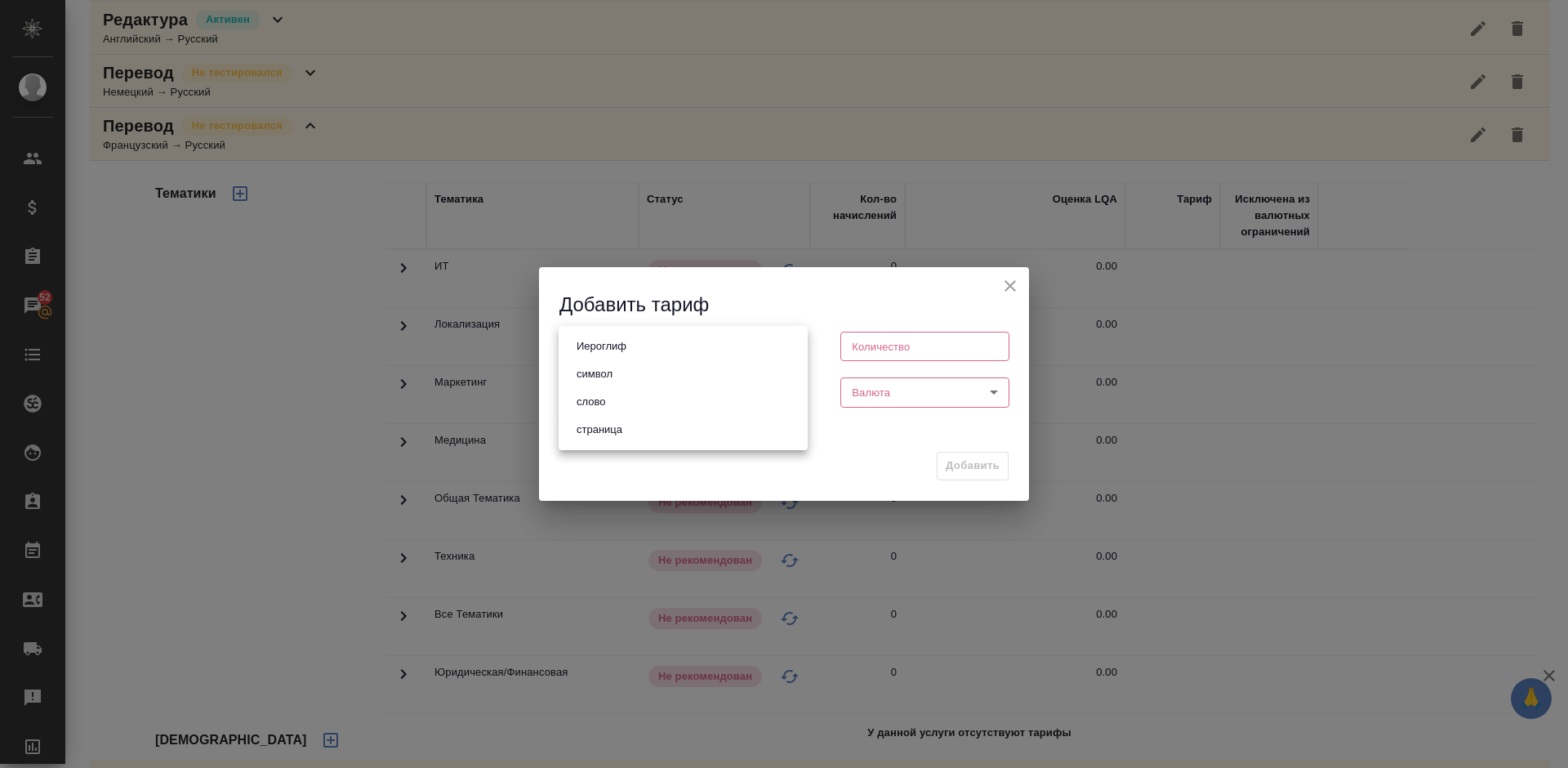
click at [715, 350] on body "🙏 .cls-1 fill:#fff; AWATERA [PERSON_NAME] Спецификации Заказы 52 Чаты Todo Прое…" at bounding box center [784, 384] width 1568 height 768
click at [649, 396] on li "слово" at bounding box center [682, 402] width 249 height 28
type input "5a8b1489cc6b4906c91bfd90"
type input "1"
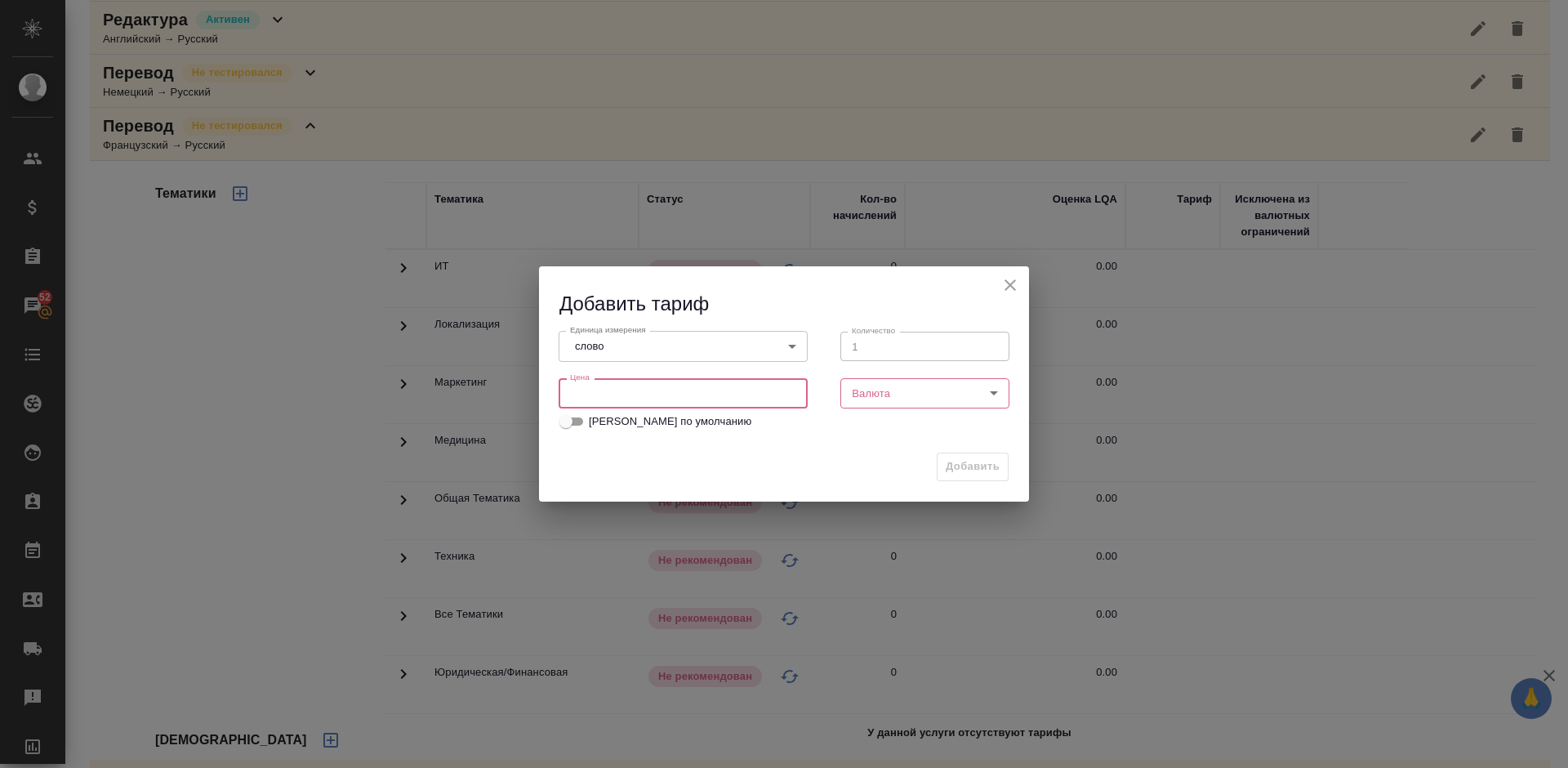
click at [700, 386] on input "number" at bounding box center [682, 393] width 249 height 30
type input "1.1"
click at [939, 389] on body "🙏 .cls-1 fill:#fff; AWATERA [PERSON_NAME] Спецификации Заказы 52 Чаты Todo Прое…" at bounding box center [784, 384] width 1568 height 768
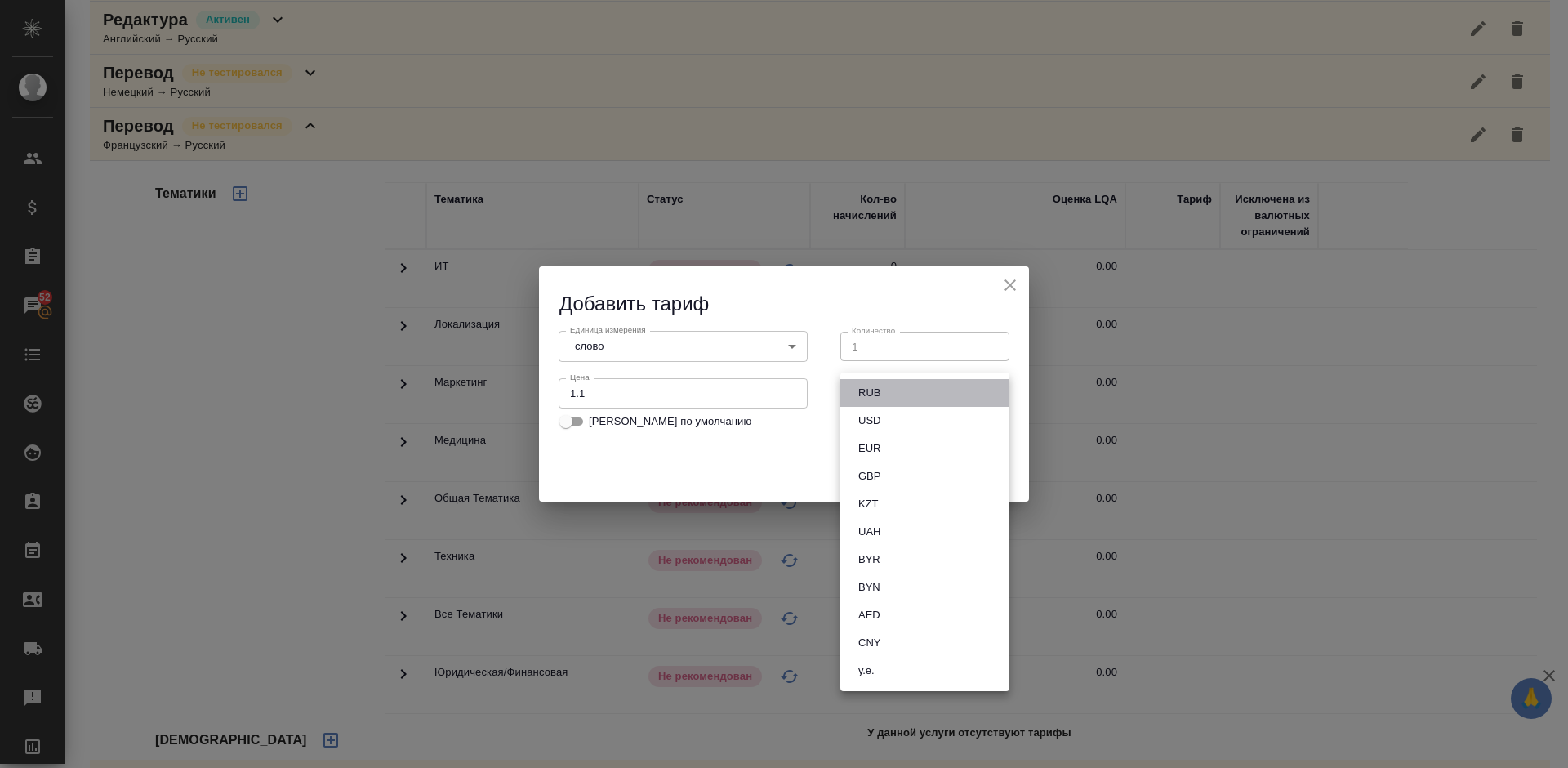
click at [888, 395] on li "RUB" at bounding box center [925, 393] width 169 height 28
type input "RUB"
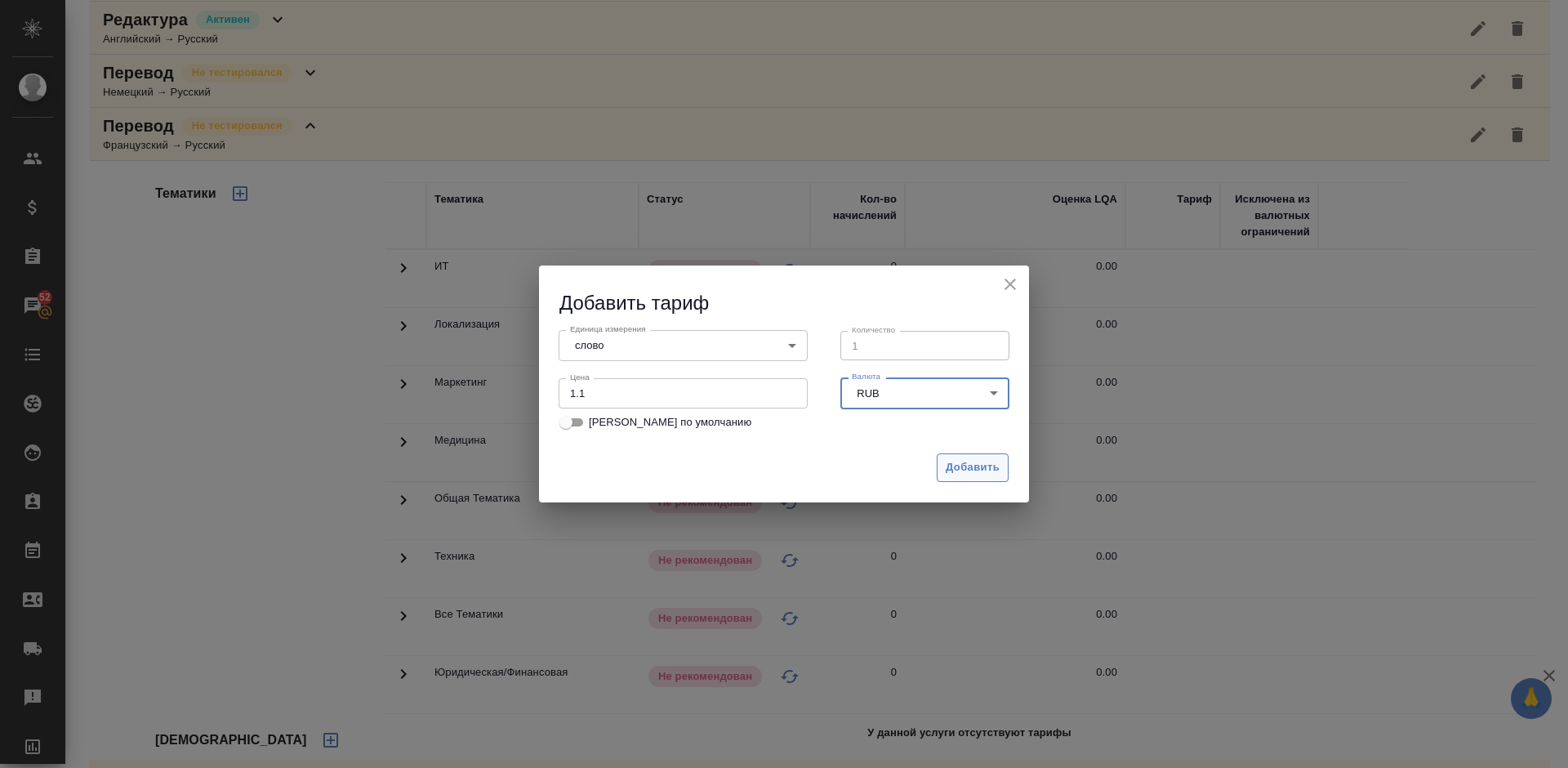
click at [960, 469] on span "Добавить" at bounding box center [973, 468] width 54 height 18
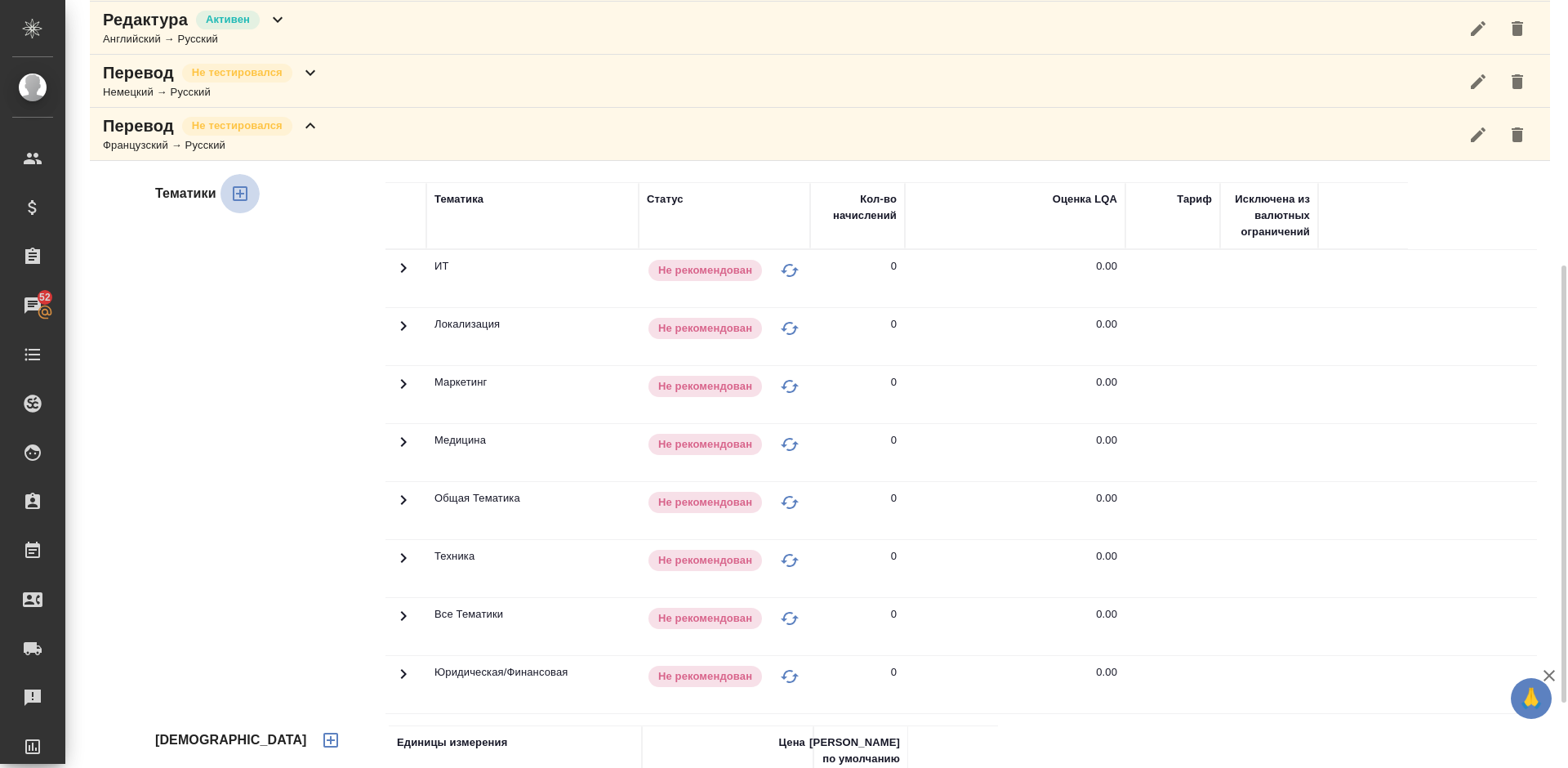
click at [237, 193] on icon "button" at bounding box center [240, 193] width 15 height 15
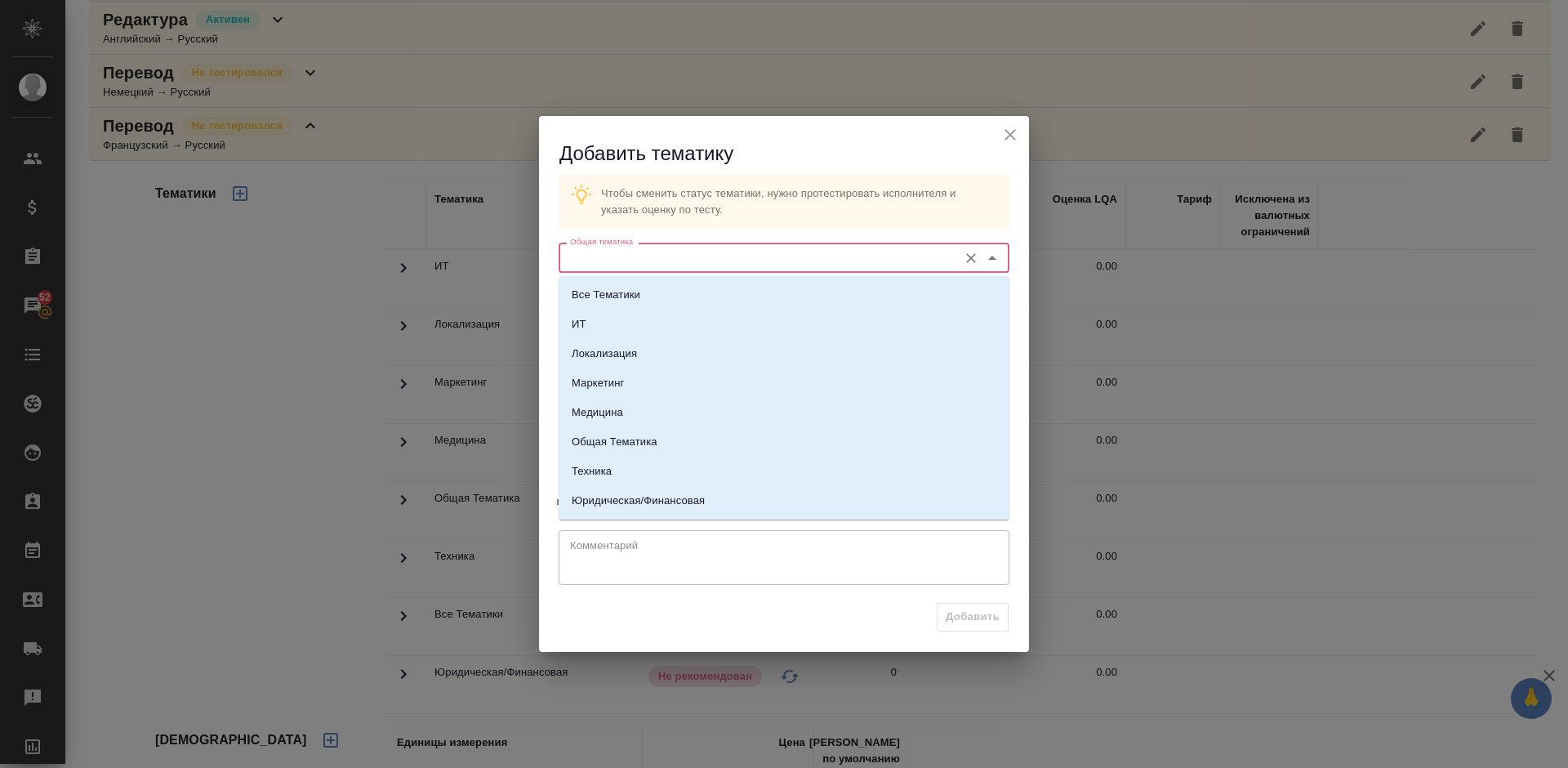
click at [704, 259] on input "Общая тематика" at bounding box center [757, 257] width 386 height 19
click at [675, 506] on p "Юридическая/Финансовая" at bounding box center [638, 501] width 133 height 17
type input "Юридическая/Финансовая"
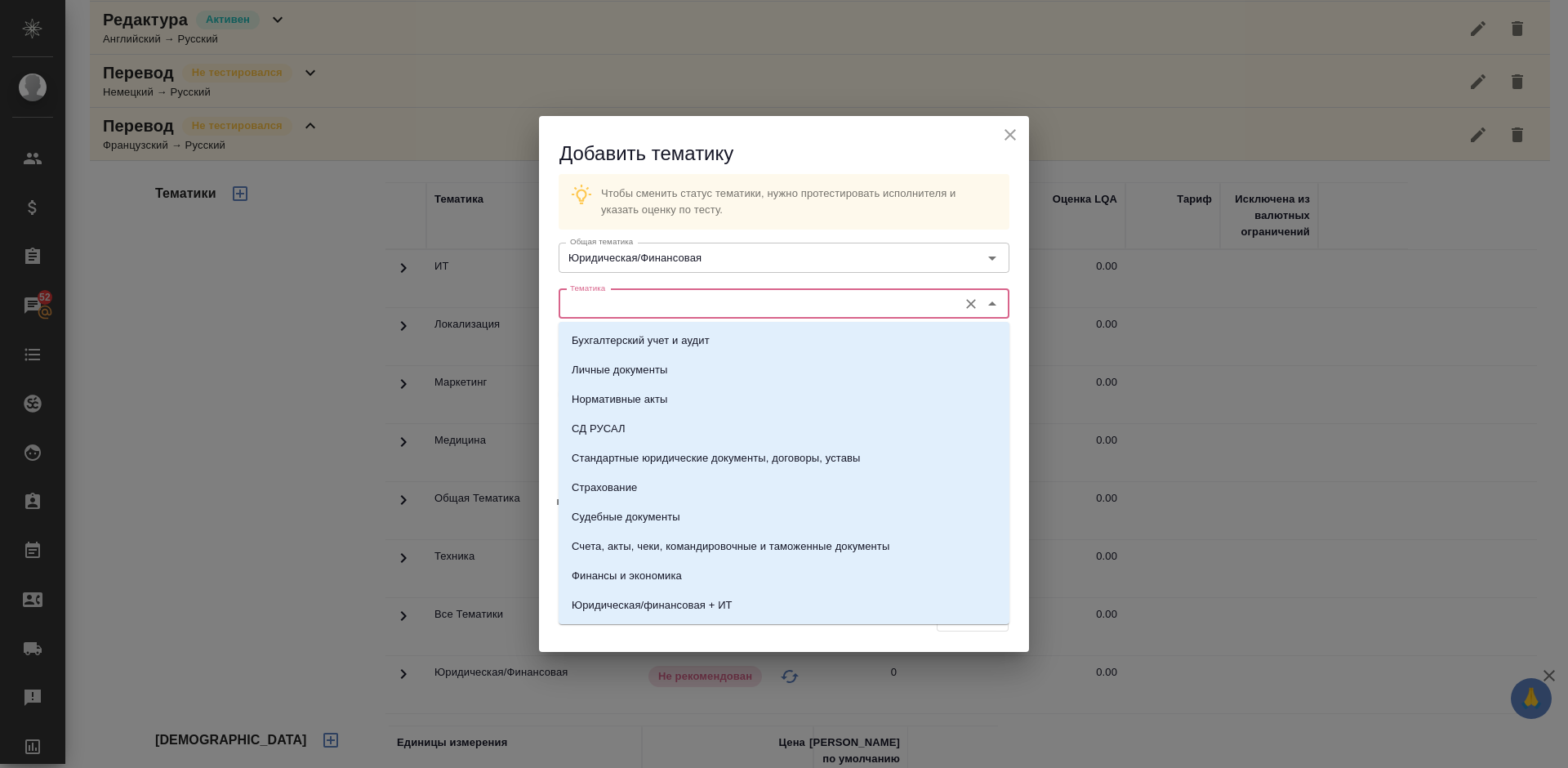
click at [638, 303] on input "Тематика" at bounding box center [757, 303] width 386 height 19
click at [655, 448] on li "Стандартные юридические документы, договоры, уставы" at bounding box center [784, 458] width 451 height 30
type input "Стандартные юридические документы, договоры, уставы"
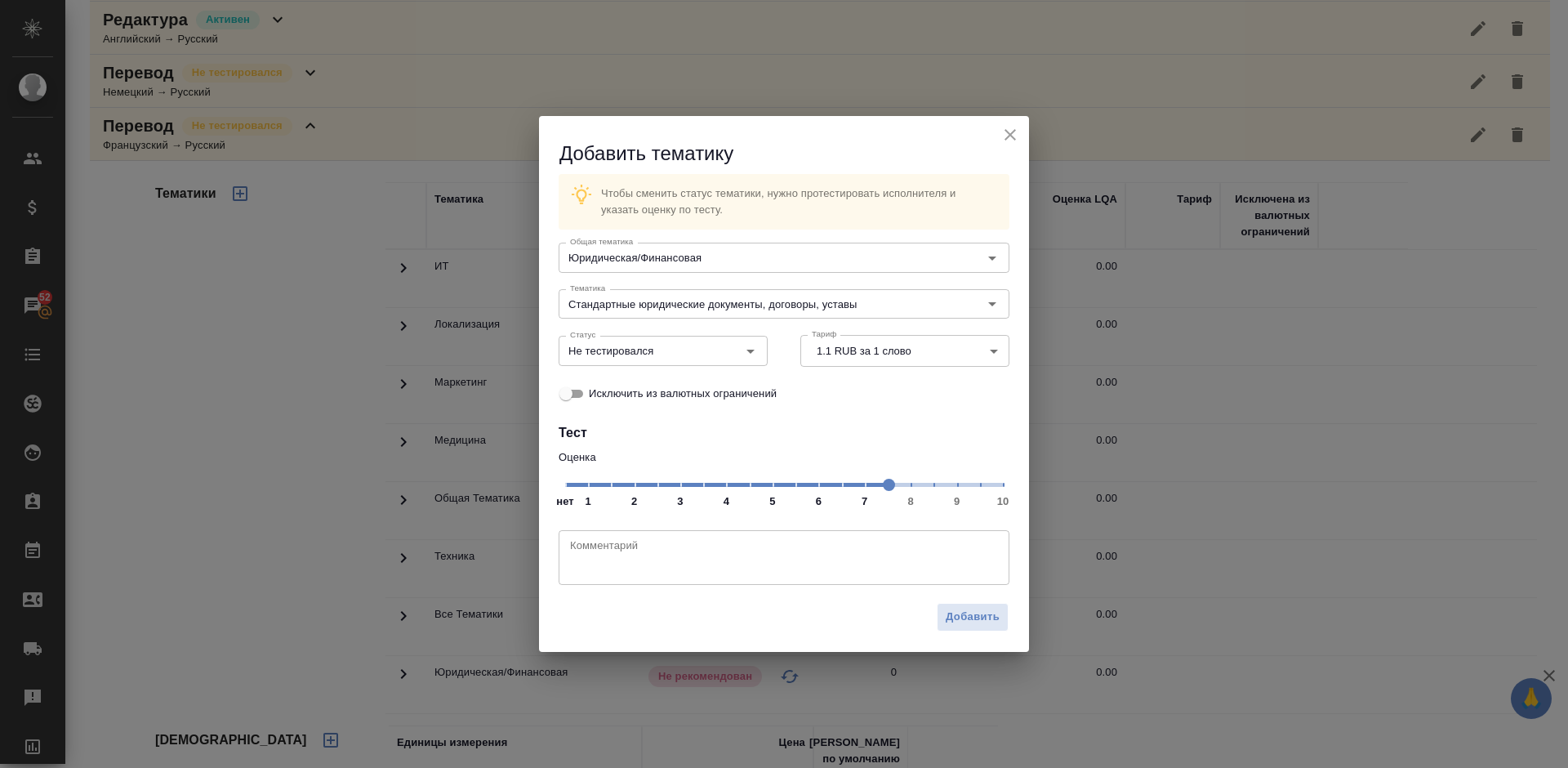
drag, startPoint x: 823, startPoint y: 484, endPoint x: 909, endPoint y: 482, distance: 86.0
click at [895, 482] on span at bounding box center [888, 484] width 12 height 12
click at [668, 350] on input "Не тестировался" at bounding box center [636, 349] width 144 height 19
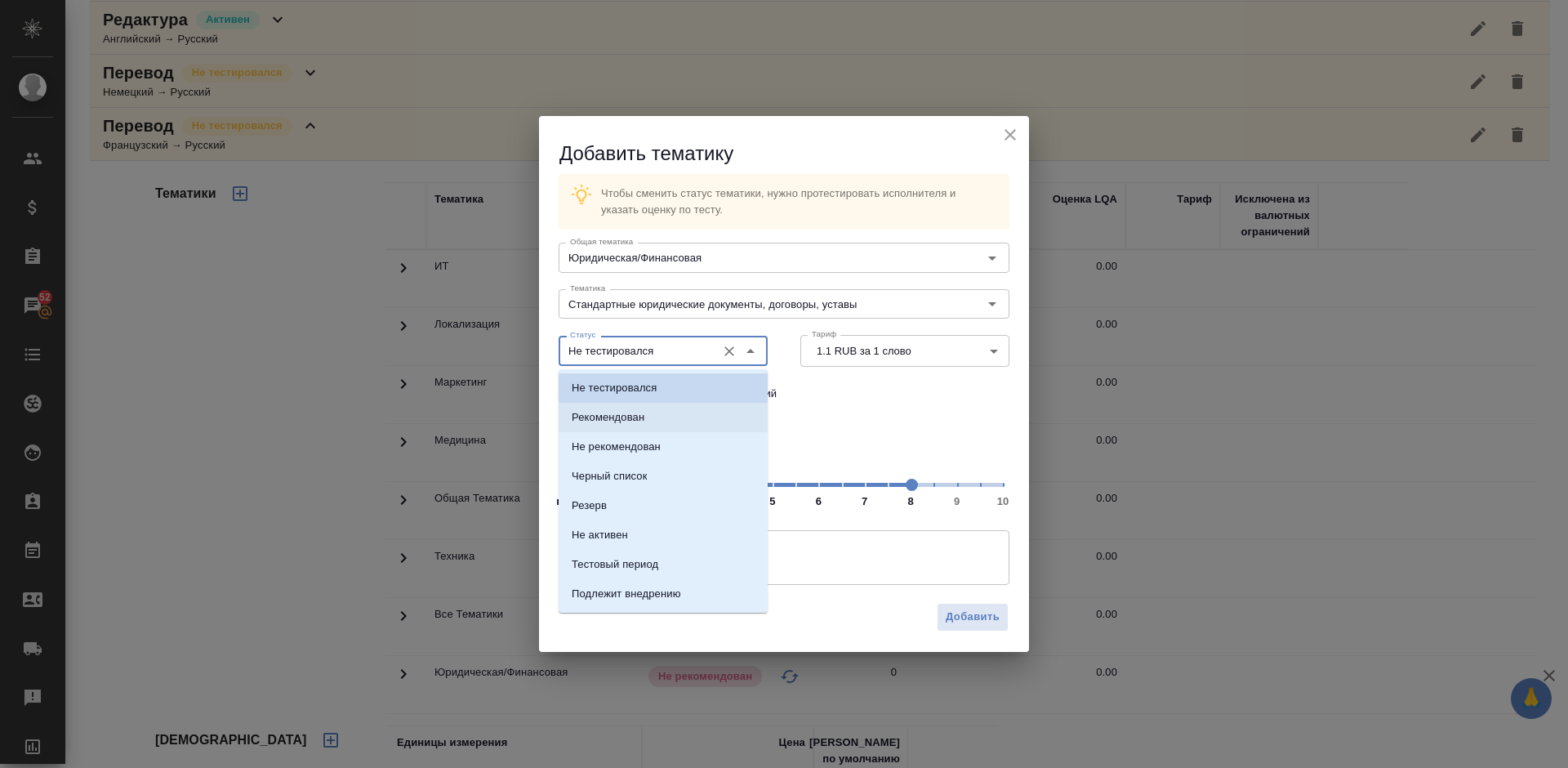
click at [655, 424] on li "Рекомендован" at bounding box center [663, 418] width 209 height 30
type input "Рекомендован"
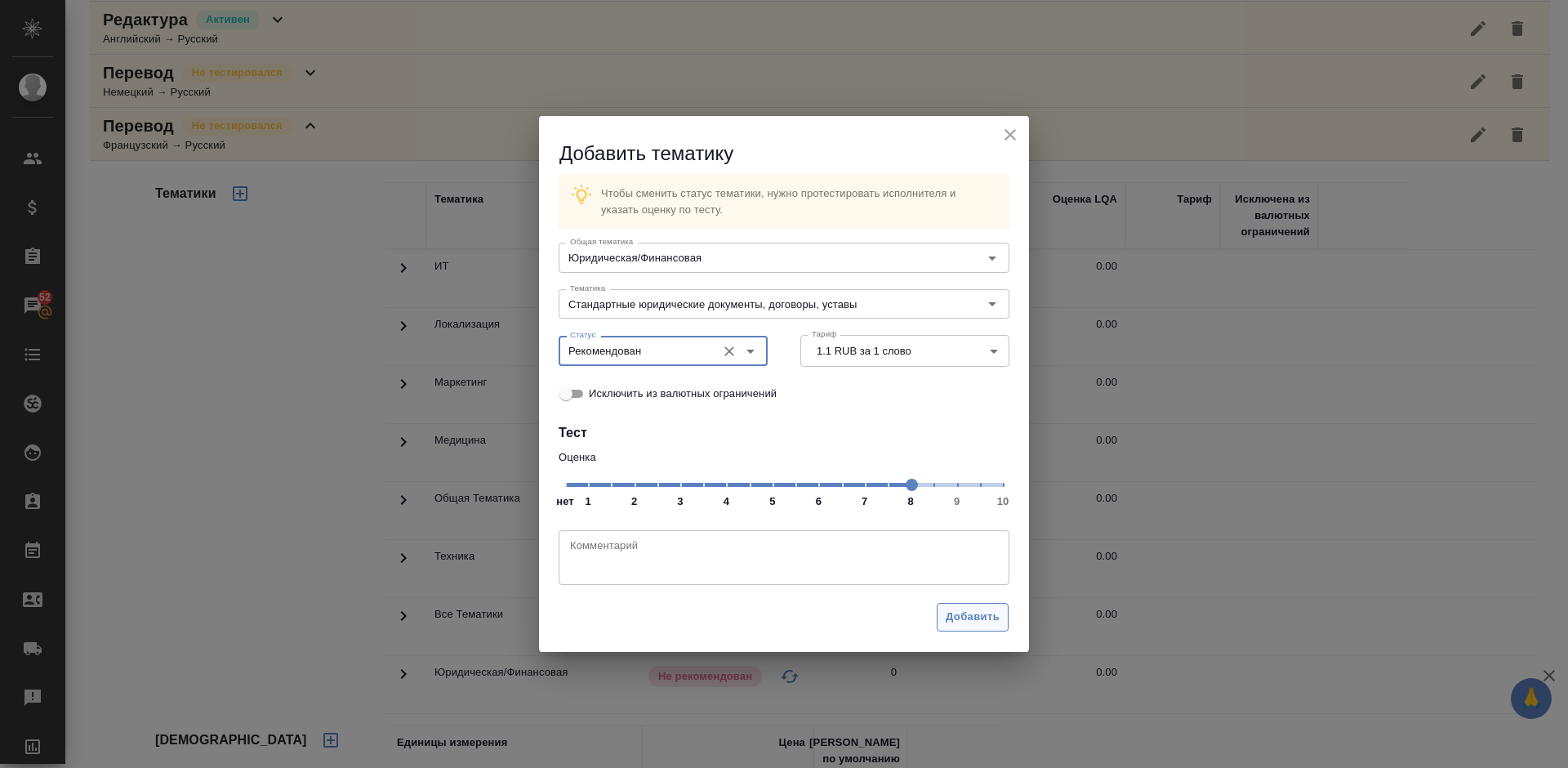
click at [980, 620] on span "Добавить" at bounding box center [973, 616] width 54 height 18
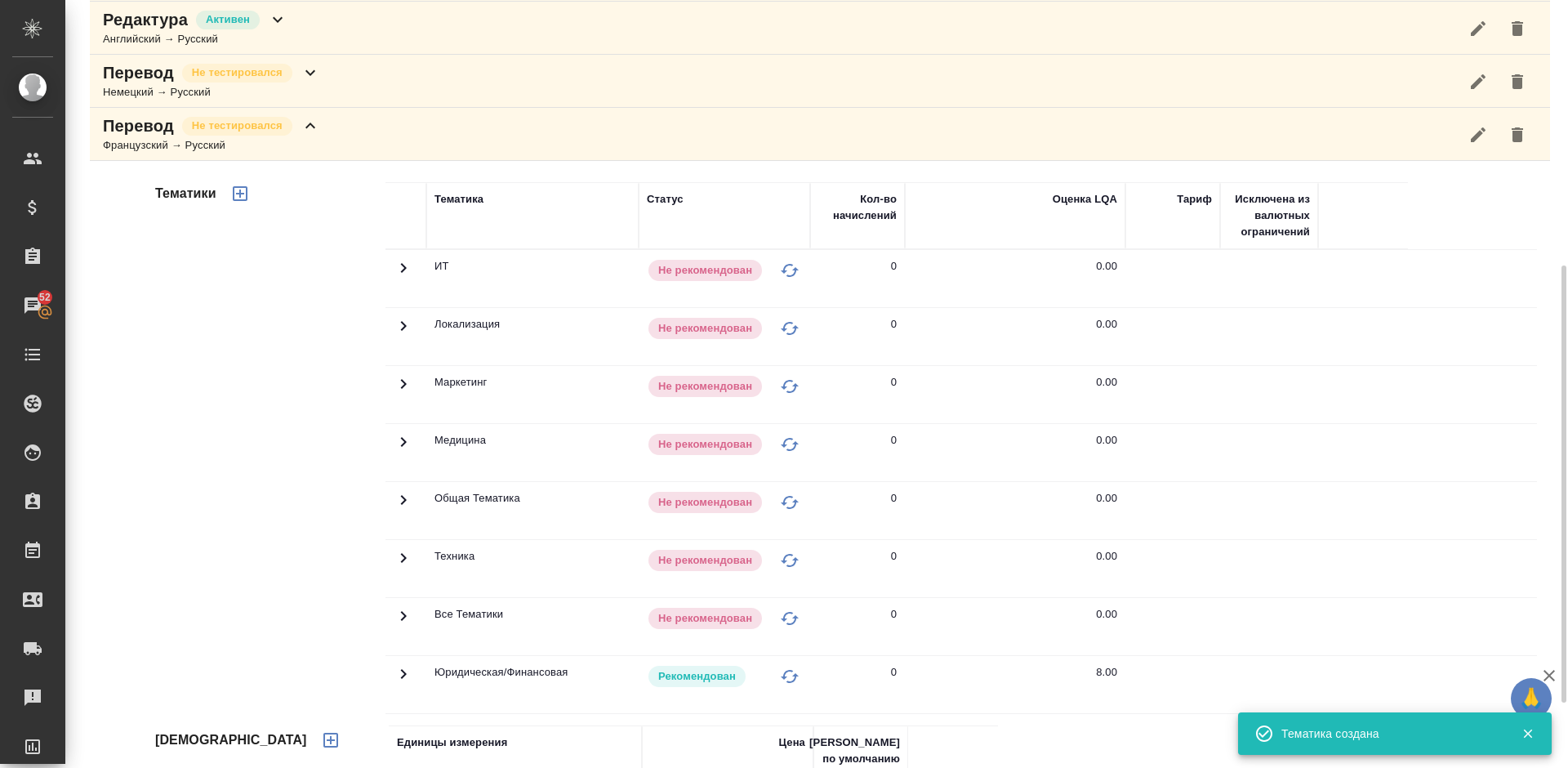
click at [1477, 139] on icon "button" at bounding box center [1478, 134] width 19 height 19
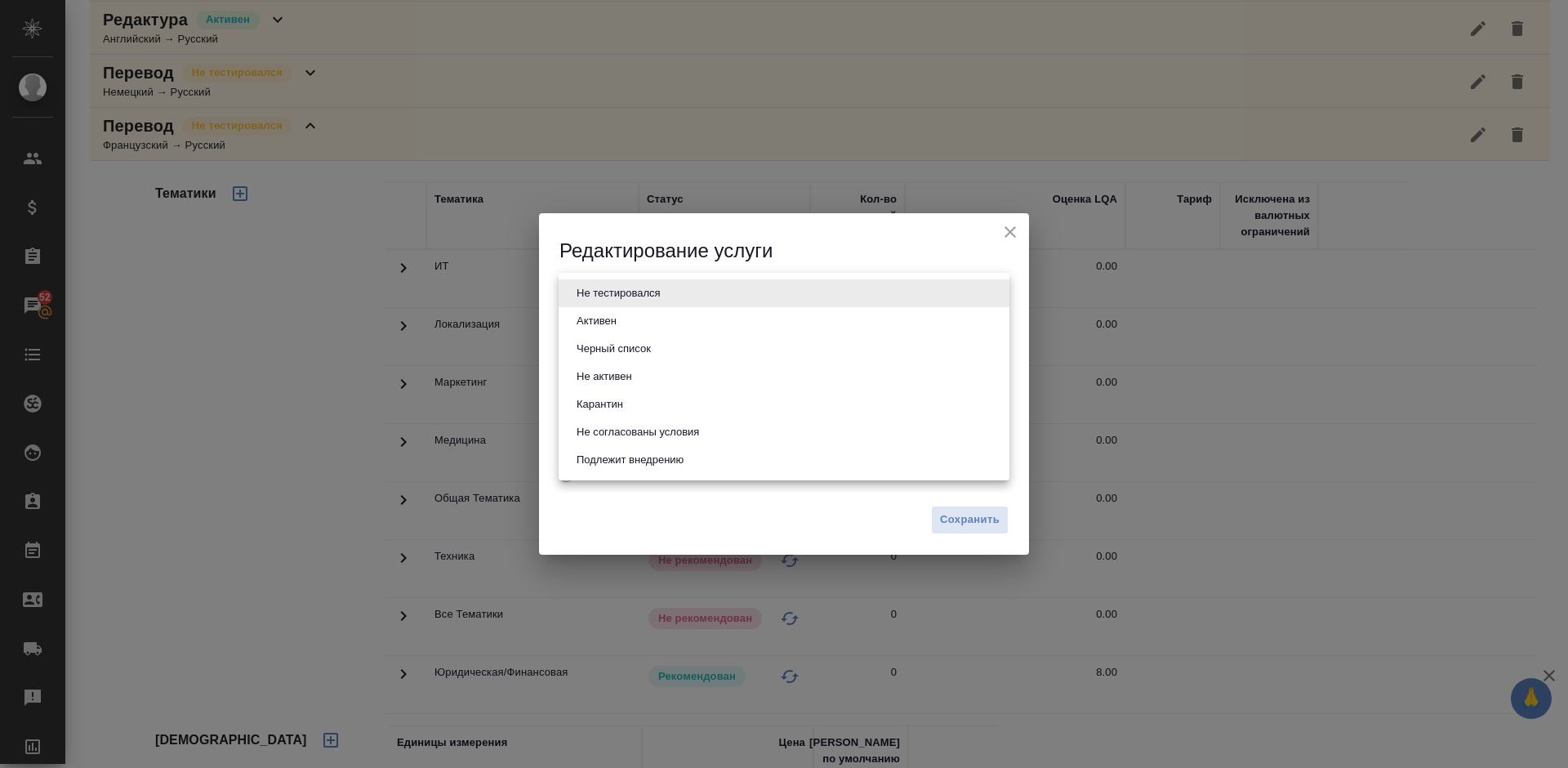
click at [704, 293] on body "🙏 .cls-1 fill:#fff; AWATERA Lazareva Anastasia Клиенты Спецификации Заказы 52 Ч…" at bounding box center [784, 384] width 1568 height 768
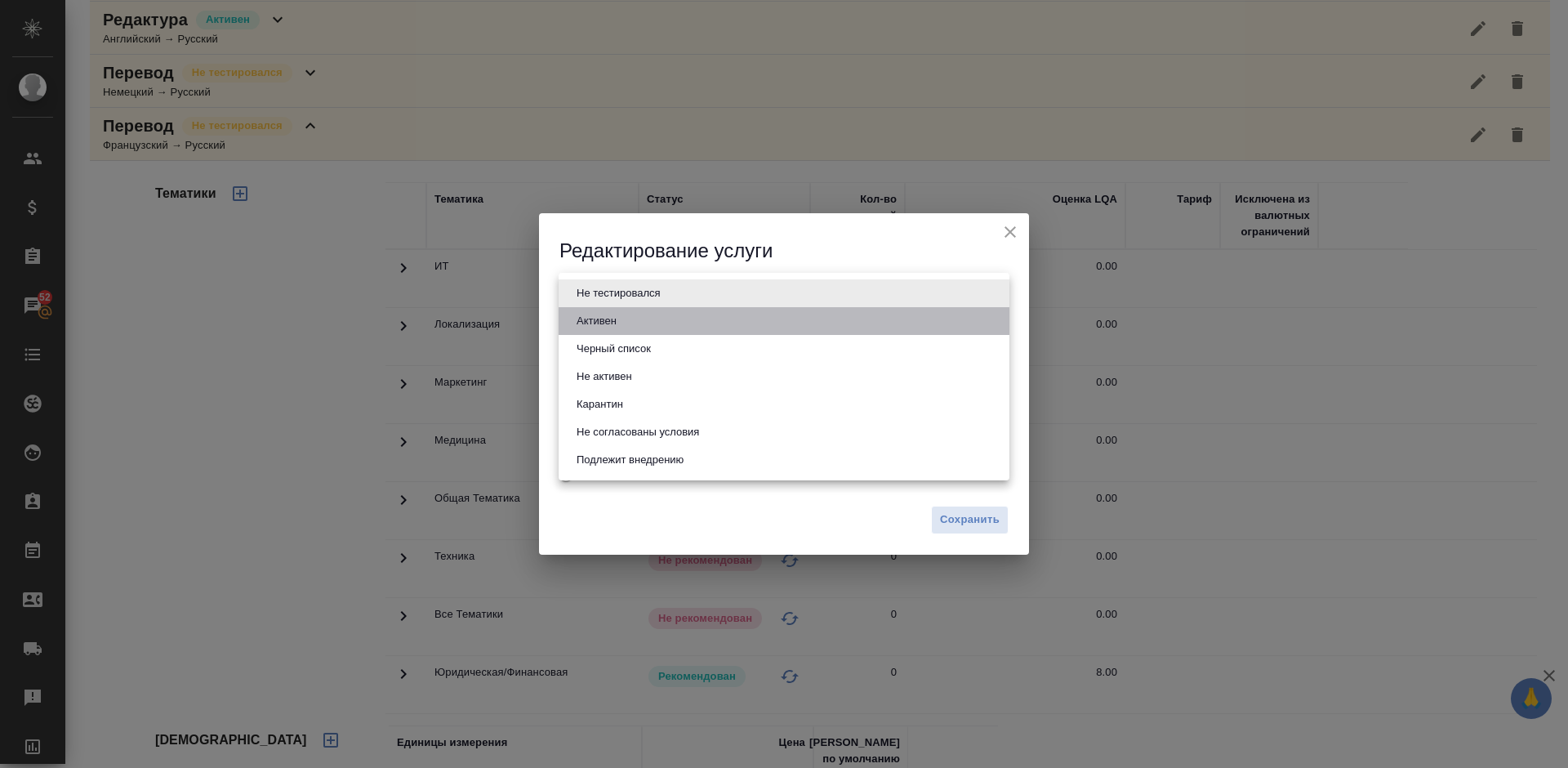
click at [666, 323] on li "Активен" at bounding box center [784, 321] width 451 height 28
type input "active"
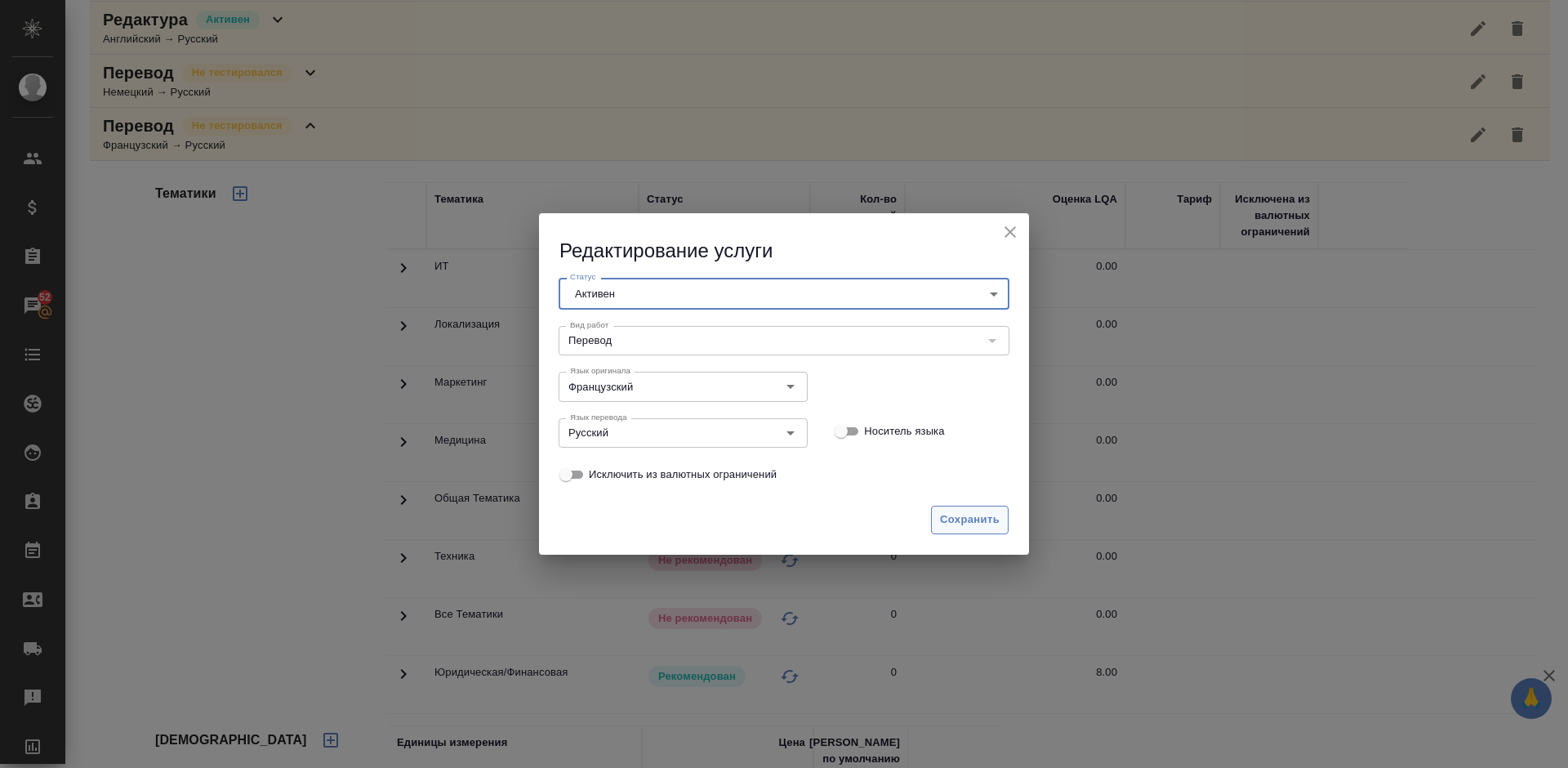
click at [944, 512] on span "Сохранить" at bounding box center [970, 519] width 59 height 18
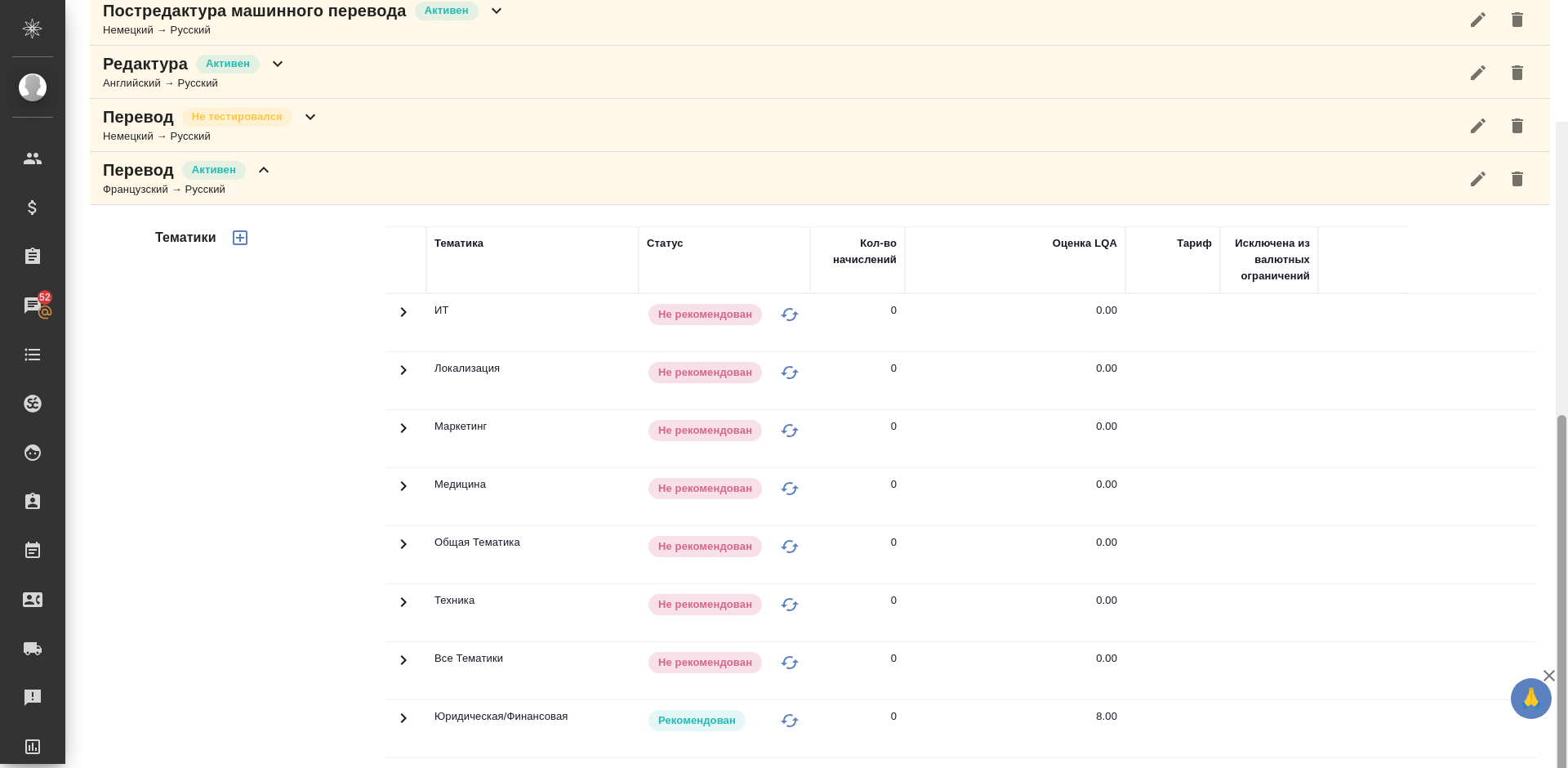
drag, startPoint x: 1564, startPoint y: 340, endPoint x: 1563, endPoint y: 314, distance: 26.0
click at [1563, 415] on div at bounding box center [1562, 622] width 9 height 414
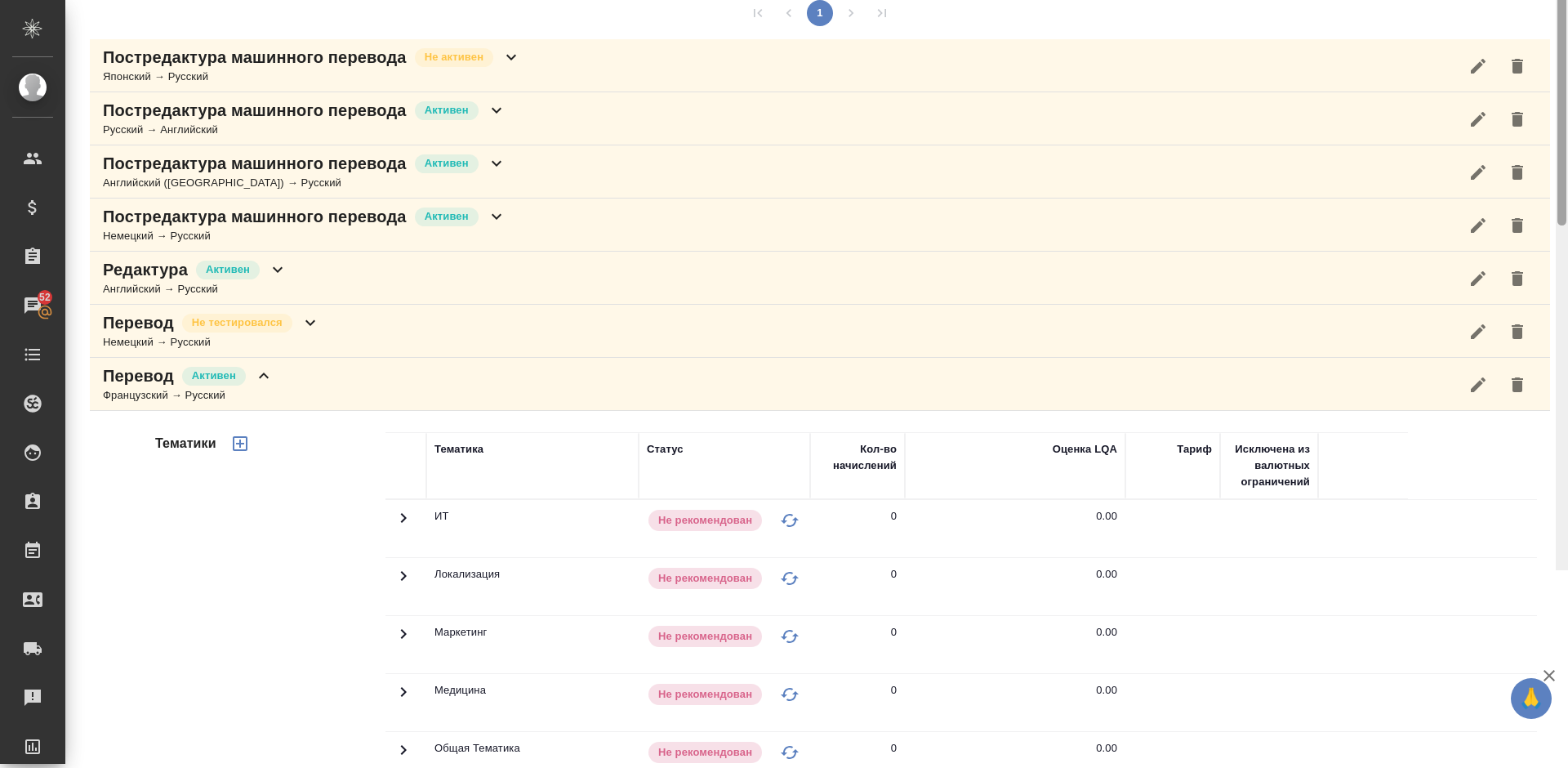
scroll to position [0, 0]
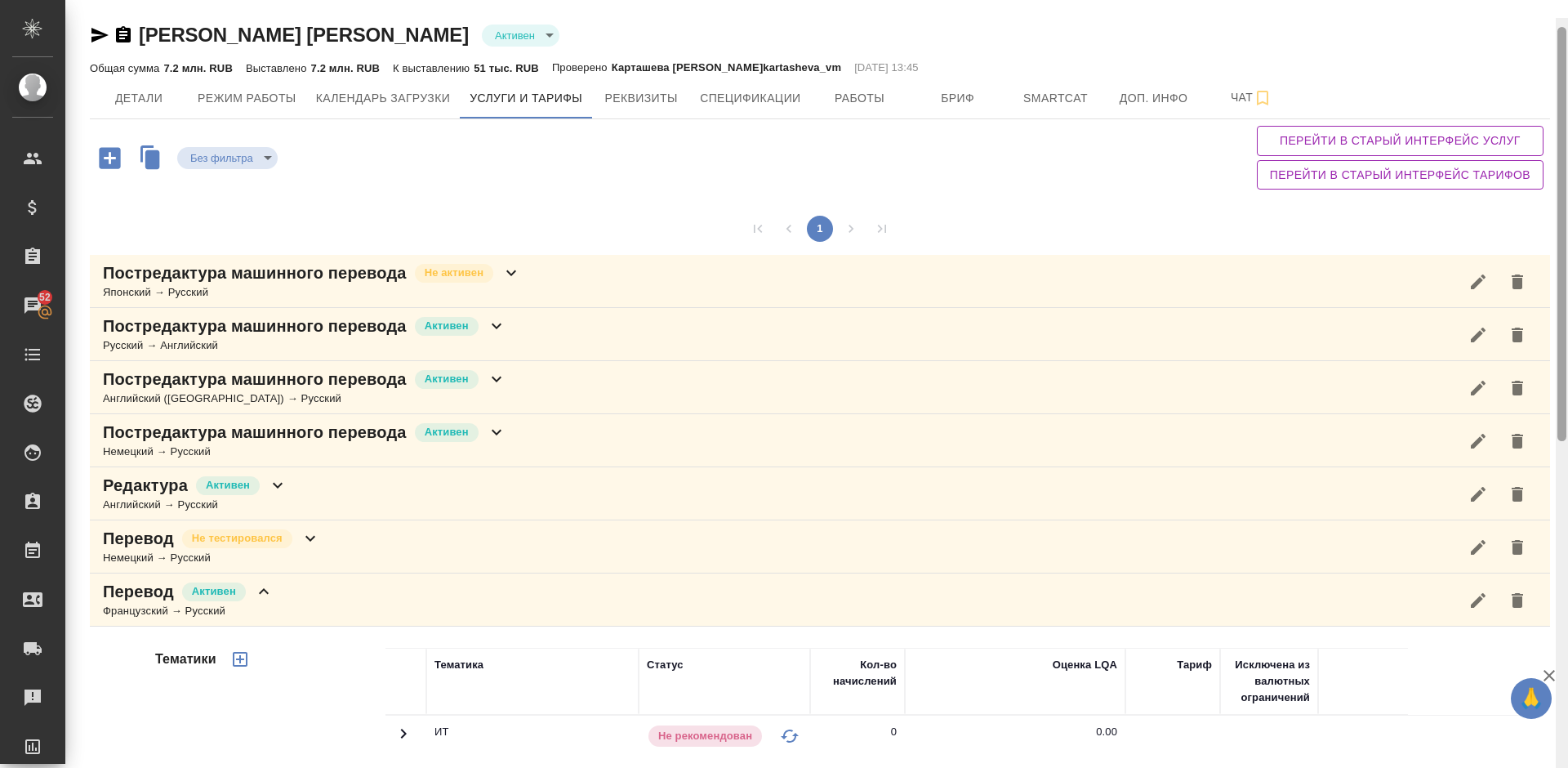
drag, startPoint x: 1561, startPoint y: 269, endPoint x: 1565, endPoint y: 0, distance: 269.0
click at [1565, 18] on div at bounding box center [1562, 401] width 12 height 768
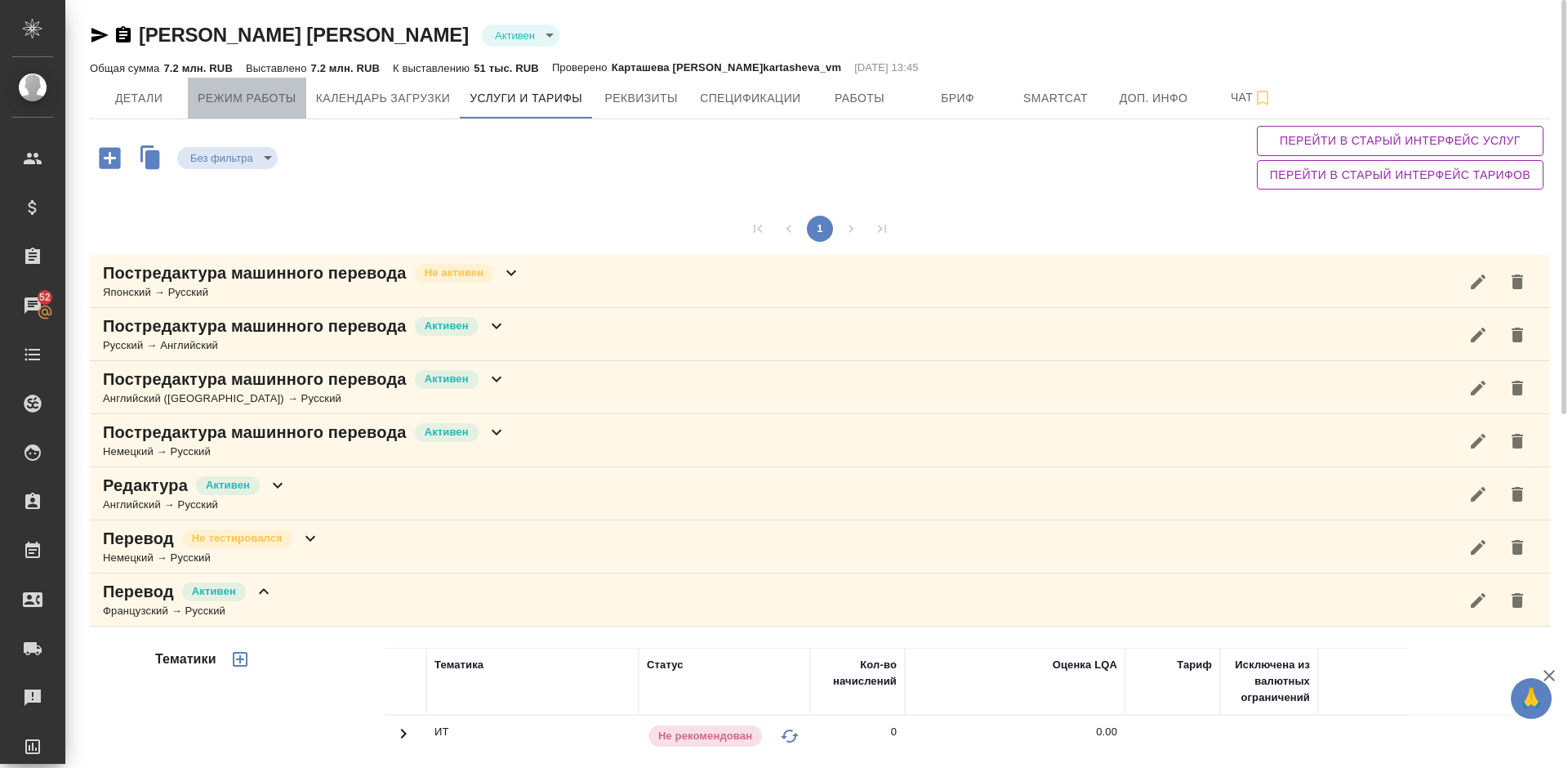
click at [193, 96] on button "Режим работы" at bounding box center [247, 98] width 118 height 41
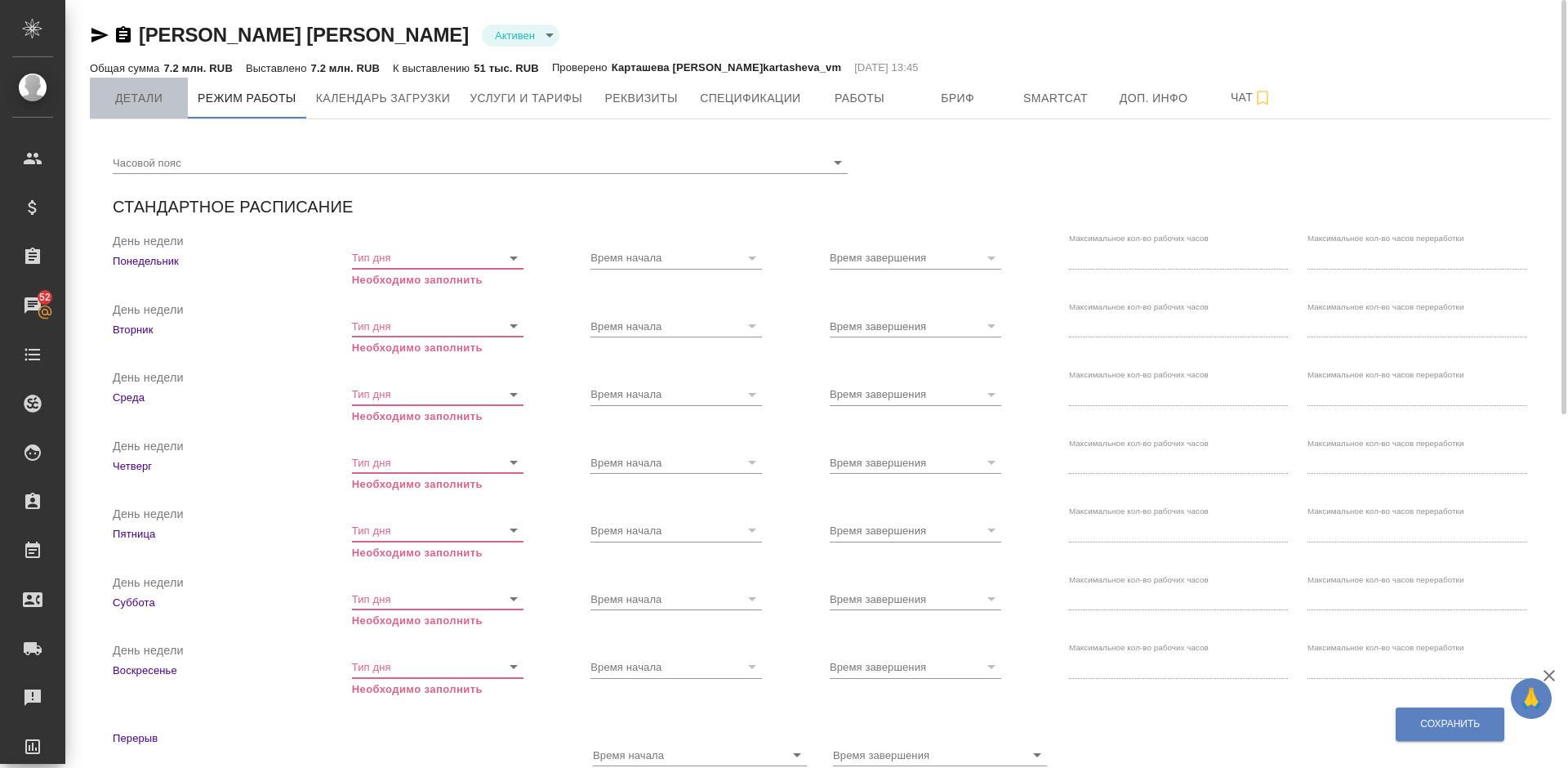
click at [135, 97] on span "Детали" at bounding box center [139, 98] width 79 height 20
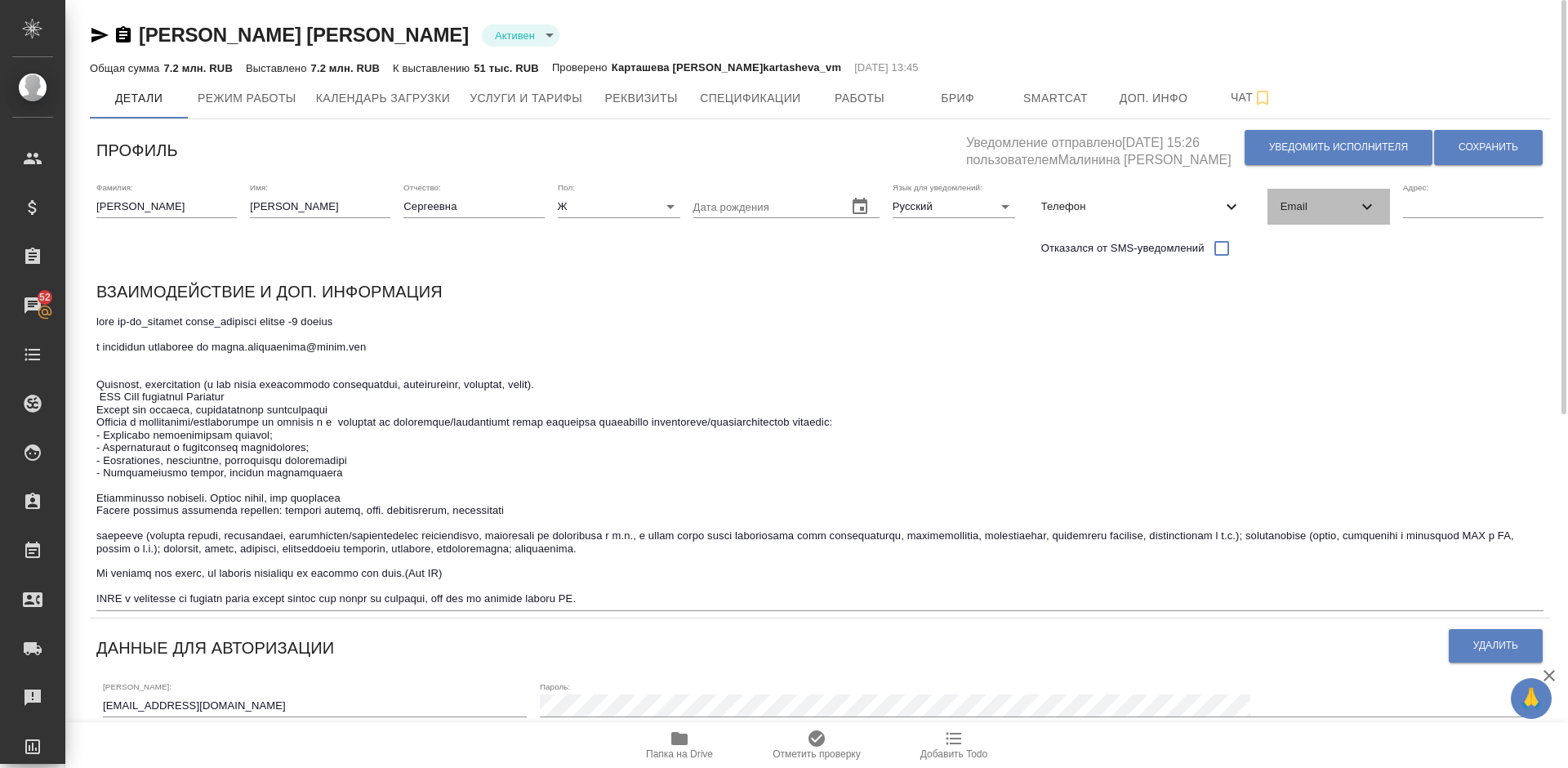
click at [1301, 214] on div "Email" at bounding box center [1329, 206] width 123 height 36
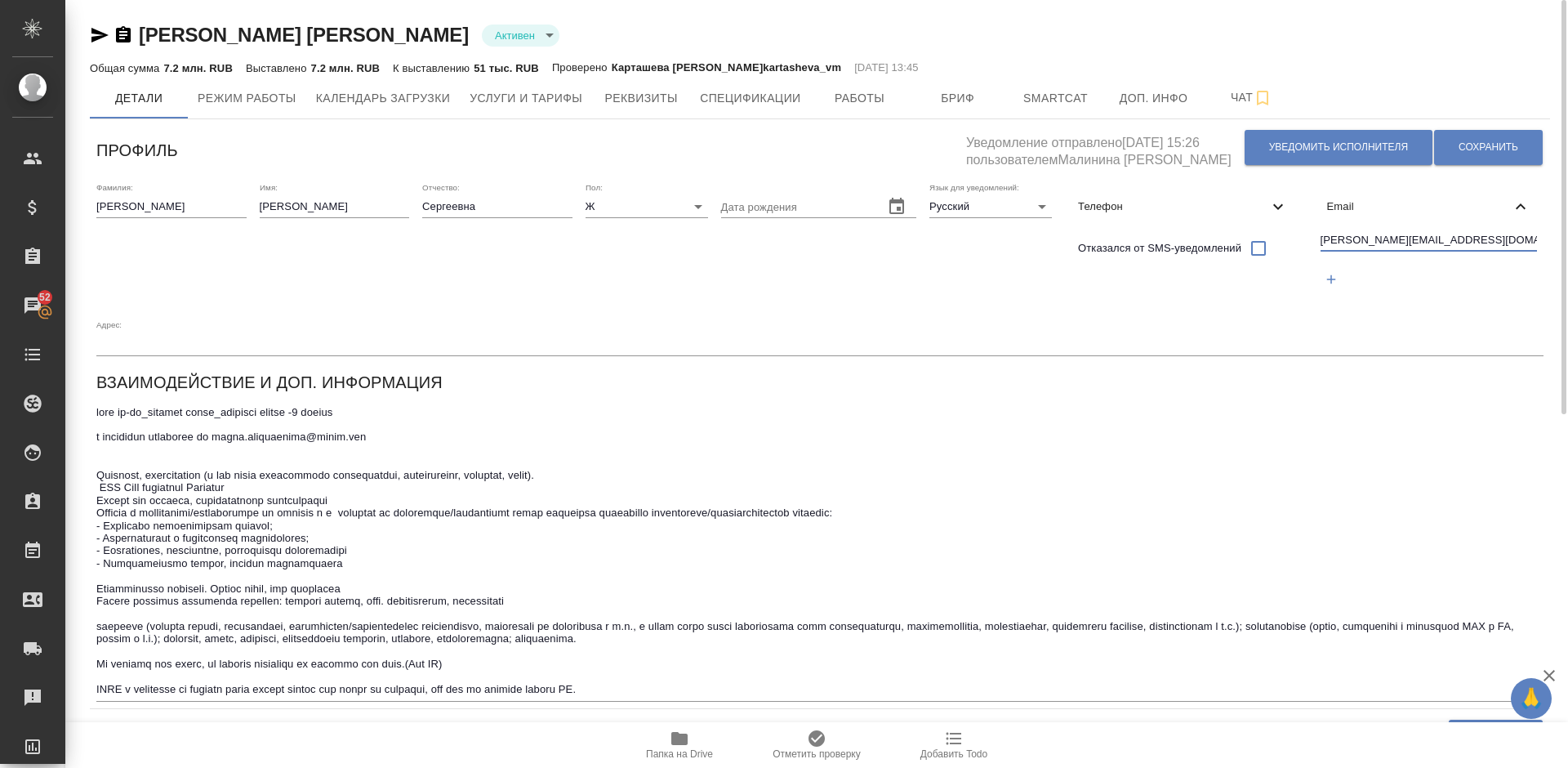
drag, startPoint x: 1466, startPoint y: 242, endPoint x: 1318, endPoint y: 239, distance: 148.0
click at [1318, 239] on div "irina.lazhintseva@gmail.com" at bounding box center [1429, 262] width 230 height 75
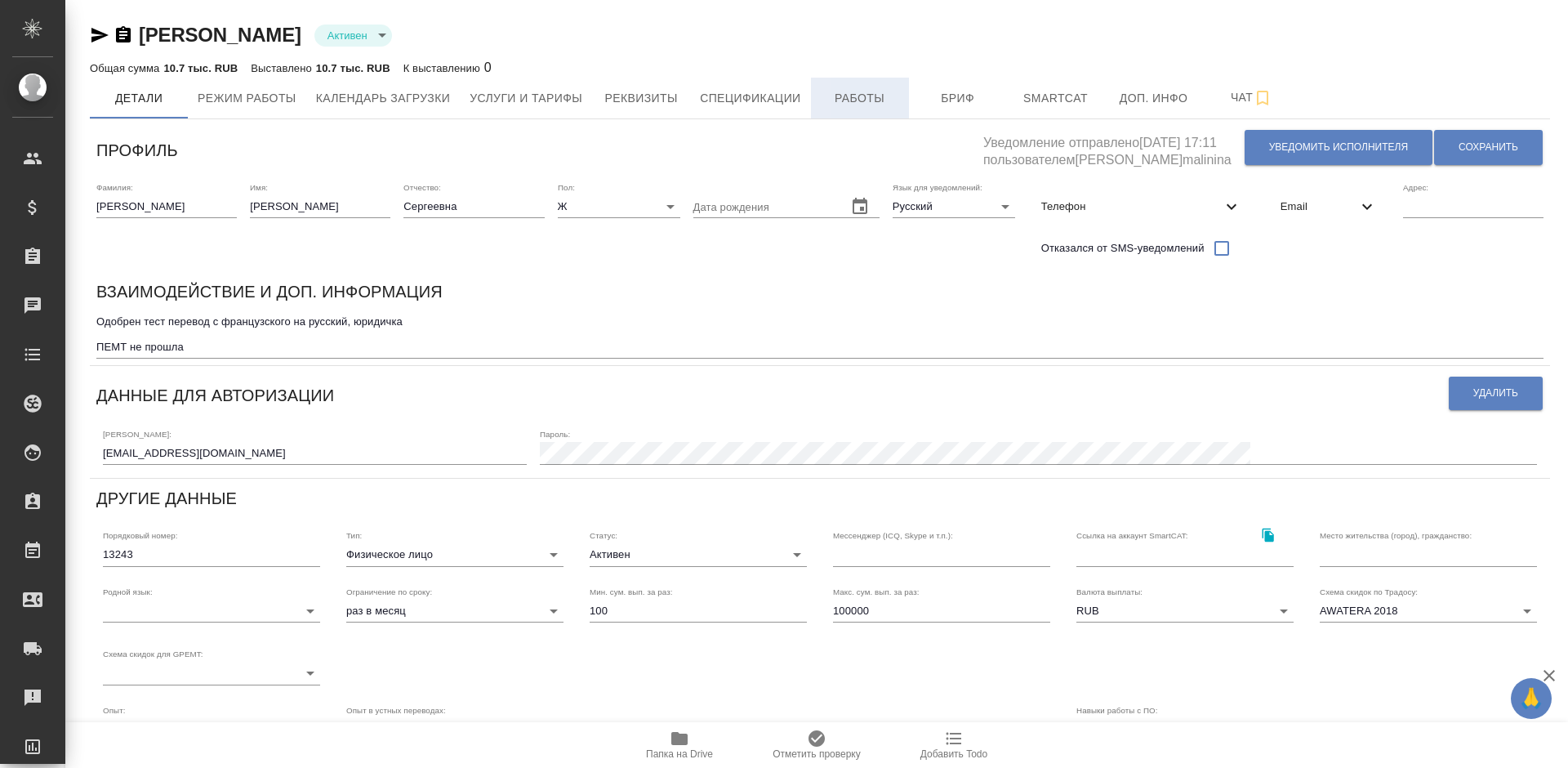
click at [859, 104] on span "Работы" at bounding box center [860, 98] width 79 height 20
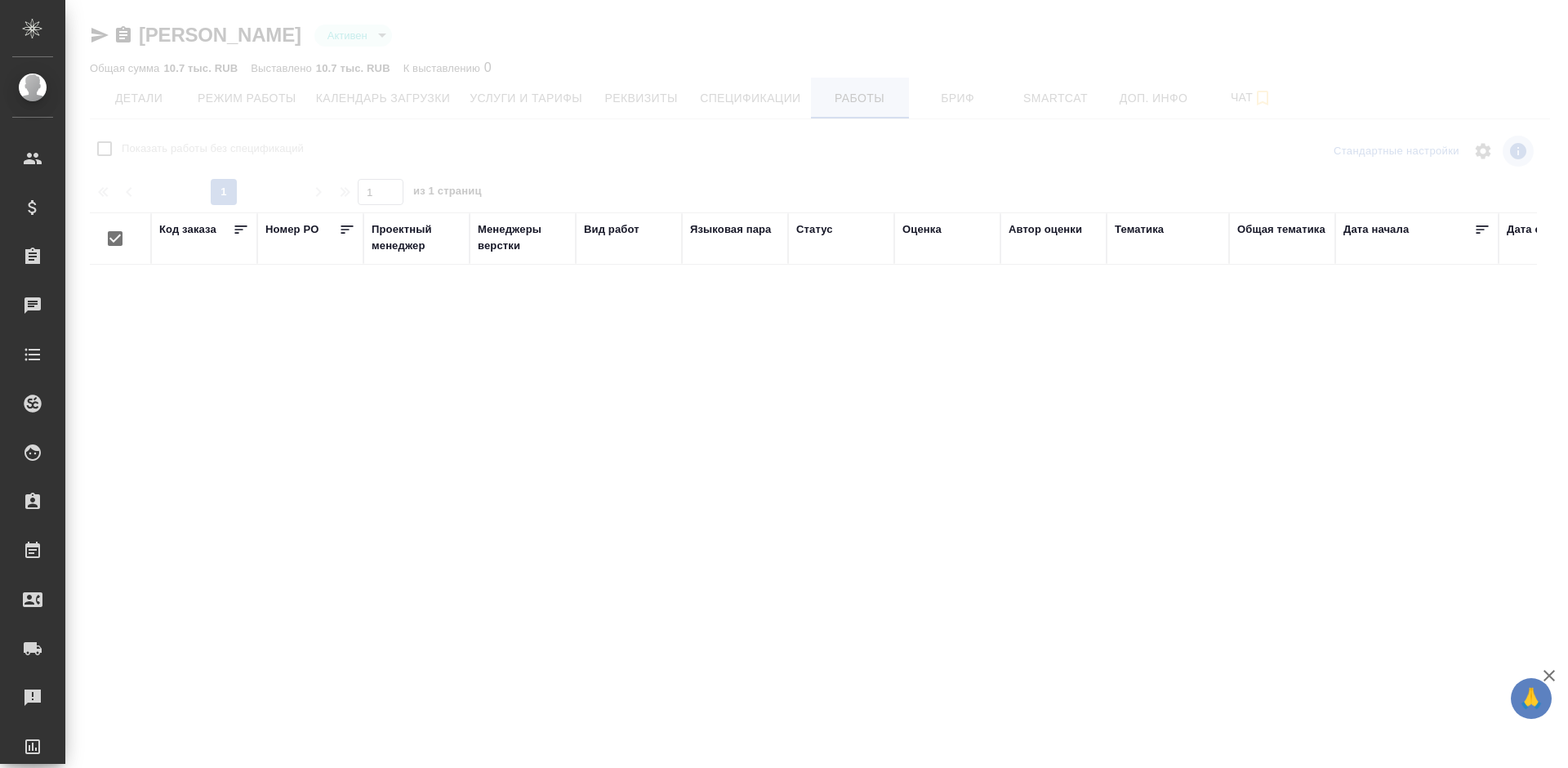
checkbox input "false"
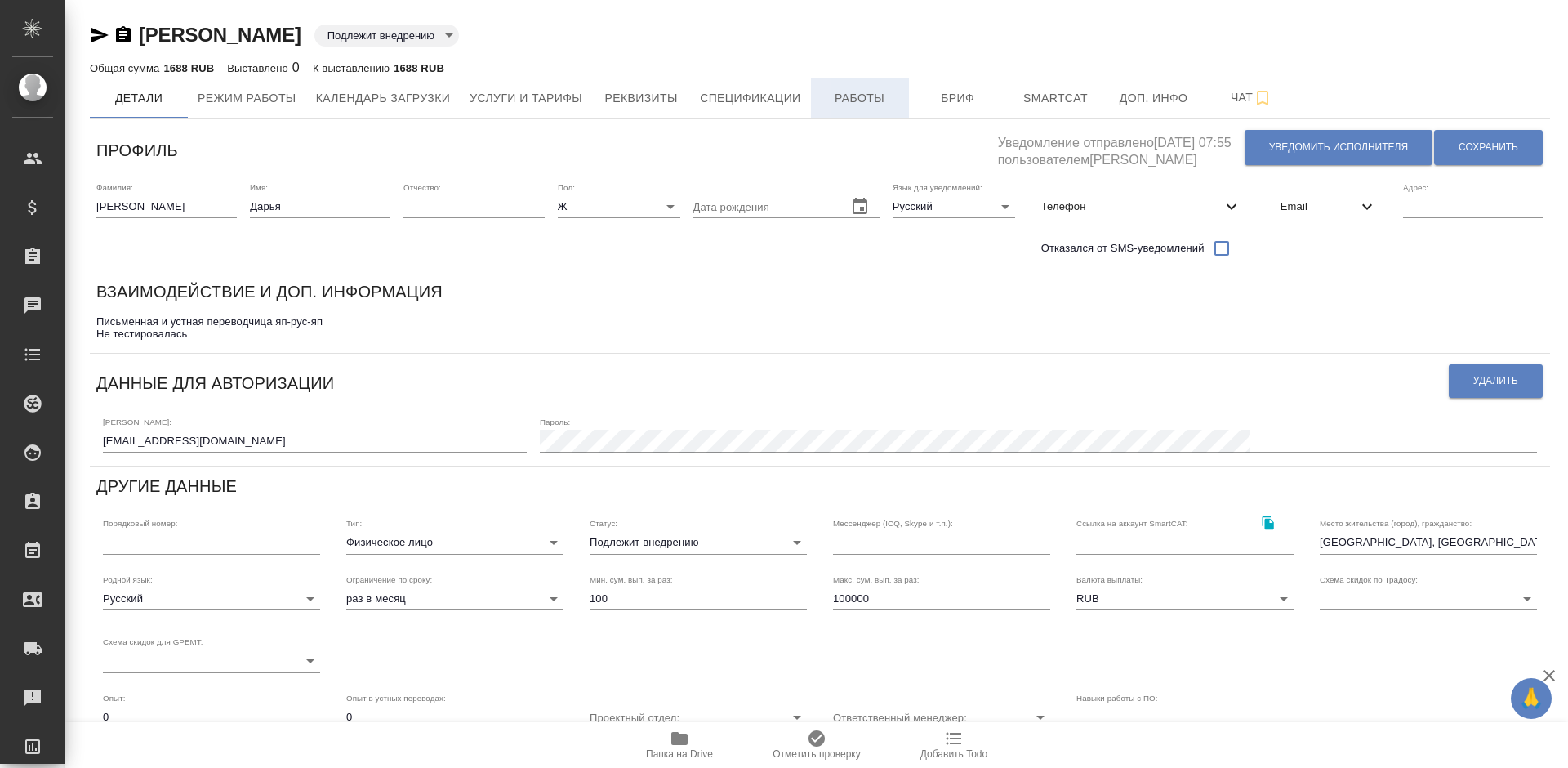
click at [869, 109] on button "Работы" at bounding box center [860, 98] width 98 height 41
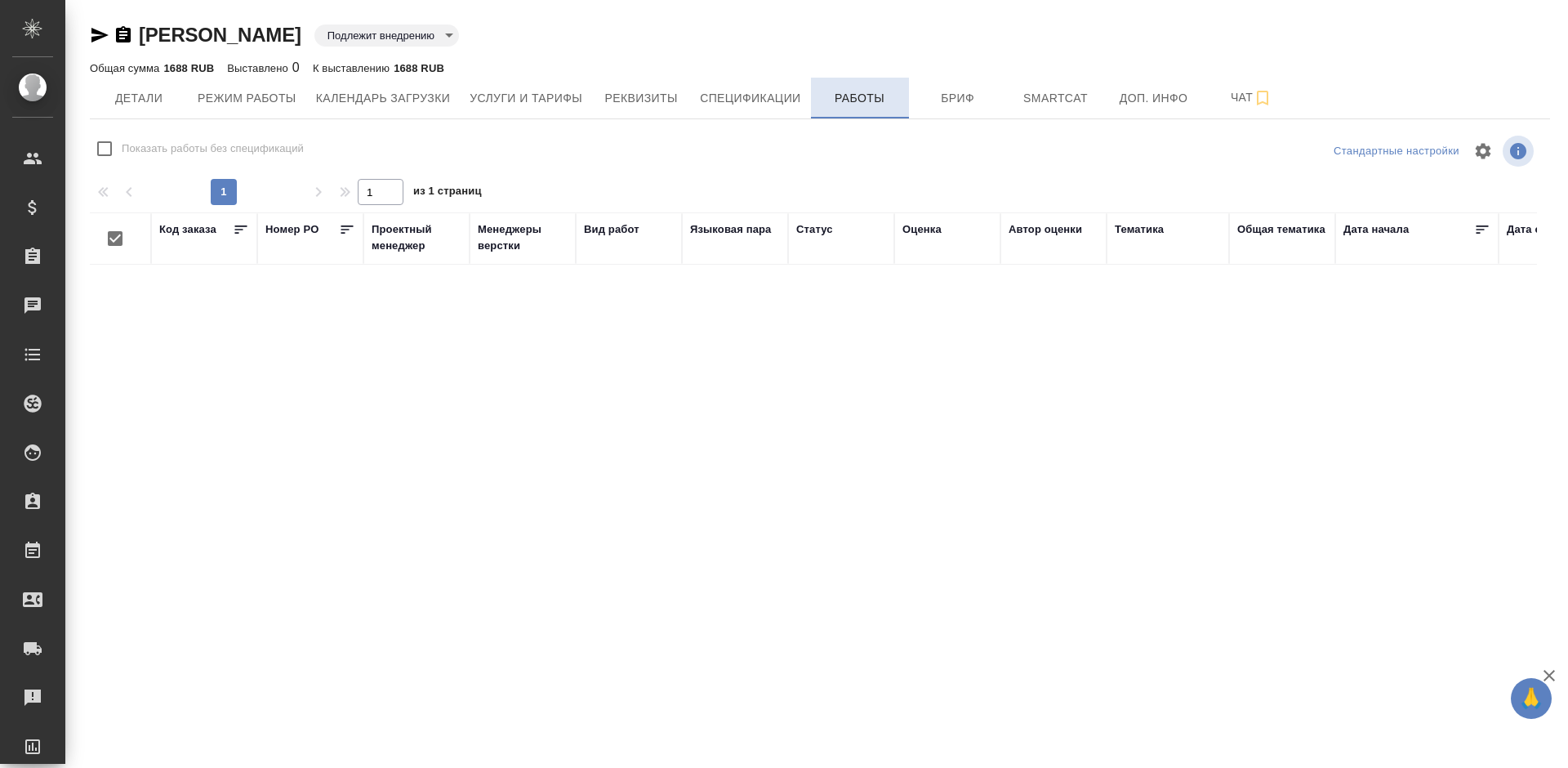
checkbox input "false"
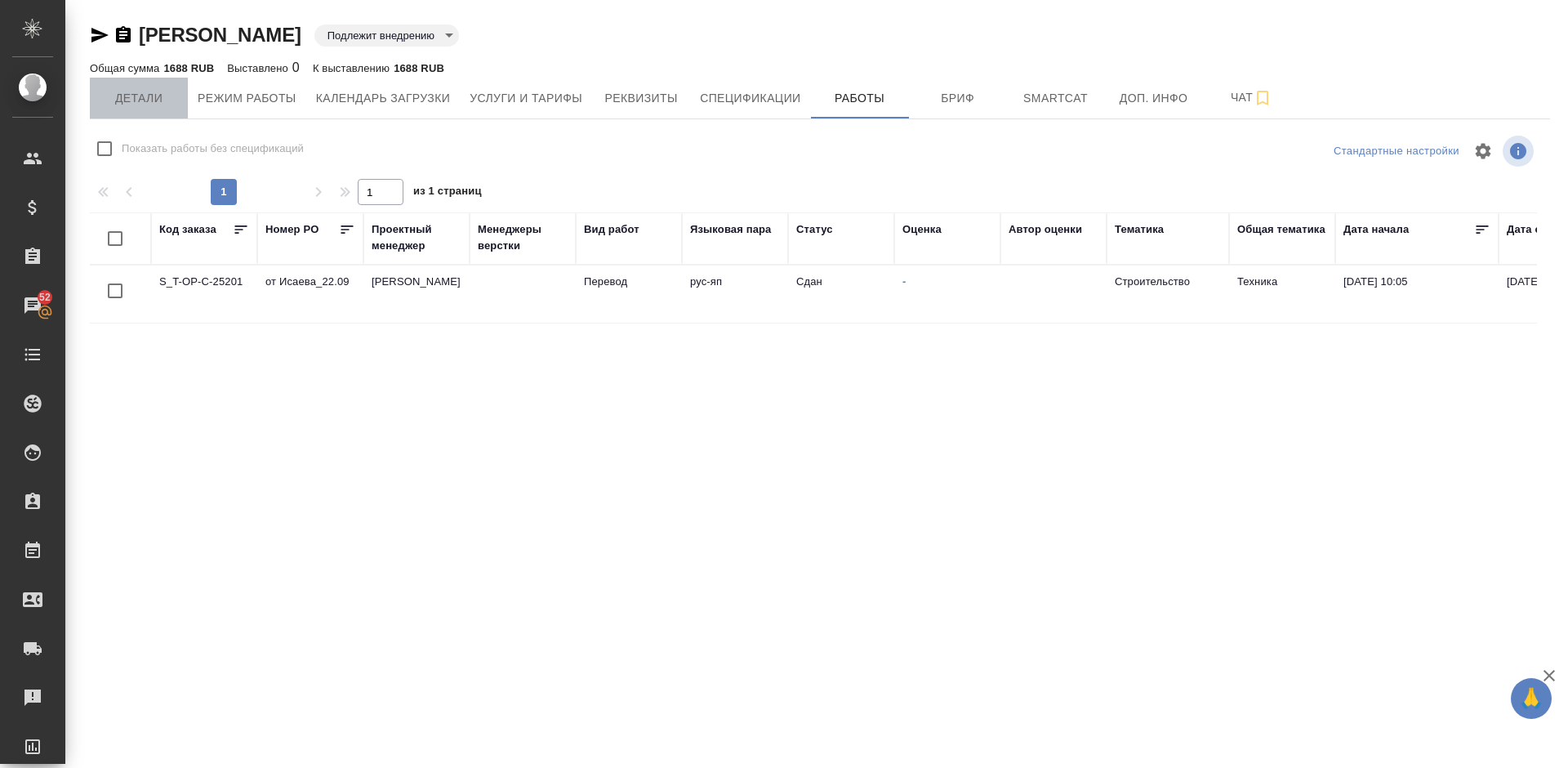
click at [125, 94] on span "Детали" at bounding box center [139, 98] width 79 height 20
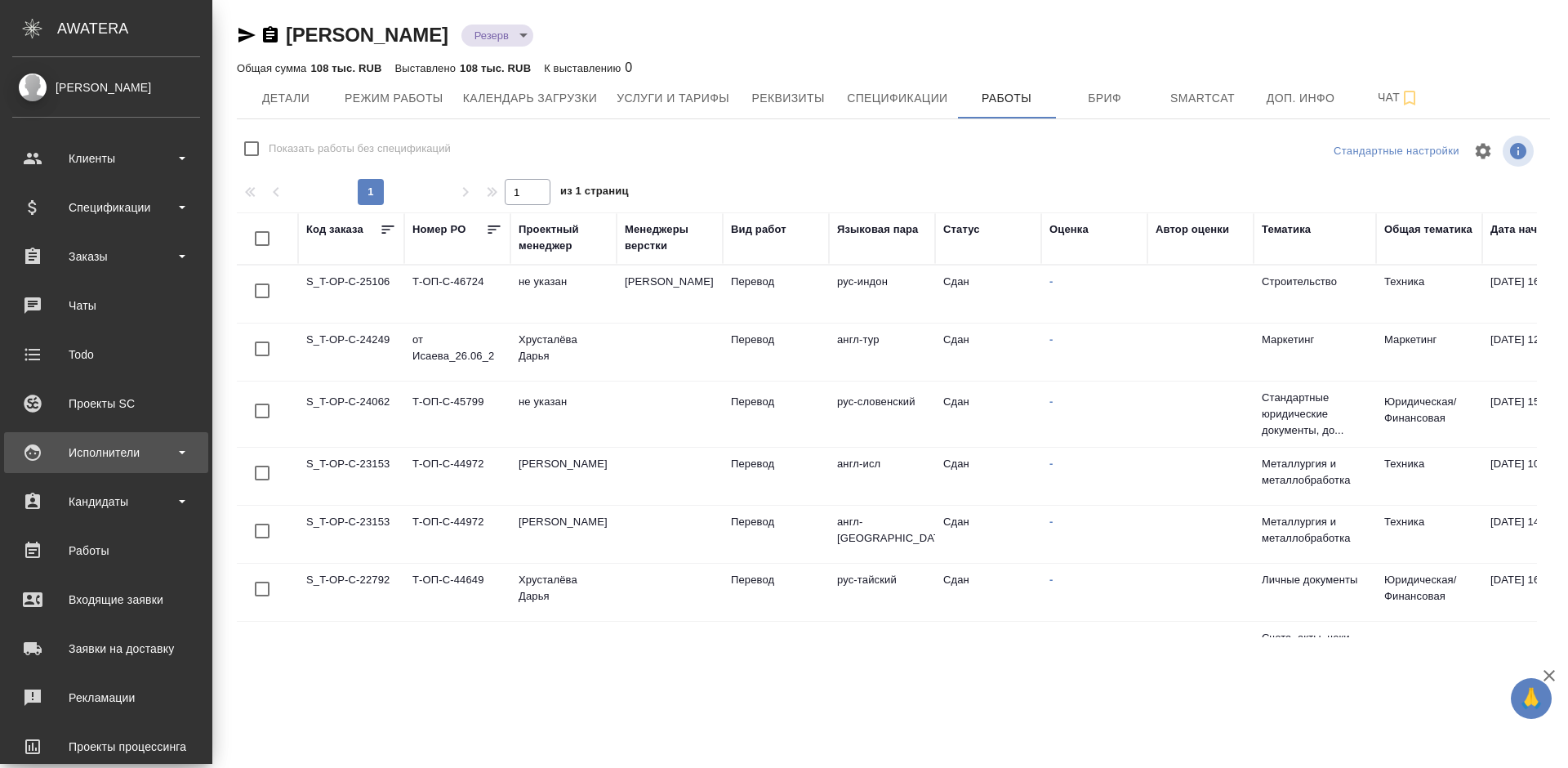
click at [136, 447] on div "Исполнители" at bounding box center [105, 452] width 188 height 25
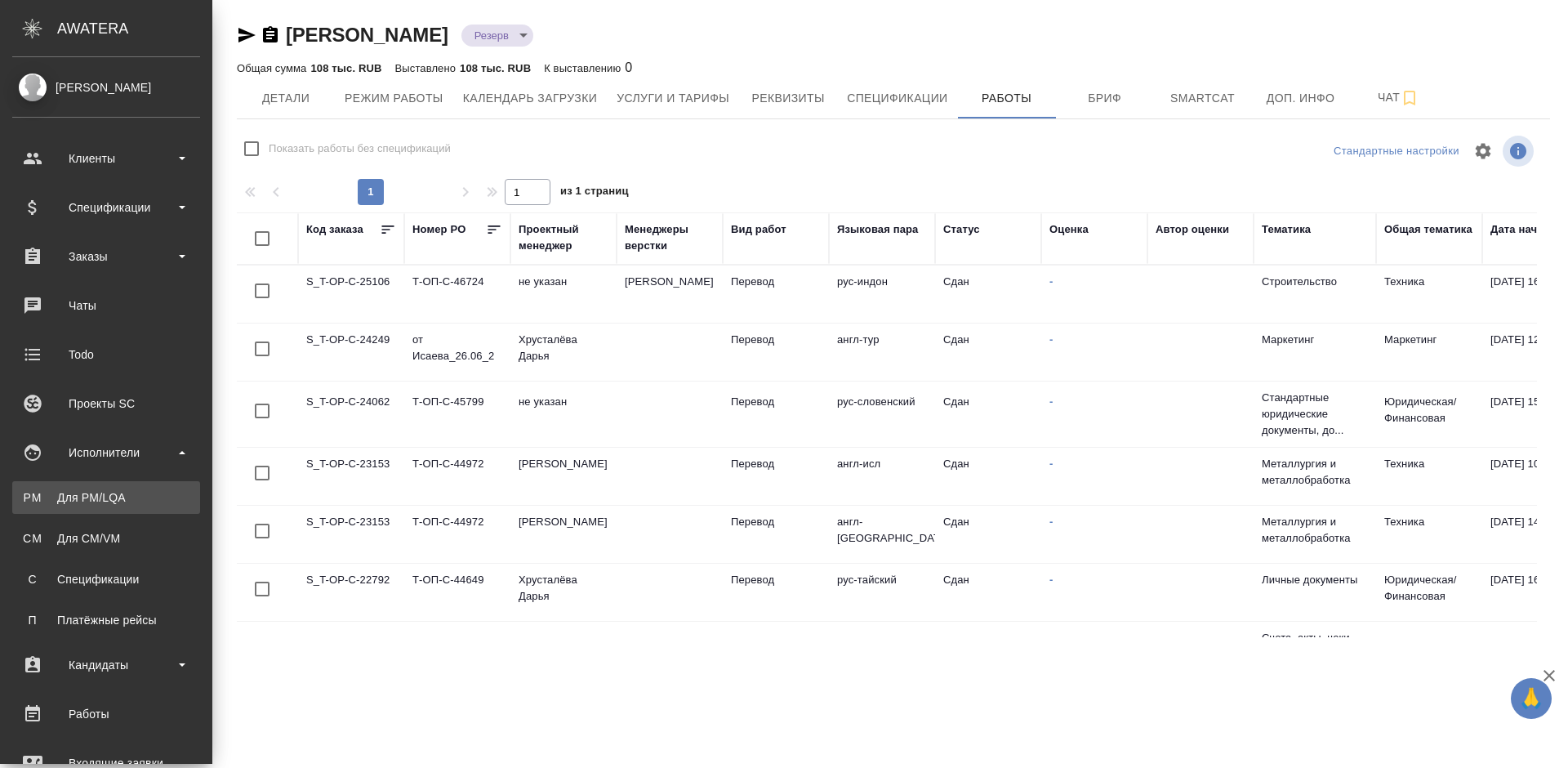
click at [149, 501] on div "Для PM/LQA" at bounding box center [106, 497] width 172 height 17
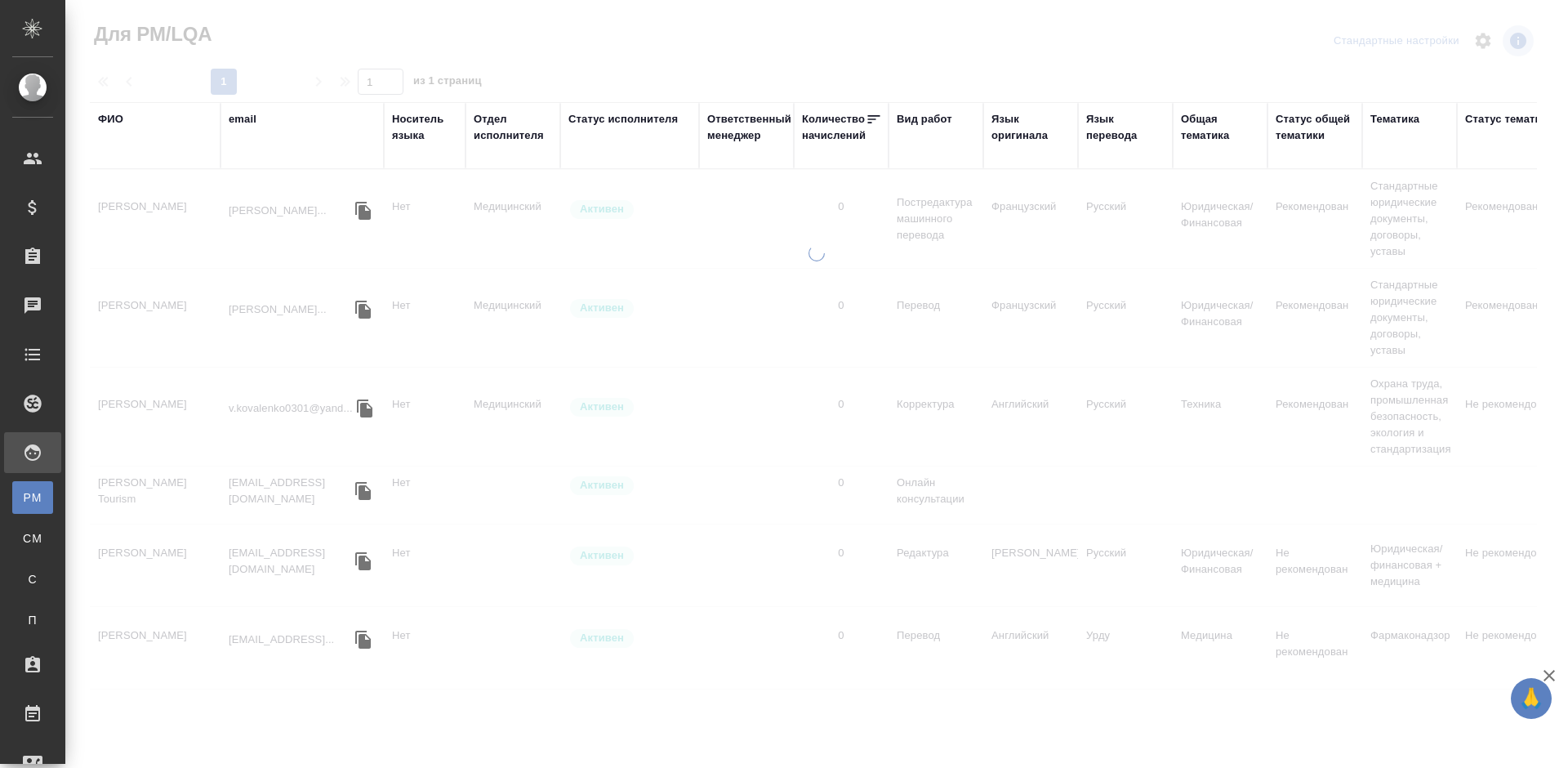
click at [122, 121] on div "ФИО" at bounding box center [110, 119] width 25 height 17
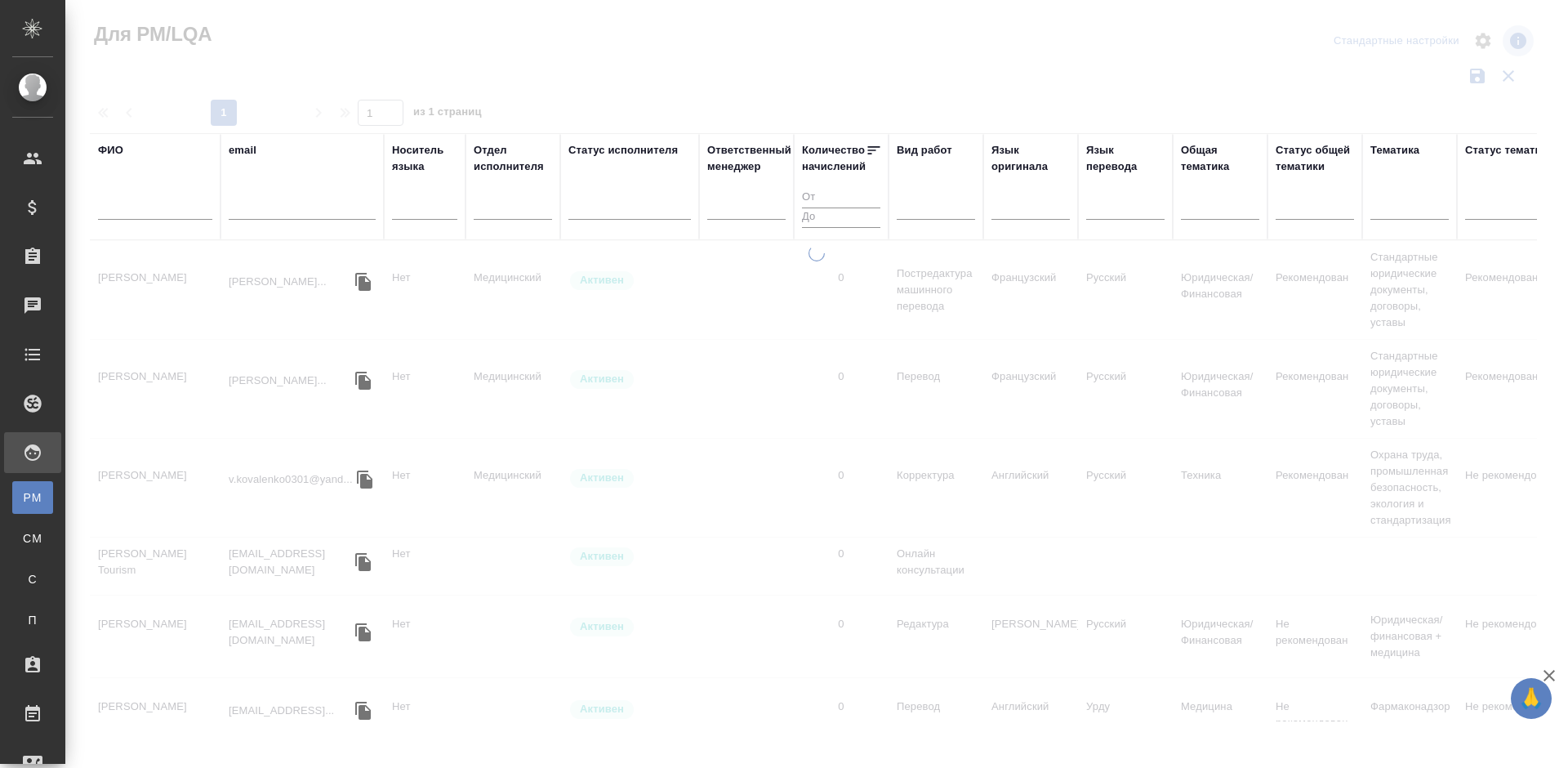
click at [164, 210] on input "text" at bounding box center [155, 210] width 115 height 20
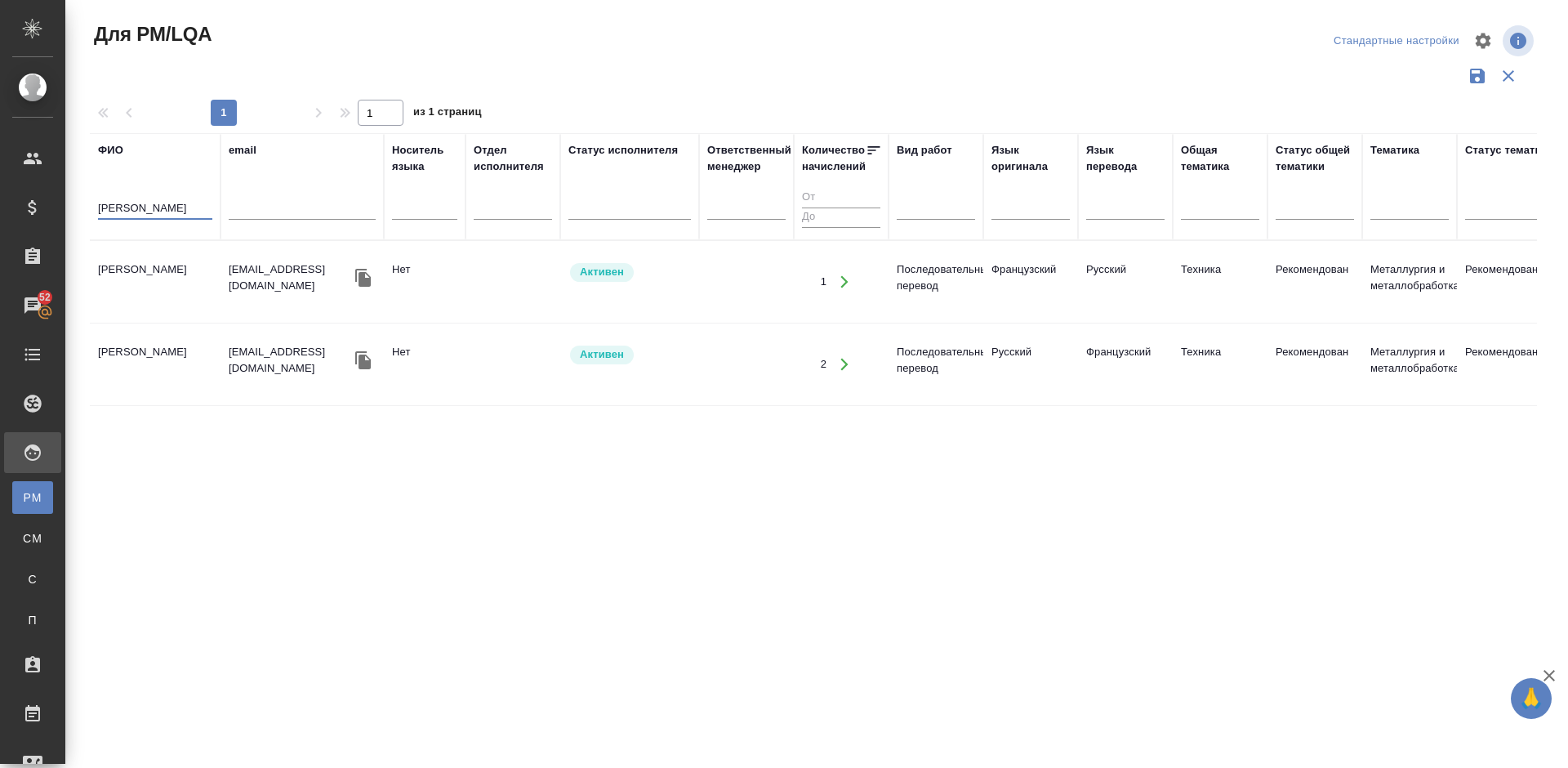
type input "[PERSON_NAME]"
click at [179, 293] on td "[PERSON_NAME]" at bounding box center [154, 282] width 130 height 57
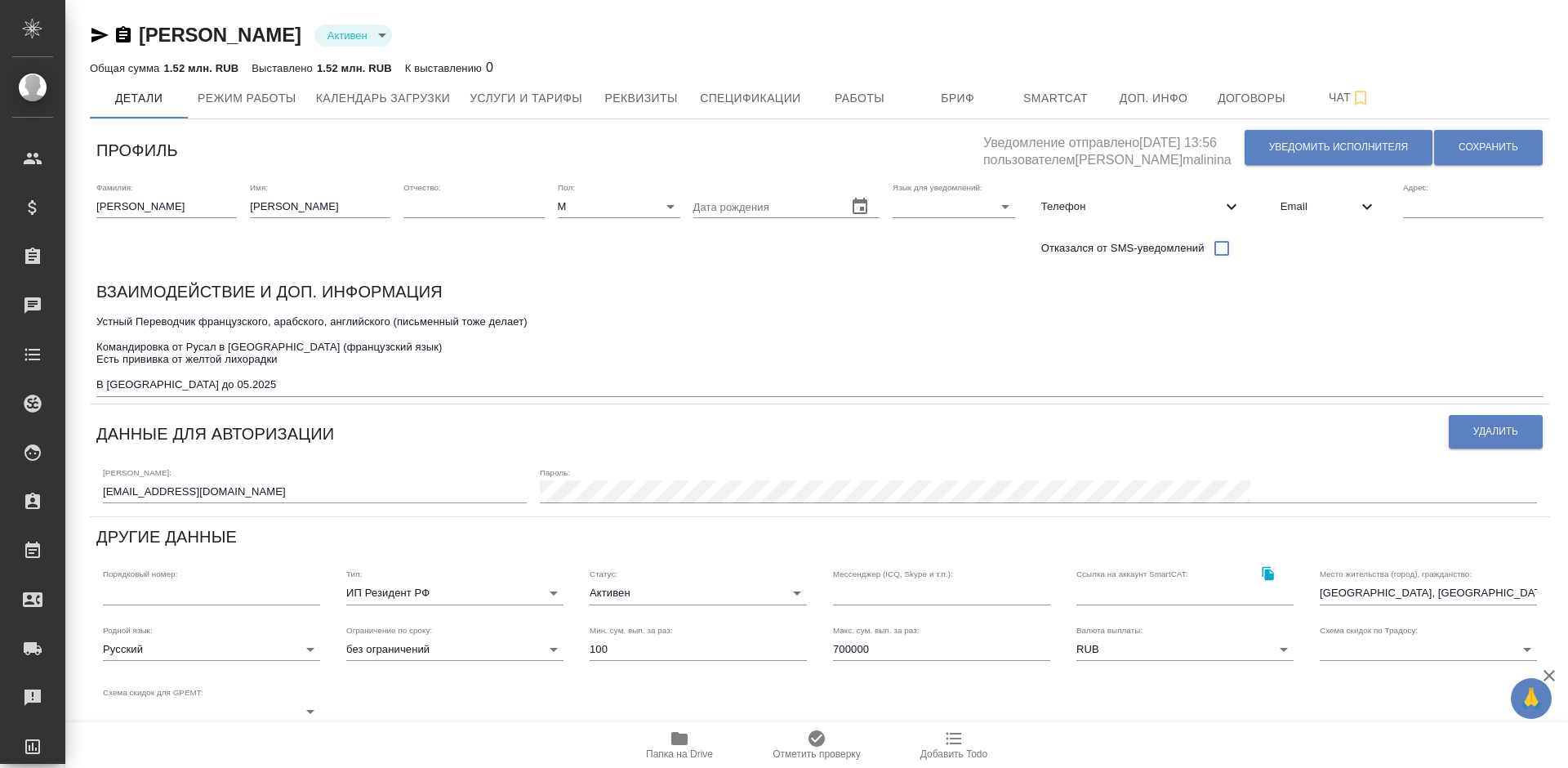
click at [686, 737] on icon "button" at bounding box center [680, 738] width 17 height 13
